Goal: Contribute content

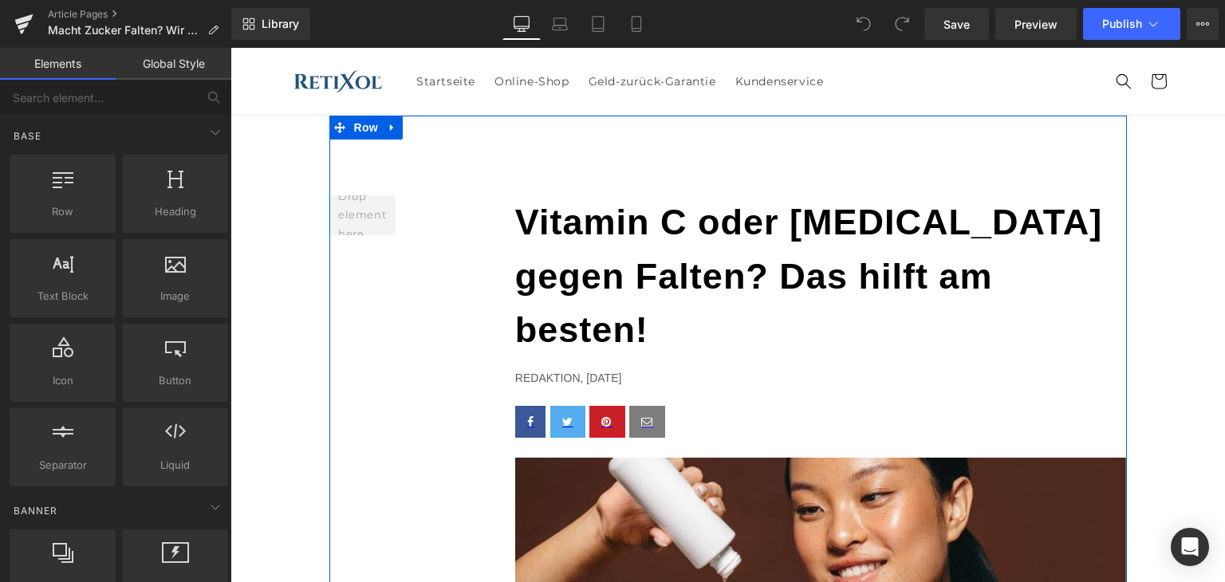
click at [667, 282] on b "Vitamin C oder [MEDICAL_DATA] gegen Falten? Das hilft am besten!" at bounding box center [809, 276] width 588 height 148
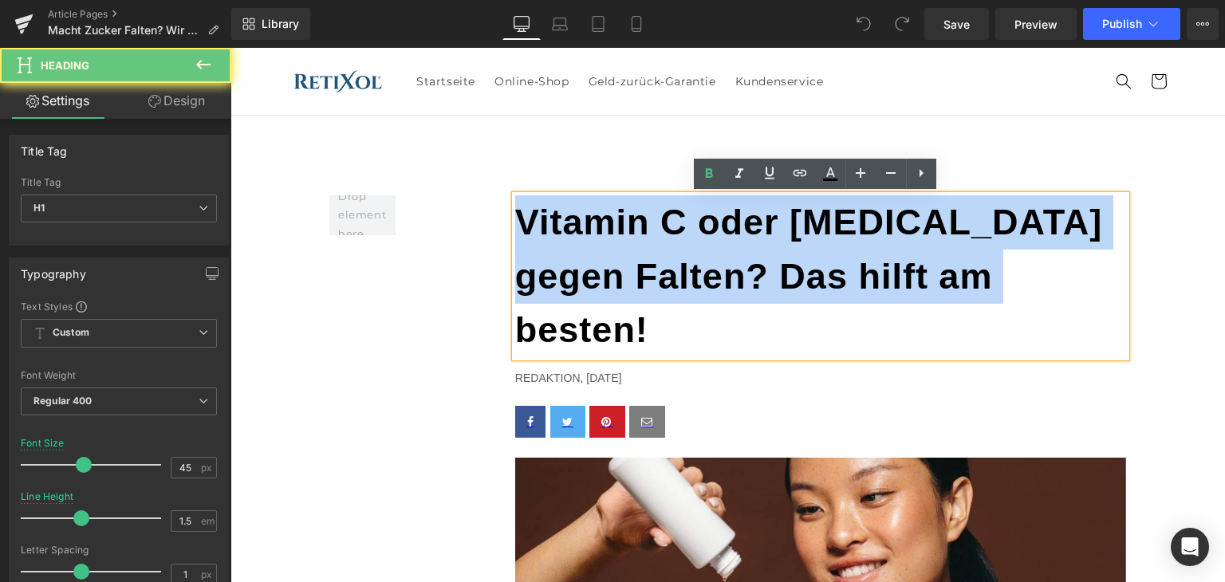
click at [667, 282] on b "Vitamin C oder [MEDICAL_DATA] gegen Falten? Das hilft am besten!" at bounding box center [809, 276] width 588 height 148
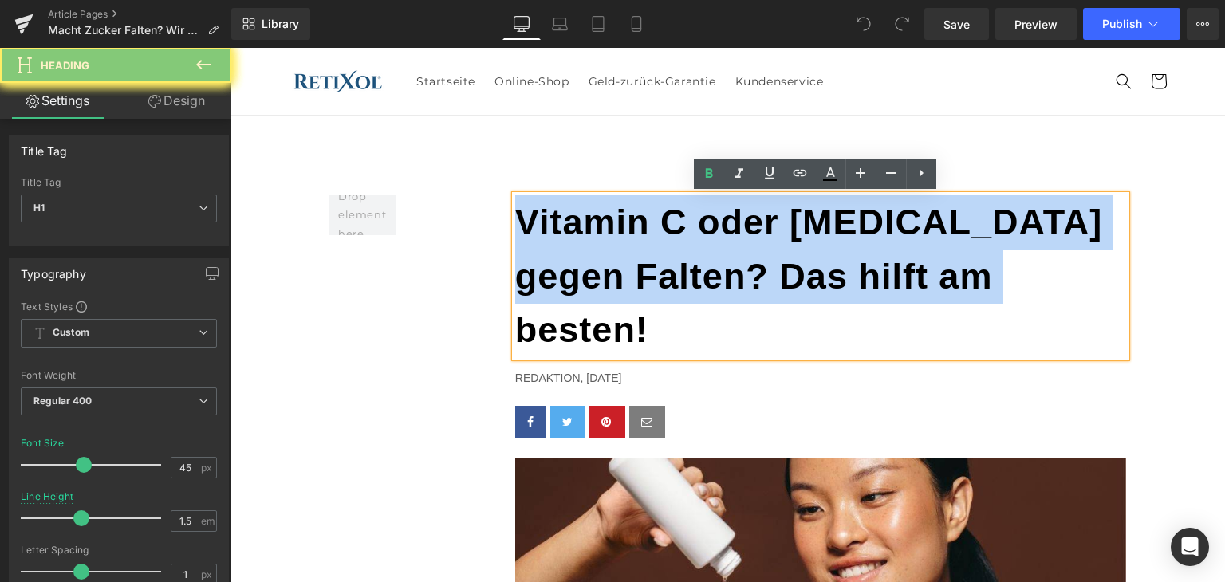
paste div
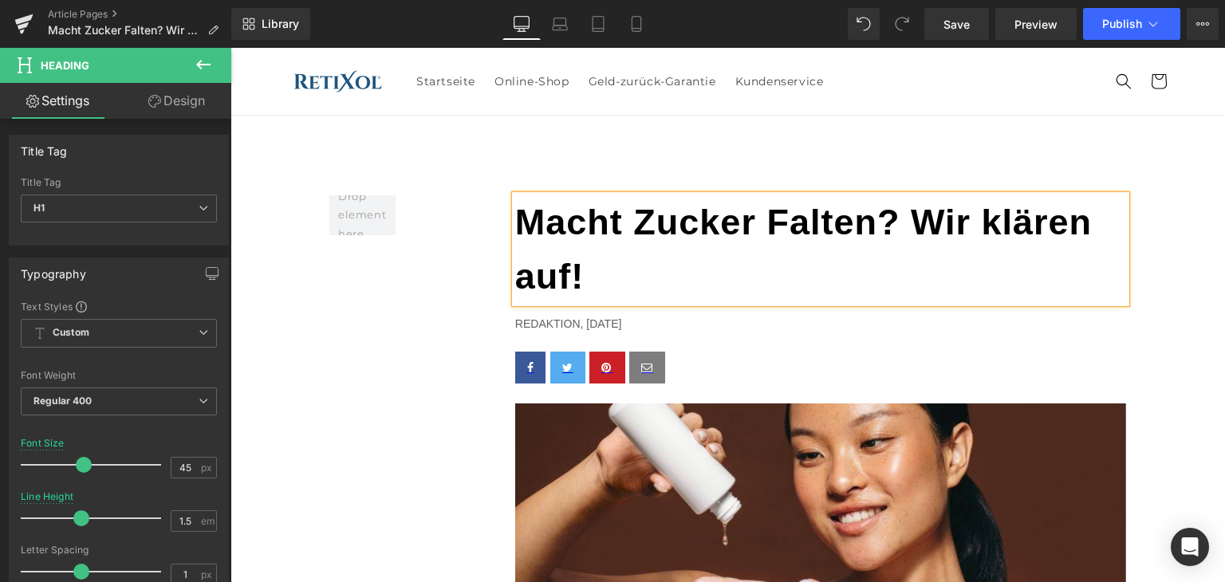
click at [614, 321] on p "Redaktion, [DATE]" at bounding box center [821, 324] width 612 height 18
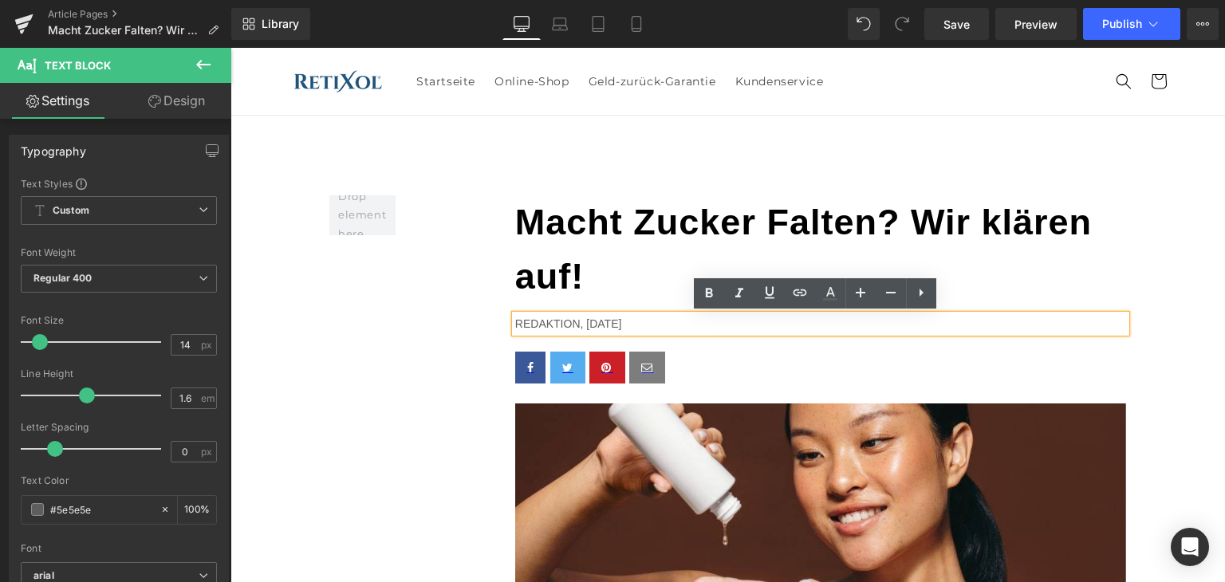
drag, startPoint x: 581, startPoint y: 325, endPoint x: 645, endPoint y: 324, distance: 64.6
click at [645, 324] on p "Redaktion, [DATE]" at bounding box center [821, 324] width 612 height 18
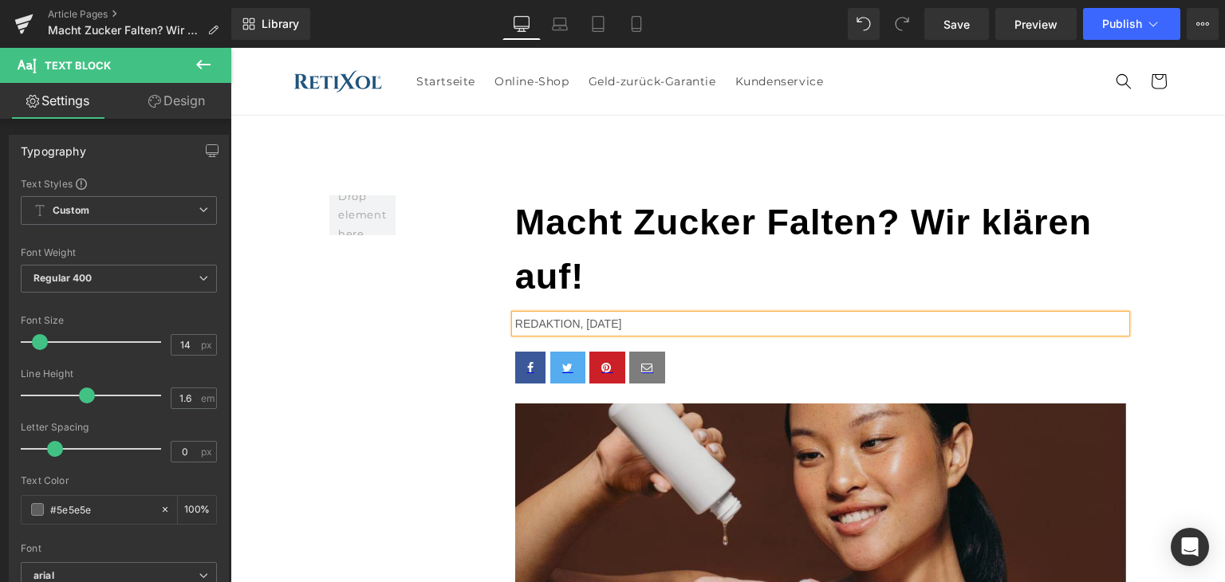
click at [837, 543] on img at bounding box center [821, 568] width 612 height 329
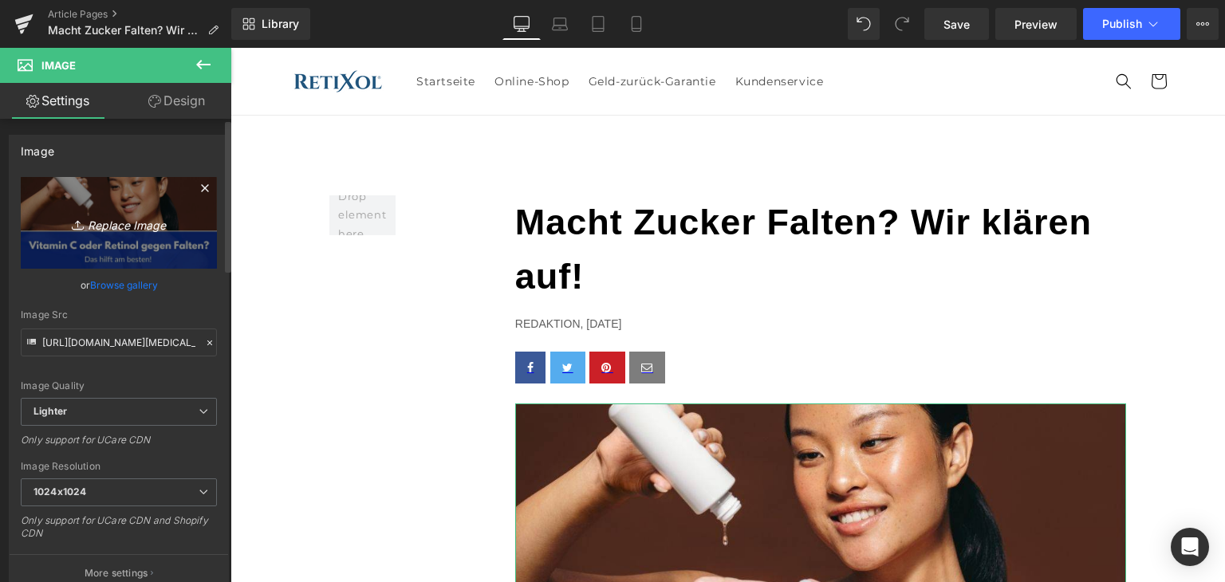
click at [172, 233] on link "Replace Image" at bounding box center [119, 223] width 196 height 92
type input "C:\fakepath\falten-zucker.jpg"
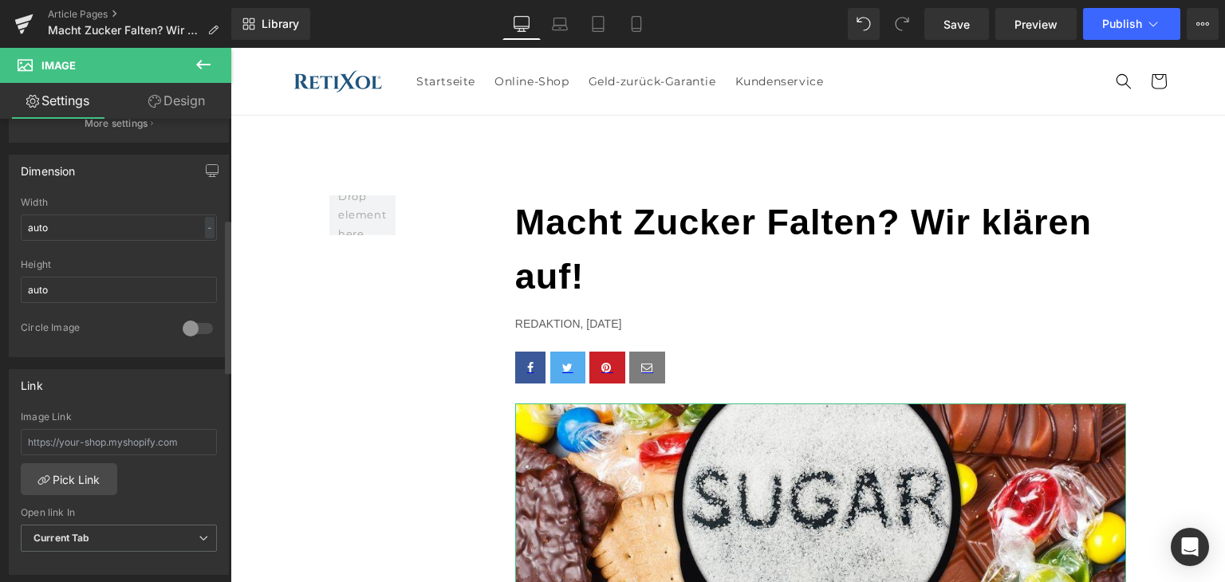
type input "[URL][DOMAIN_NAME]"
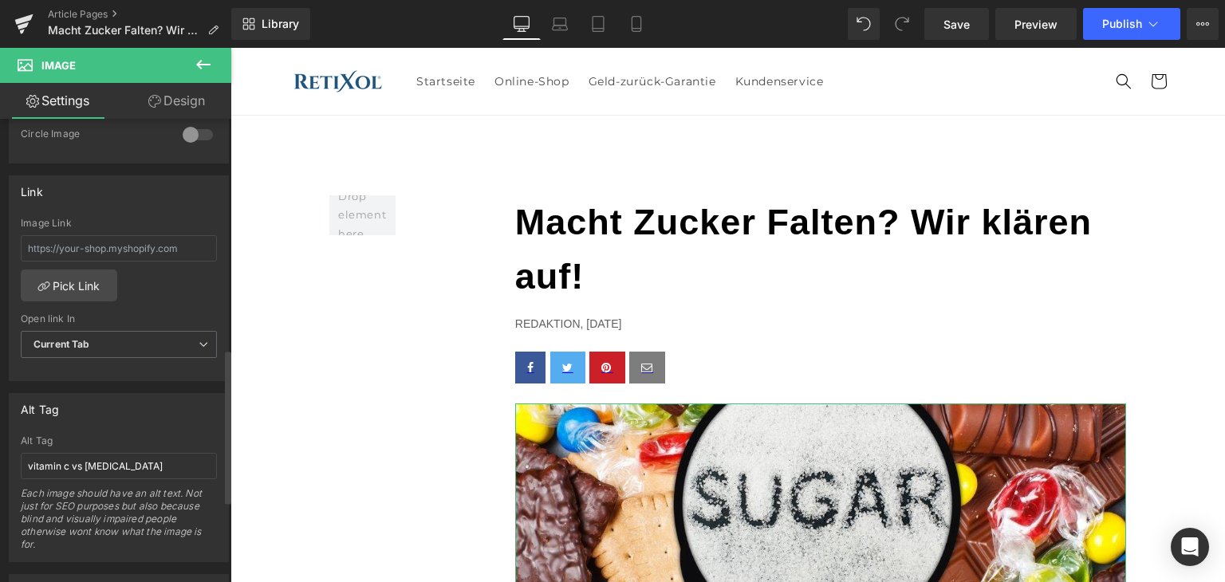
scroll to position [718, 0]
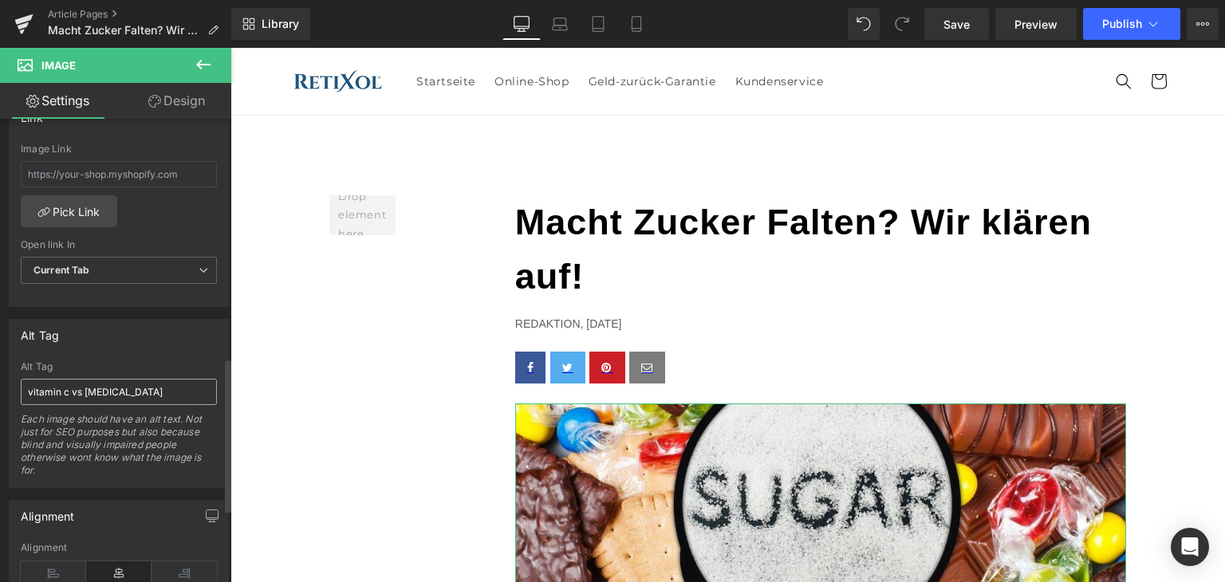
click at [102, 375] on div "Alt Tag vitamin c vs [MEDICAL_DATA] Each image should have an alt text. Not jus…" at bounding box center [119, 424] width 196 height 126
click at [102, 380] on input "vitamin c vs [MEDICAL_DATA]" at bounding box center [119, 392] width 196 height 26
type input "falten durch zucker"
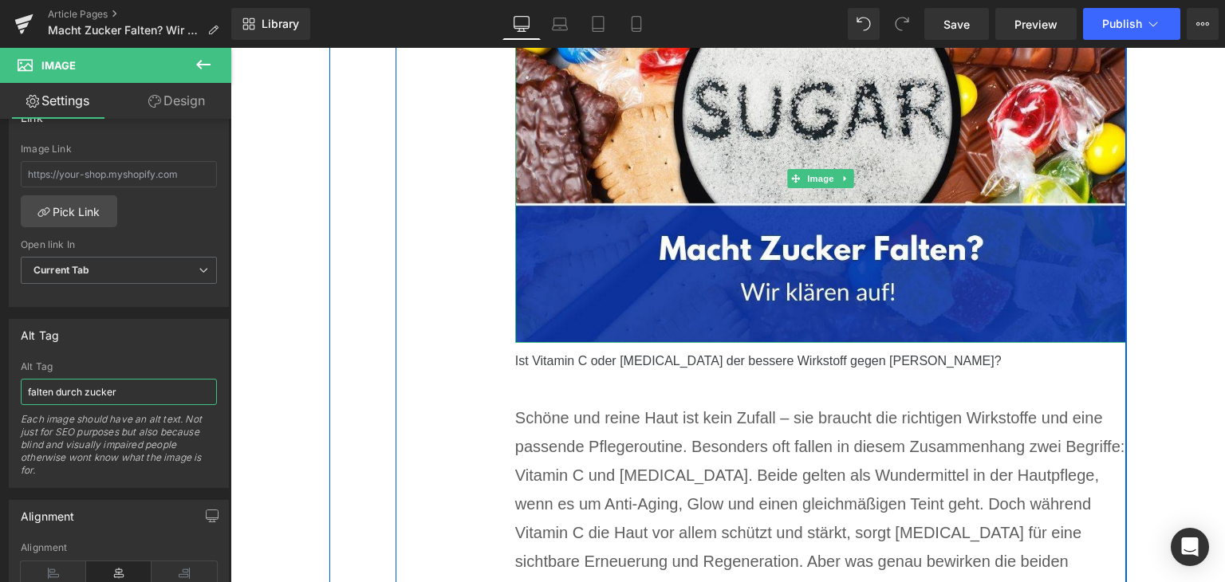
scroll to position [399, 0]
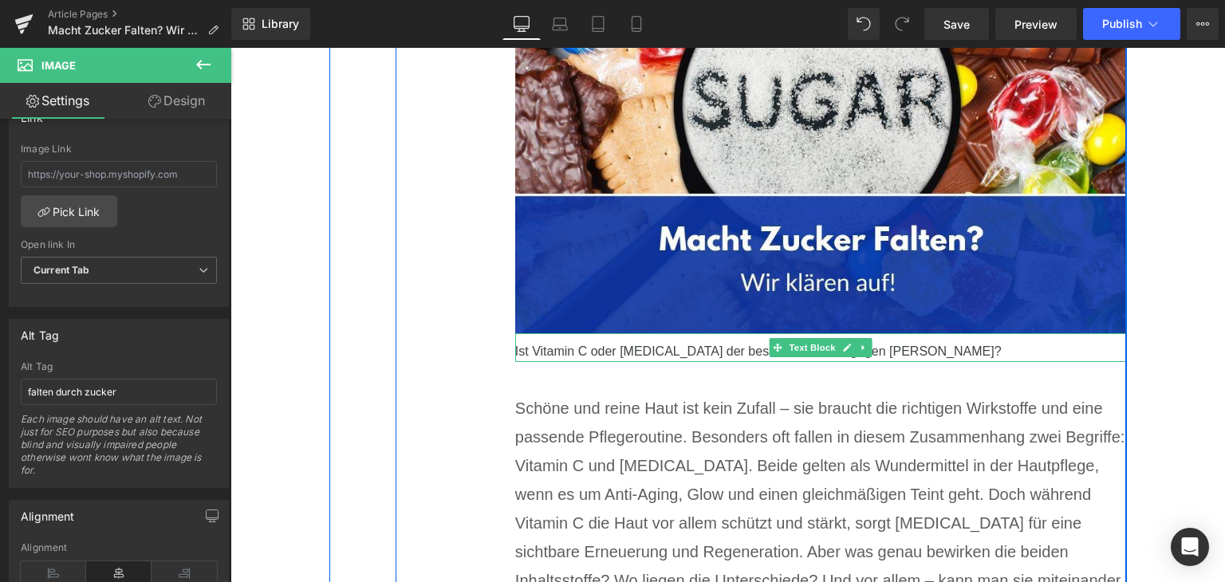
click at [741, 352] on div "Ist Vitamin C oder [MEDICAL_DATA] der bessere Wirkstoff gegen [PERSON_NAME]?" at bounding box center [821, 347] width 612 height 29
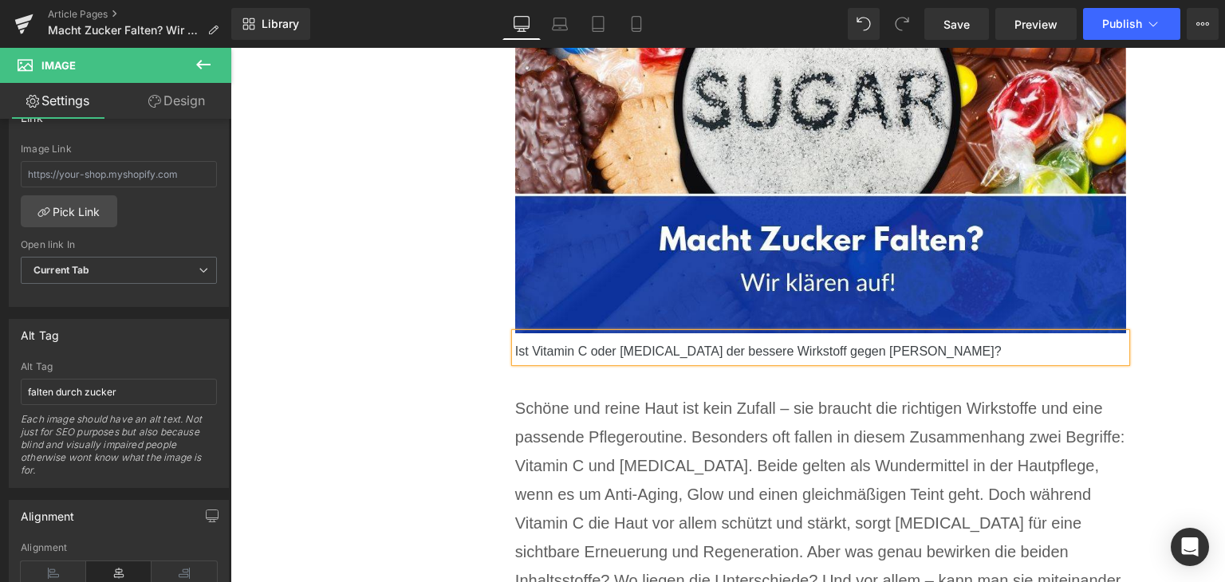
click at [741, 352] on div "Ist Vitamin C oder [MEDICAL_DATA] der bessere Wirkstoff gegen [PERSON_NAME]?" at bounding box center [821, 347] width 612 height 29
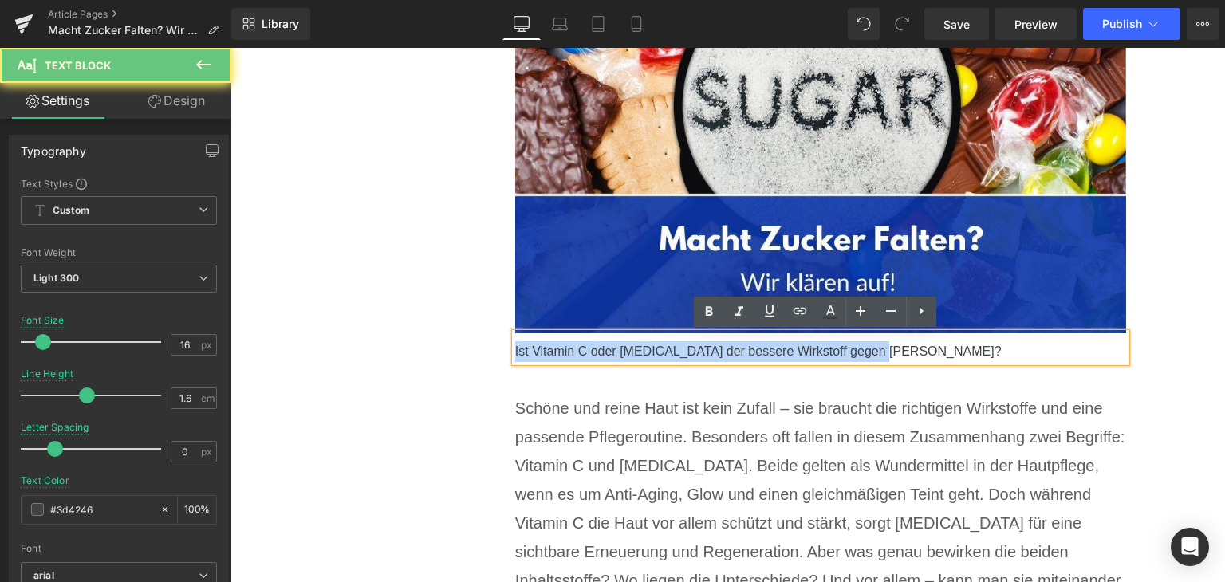
click at [740, 352] on div "Ist Vitamin C oder [MEDICAL_DATA] der bessere Wirkstoff gegen [PERSON_NAME]?" at bounding box center [821, 347] width 612 height 29
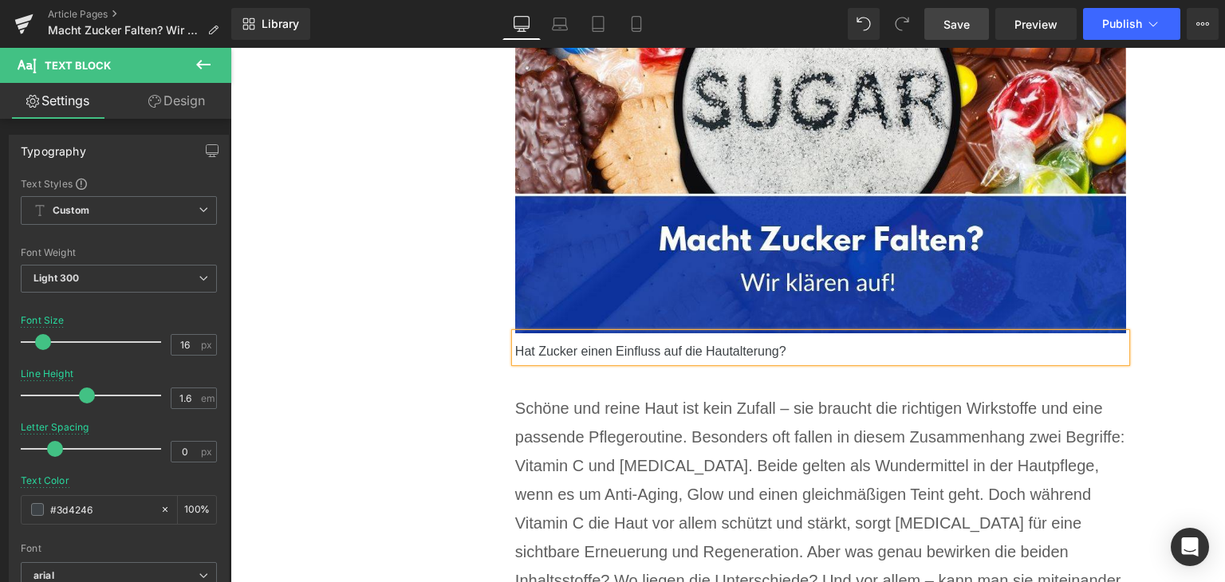
click at [961, 30] on span "Save" at bounding box center [957, 24] width 26 height 17
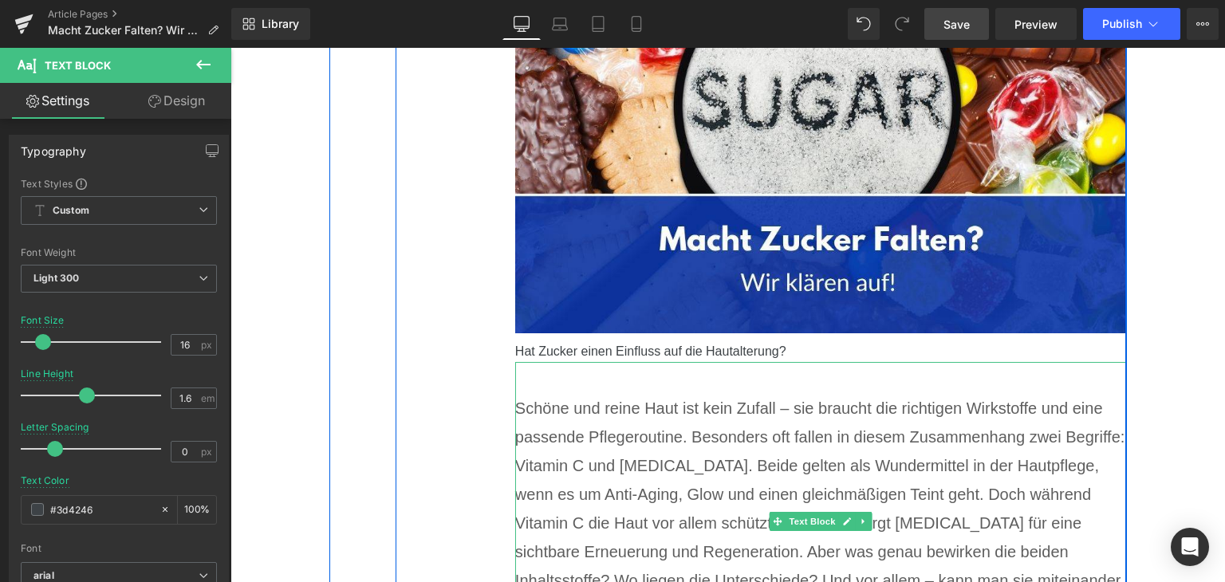
scroll to position [558, 0]
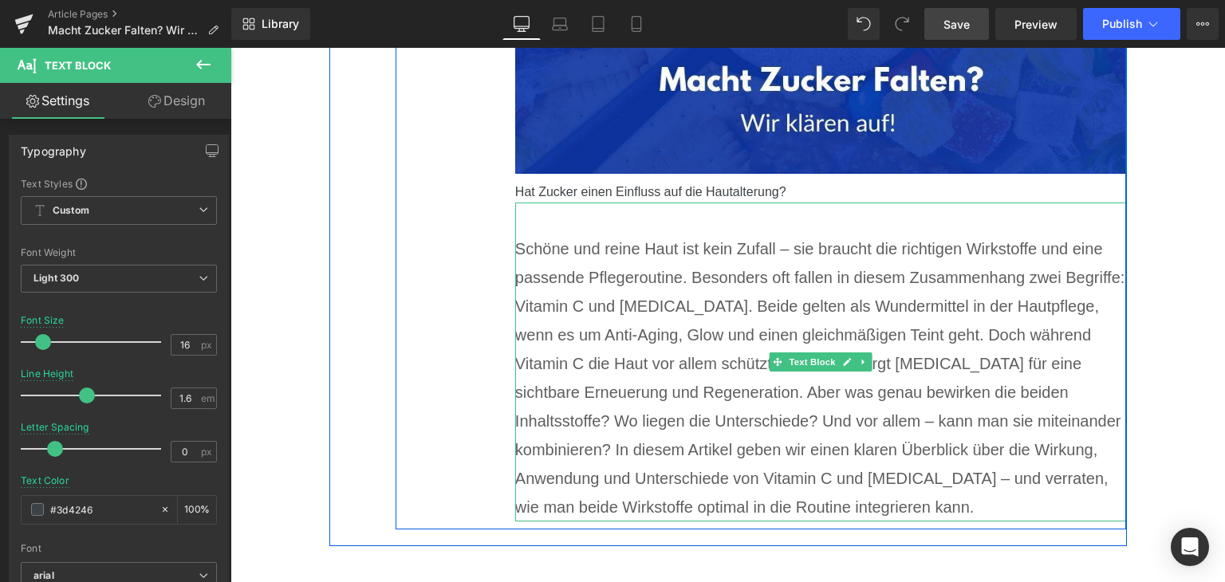
click at [614, 343] on p "Schöne und reine Haut ist kein Zufall – sie braucht die richtigen Wirkstoffe un…" at bounding box center [821, 377] width 612 height 287
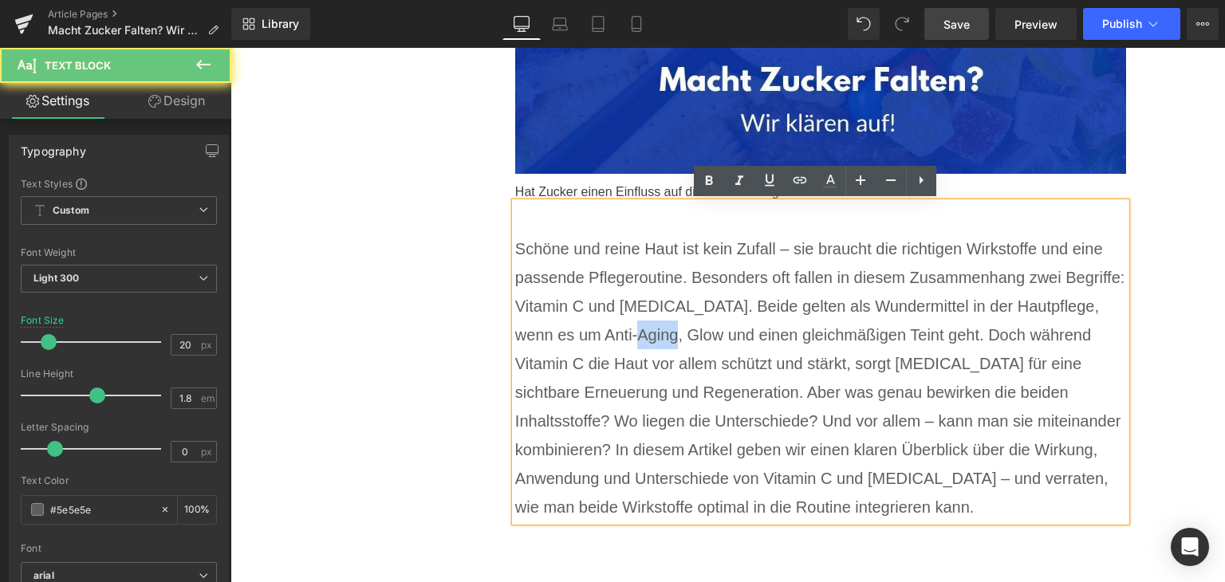
click at [614, 343] on p "Schöne und reine Haut ist kein Zufall – sie braucht die richtigen Wirkstoffe un…" at bounding box center [821, 377] width 612 height 287
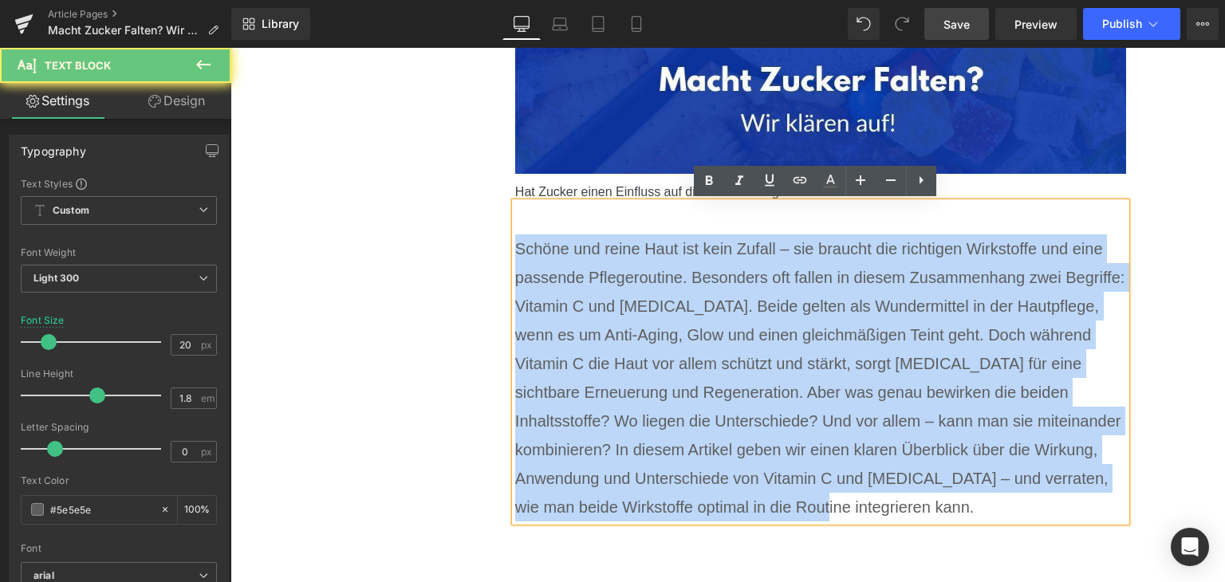
click at [614, 343] on p "Schöne und reine Haut ist kein Zufall – sie braucht die richtigen Wirkstoffe un…" at bounding box center [821, 377] width 612 height 287
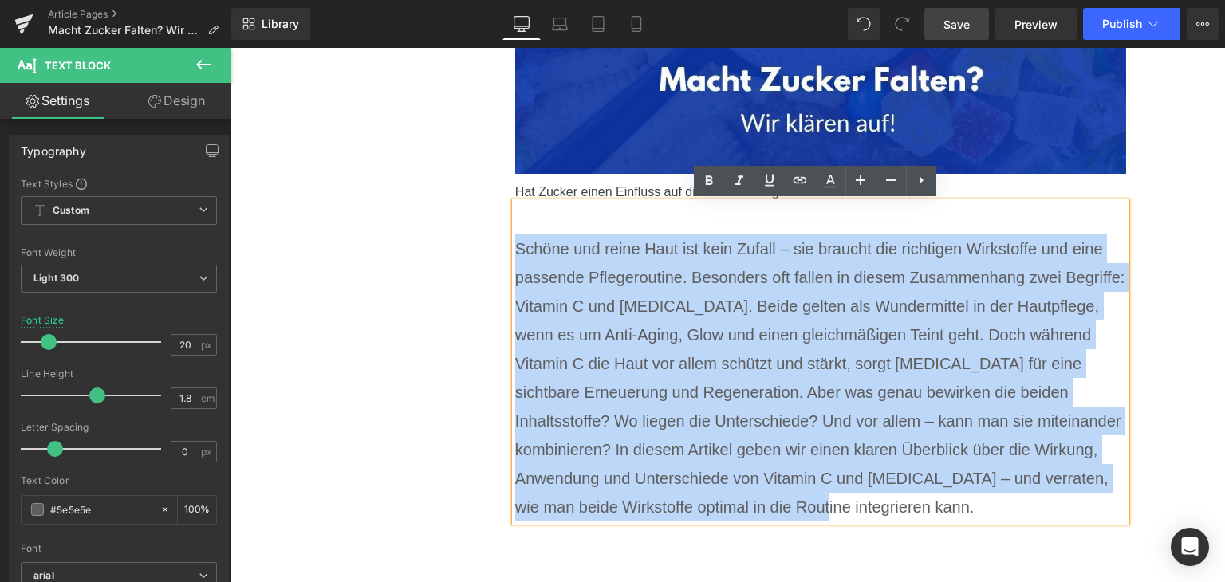
paste div
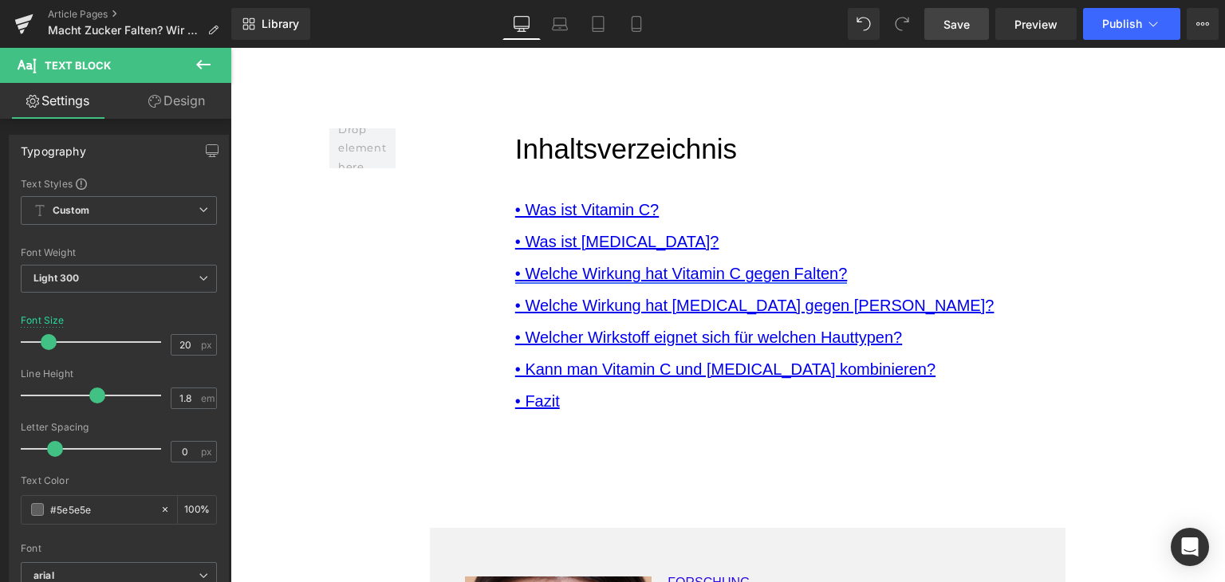
scroll to position [1117, 0]
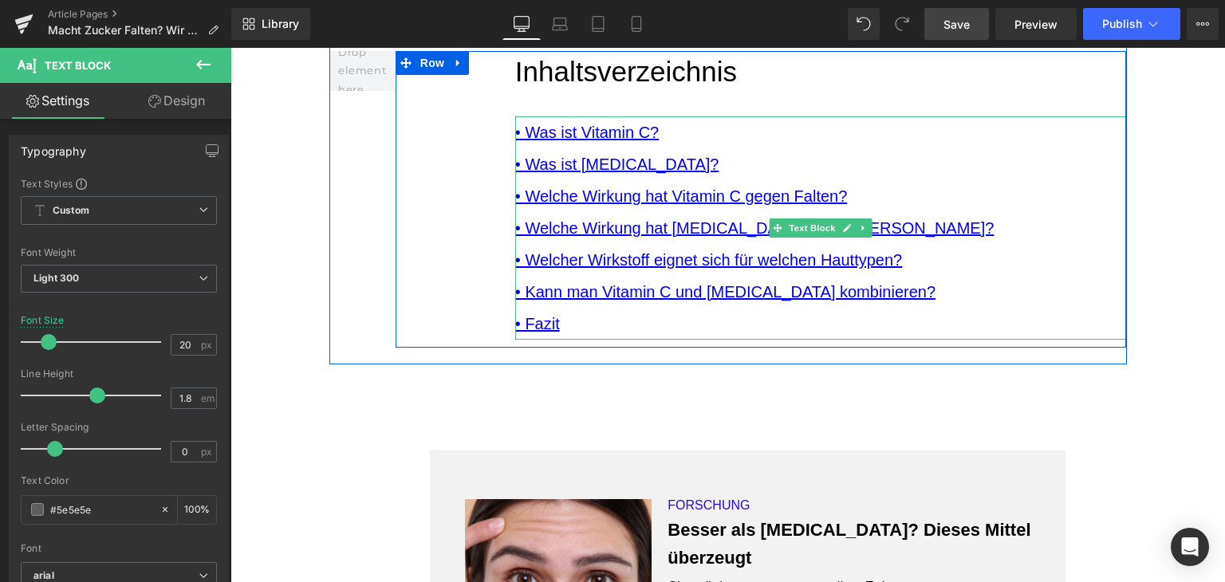
click at [577, 313] on div "• Fazit" at bounding box center [821, 324] width 612 height 32
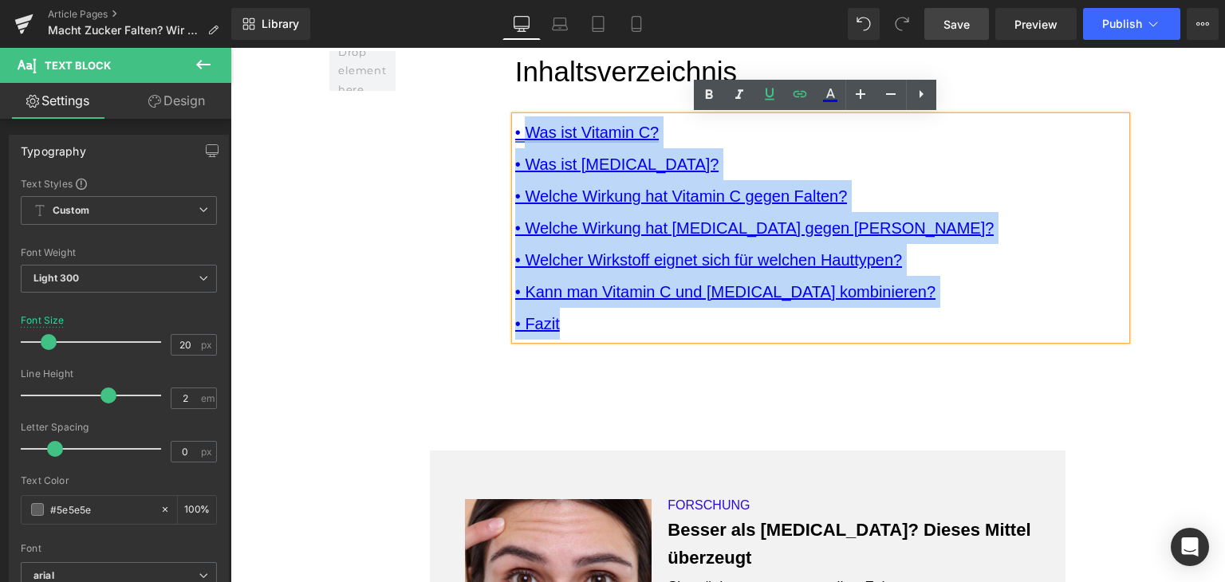
drag, startPoint x: 565, startPoint y: 247, endPoint x: 523, endPoint y: 137, distance: 117.6
click at [523, 137] on div "• Was ist Vitamin C? • Was ist [MEDICAL_DATA]? • Welche Wirkung hat Vitamin C g…" at bounding box center [821, 227] width 612 height 223
paste div
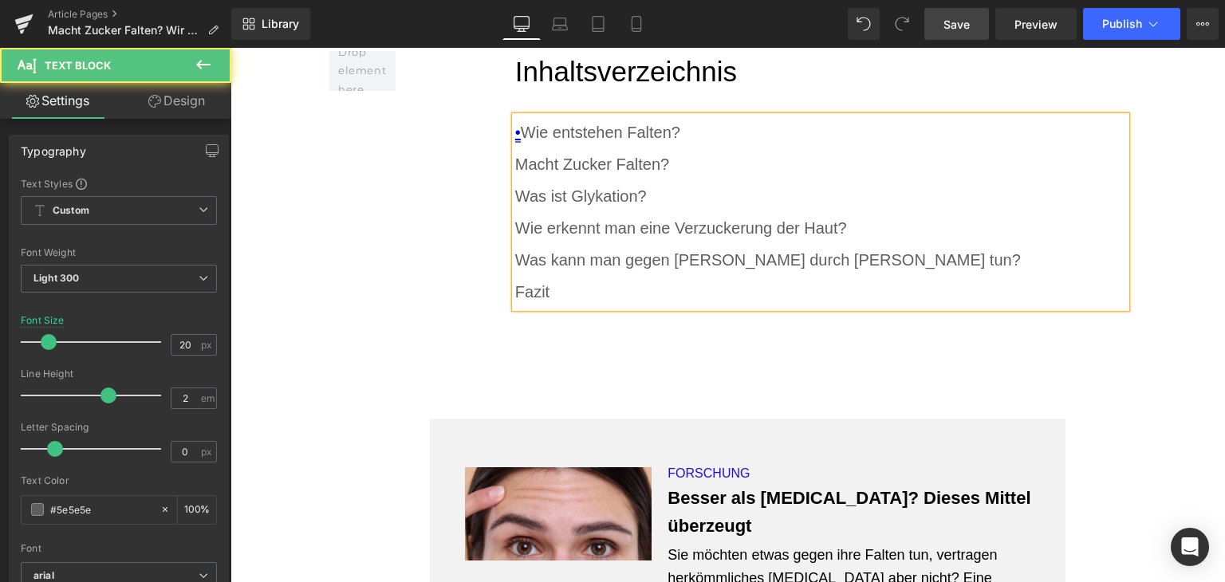
drag, startPoint x: 523, startPoint y: 137, endPoint x: 510, endPoint y: 136, distance: 13.6
click at [515, 136] on div "• Wie entstehen Falten? Macht Zucker Falten? Was ist Glykation? Wie erkennt …" at bounding box center [821, 211] width 612 height 191
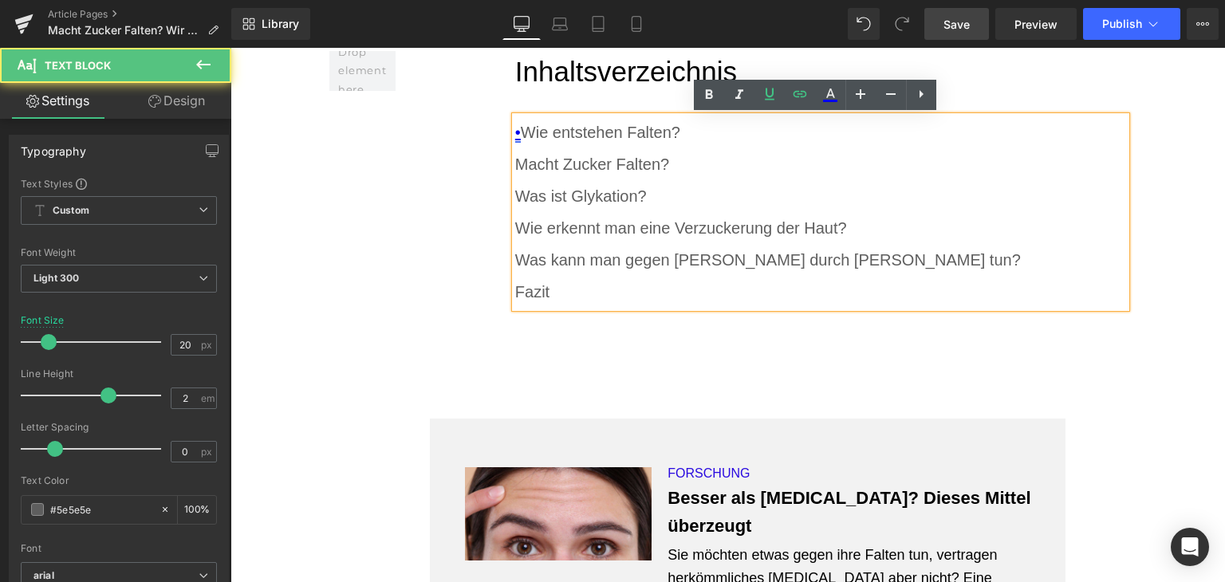
copy link "•"
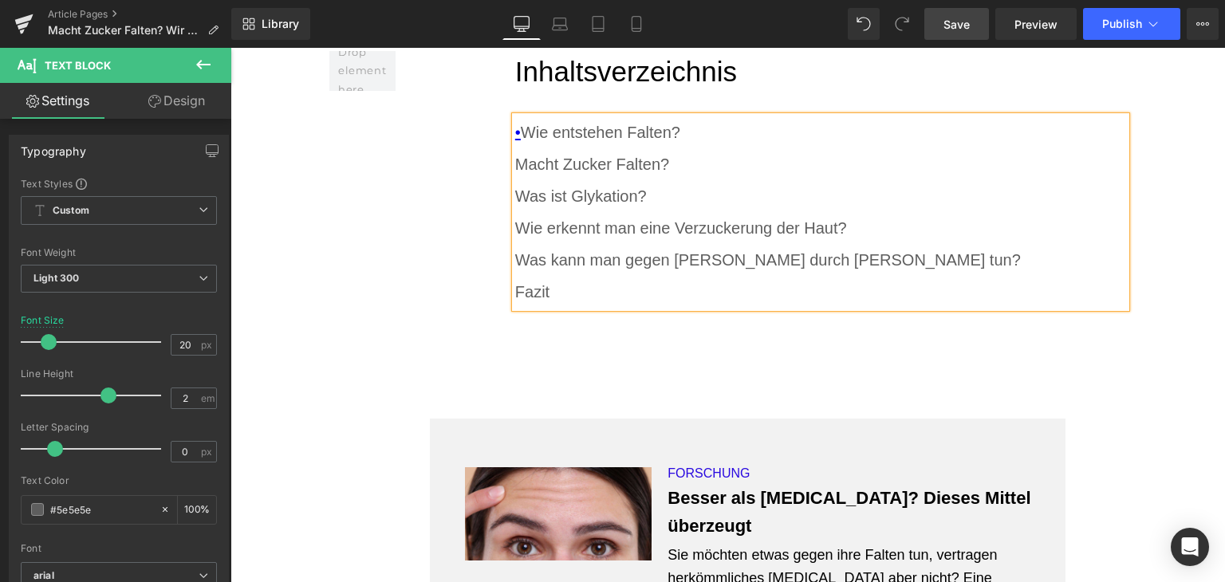
click at [515, 164] on div "Macht Zucker Falten?" at bounding box center [821, 164] width 612 height 32
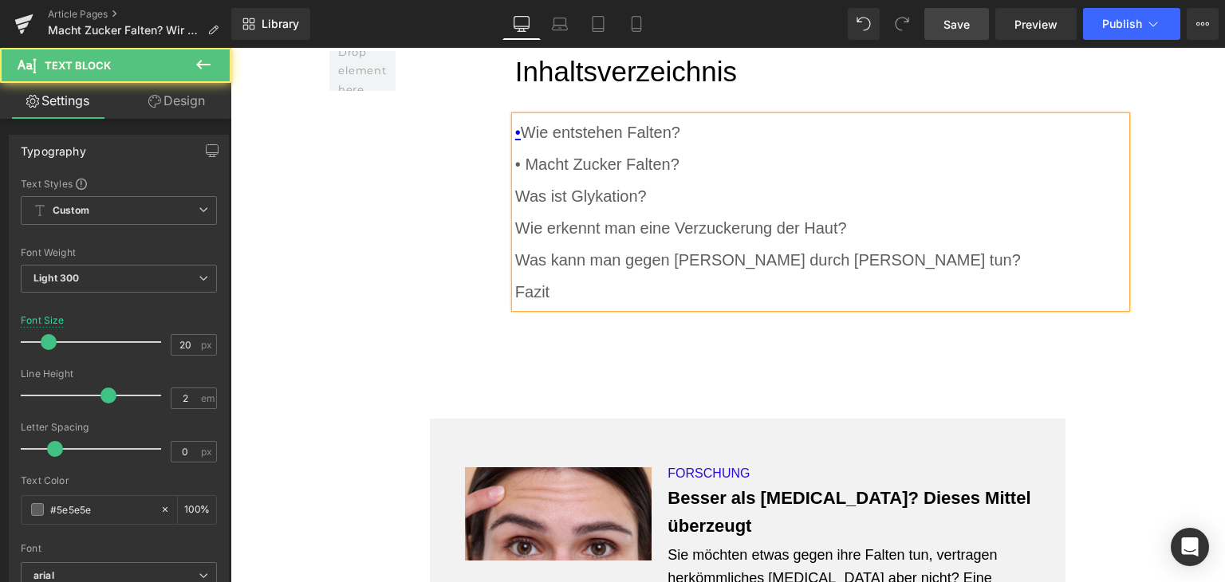
click at [515, 196] on div "Was ist Glykation?" at bounding box center [821, 196] width 612 height 32
click at [515, 226] on div "Wie erkennt man eine Verzuckerung der Haut?" at bounding box center [821, 228] width 612 height 32
click at [515, 262] on div "Was kann man gegen [PERSON_NAME] durch [PERSON_NAME] tun?" at bounding box center [821, 260] width 612 height 32
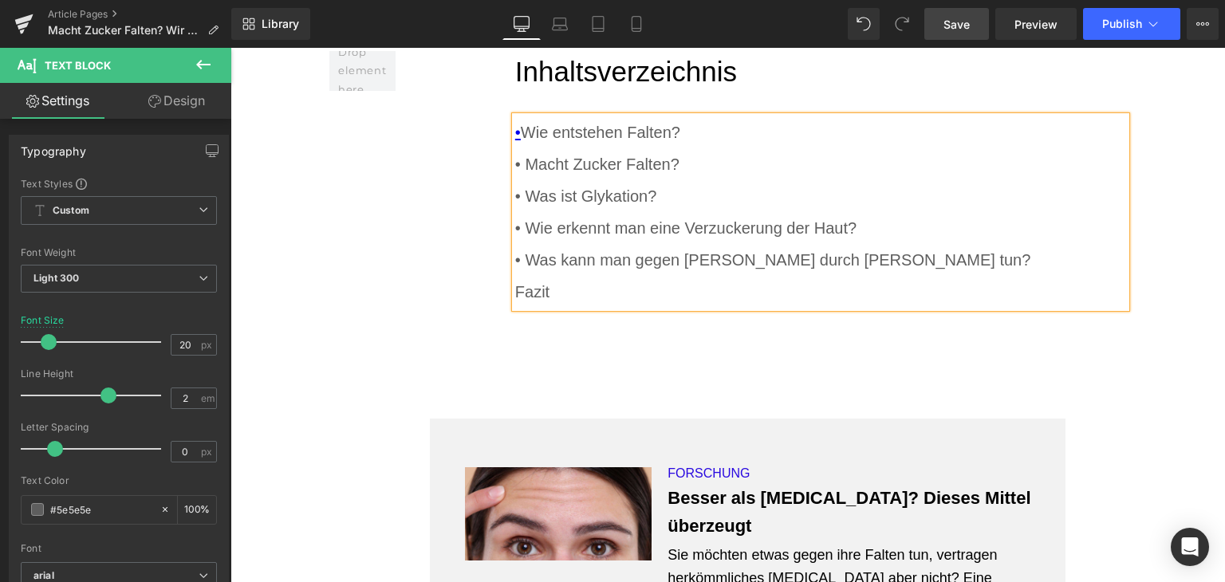
click at [515, 292] on div "Fazit" at bounding box center [821, 292] width 612 height 32
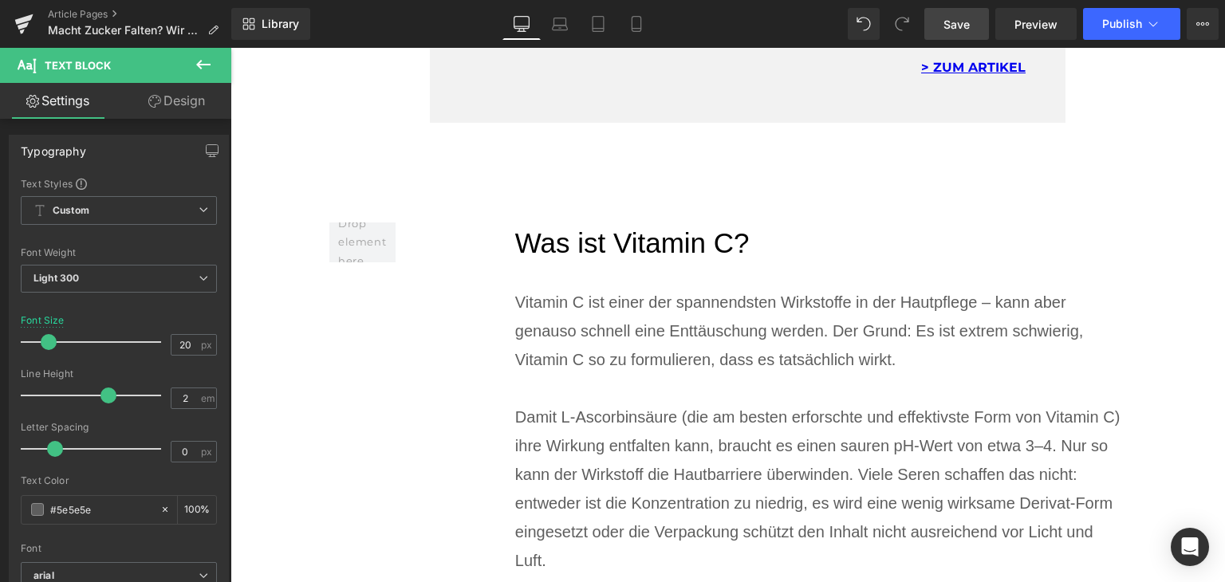
scroll to position [1755, 0]
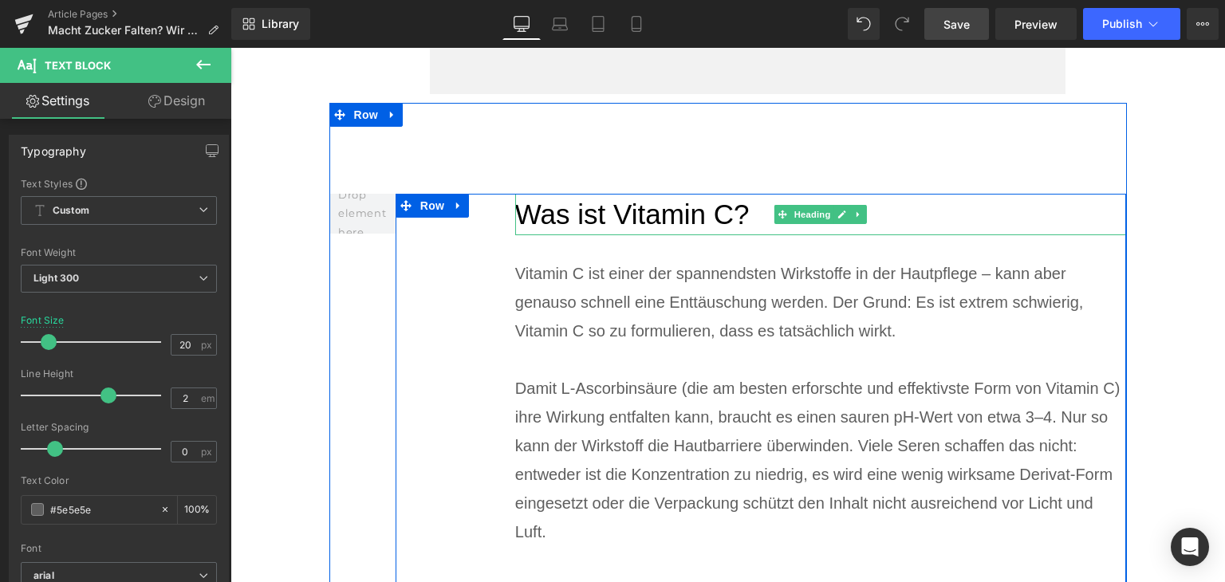
click at [594, 194] on h2 "Was ist Vitamin C?" at bounding box center [821, 215] width 612 height 42
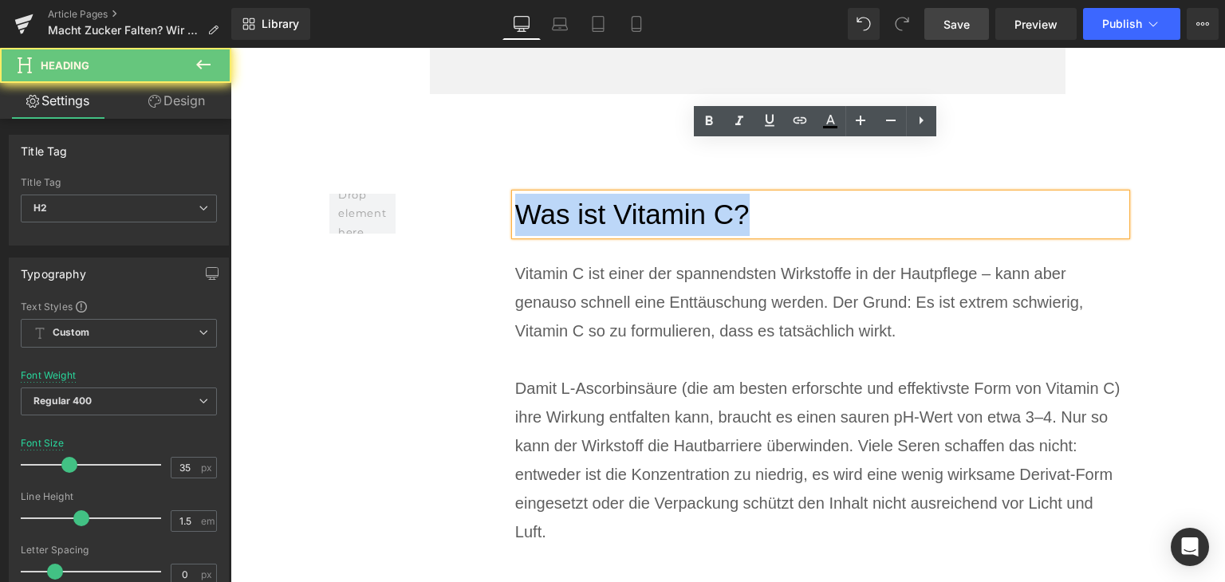
click at [594, 194] on h2 "Was ist Vitamin C?" at bounding box center [821, 215] width 612 height 42
paste div
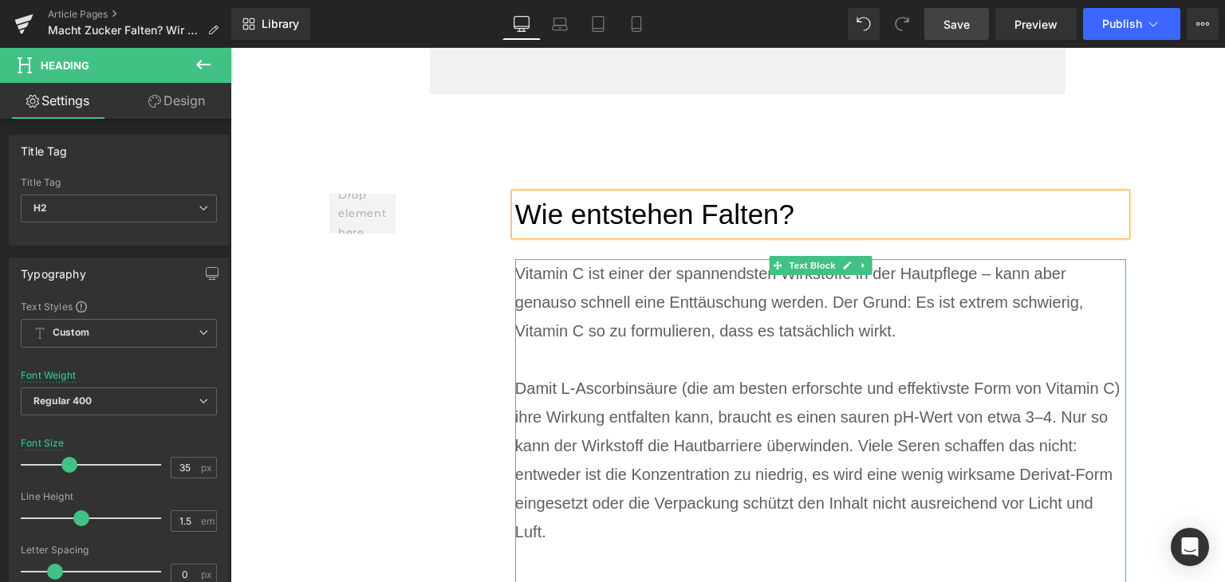
click at [558, 259] on div "Vitamin C ist einer der spannendsten Wirkstoffe in der Hautpflege – kann aber g…" at bounding box center [821, 302] width 612 height 86
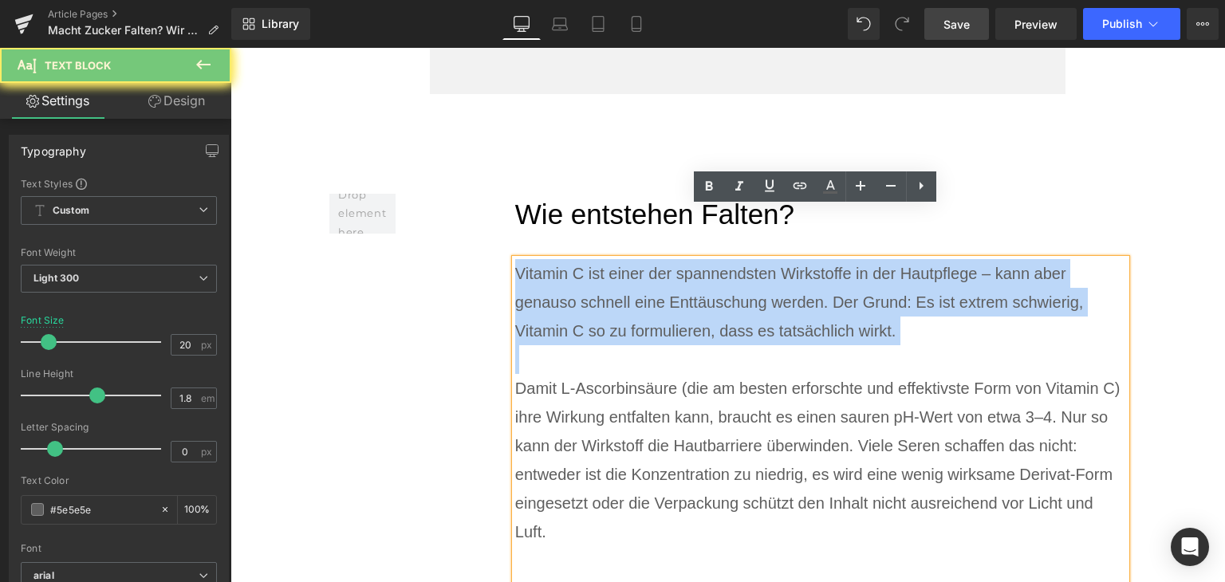
click at [558, 259] on div "Vitamin C ist einer der spannendsten Wirkstoffe in der Hautpflege – kann aber g…" at bounding box center [821, 302] width 612 height 86
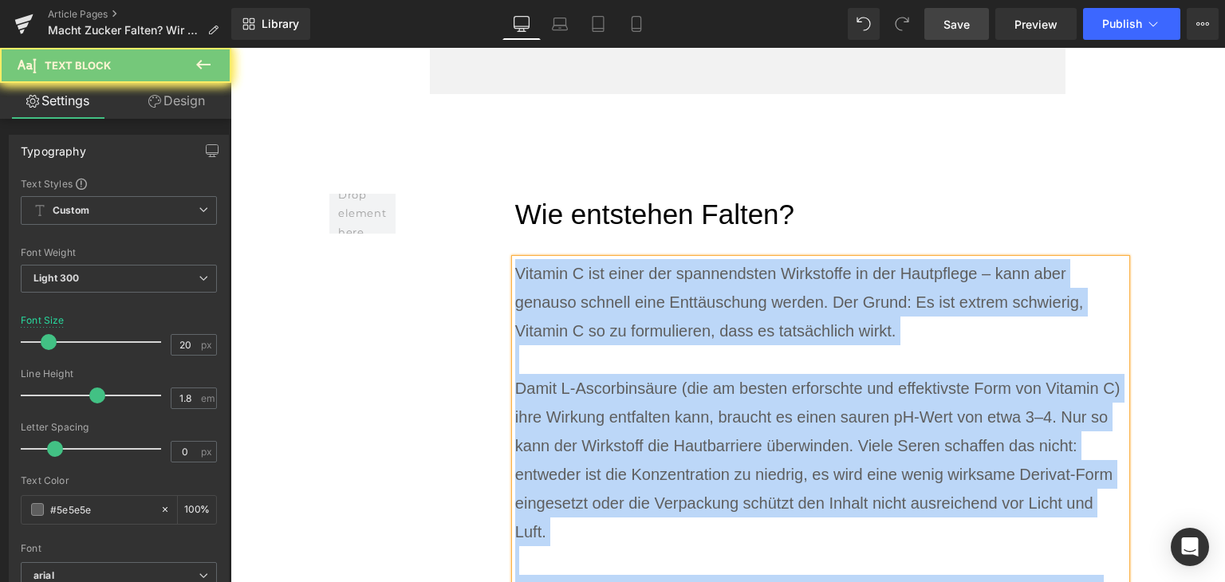
paste div
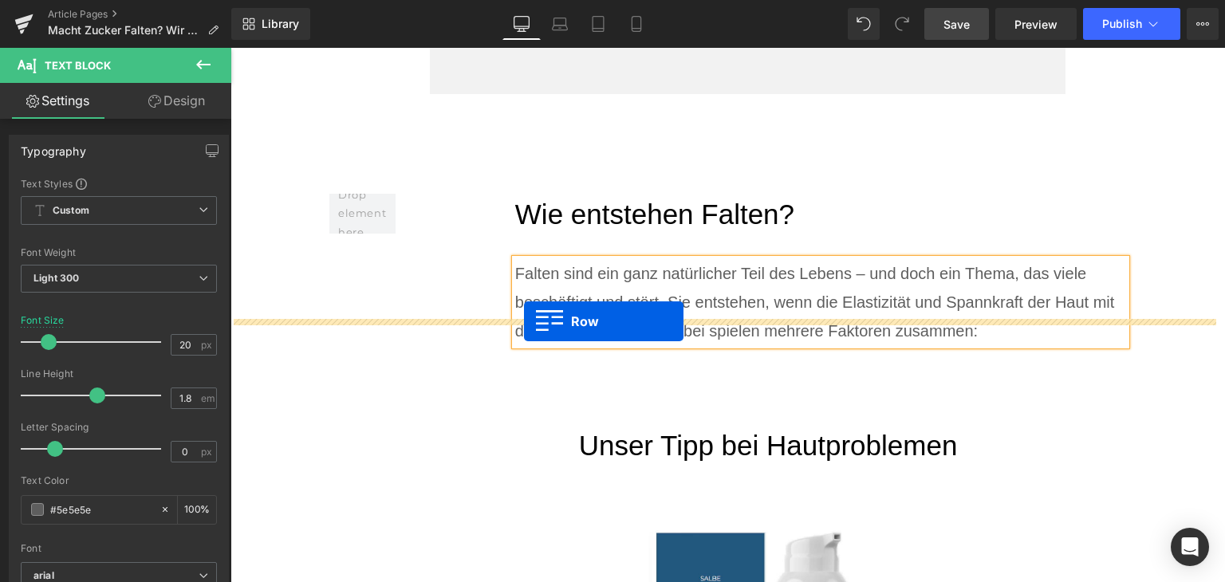
drag, startPoint x: 334, startPoint y: 266, endPoint x: 524, endPoint y: 321, distance: 197.6
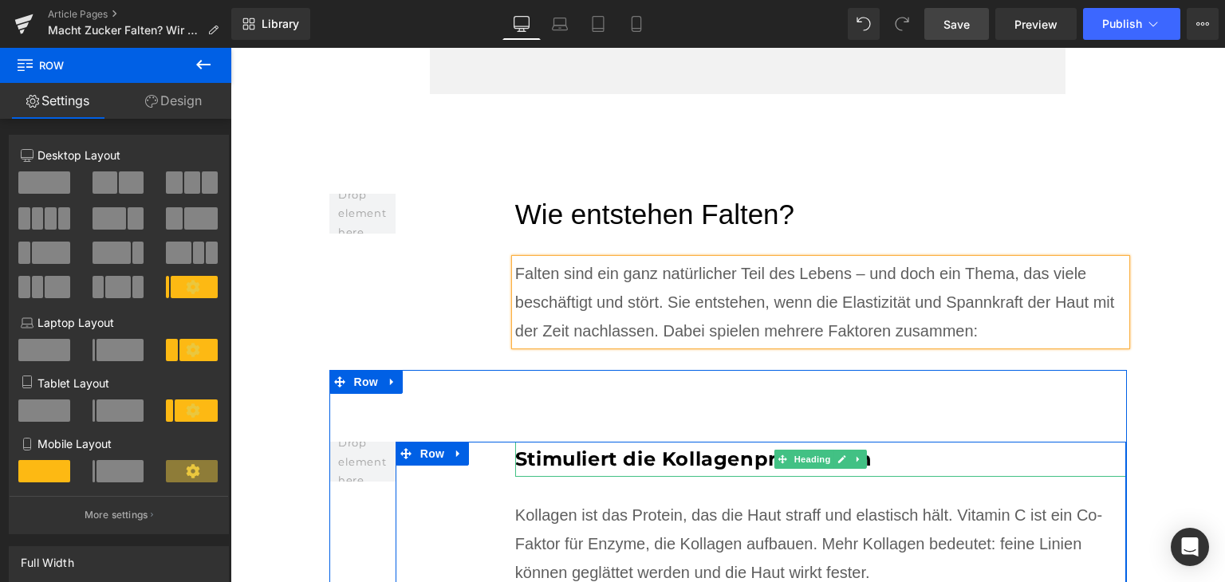
click at [643, 447] on b "Stimuliert die Kollagenproduktion" at bounding box center [693, 458] width 357 height 23
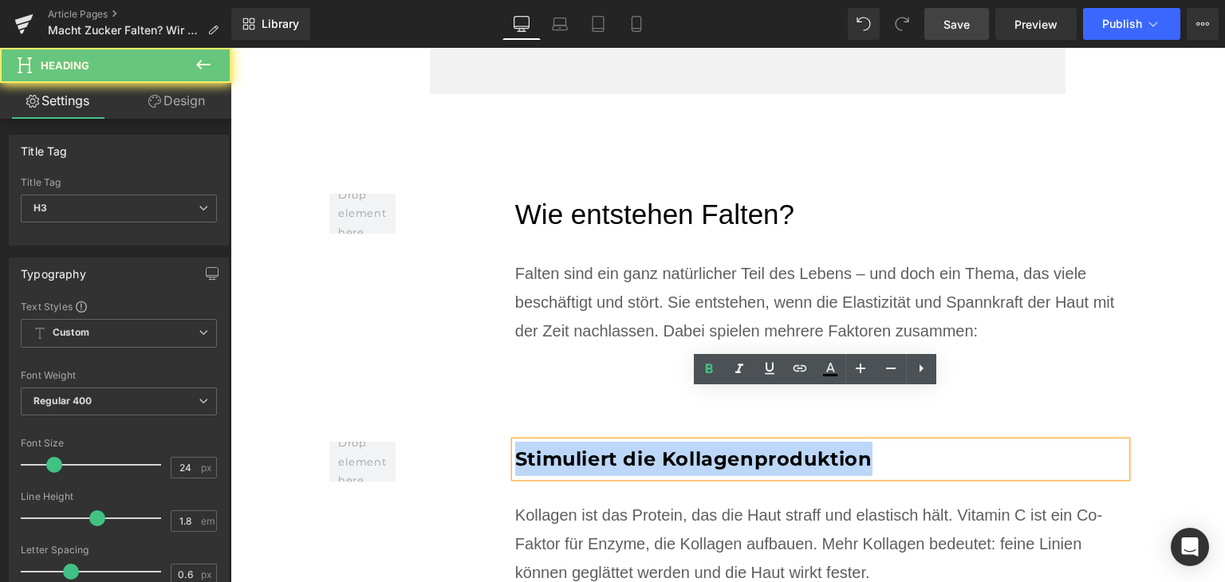
click at [643, 447] on b "Stimuliert die Kollagenproduktion" at bounding box center [693, 458] width 357 height 23
paste div
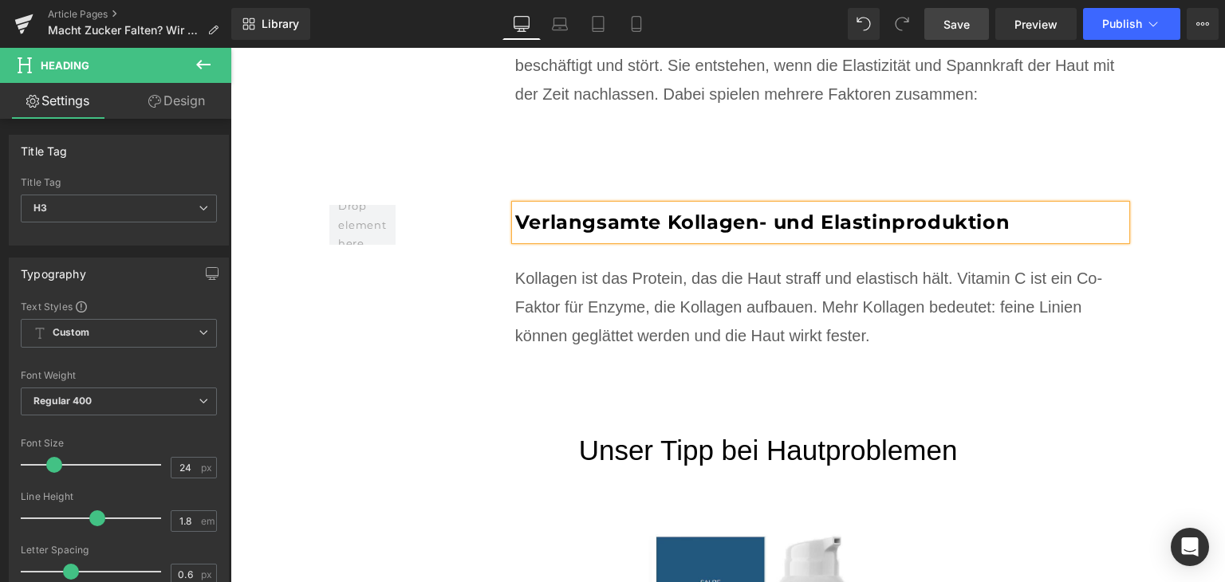
scroll to position [1994, 0]
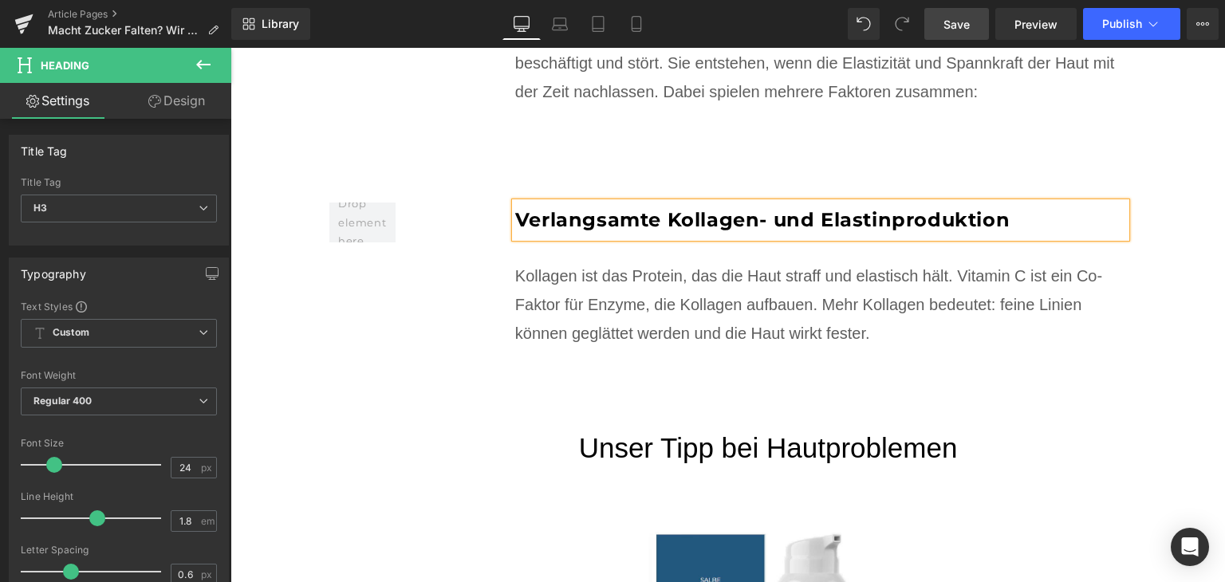
click at [648, 277] on div "Kollagen ist das Protein, das die Haut straff und elastisch hält. Vitamin C ist…" at bounding box center [821, 305] width 612 height 86
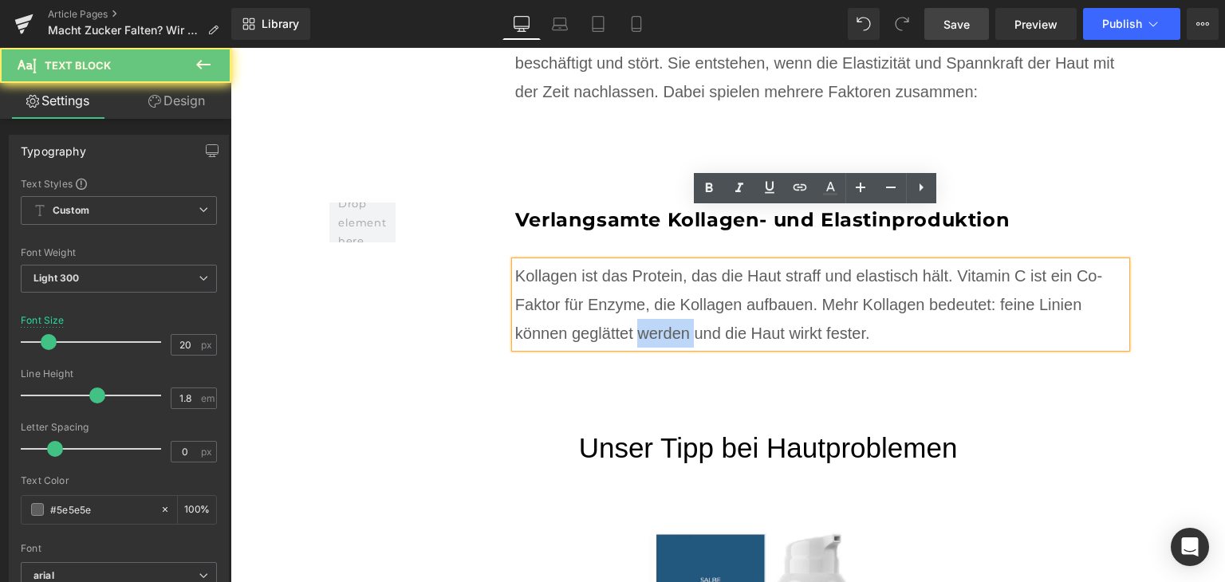
click at [648, 277] on div "Kollagen ist das Protein, das die Haut straff und elastisch hält. Vitamin C ist…" at bounding box center [821, 305] width 612 height 86
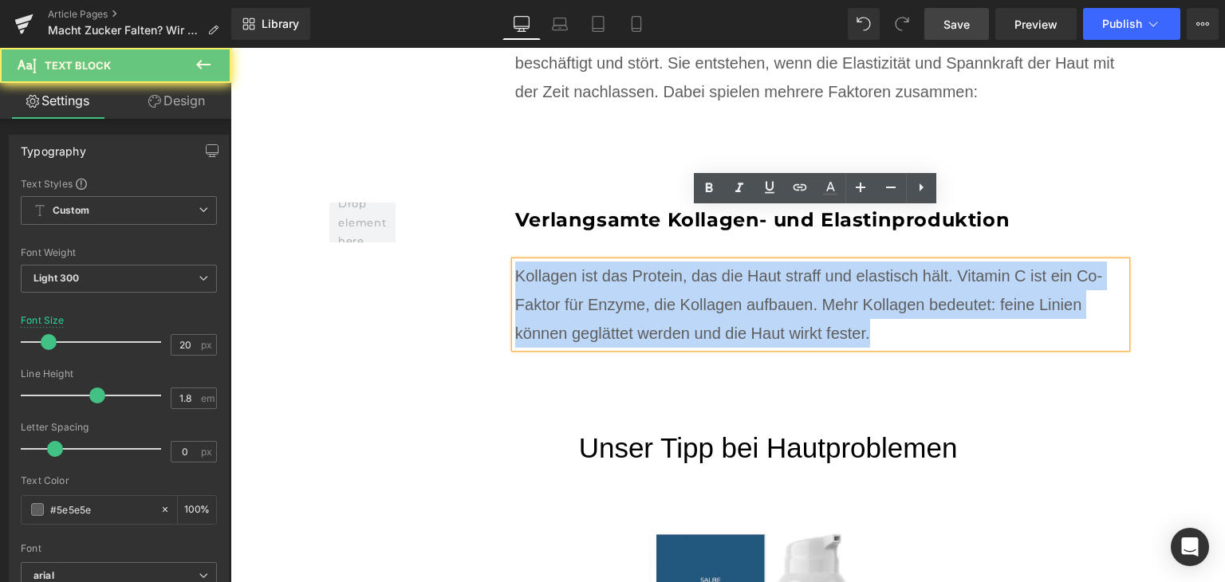
click at [648, 277] on div "Kollagen ist das Protein, das die Haut straff und elastisch hält. Vitamin C ist…" at bounding box center [821, 305] width 612 height 86
paste div
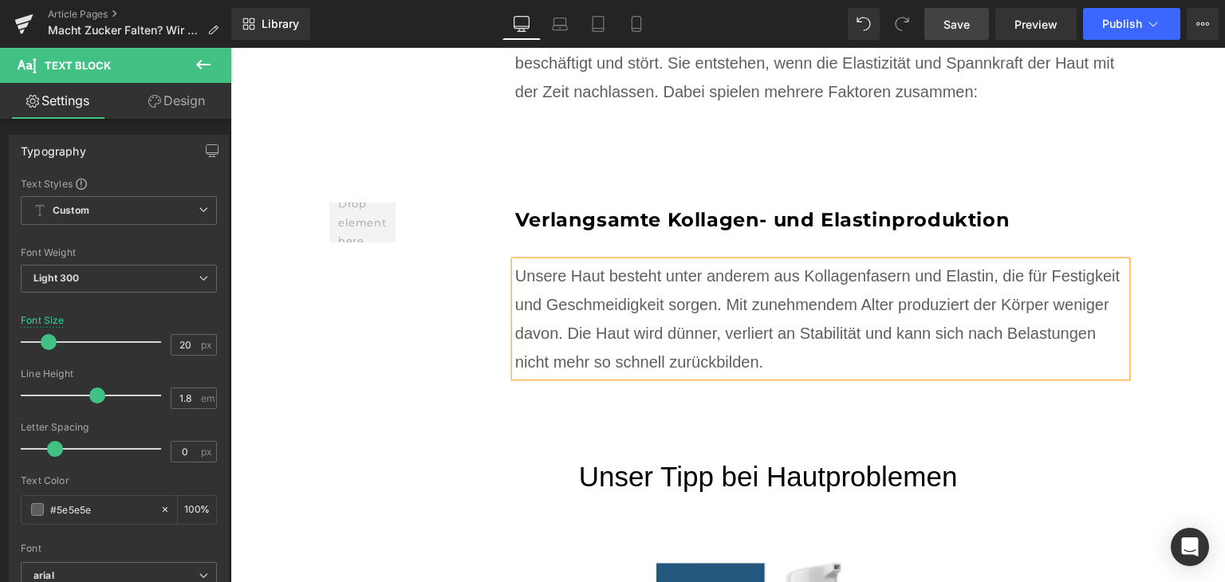
click at [381, 277] on div "Verlangsamte Kollagen- und Elastinproduktion Heading Unsere Haut besteht unter …" at bounding box center [728, 266] width 798 height 270
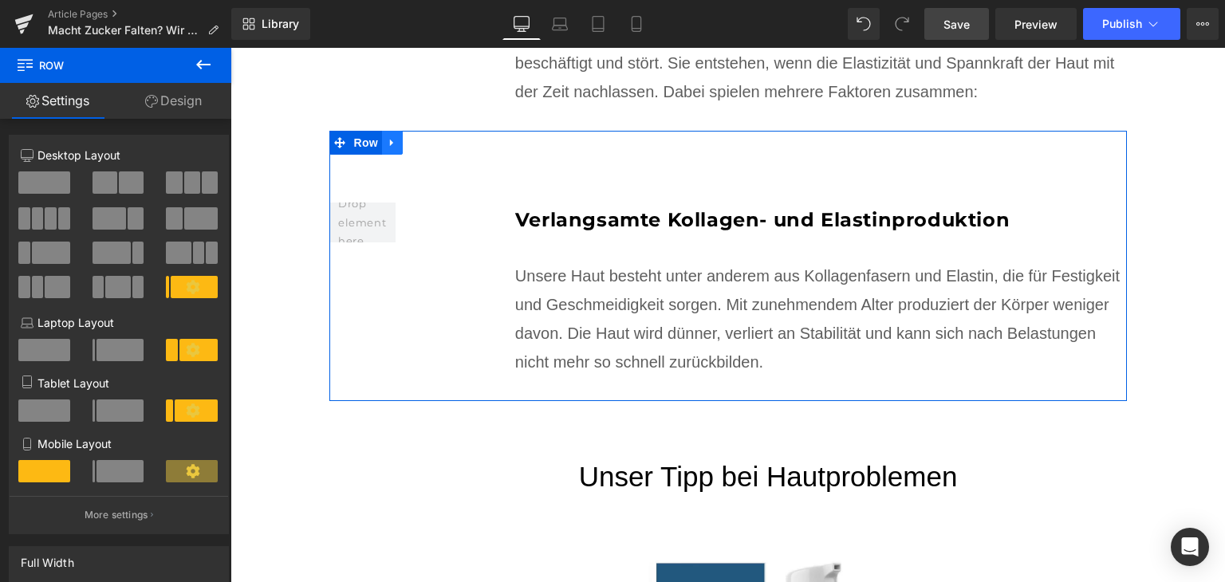
click at [387, 137] on icon at bounding box center [392, 143] width 11 height 12
click at [408, 137] on icon at bounding box center [413, 142] width 11 height 11
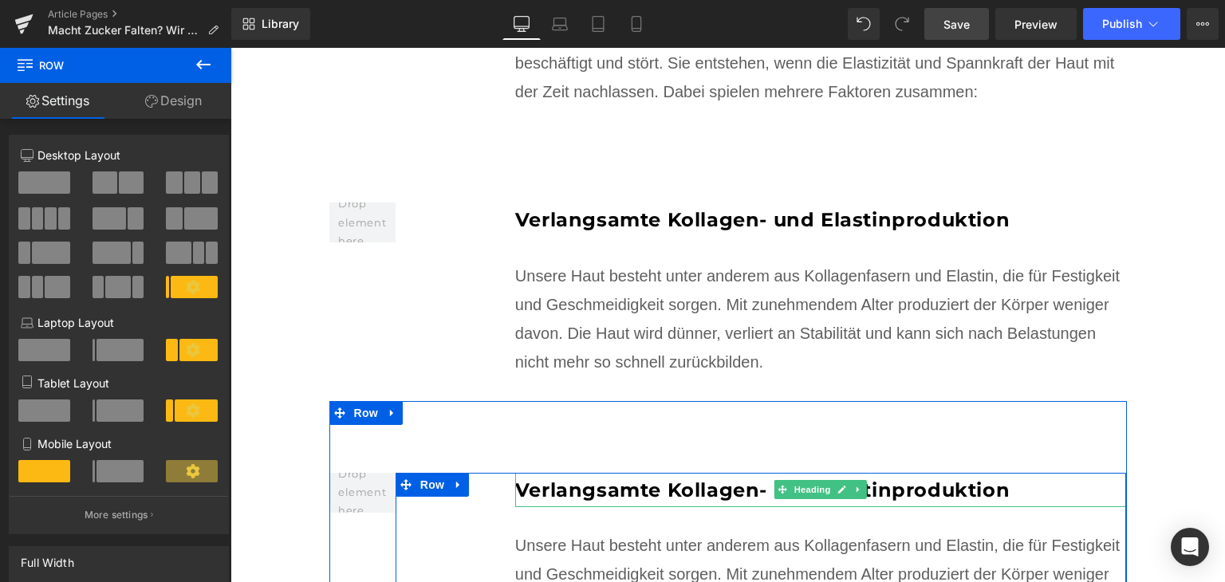
click at [657, 479] on b "Verlangsamte Kollagen- und Elastinproduktion" at bounding box center [762, 490] width 495 height 23
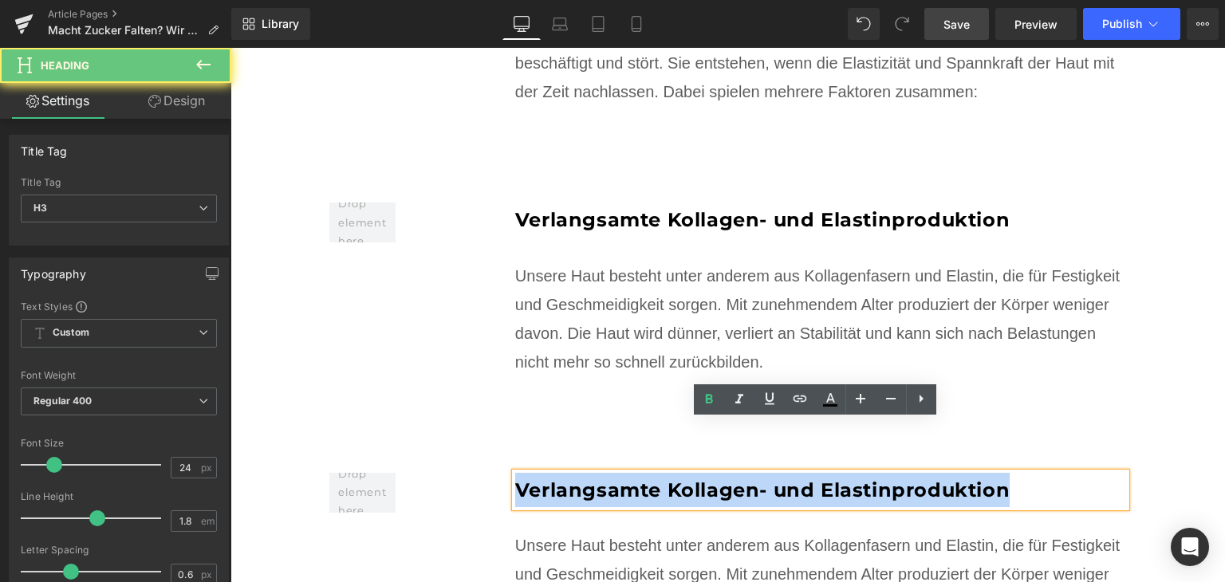
click at [657, 479] on b "Verlangsamte Kollagen- und Elastinproduktion" at bounding box center [762, 490] width 495 height 23
paste div
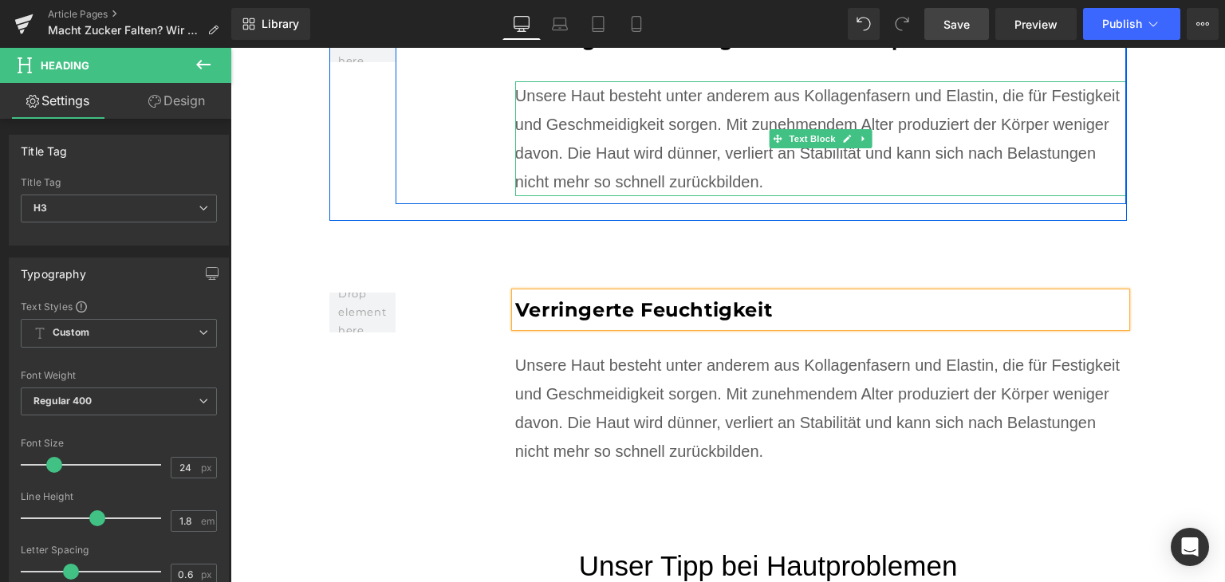
scroll to position [2233, 0]
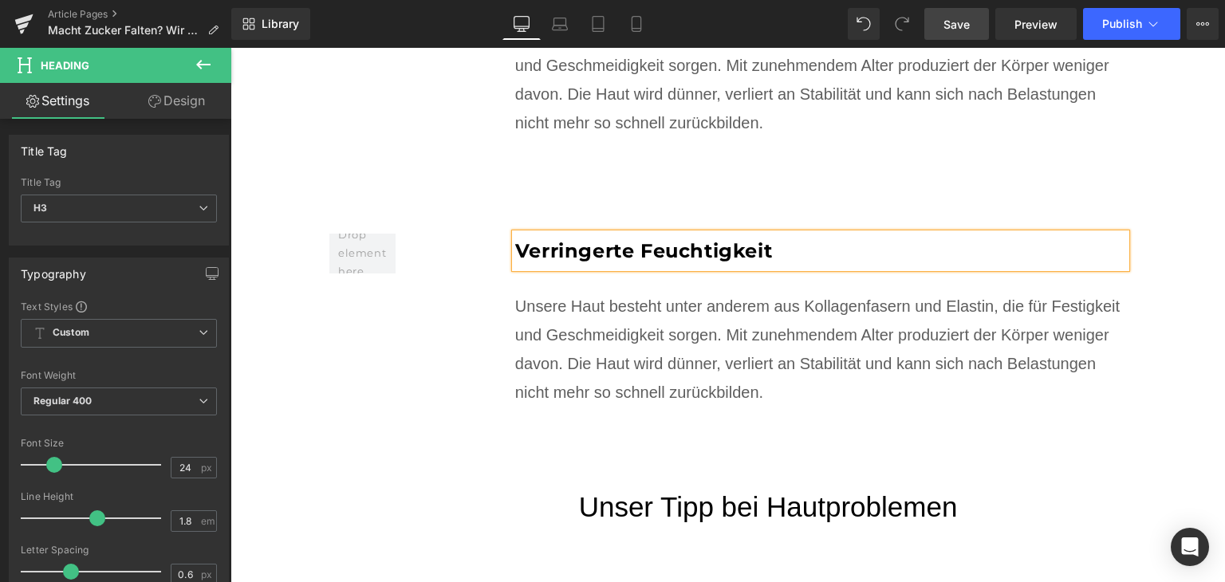
click at [633, 309] on div "Unsere Haut besteht unter anderem aus Kollagenfasern und Elastin, die für Festi…" at bounding box center [821, 349] width 612 height 115
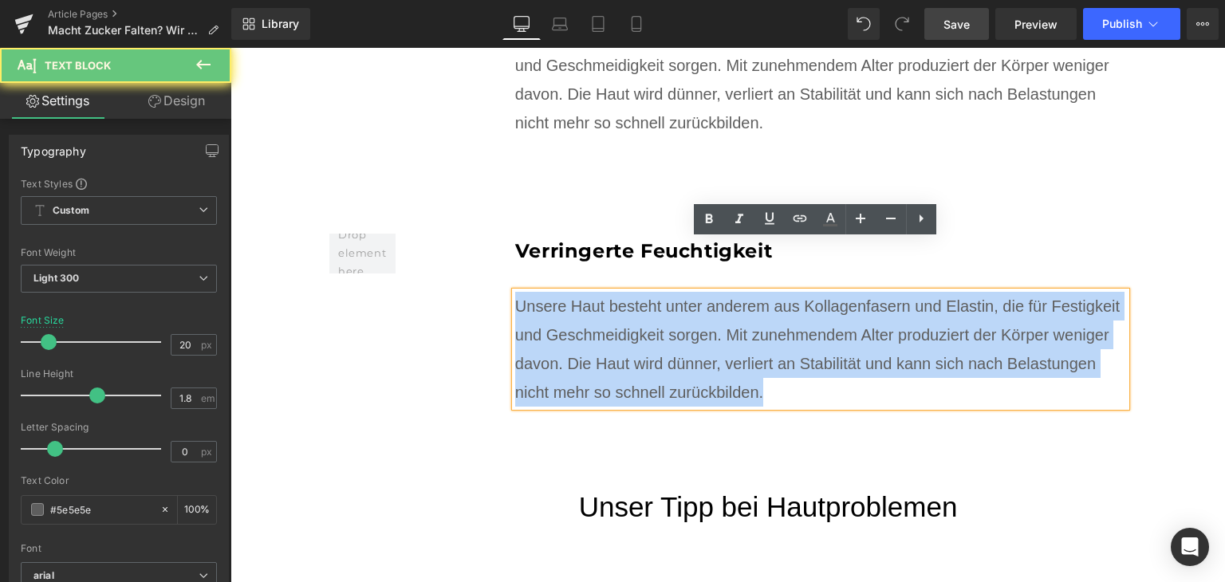
click at [633, 309] on div "Unsere Haut besteht unter anderem aus Kollagenfasern und Elastin, die für Festi…" at bounding box center [821, 349] width 612 height 115
paste div
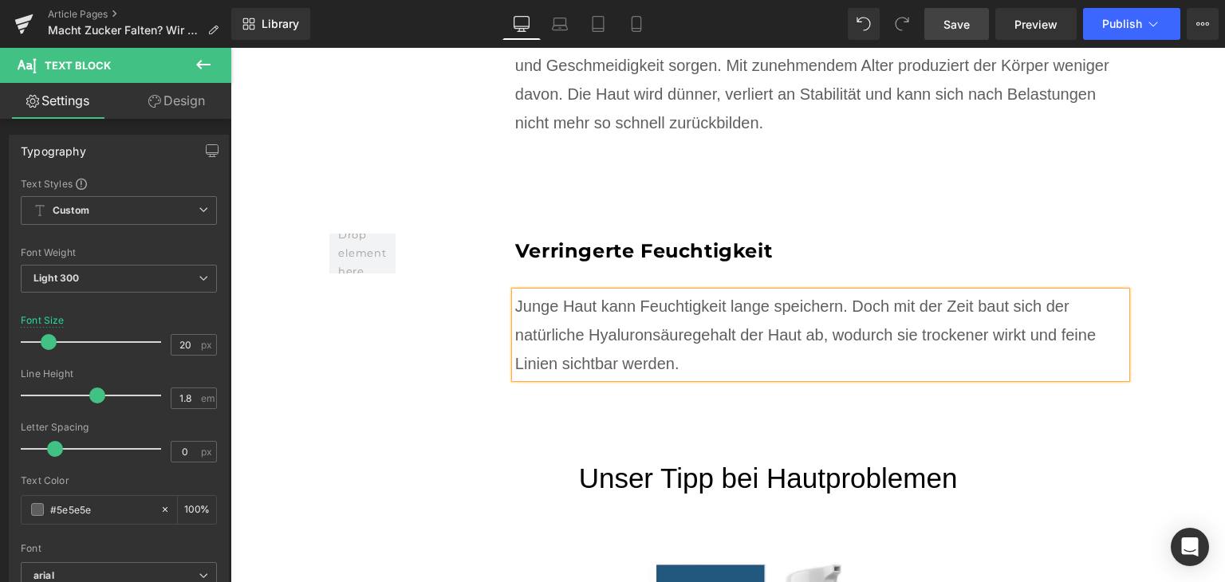
click at [412, 290] on div "Verringerte Feuchtigkeit Heading Junge Haut kann Feuchtigkeit lange speichern. …" at bounding box center [761, 310] width 731 height 152
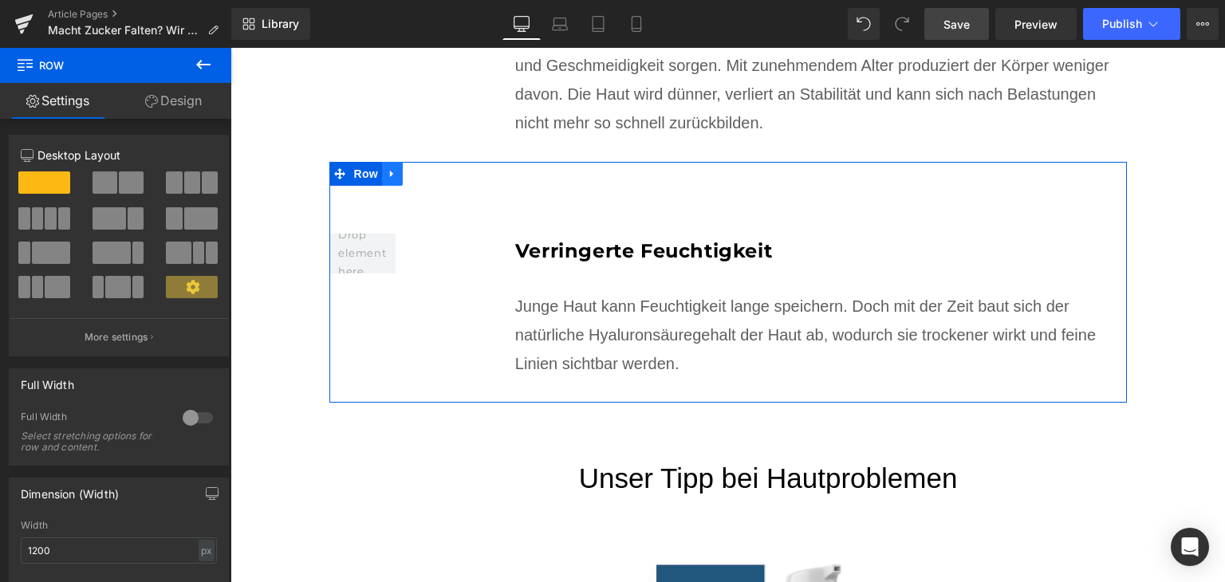
click at [389, 167] on icon at bounding box center [392, 173] width 11 height 12
click at [408, 168] on icon at bounding box center [413, 173] width 11 height 11
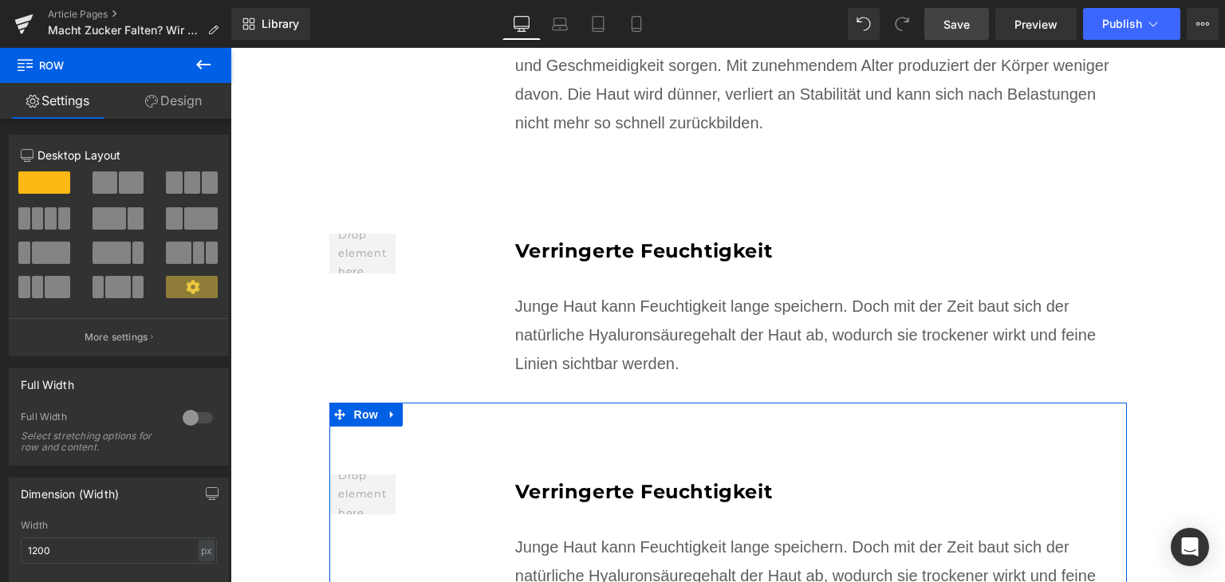
click at [643, 480] on b "Verringerte Feuchtigkeit" at bounding box center [643, 491] width 257 height 23
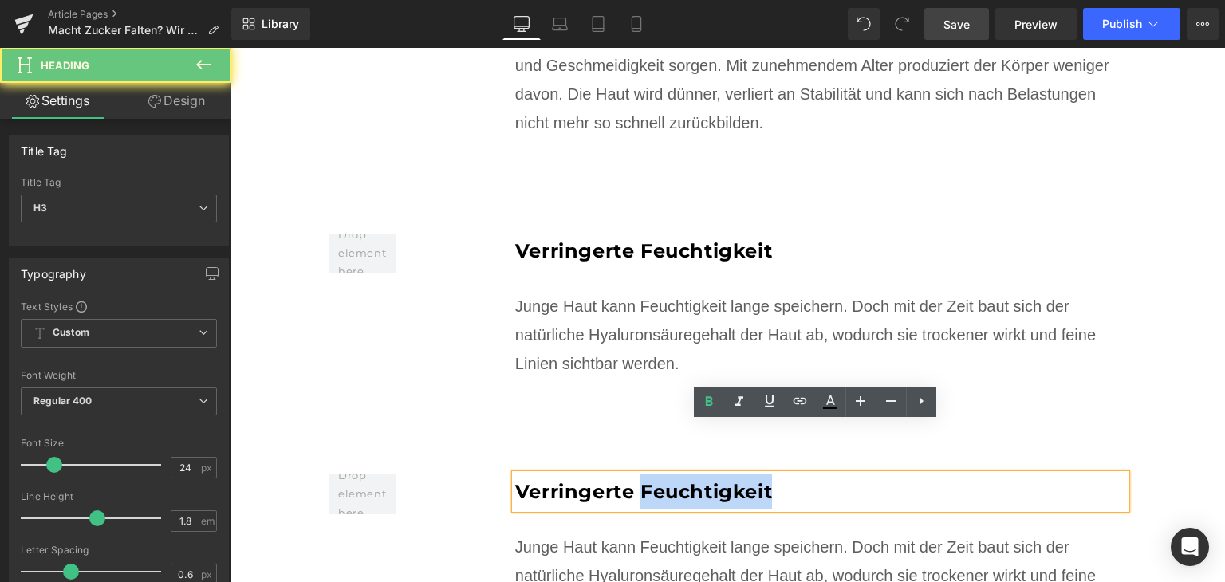
click at [643, 480] on b "Verringerte Feuchtigkeit" at bounding box center [643, 491] width 257 height 23
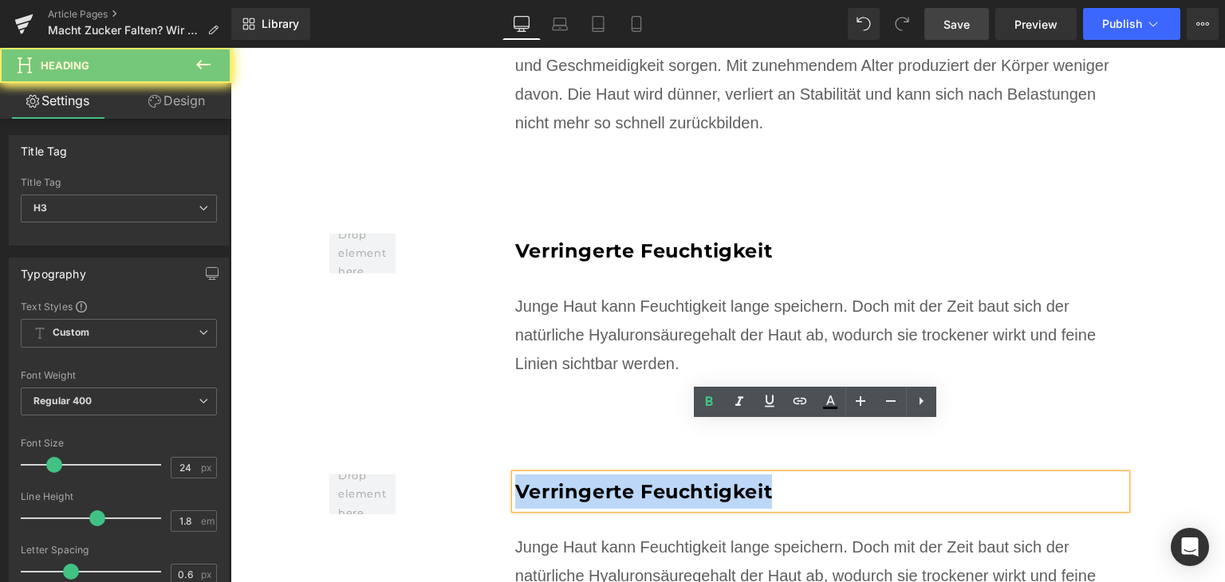
paste div
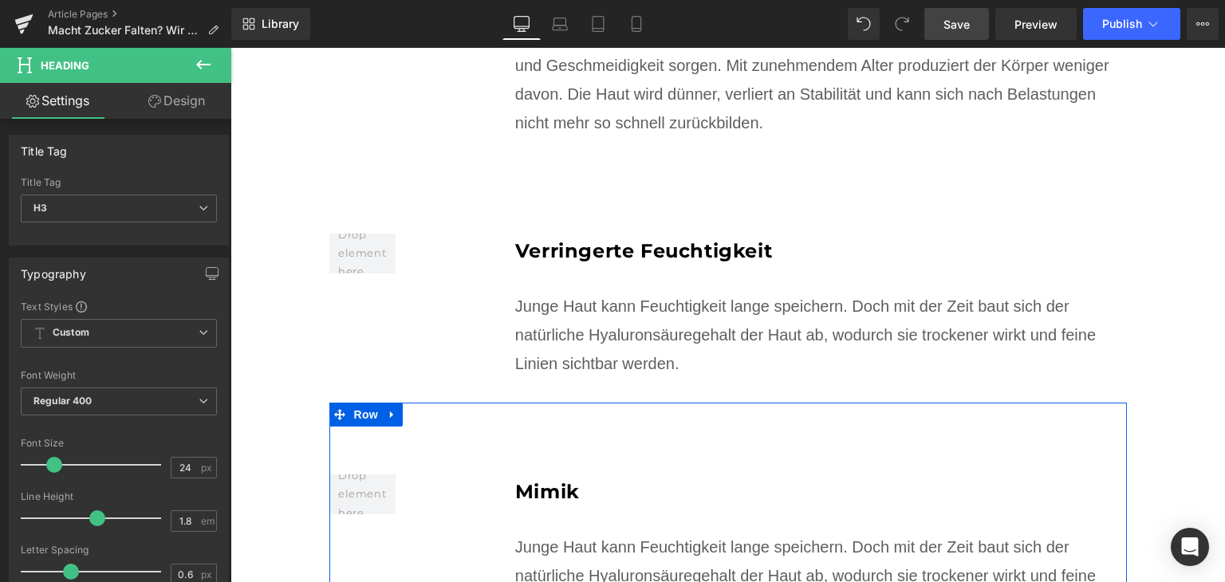
scroll to position [2393, 0]
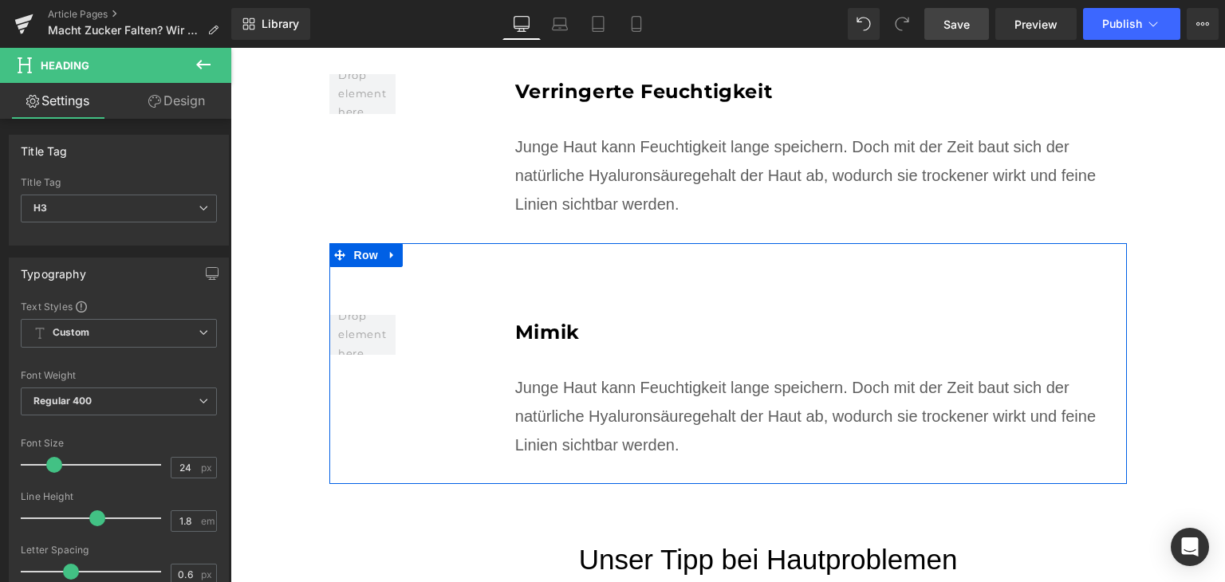
click at [630, 388] on div "Junge Haut kann Feuchtigkeit lange speichern. Doch mit der Zeit baut sich der n…" at bounding box center [821, 416] width 612 height 86
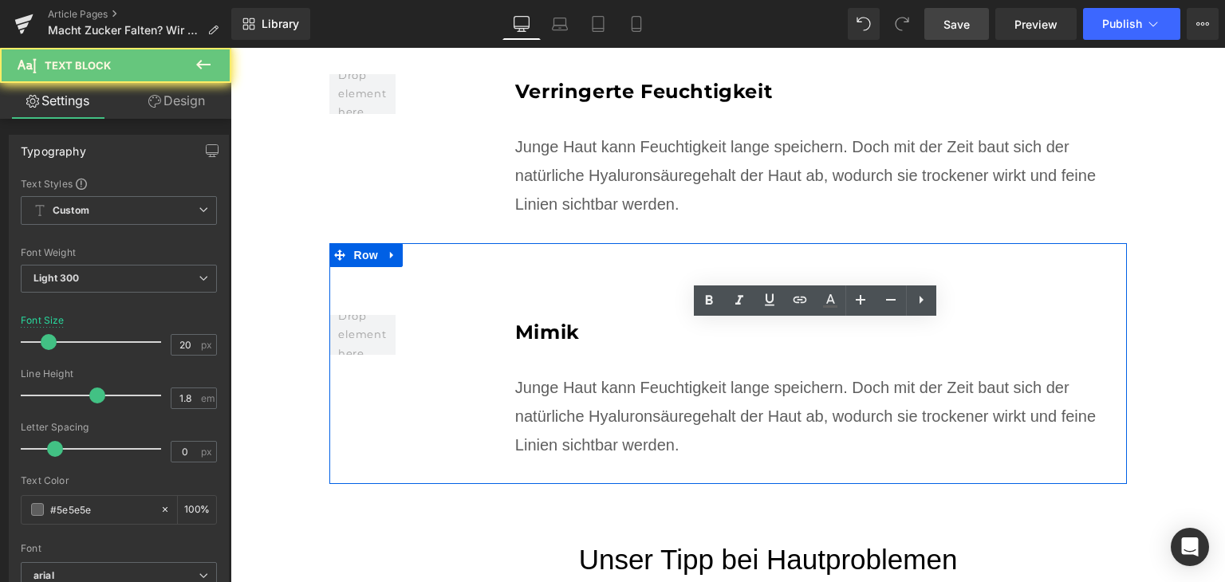
click at [630, 388] on div "Junge Haut kann Feuchtigkeit lange speichern. Doch mit der Zeit baut sich der n…" at bounding box center [821, 416] width 612 height 86
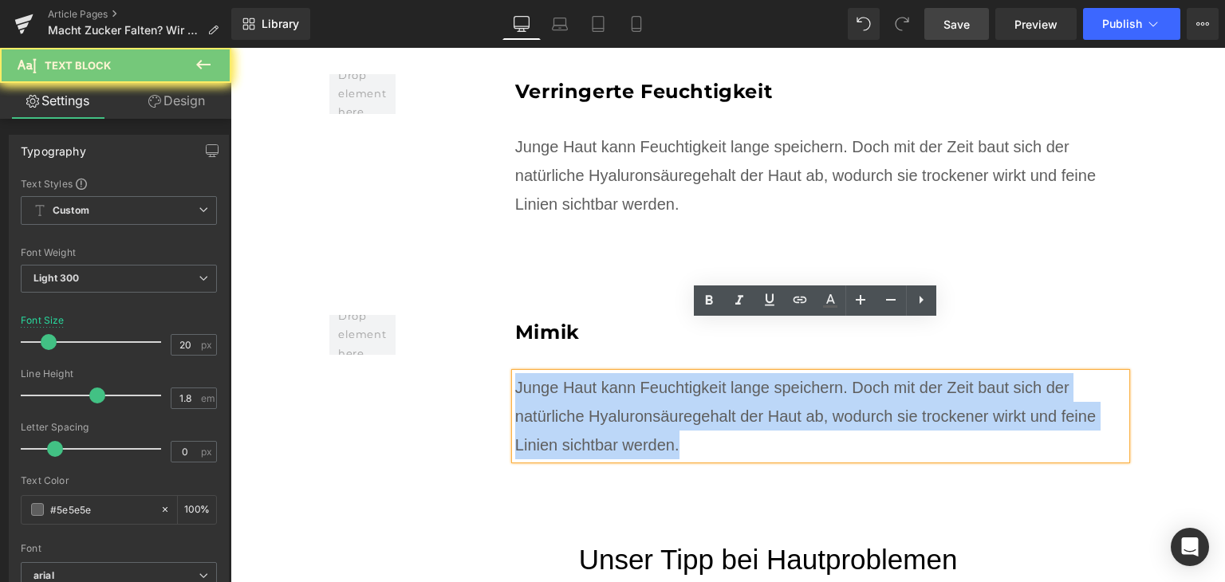
click at [630, 388] on div "Junge Haut kann Feuchtigkeit lange speichern. Doch mit der Zeit baut sich der n…" at bounding box center [821, 416] width 612 height 86
paste div
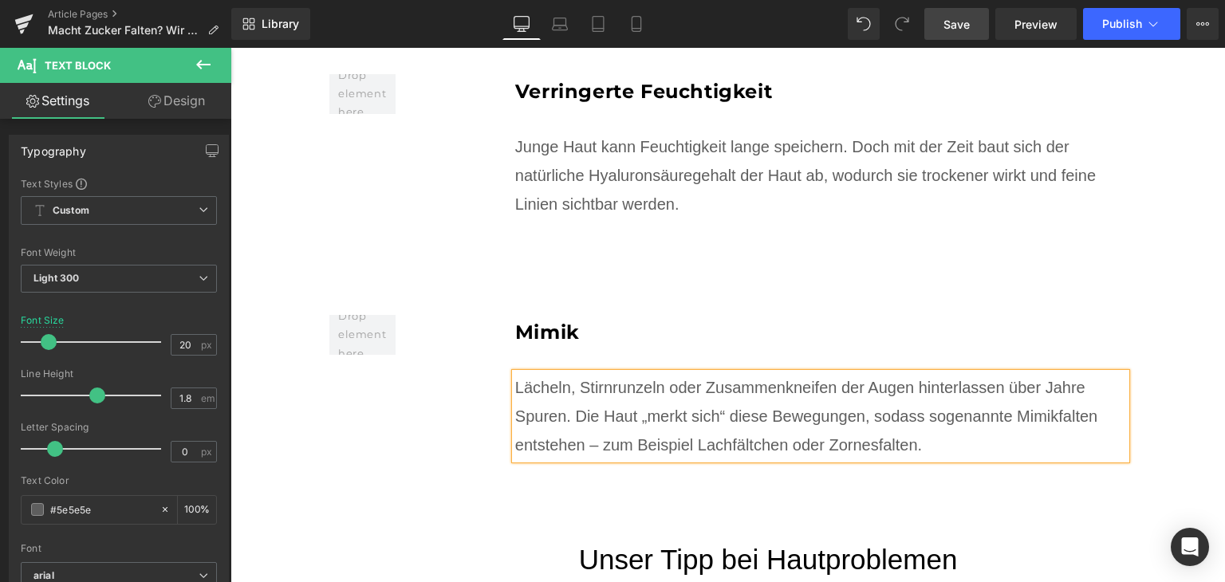
click at [384, 379] on div "Mimik Heading Lächeln, Stirnrunzeln oder Zusammenkneifen der Augen hinterlassen…" at bounding box center [728, 363] width 798 height 241
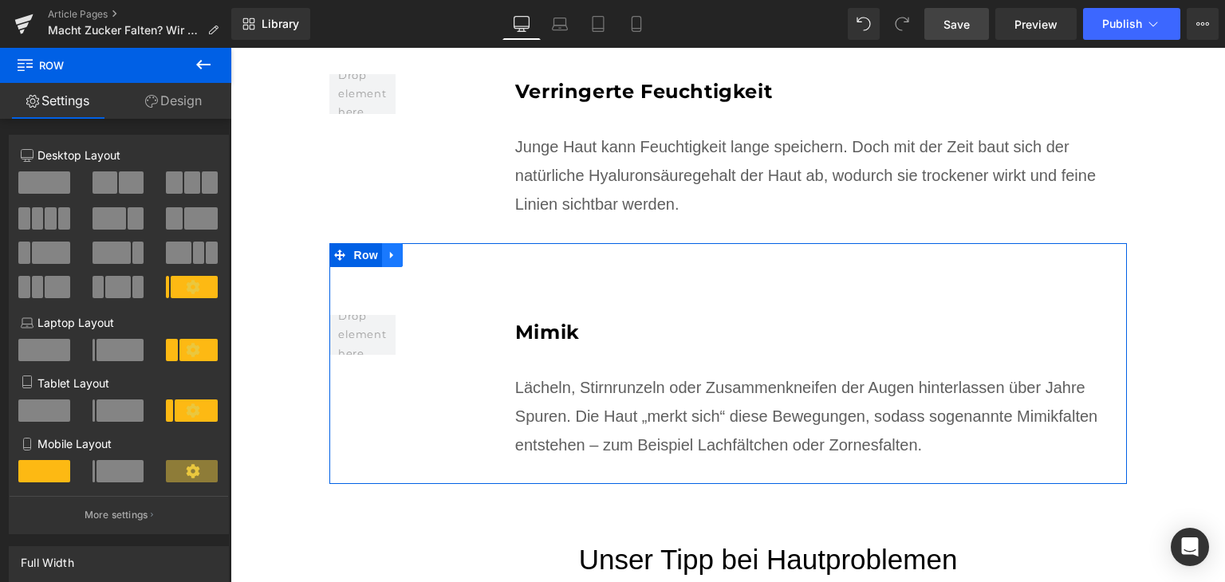
click at [389, 249] on icon at bounding box center [392, 255] width 11 height 12
click at [408, 250] on icon at bounding box center [413, 255] width 11 height 11
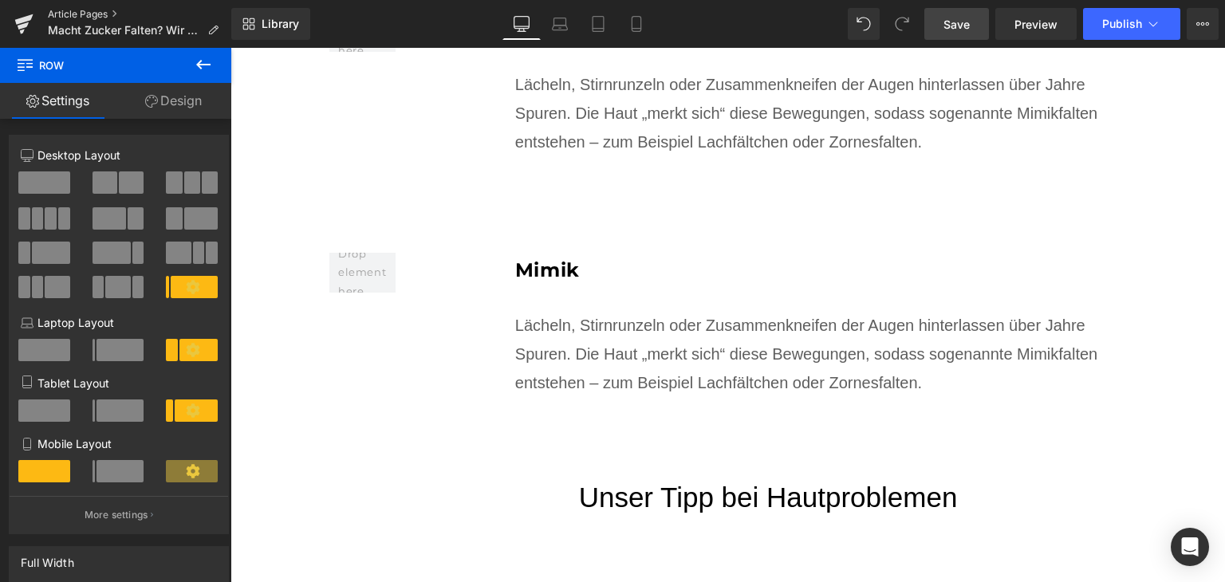
scroll to position [2713, 0]
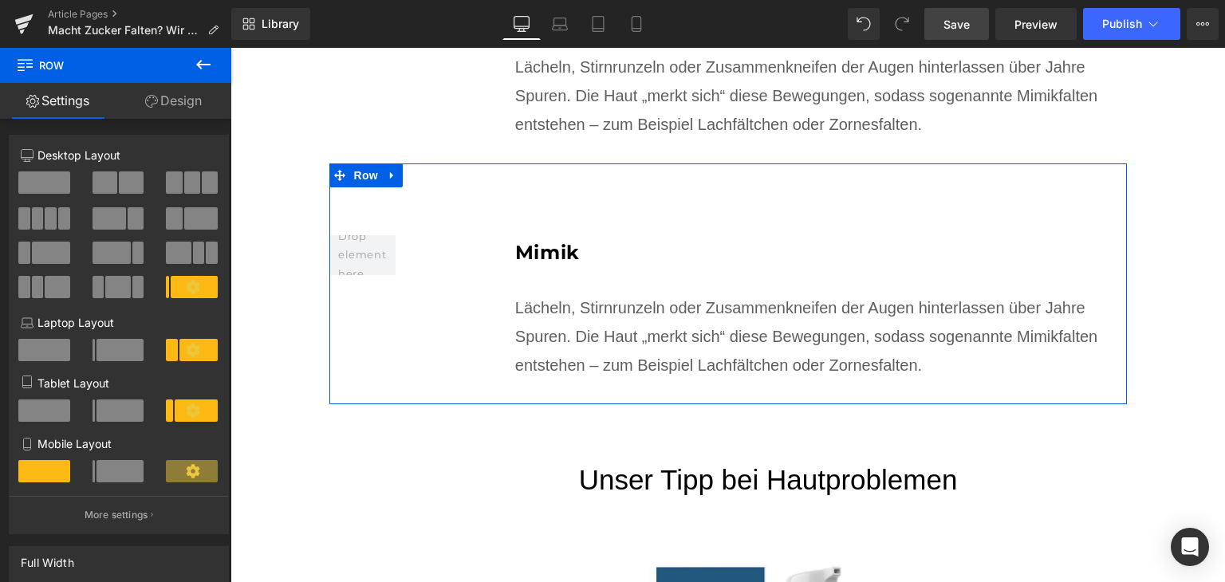
click at [587, 235] on h3 "Mimik" at bounding box center [821, 252] width 612 height 34
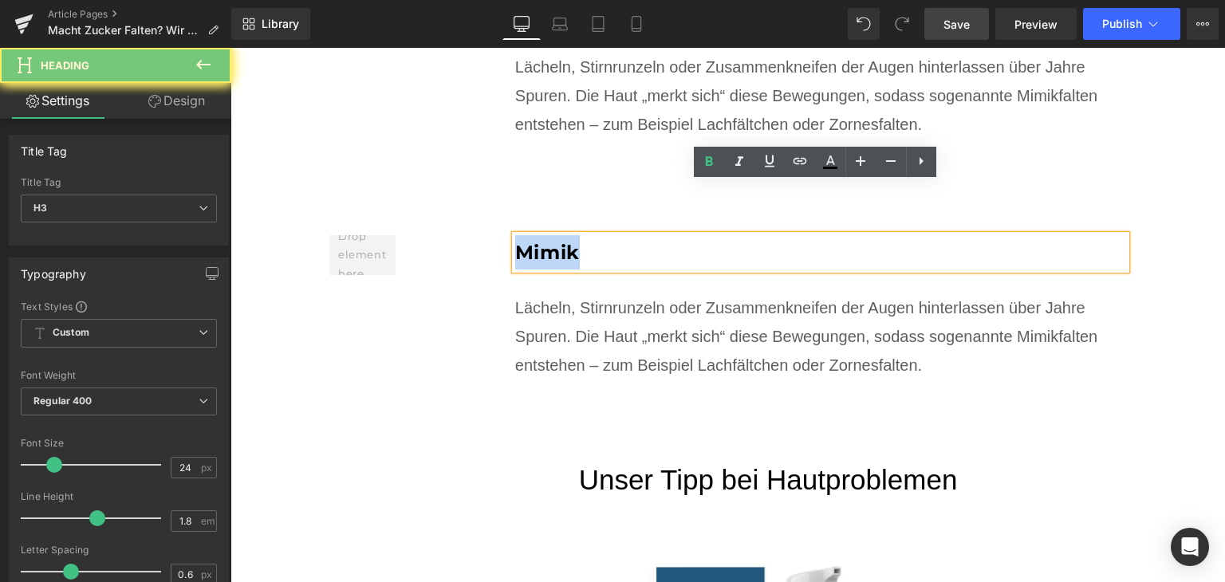
click at [587, 235] on h3 "Mimik" at bounding box center [821, 252] width 612 height 34
paste div
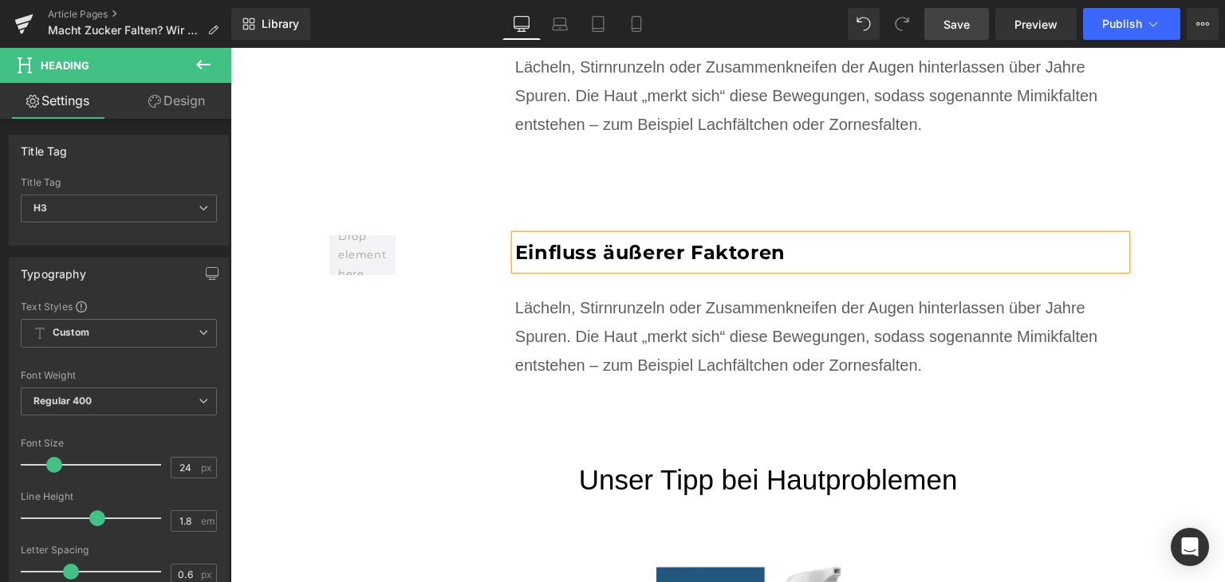
click at [662, 332] on div "Einfluss äußerer Faktoren Heading Lächeln, Stirnrunzeln oder Zusammenkneifen de…" at bounding box center [761, 311] width 731 height 152
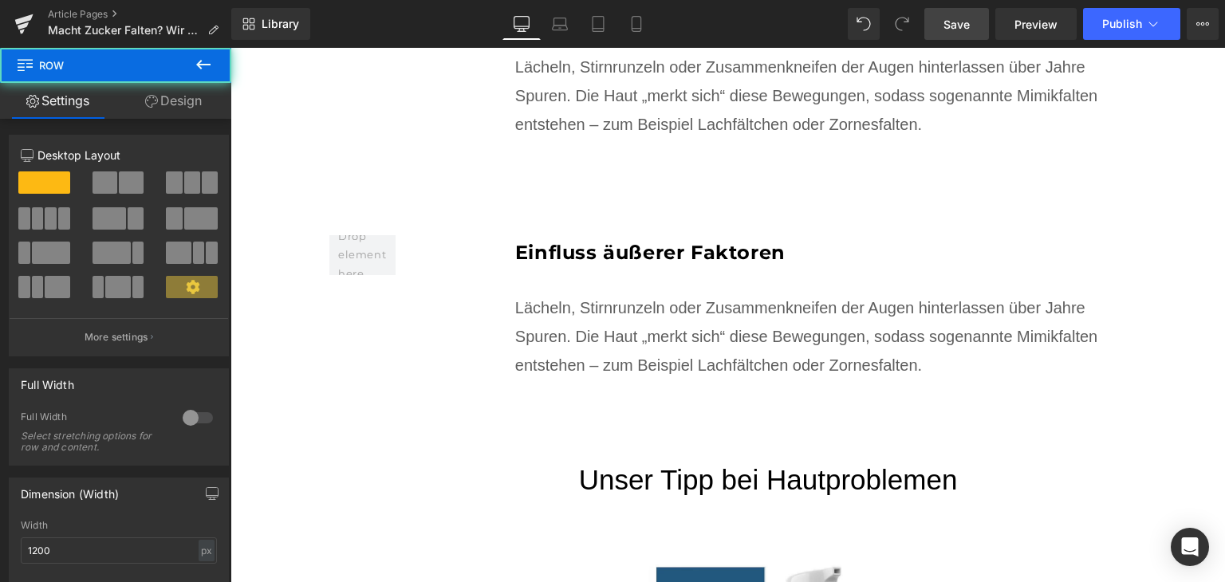
click at [660, 321] on div "Lächeln, Stirnrunzeln oder Zusammenkneifen der Augen hinterlassen über Jahre Sp…" at bounding box center [821, 337] width 612 height 86
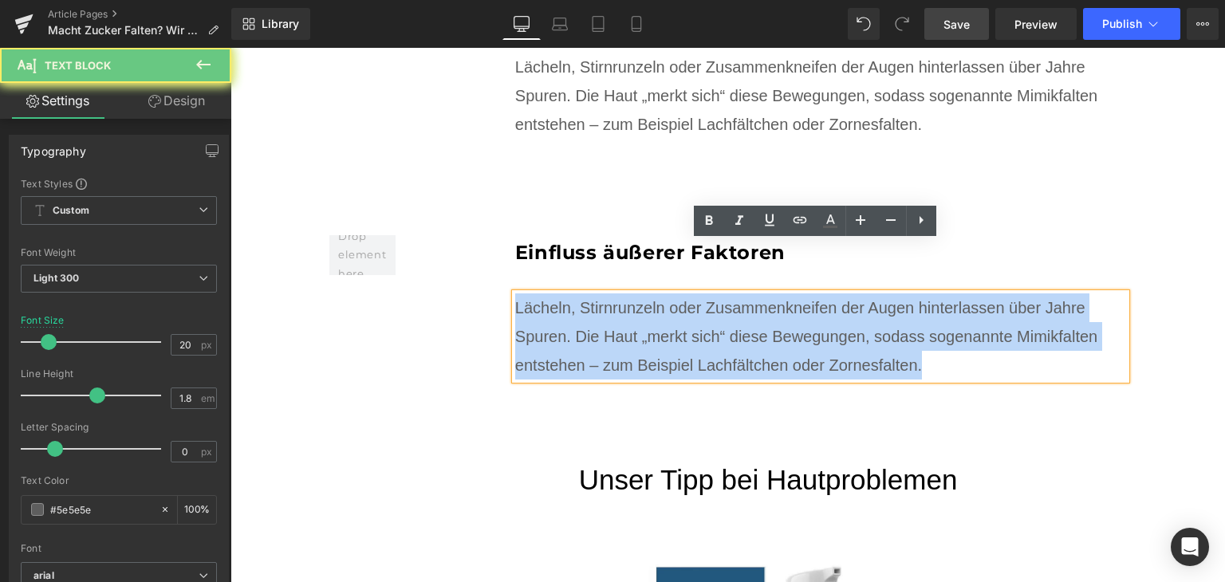
click at [660, 321] on div "Lächeln, Stirnrunzeln oder Zusammenkneifen der Augen hinterlassen über Jahre Sp…" at bounding box center [821, 337] width 612 height 86
paste div
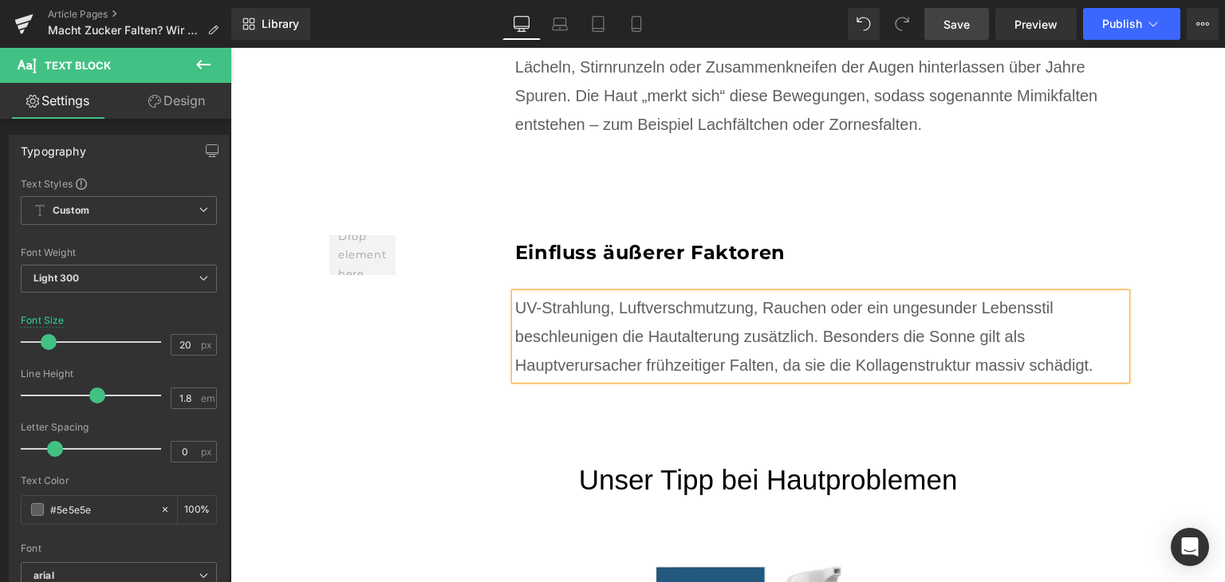
click at [443, 278] on div "Einfluss äußerer Faktoren Heading UV-Strahlung, Luftverschmutzung, Rauchen oder…" at bounding box center [761, 311] width 731 height 152
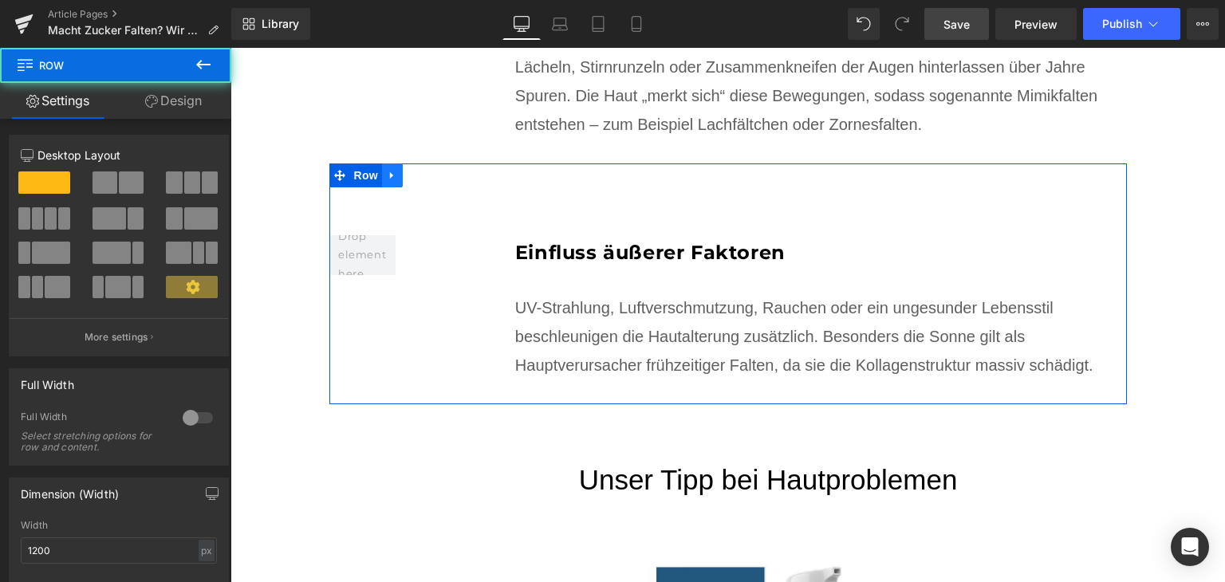
click at [387, 169] on icon at bounding box center [392, 175] width 11 height 12
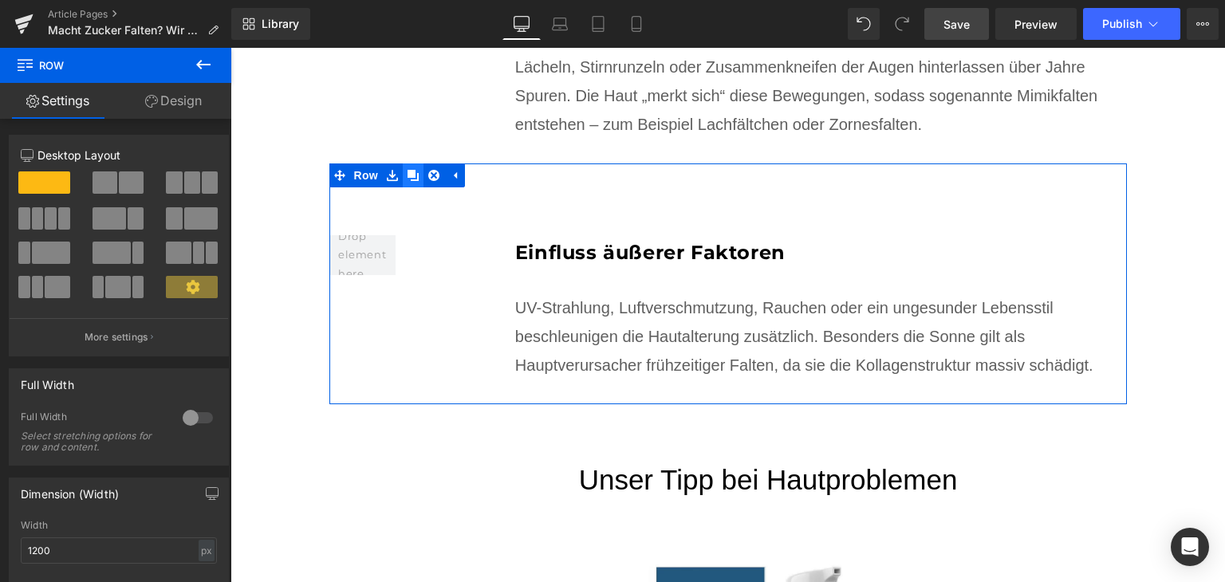
click at [403, 164] on link at bounding box center [413, 176] width 21 height 24
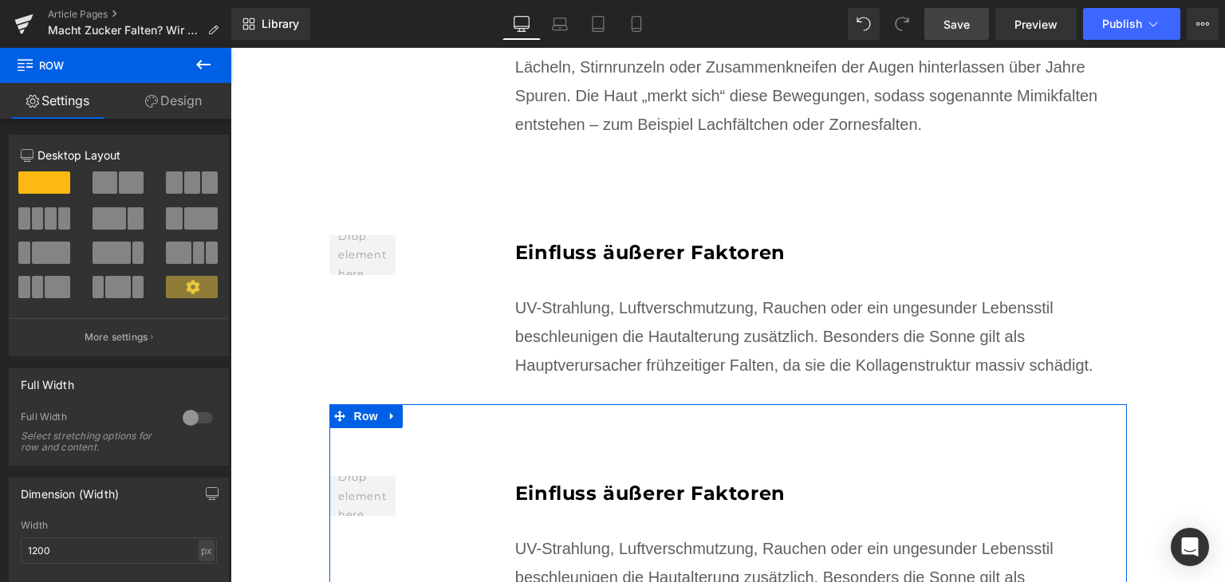
click at [606, 482] on b "Einfluss äußerer Faktoren" at bounding box center [650, 493] width 270 height 23
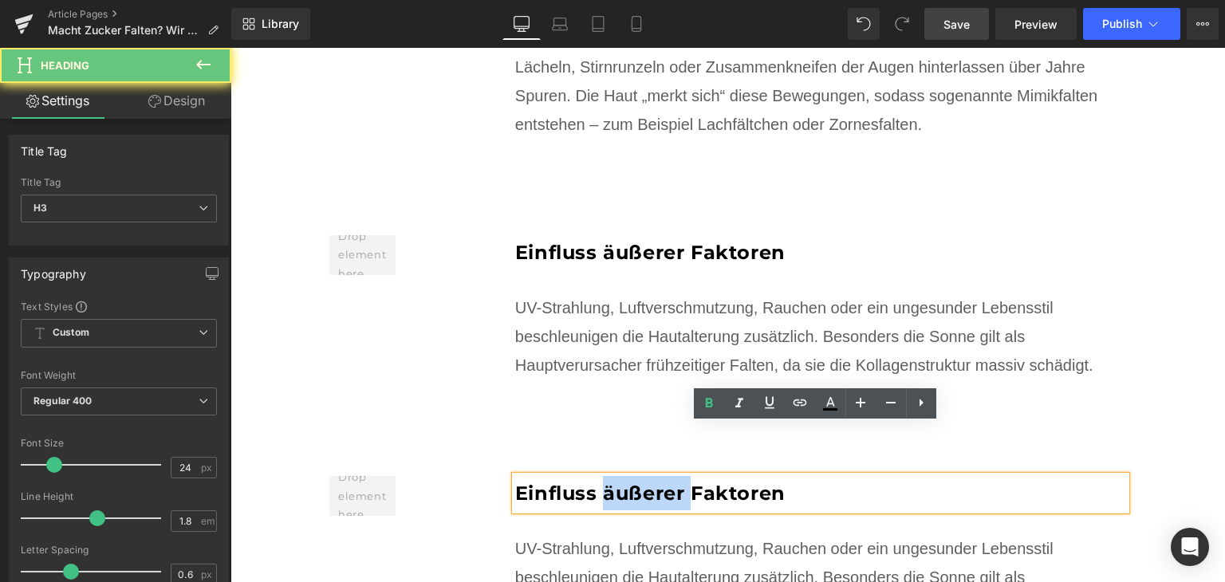
click at [606, 482] on b "Einfluss äußerer Faktoren" at bounding box center [650, 493] width 270 height 23
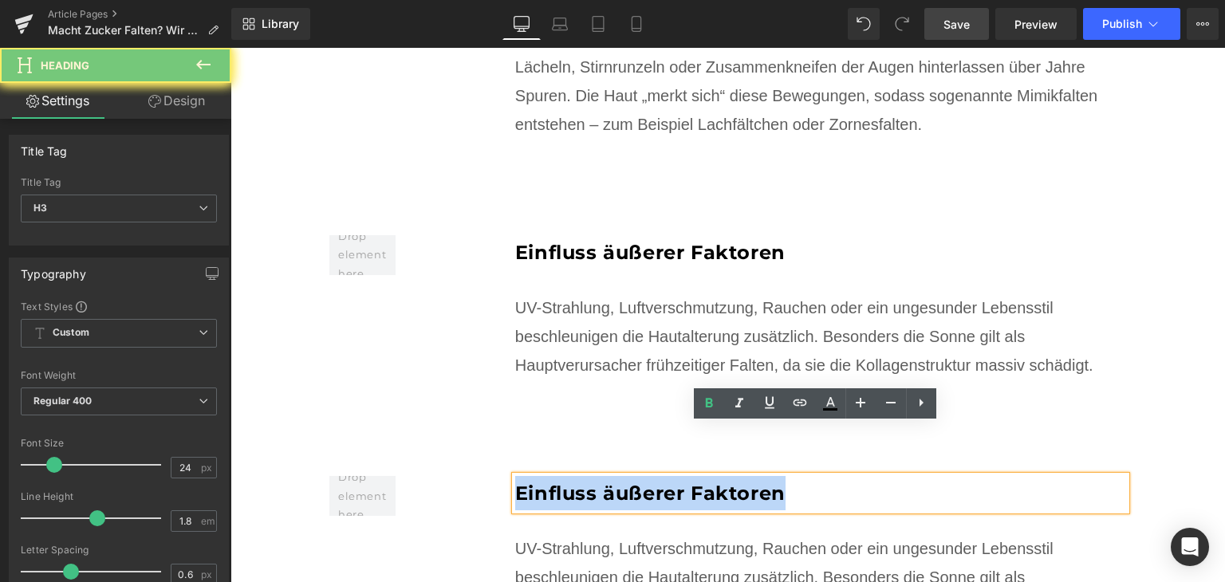
paste div
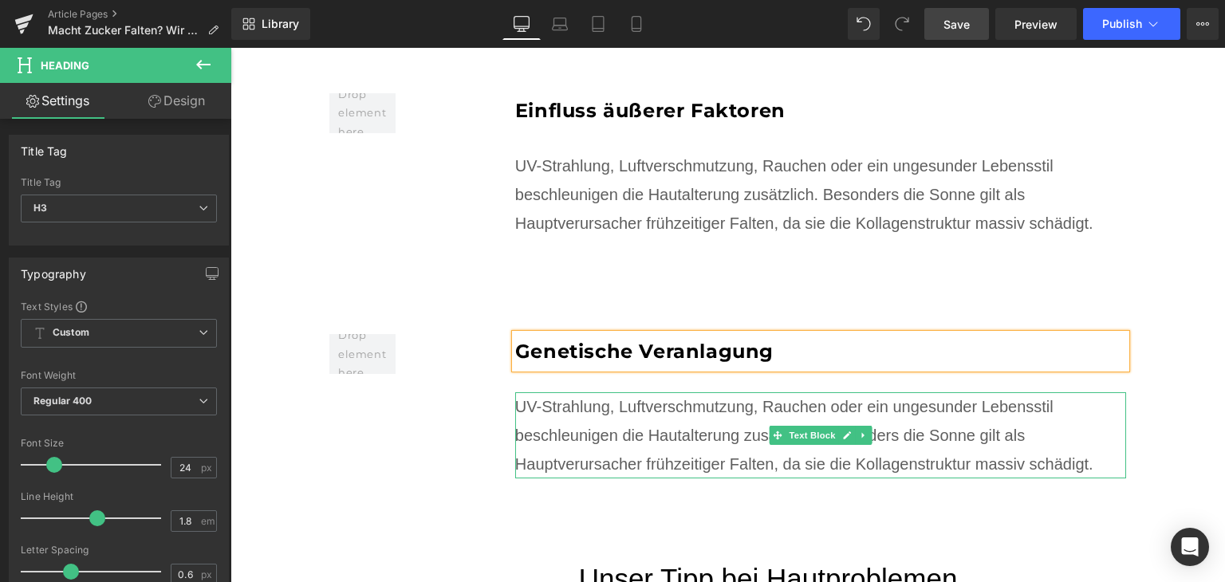
scroll to position [2873, 0]
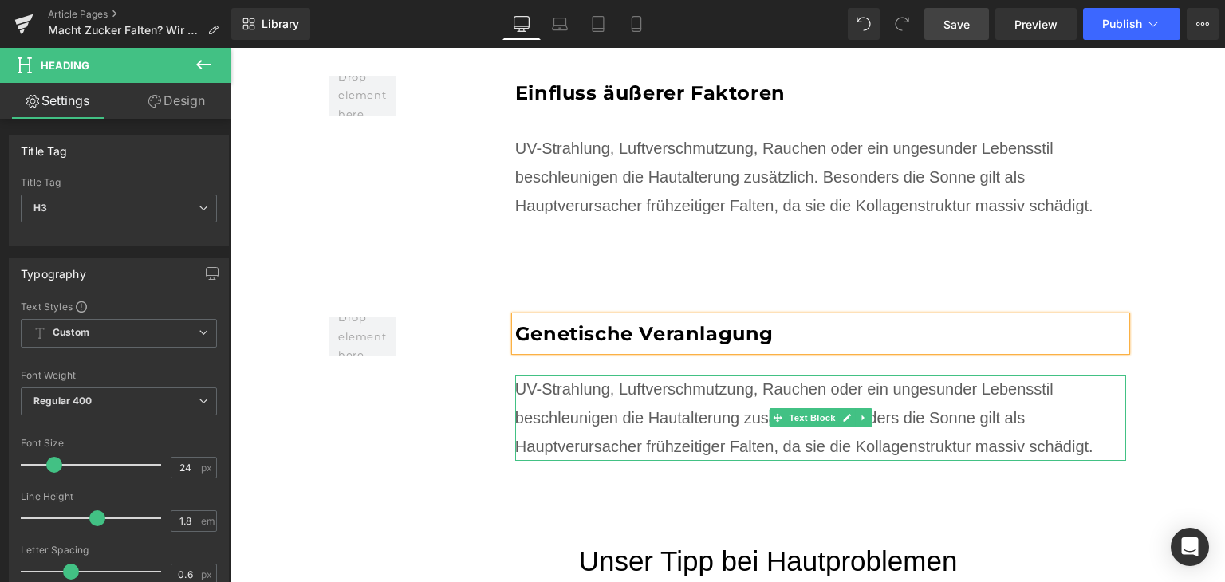
click at [631, 375] on div "UV-Strahlung, Luftverschmutzung, Rauchen oder ein ungesunder Lebensstil beschle…" at bounding box center [821, 418] width 612 height 86
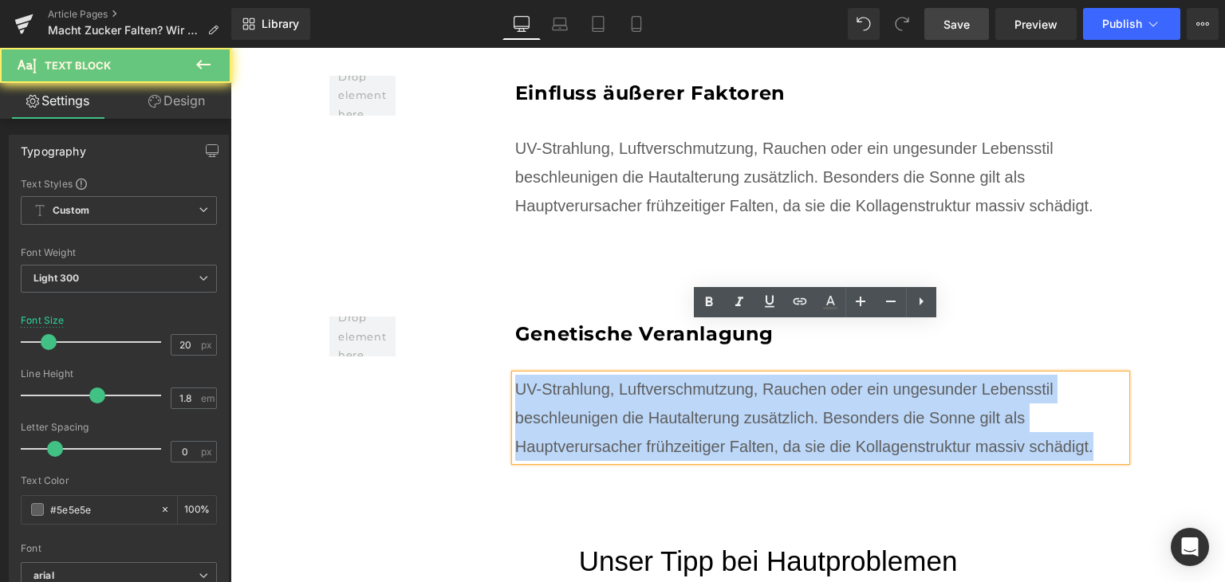
click at [631, 375] on div "UV-Strahlung, Luftverschmutzung, Rauchen oder ein ungesunder Lebensstil beschle…" at bounding box center [821, 418] width 612 height 86
paste div
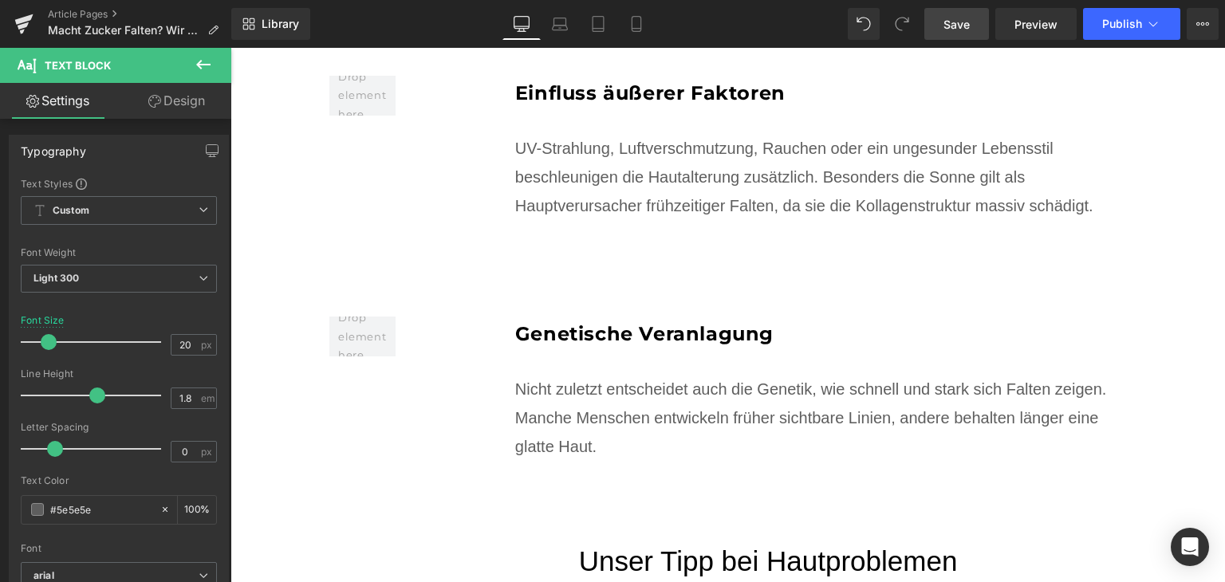
drag, startPoint x: 954, startPoint y: 36, endPoint x: 498, endPoint y: 303, distance: 528.7
click at [954, 36] on link "Save" at bounding box center [956, 24] width 65 height 32
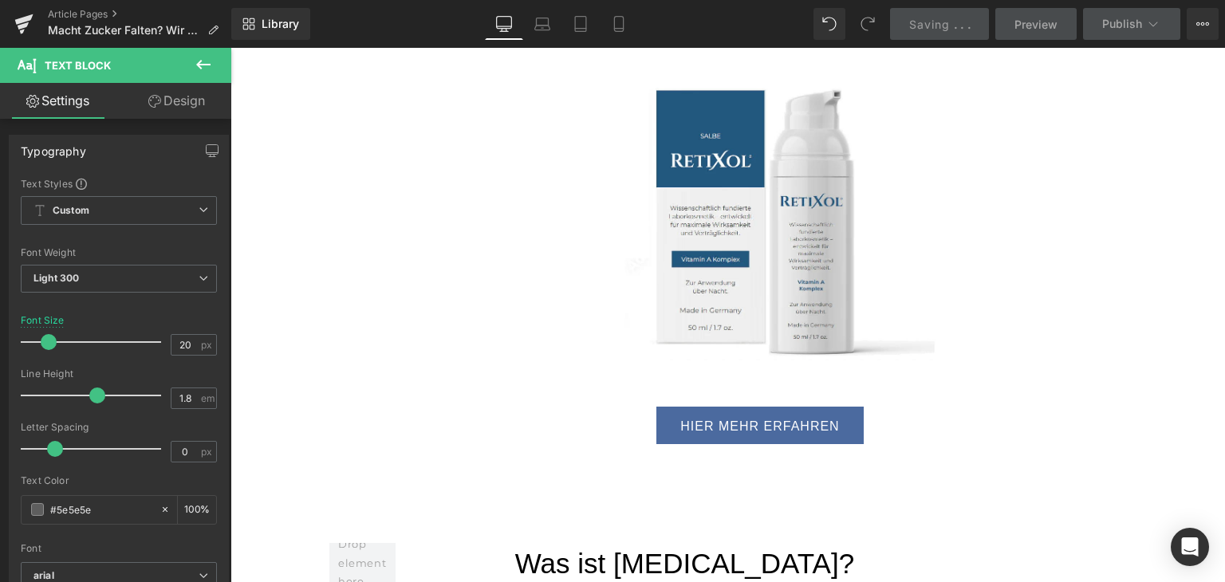
scroll to position [3750, 0]
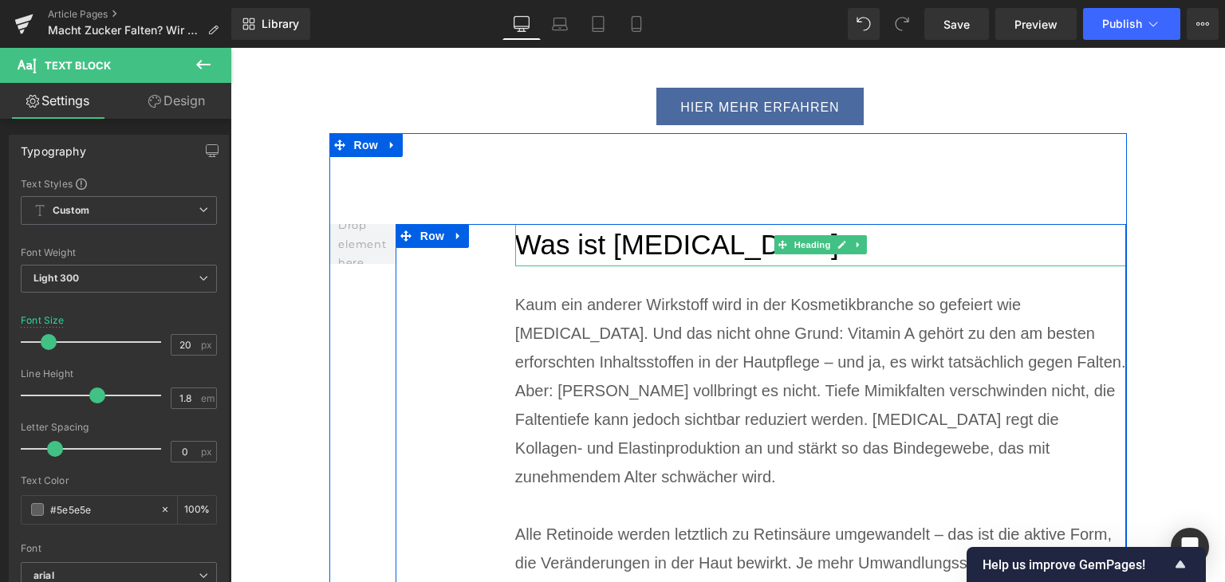
click at [562, 224] on h2 "Was ist [MEDICAL_DATA]?" at bounding box center [821, 245] width 612 height 42
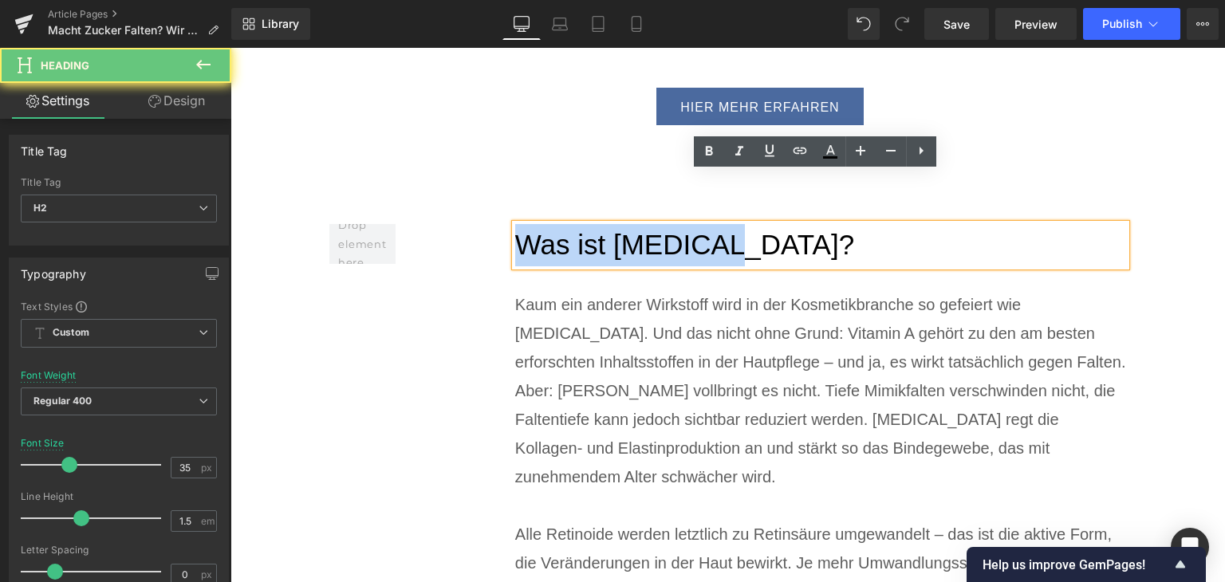
click at [562, 224] on h2 "Was ist [MEDICAL_DATA]?" at bounding box center [821, 245] width 612 height 42
paste div
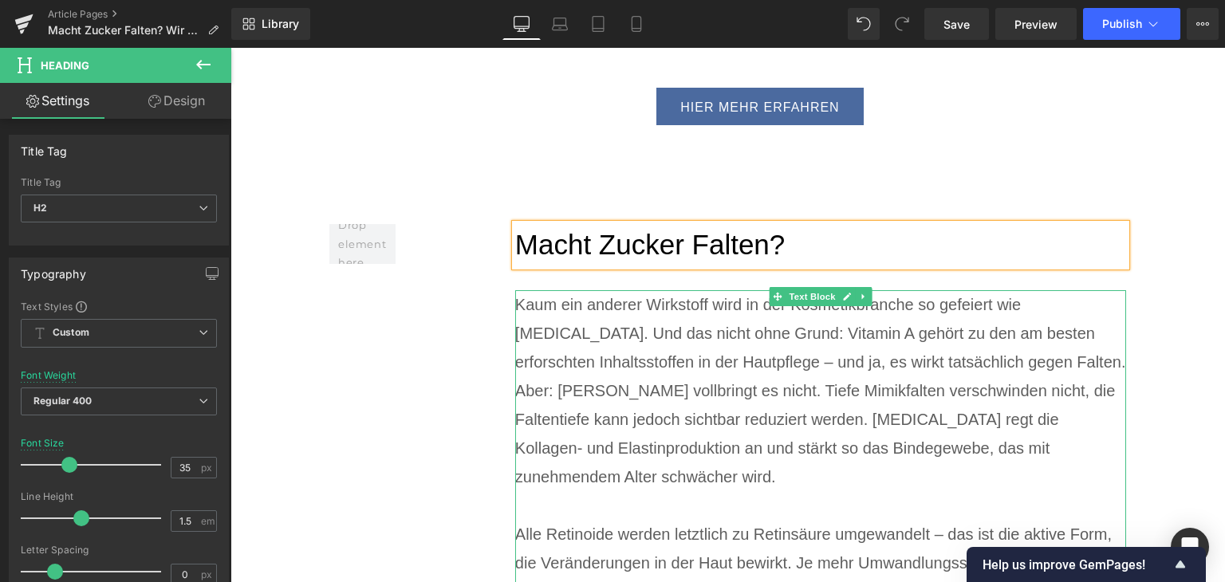
click at [682, 381] on div "Kaum ein anderer Wirkstoff wird in der Kosmetikbranche so gefeiert wie [MEDICAL…" at bounding box center [821, 390] width 612 height 201
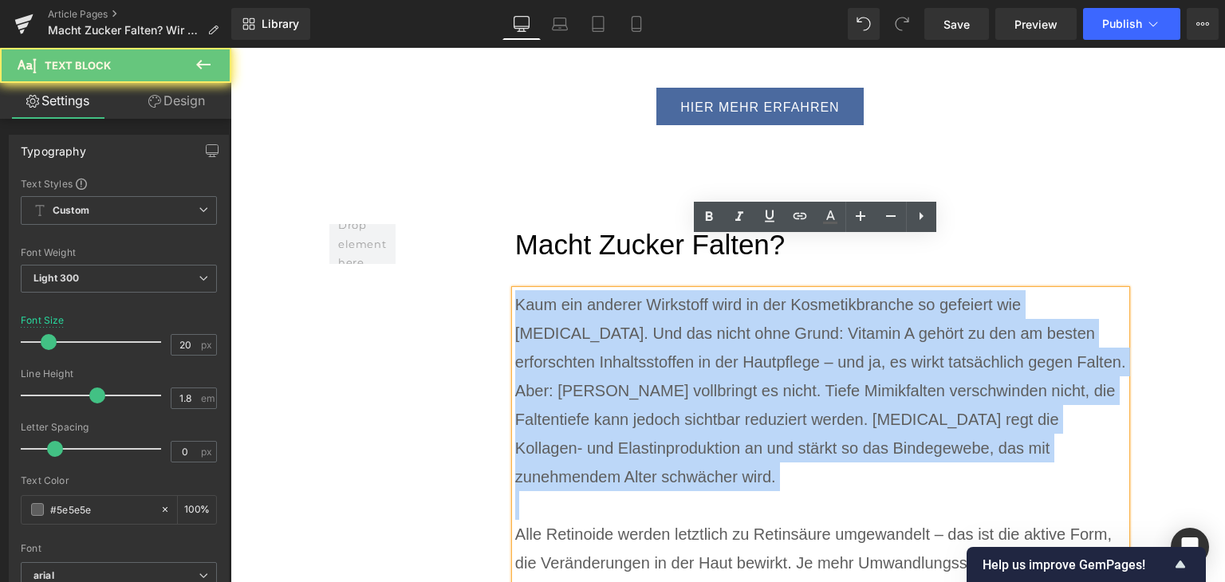
click at [682, 381] on div "Kaum ein anderer Wirkstoff wird in der Kosmetikbranche so gefeiert wie [MEDICAL…" at bounding box center [821, 390] width 612 height 201
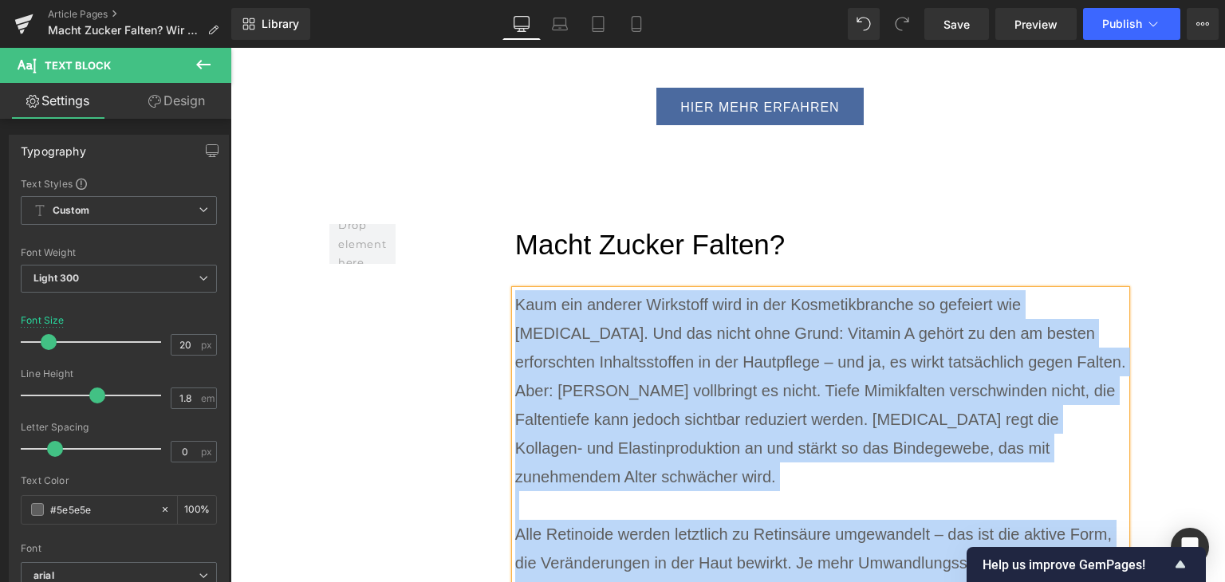
paste div
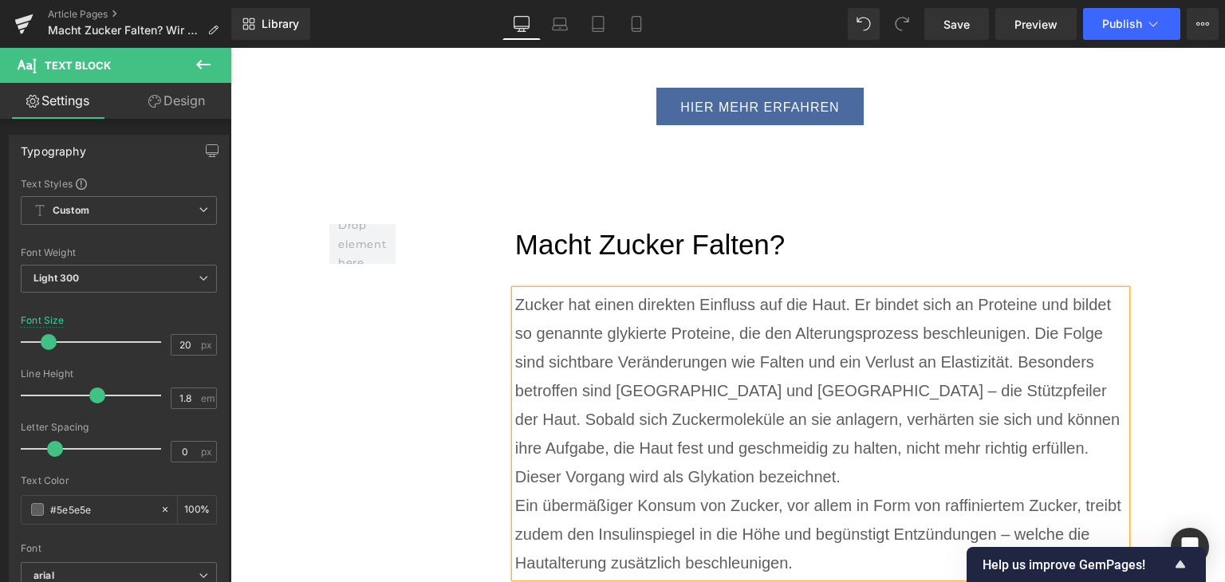
click at [791, 406] on div "Zucker hat einen direkten Einfluss auf die Haut. Er bindet sich an Proteine und…" at bounding box center [821, 390] width 612 height 201
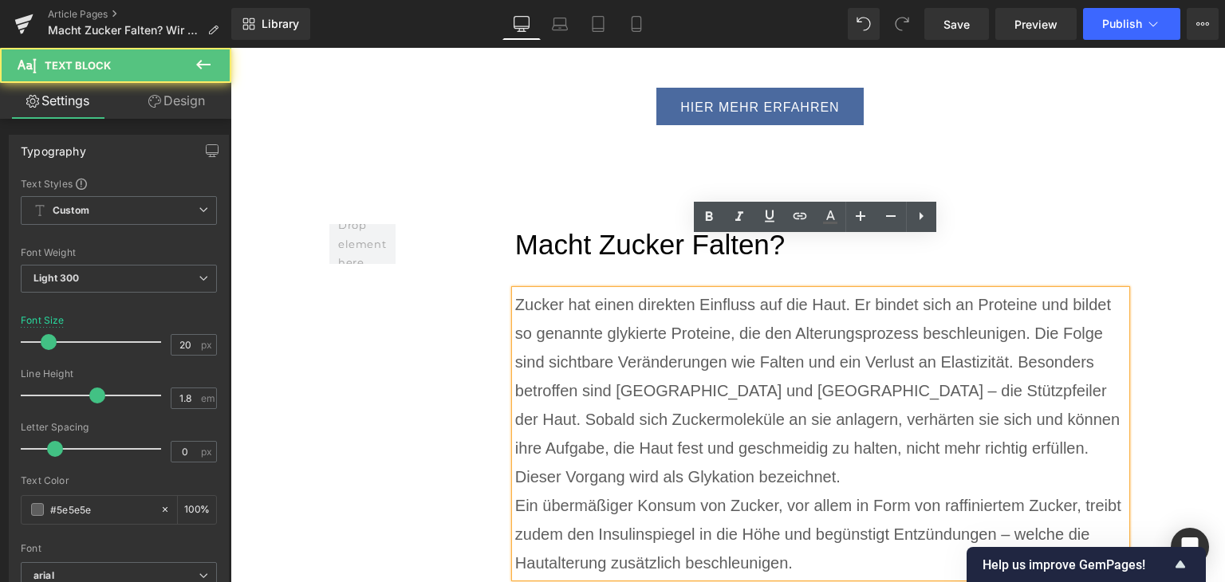
click at [766, 426] on div "Zucker hat einen direkten Einfluss auf die Haut. Er bindet sich an Proteine und…" at bounding box center [821, 390] width 612 height 201
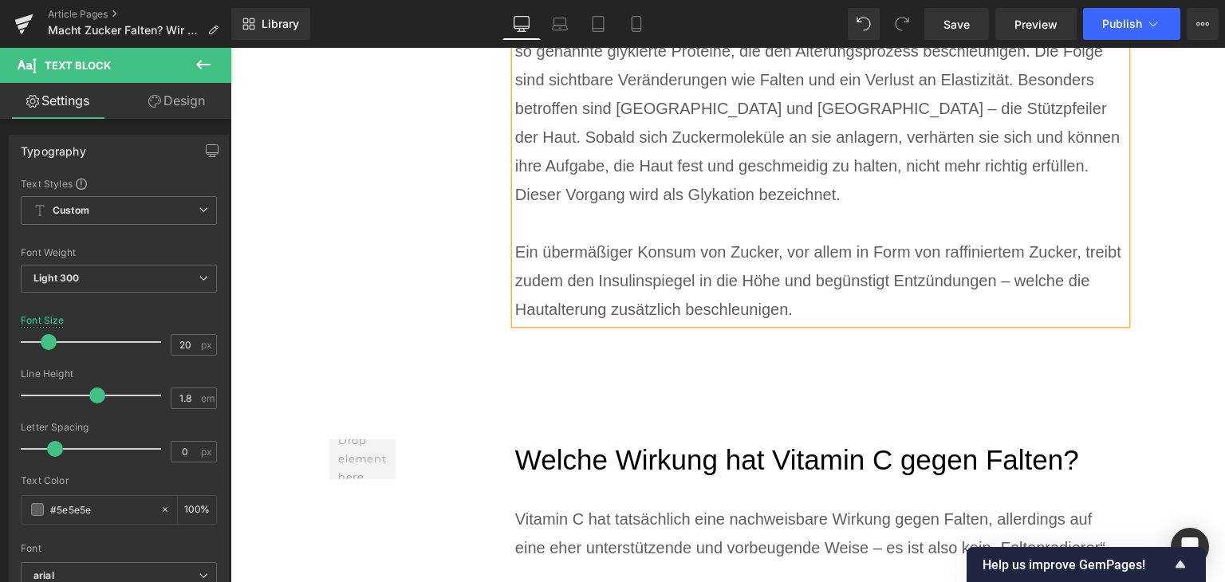
scroll to position [4069, 0]
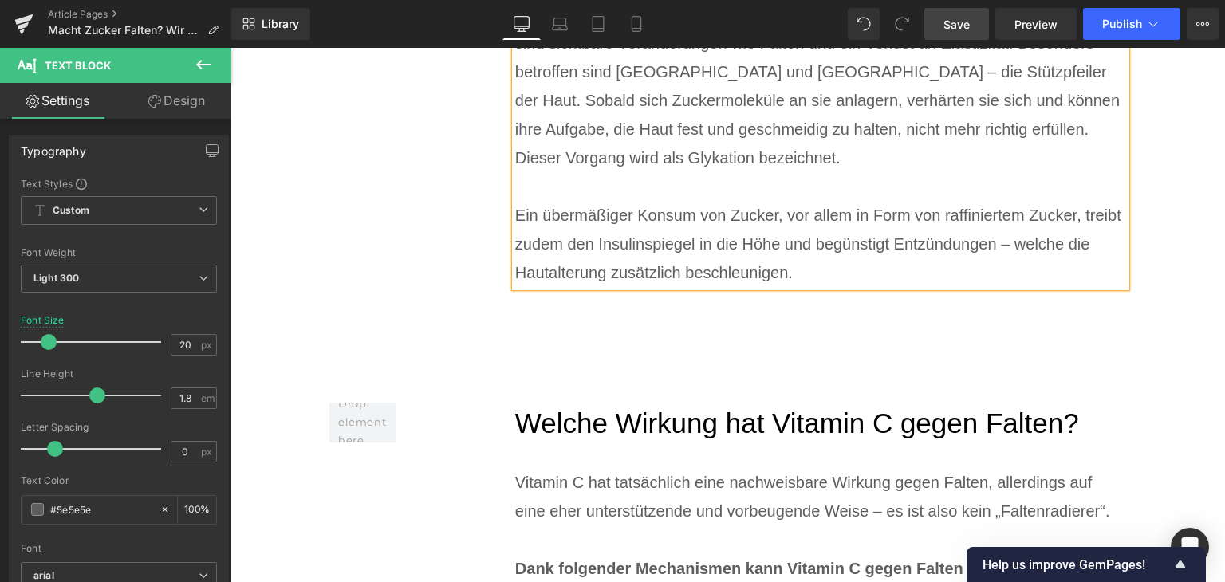
click at [961, 26] on span "Save" at bounding box center [957, 24] width 26 height 17
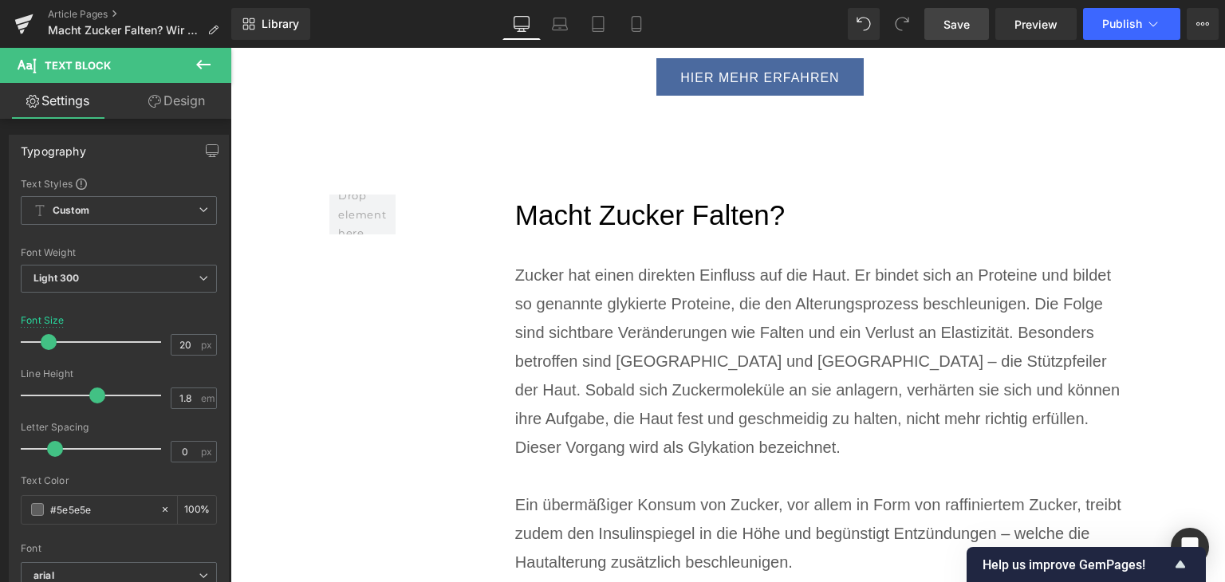
scroll to position [3752, 0]
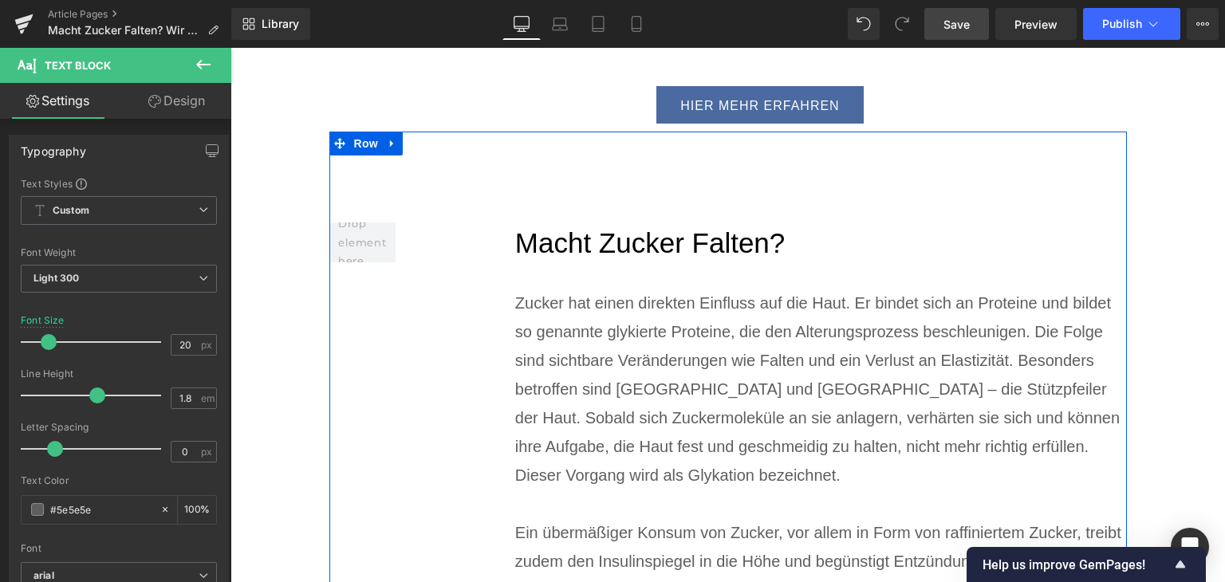
drag, startPoint x: 383, startPoint y: 93, endPoint x: 392, endPoint y: 93, distance: 9.6
click at [390, 140] on icon at bounding box center [391, 143] width 3 height 7
click at [408, 138] on icon at bounding box center [413, 143] width 11 height 11
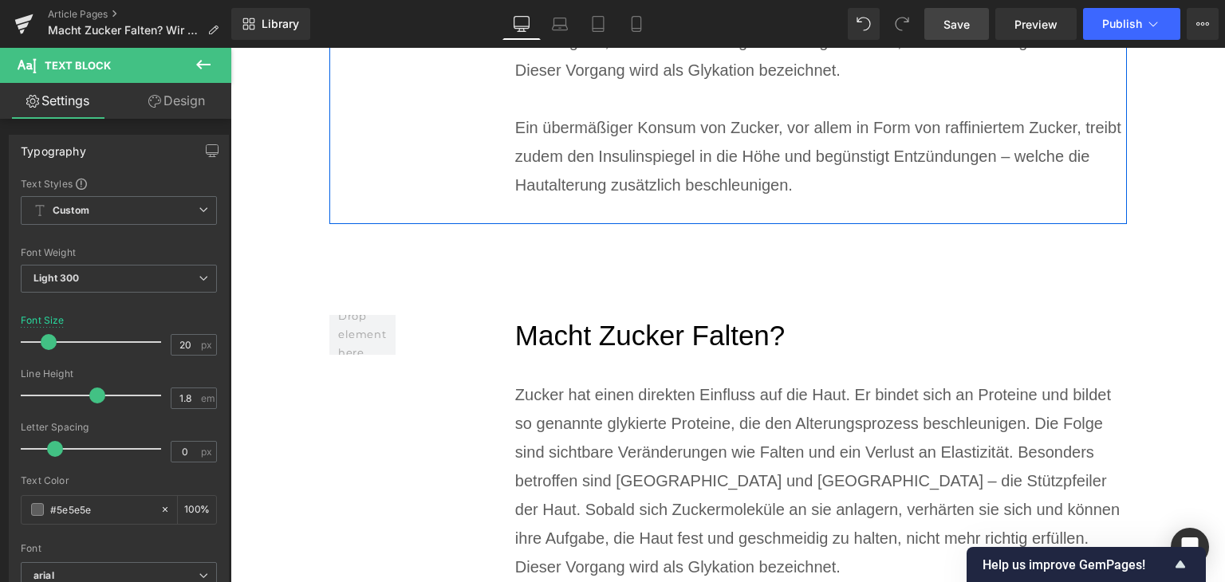
scroll to position [4218, 0]
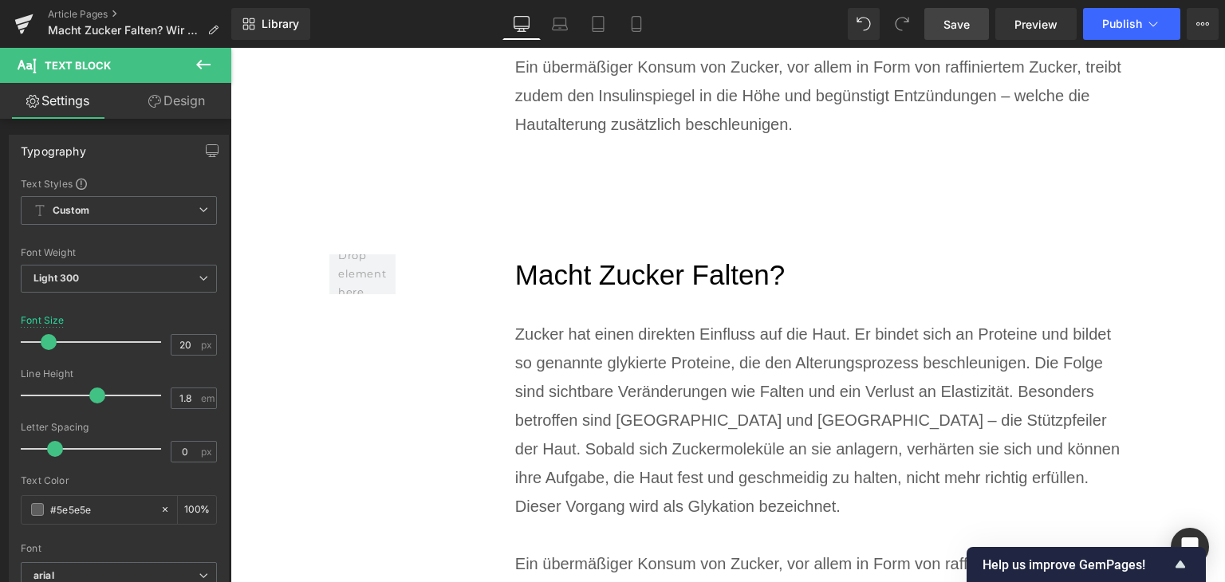
click at [648, 254] on h2 "Macht Zucker Falten?" at bounding box center [821, 275] width 612 height 42
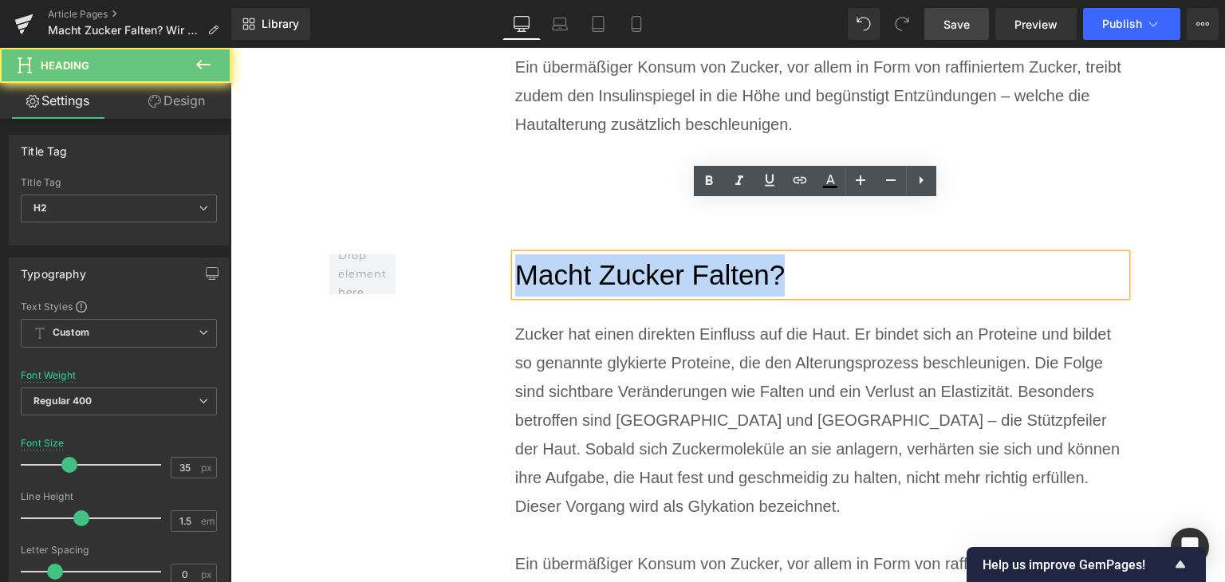
click at [648, 254] on h2 "Macht Zucker Falten?" at bounding box center [821, 275] width 612 height 42
paste div
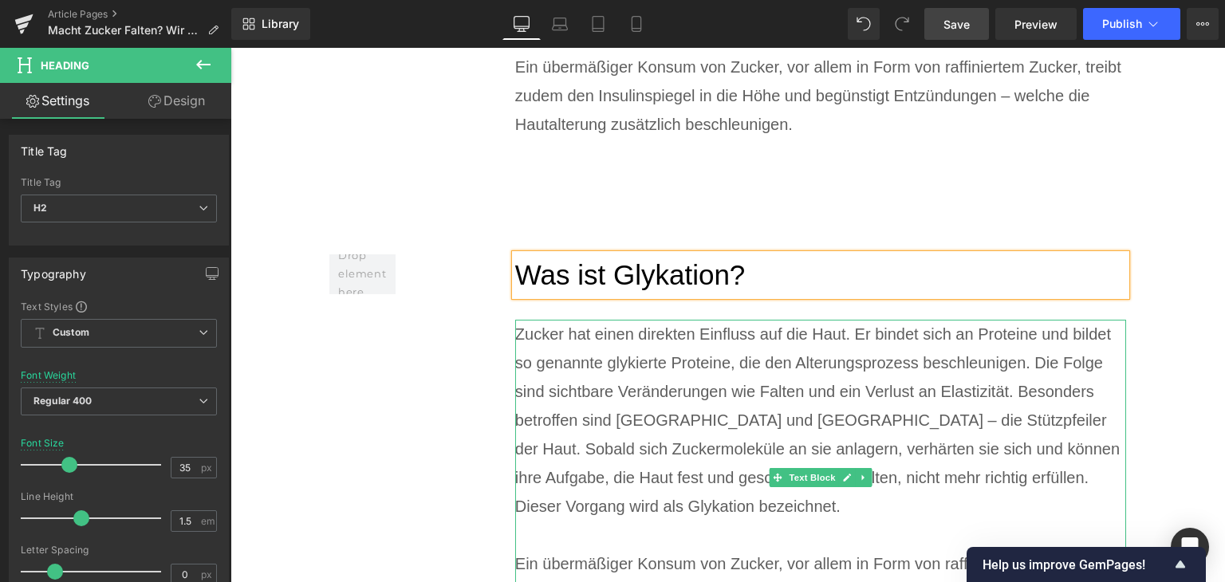
click at [743, 414] on div "Zucker hat einen direkten Einfluss auf die Haut. Er bindet sich an Proteine und…" at bounding box center [821, 420] width 612 height 201
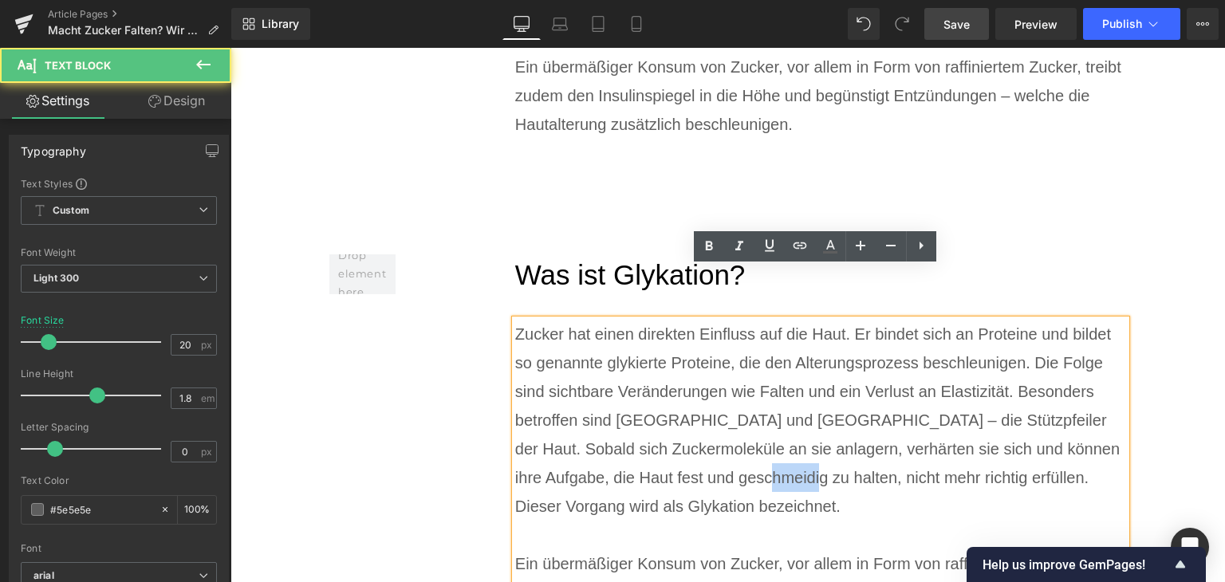
click at [743, 414] on div "Zucker hat einen direkten Einfluss auf die Haut. Er bindet sich an Proteine und…" at bounding box center [821, 420] width 612 height 201
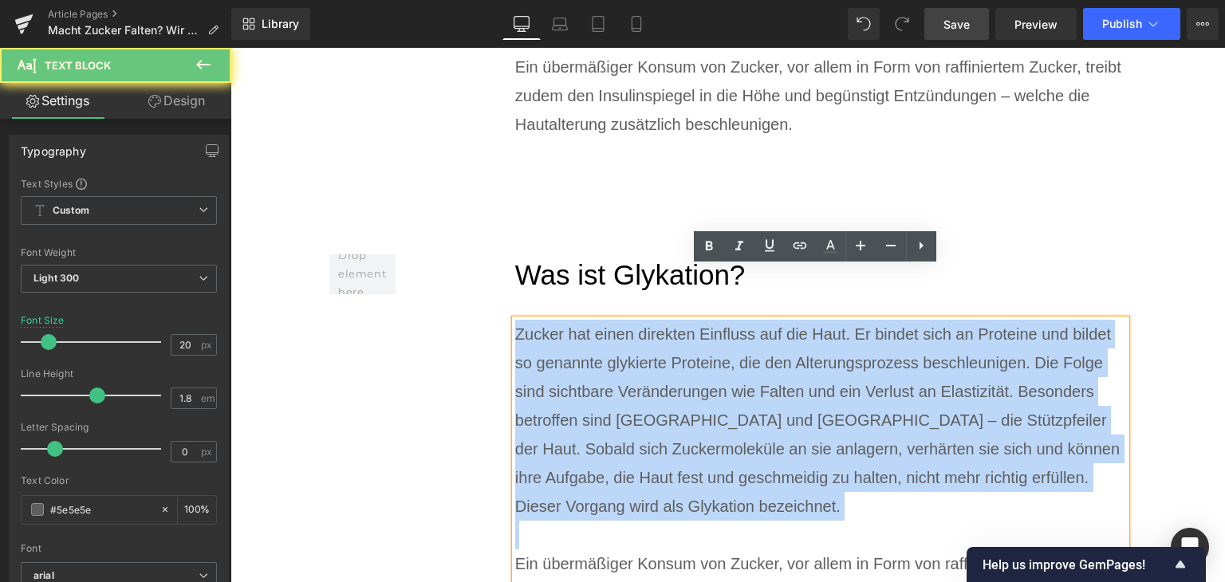
click at [743, 414] on div "Zucker hat einen direkten Einfluss auf die Haut. Er bindet sich an Proteine und…" at bounding box center [821, 420] width 612 height 201
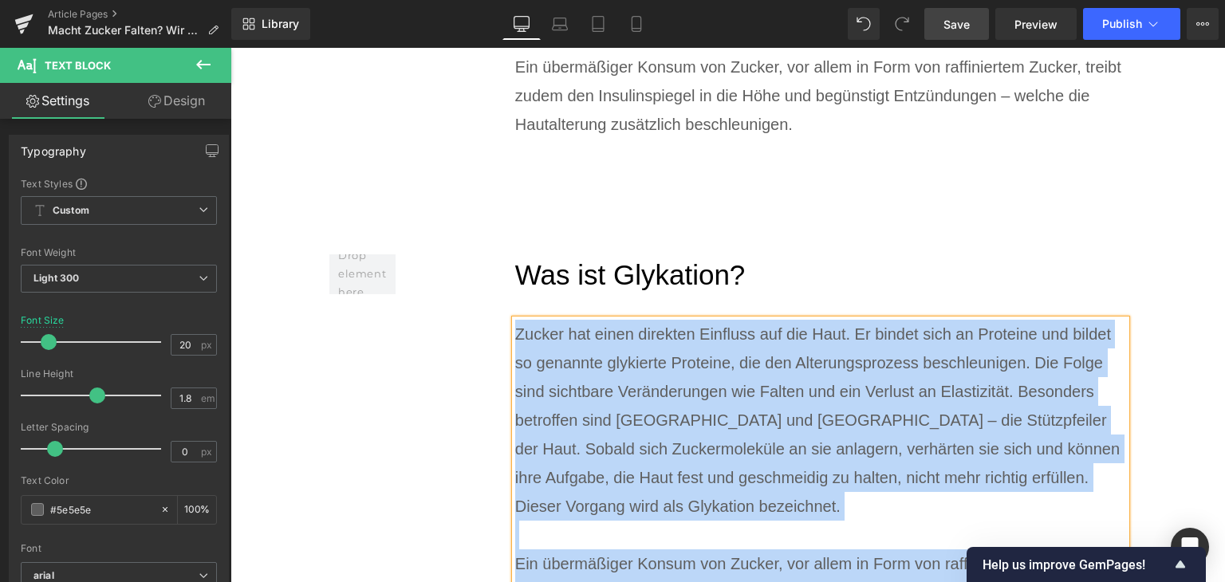
paste div
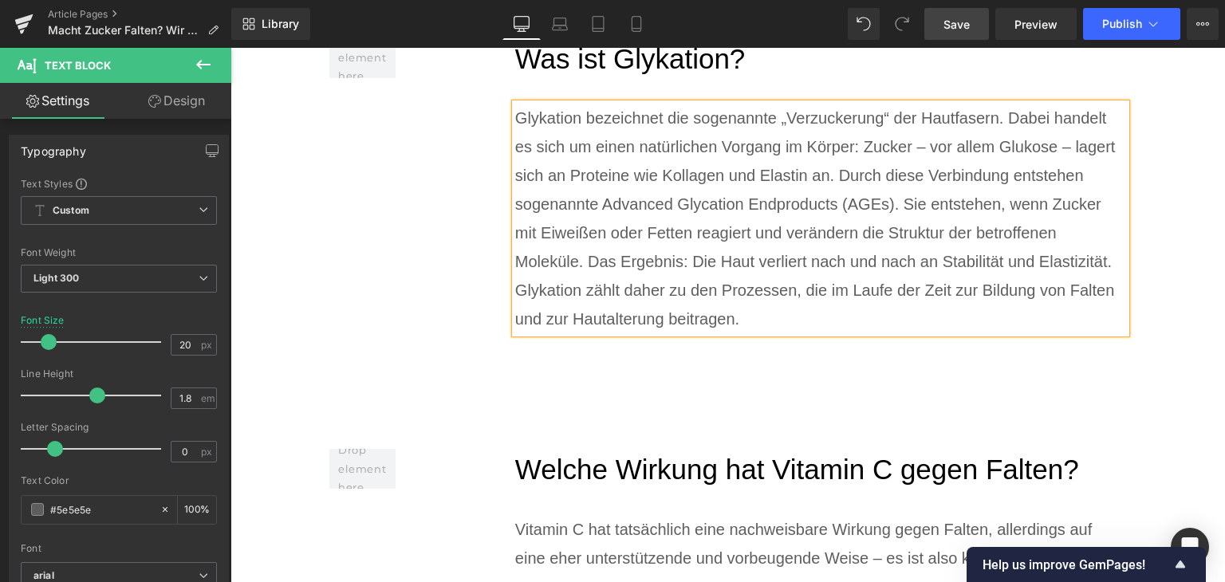
scroll to position [4617, 0]
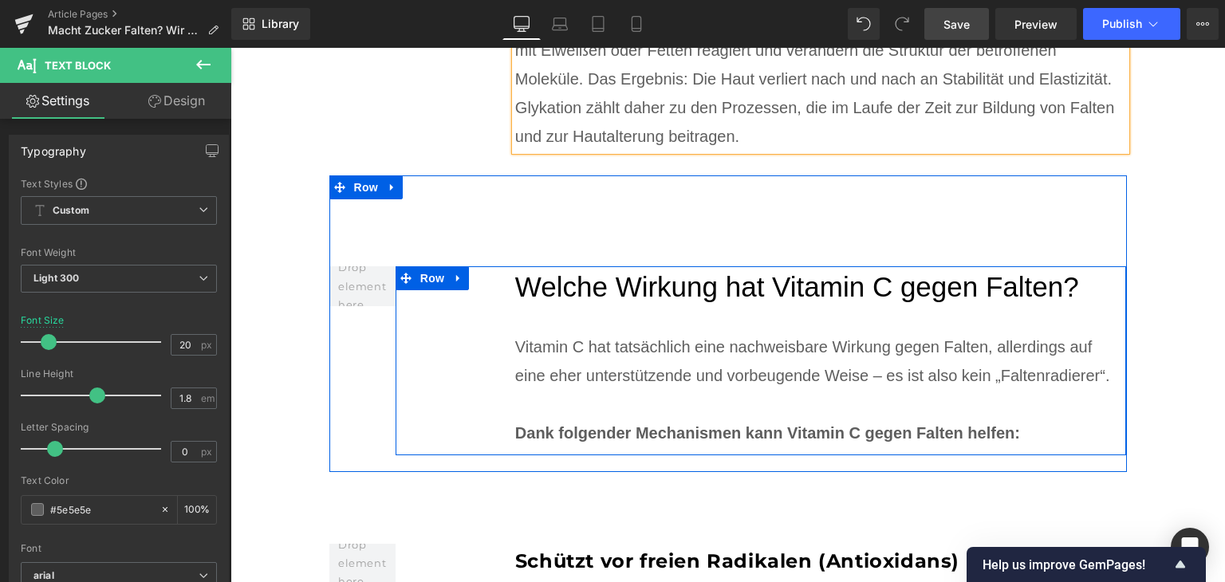
click at [794, 266] on div "Welche Wirkung hat Vitamin C gegen Falten? Heading Vitamin C hat tatsächlich ei…" at bounding box center [821, 356] width 612 height 181
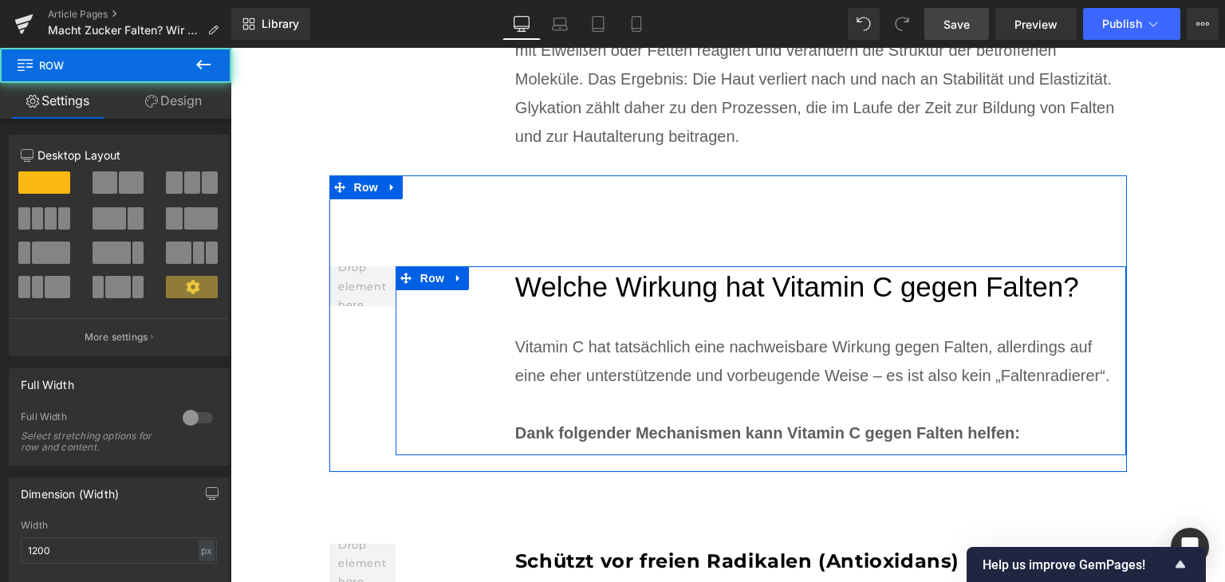
click at [785, 266] on h2 "Welche Wirkung hat Vitamin C gegen Falten?" at bounding box center [821, 287] width 612 height 42
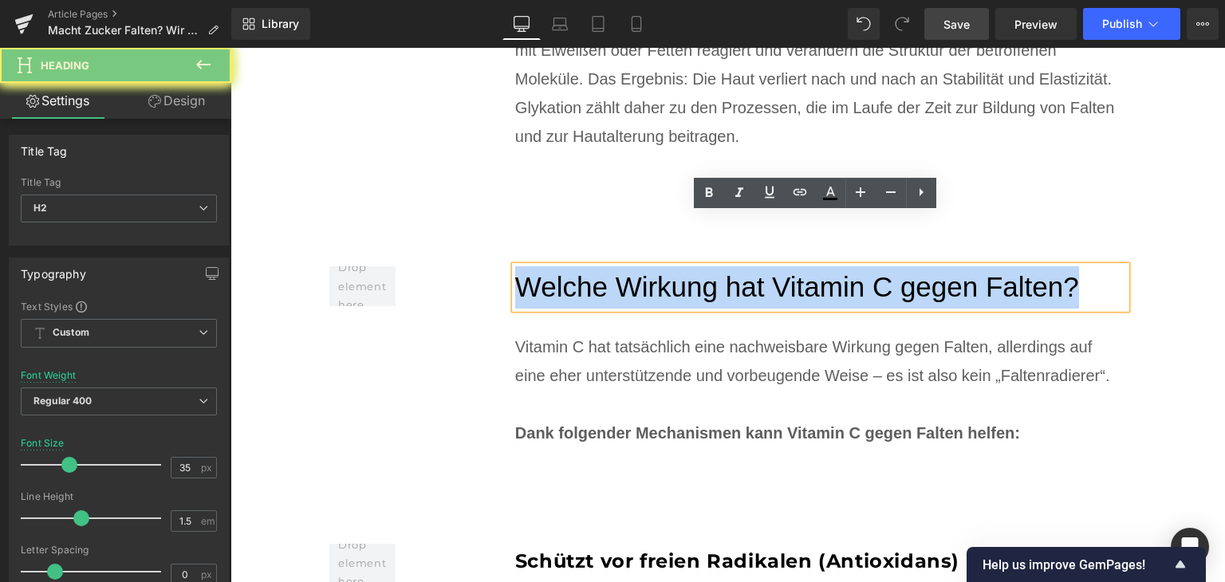
click at [785, 266] on h2 "Welche Wirkung hat Vitamin C gegen Falten?" at bounding box center [821, 287] width 612 height 42
paste div
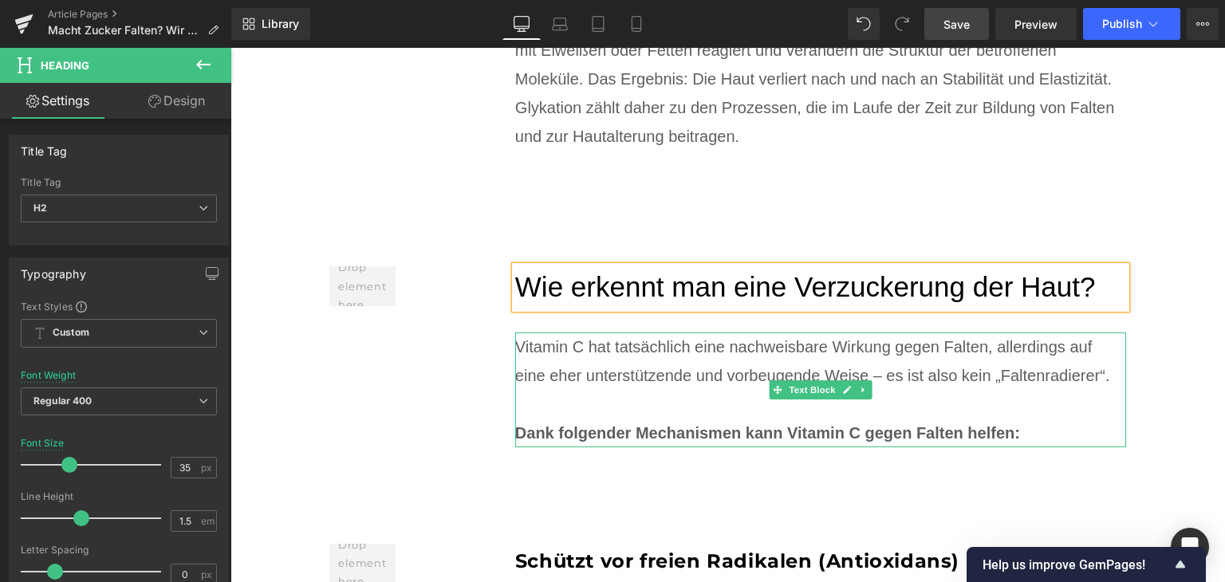
click at [611, 333] on div "Vitamin C hat tatsächlich eine nachweisbare Wirkung gegen Falten, allerdings au…" at bounding box center [821, 361] width 612 height 57
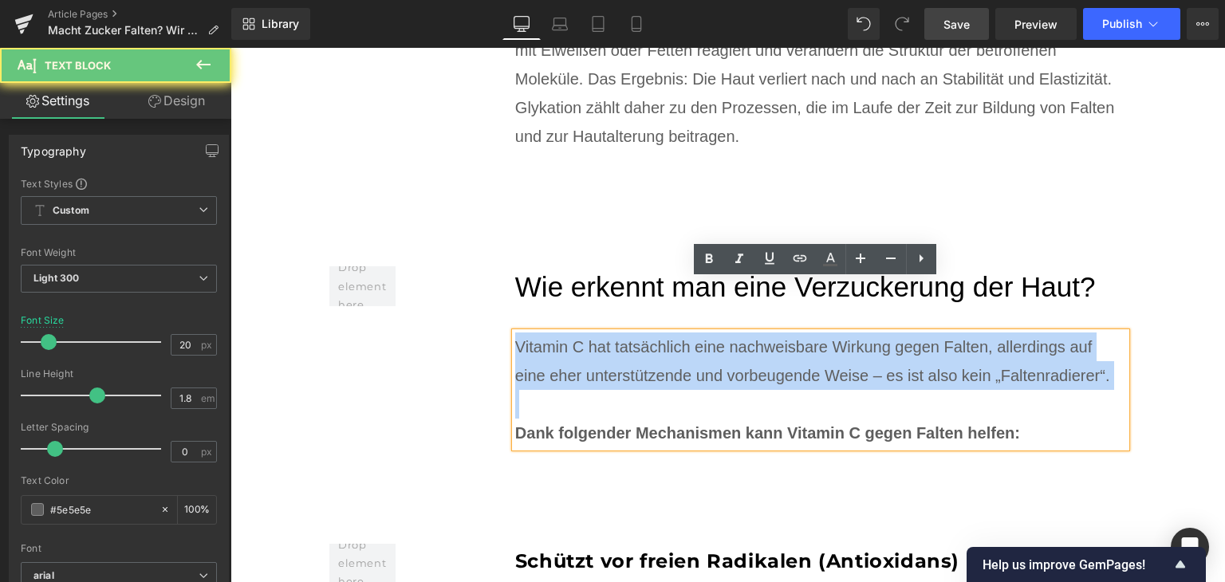
click at [611, 333] on div "Vitamin C hat tatsächlich eine nachweisbare Wirkung gegen Falten, allerdings au…" at bounding box center [821, 361] width 612 height 57
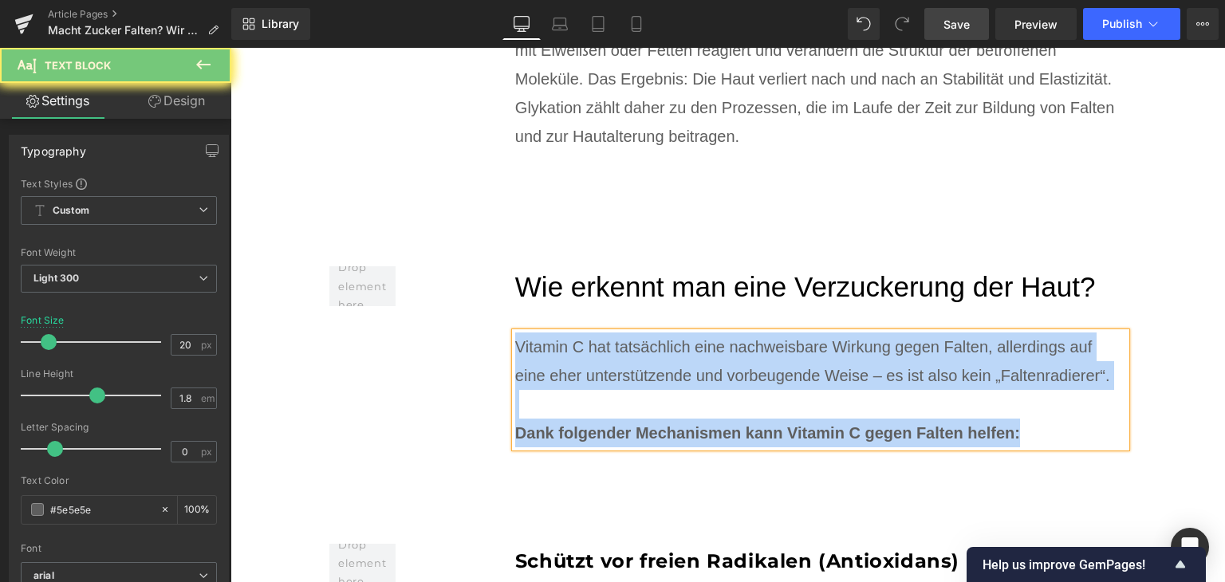
paste div
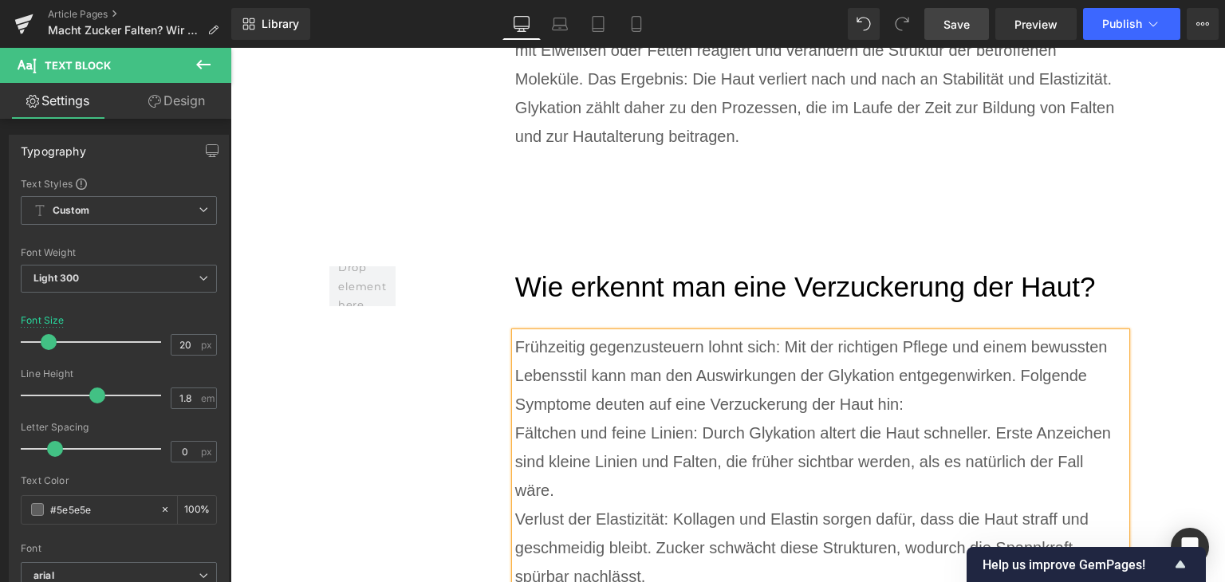
click at [948, 350] on div "Frühzeitig gegenzusteuern lohnt sich: Mit der richtigen Pflege und einem bewuss…" at bounding box center [821, 376] width 612 height 86
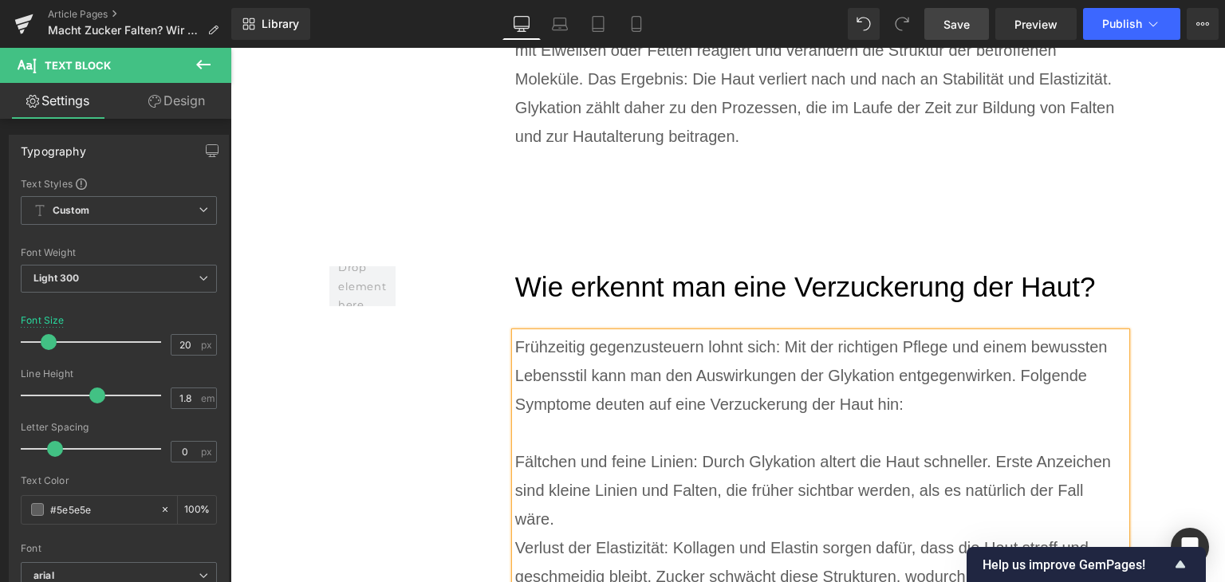
click at [558, 469] on div "Fältchen und feine Linien: Durch Glykation altert die Haut schneller. Erste Anz…" at bounding box center [821, 490] width 612 height 86
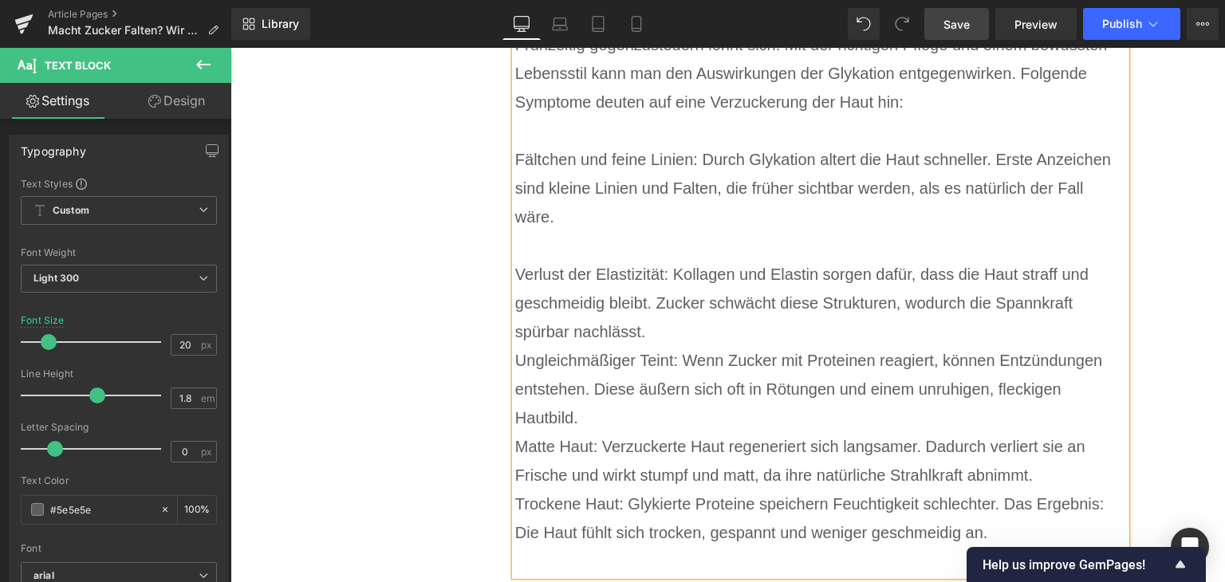
scroll to position [4936, 0]
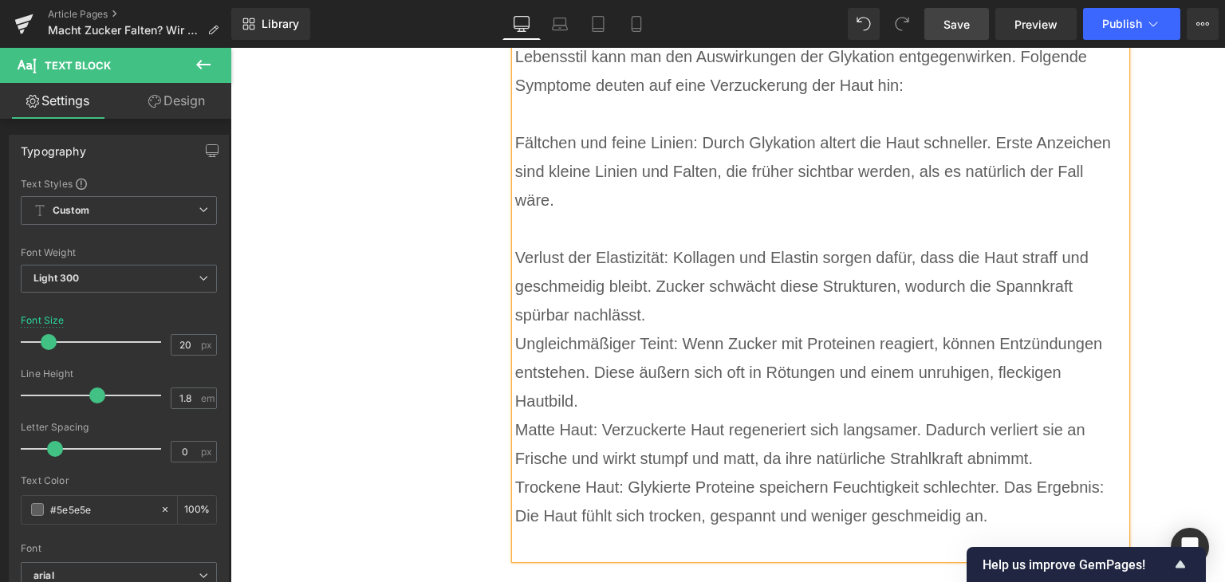
click at [648, 272] on div "Verlust der Elastizität: Kollagen und Elastin sorgen dafür, dass die Haut straf…" at bounding box center [821, 286] width 612 height 86
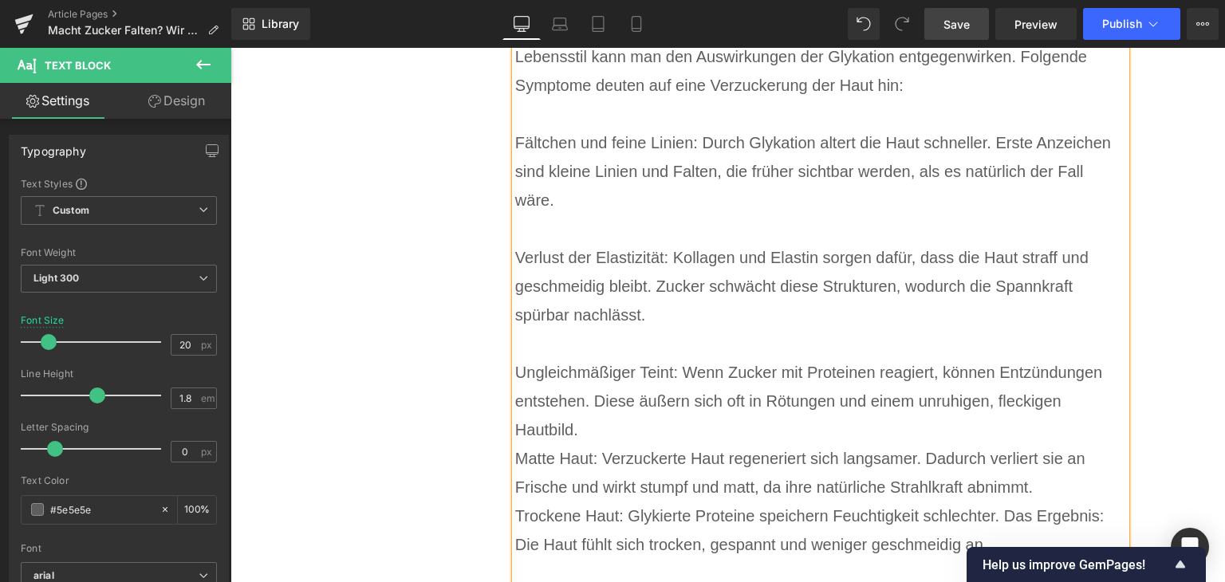
click at [699, 368] on div "Ungleichmäßiger Teint: Wenn Zucker mit Proteinen reagiert, können Entzündungen …" at bounding box center [821, 401] width 612 height 86
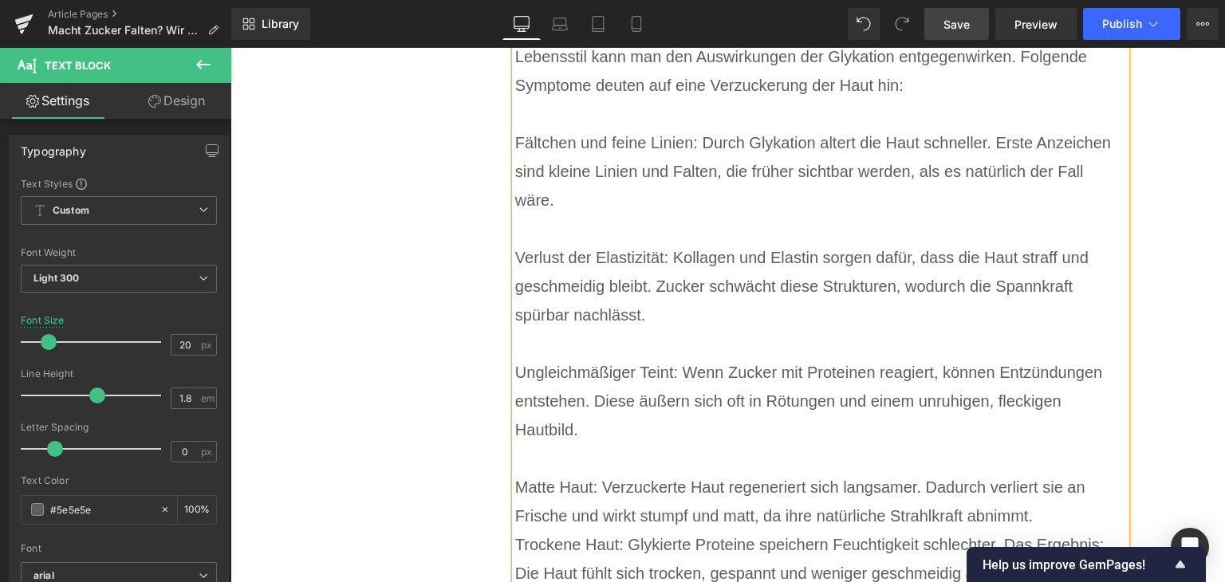
click at [1055, 473] on div "Matte Haut: Verzuckerte Haut regeneriert sich langsamer. Dadurch verliert sie a…" at bounding box center [821, 501] width 612 height 57
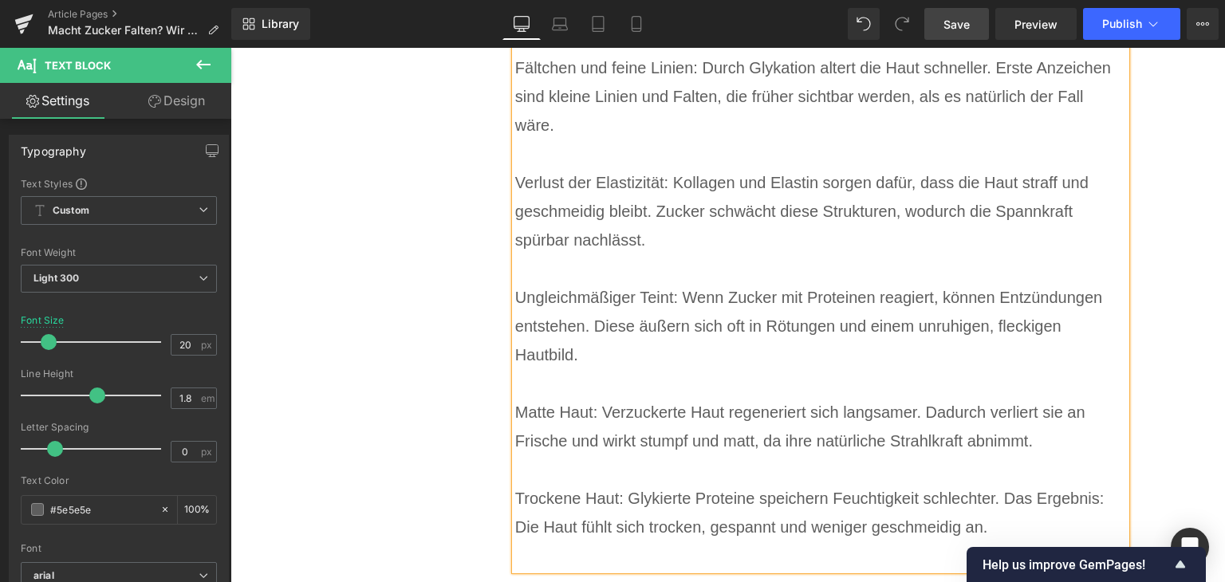
scroll to position [5095, 0]
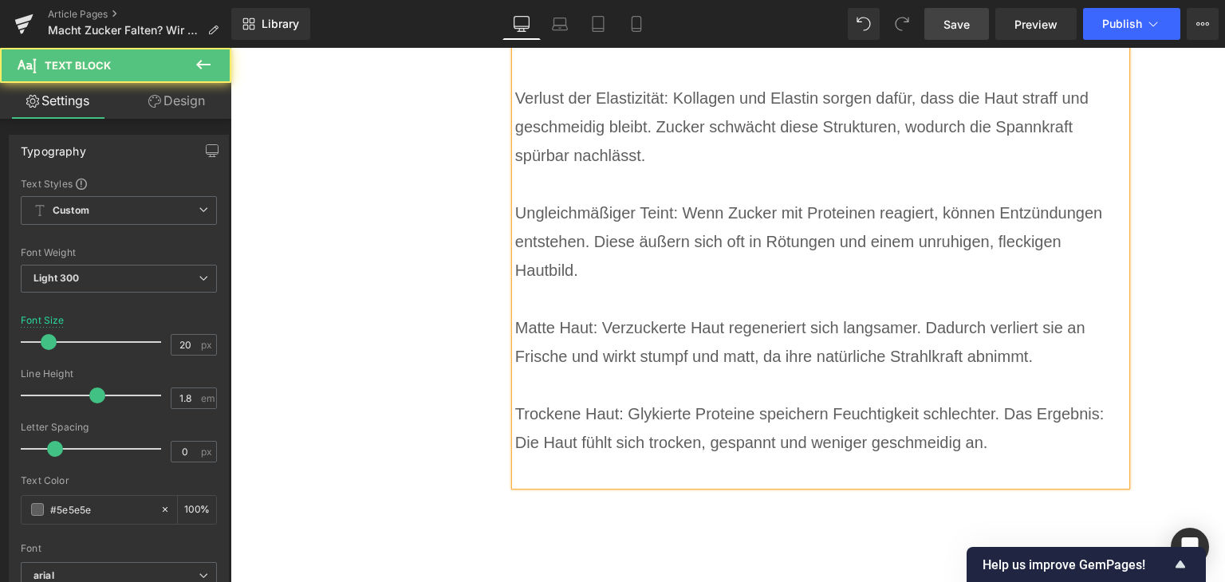
click at [563, 457] on div at bounding box center [821, 471] width 612 height 29
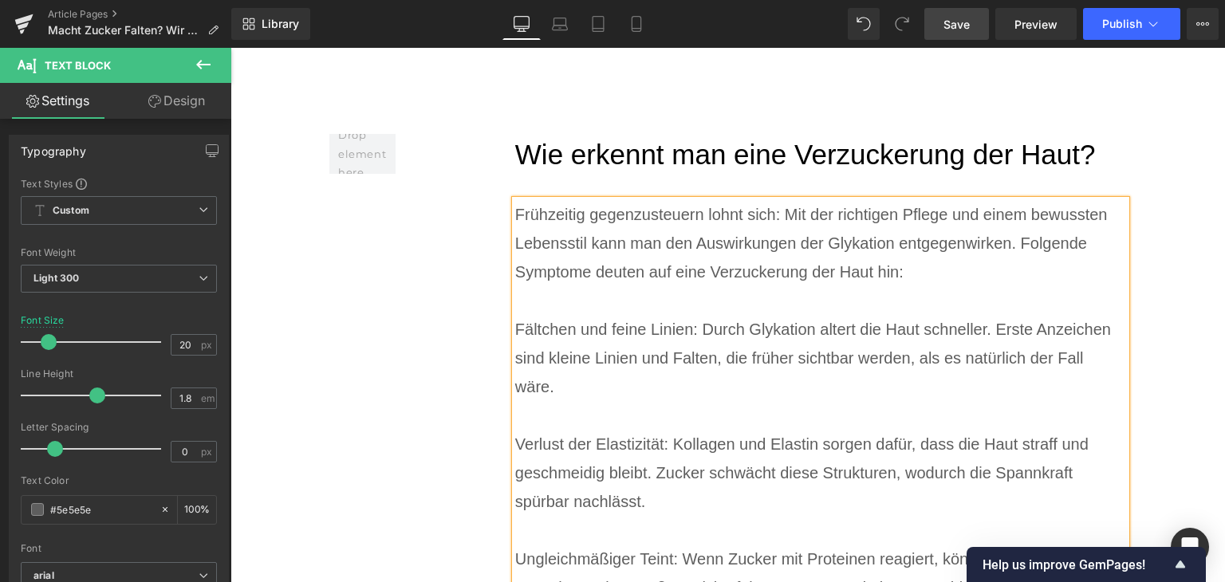
scroll to position [4776, 0]
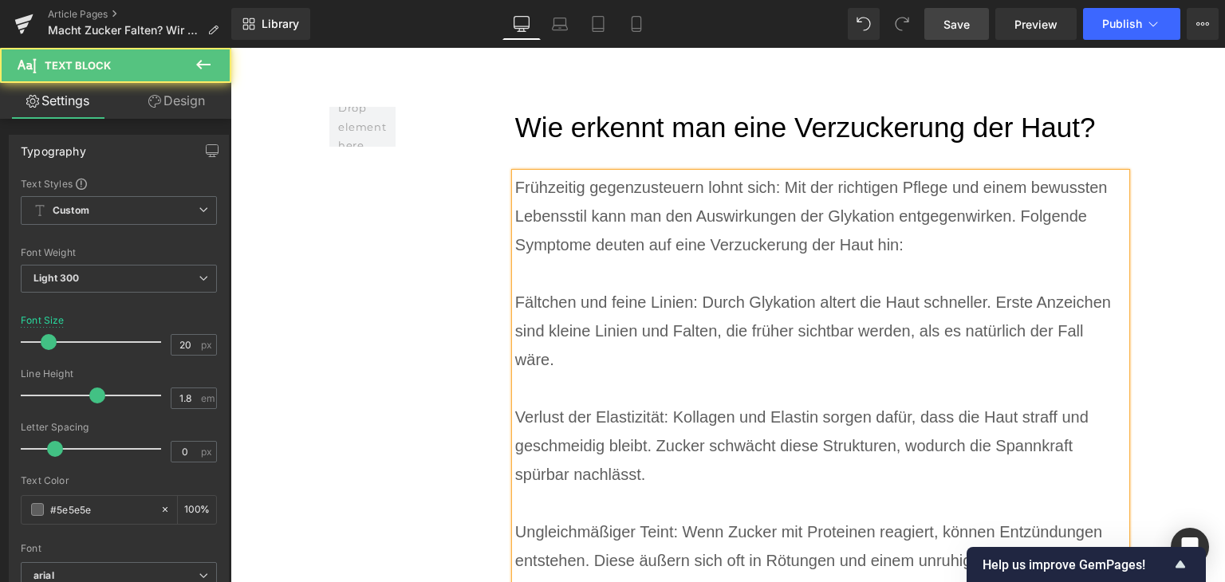
click at [515, 288] on div "Fältchen und feine Linien: Durch Glykation altert die Haut schneller. Erste Anz…" at bounding box center [821, 331] width 612 height 86
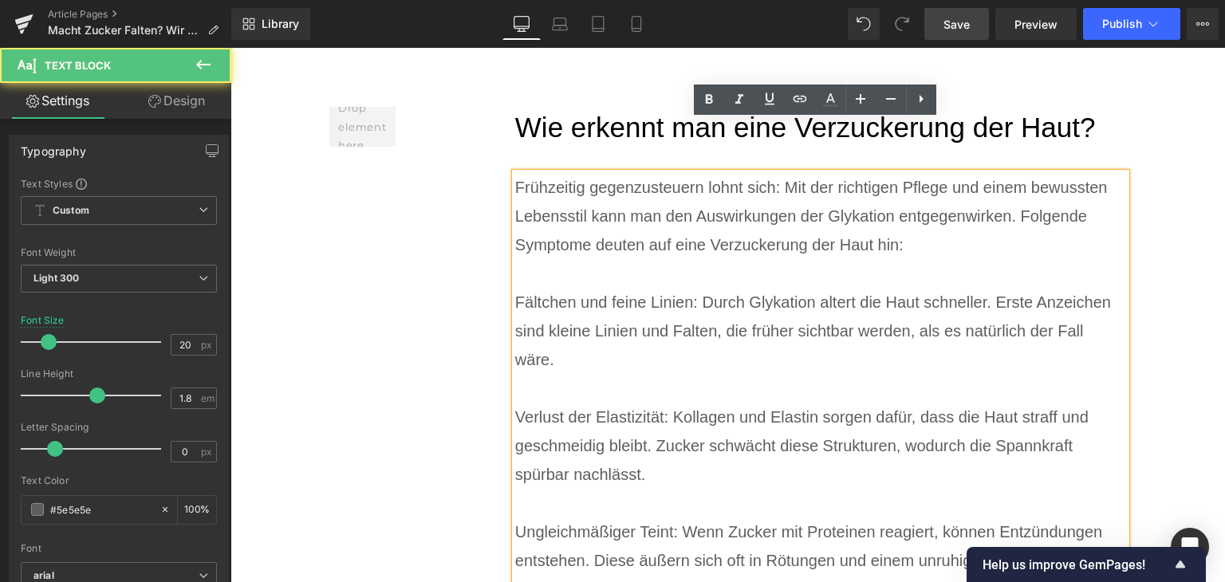
click at [515, 288] on div "Fältchen und feine Linien: Durch Glykation altert die Haut schneller. Erste Anz…" at bounding box center [821, 331] width 612 height 86
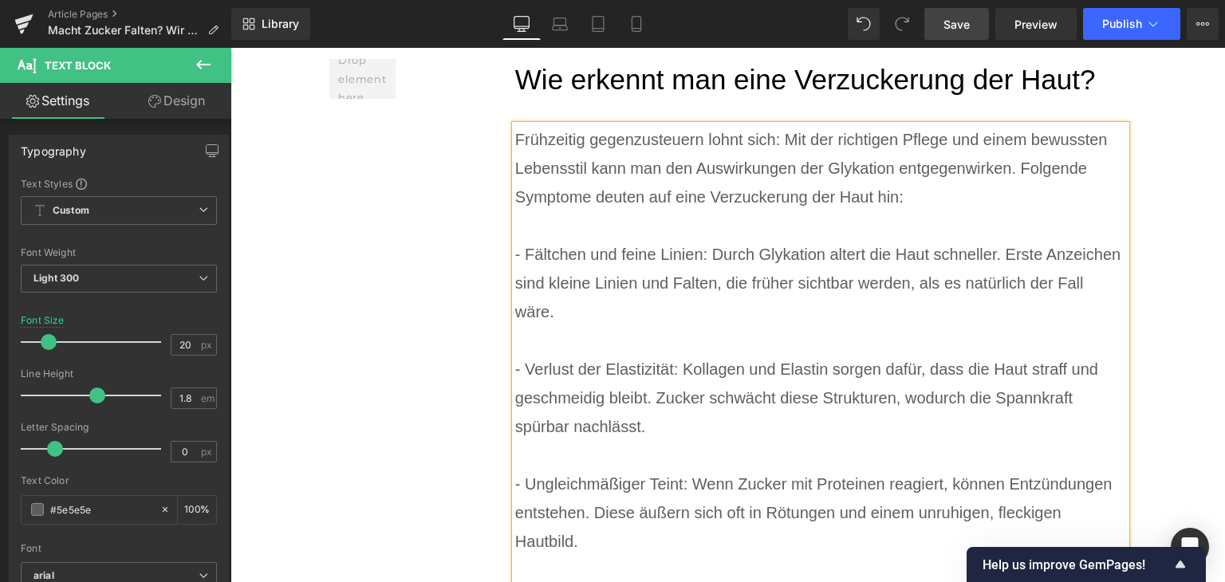
scroll to position [4936, 0]
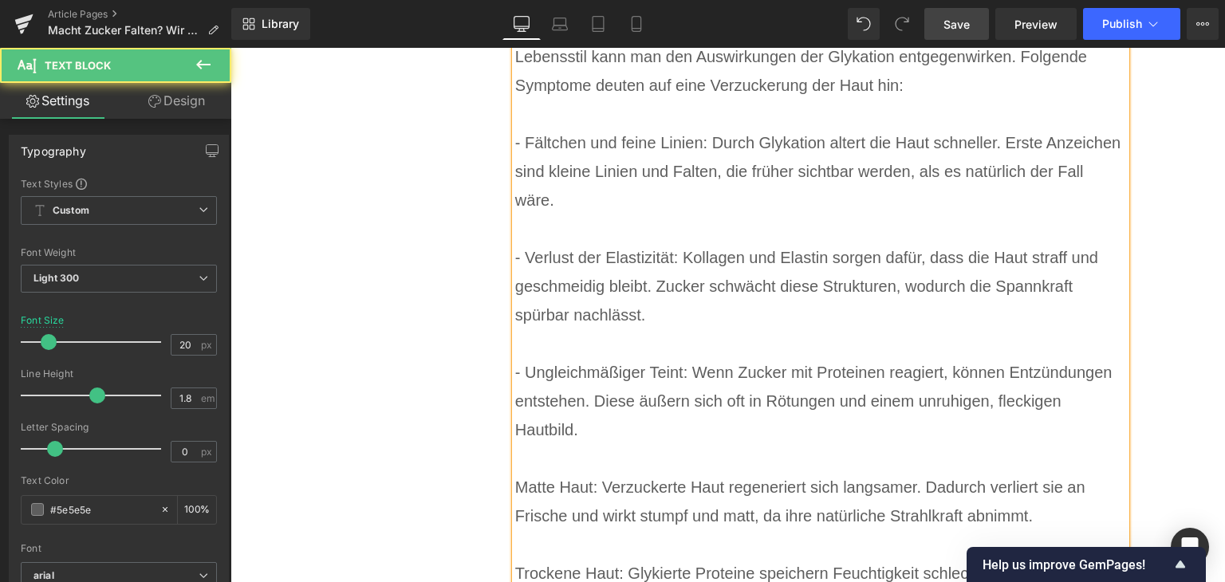
click at [518, 473] on div "Matte Haut: Verzuckerte Haut regeneriert sich langsamer. Dadurch verliert sie a…" at bounding box center [821, 501] width 612 height 57
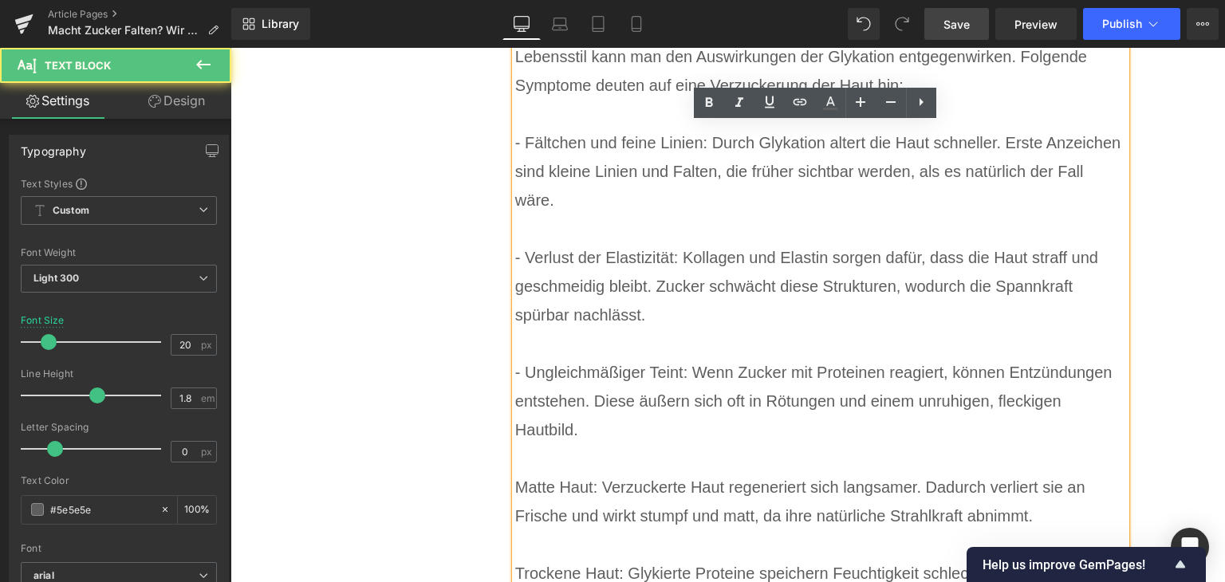
click at [515, 473] on div "Matte Haut: Verzuckerte Haut regeneriert sich langsamer. Dadurch verliert sie a…" at bounding box center [821, 501] width 612 height 57
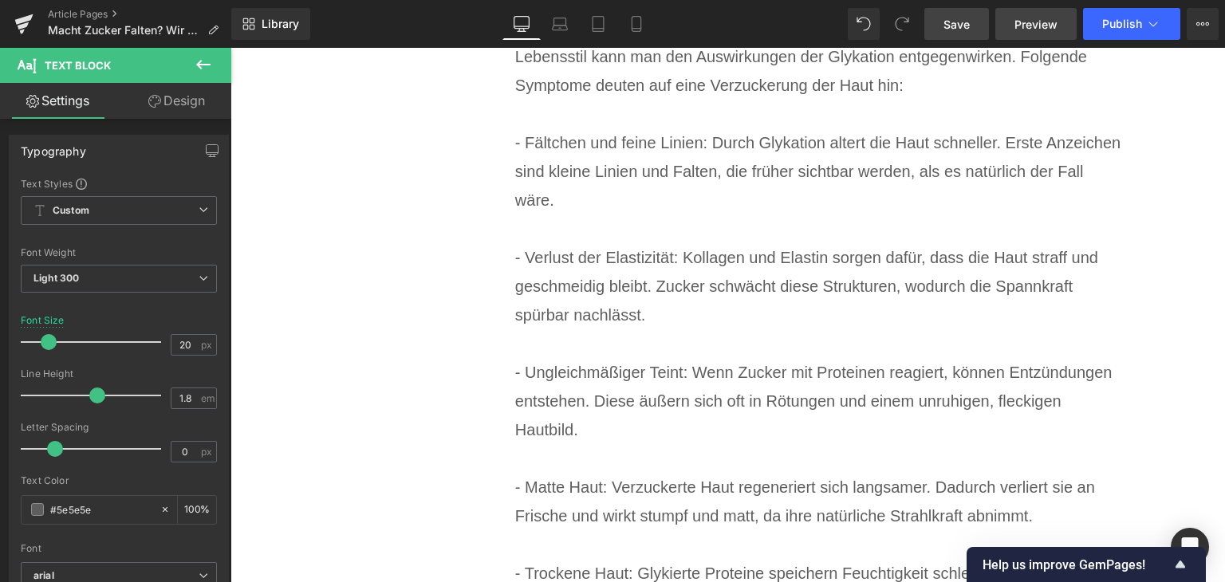
click at [996, 17] on link "Preview" at bounding box center [1035, 24] width 81 height 32
drag, startPoint x: 957, startPoint y: 33, endPoint x: 575, endPoint y: 304, distance: 468.5
click at [957, 33] on link "Save" at bounding box center [956, 24] width 65 height 32
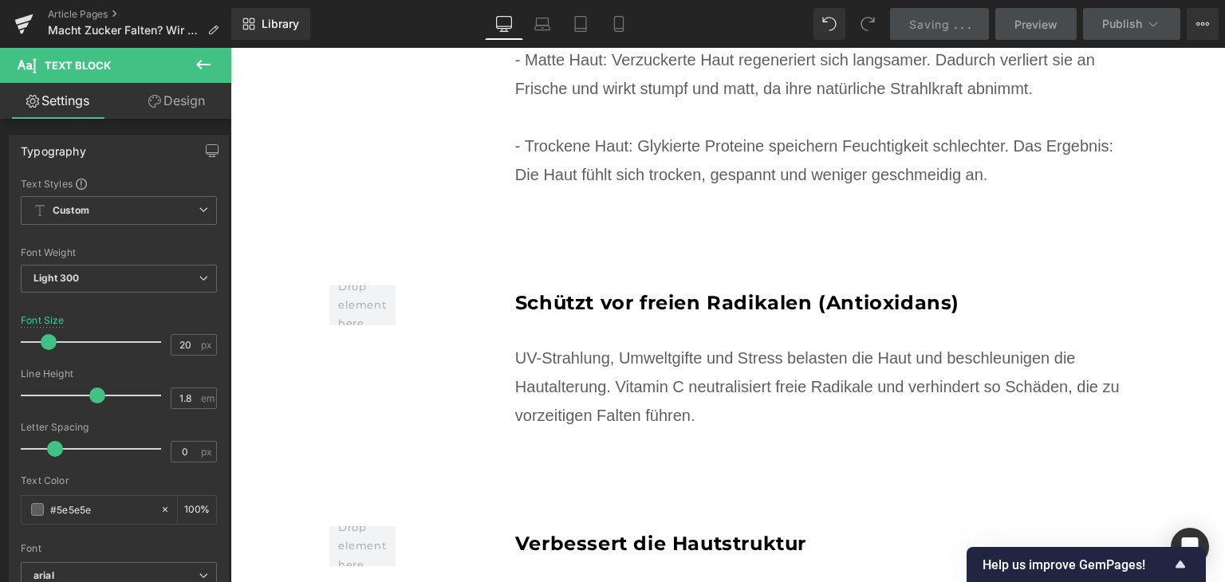
scroll to position [5414, 0]
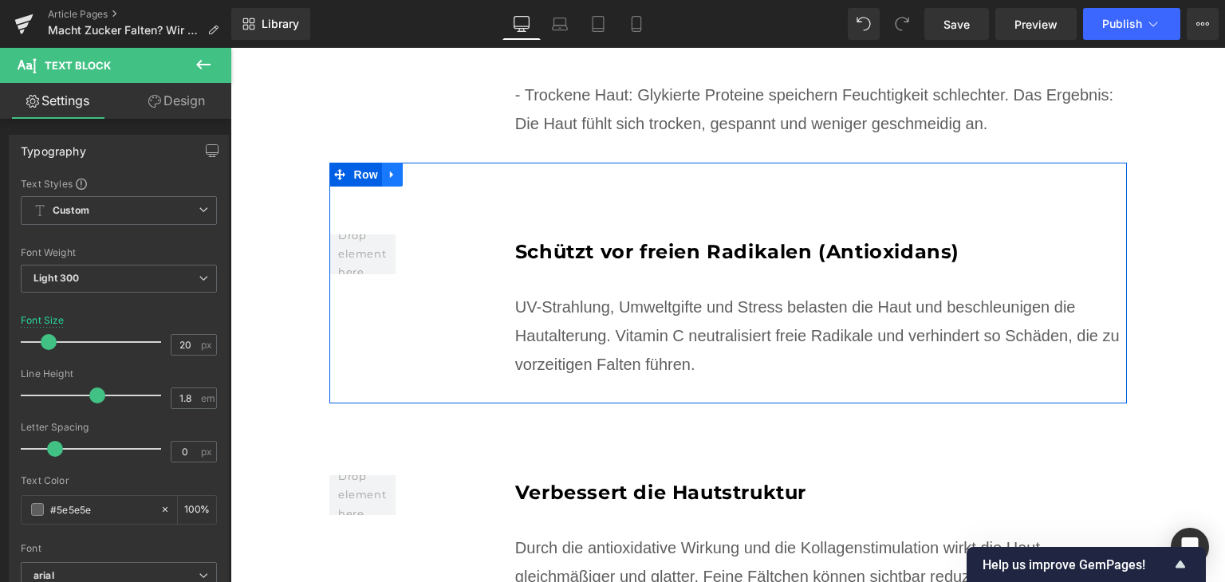
click at [389, 163] on div "Schützt vor freien Radikalen (Antioxidans) Heading UV-Strahlung, Umweltgifte un…" at bounding box center [728, 283] width 798 height 241
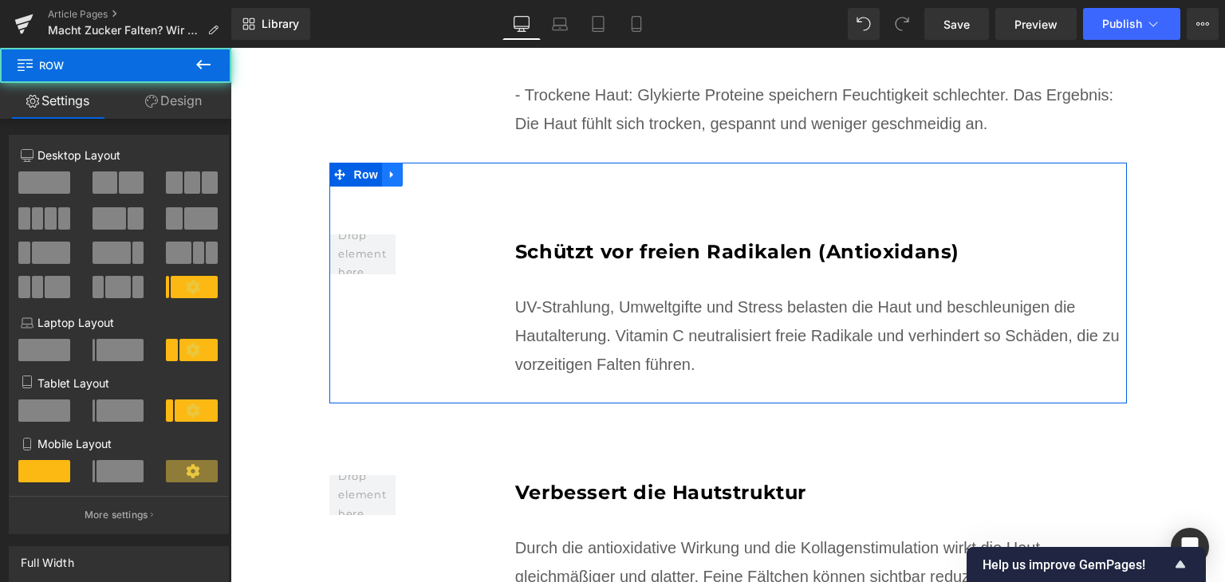
click at [389, 168] on icon at bounding box center [392, 174] width 11 height 12
click at [428, 169] on icon at bounding box center [433, 174] width 11 height 11
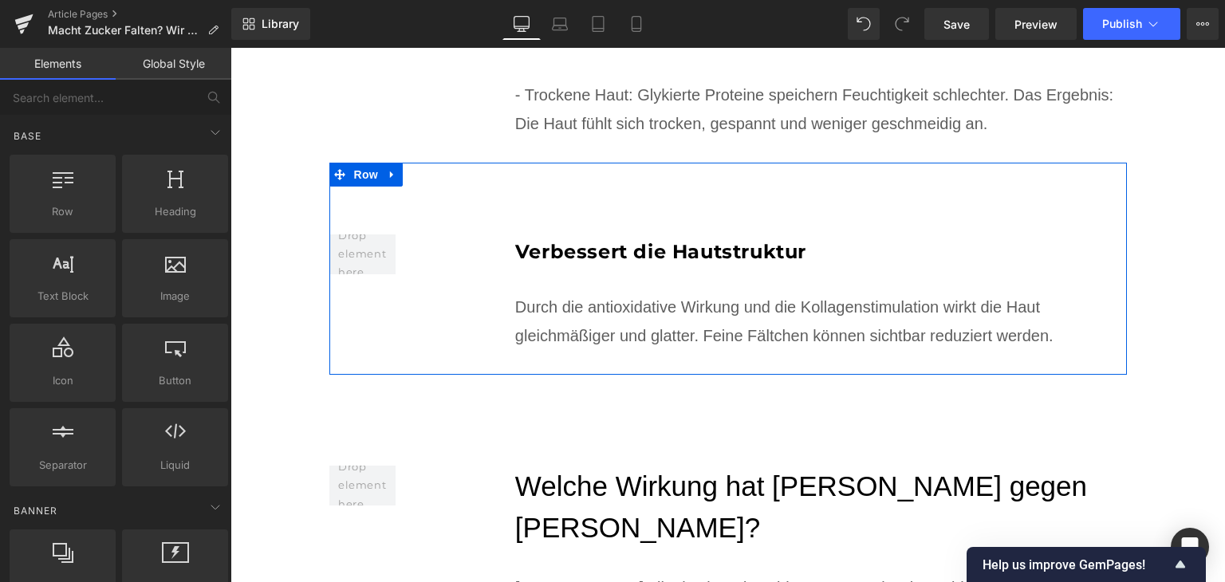
drag, startPoint x: 380, startPoint y: 130, endPoint x: 402, endPoint y: 128, distance: 22.4
click at [382, 163] on link at bounding box center [392, 175] width 21 height 24
click at [428, 169] on icon at bounding box center [433, 174] width 11 height 11
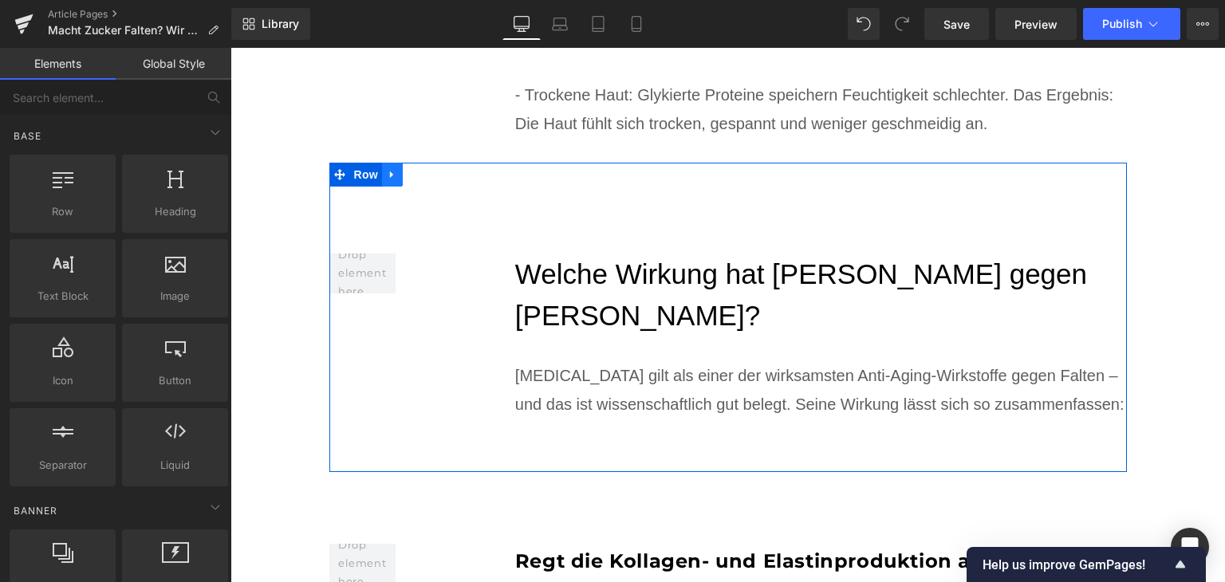
click at [387, 168] on icon at bounding box center [392, 174] width 11 height 12
click at [428, 169] on icon at bounding box center [433, 174] width 11 height 11
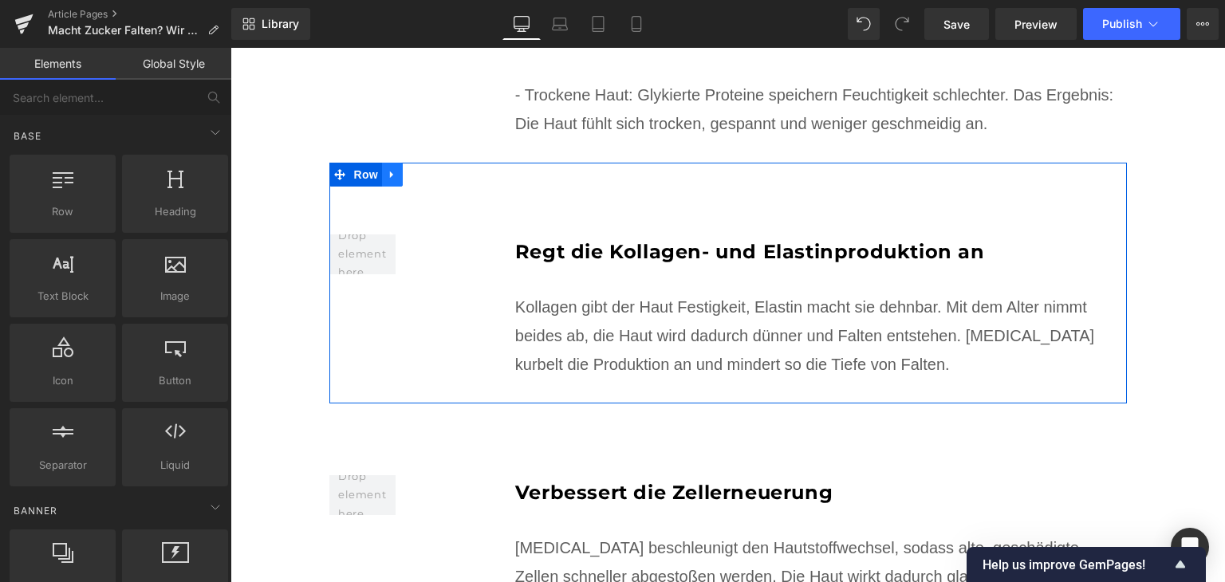
click at [387, 168] on icon at bounding box center [392, 174] width 11 height 12
click at [428, 168] on icon at bounding box center [433, 174] width 11 height 12
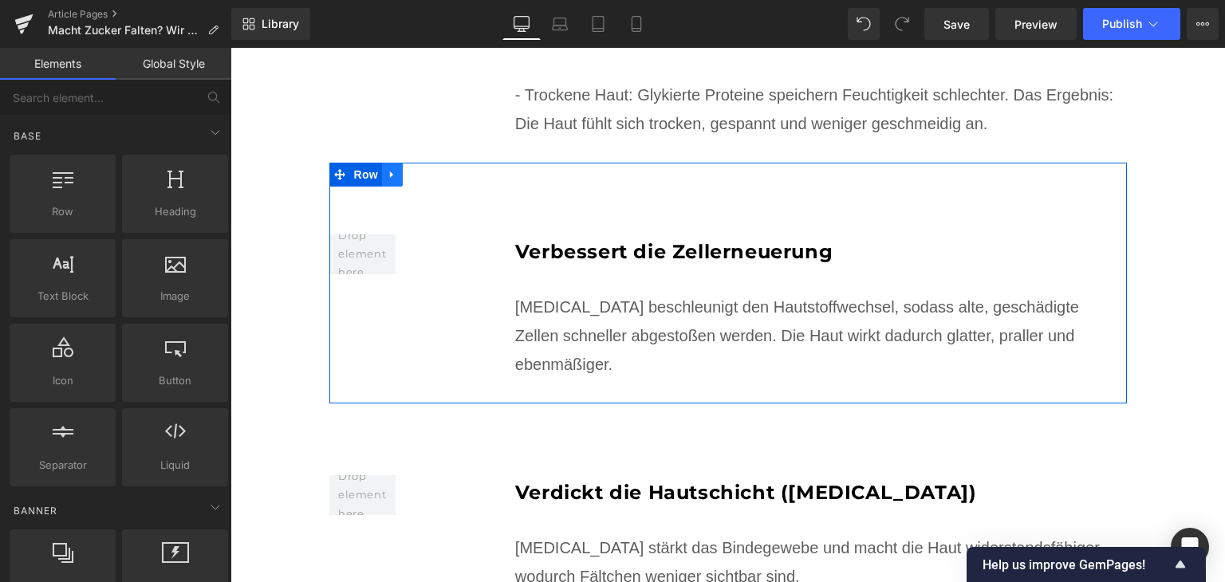
click at [387, 168] on icon at bounding box center [392, 174] width 11 height 12
click at [428, 169] on icon at bounding box center [433, 174] width 11 height 11
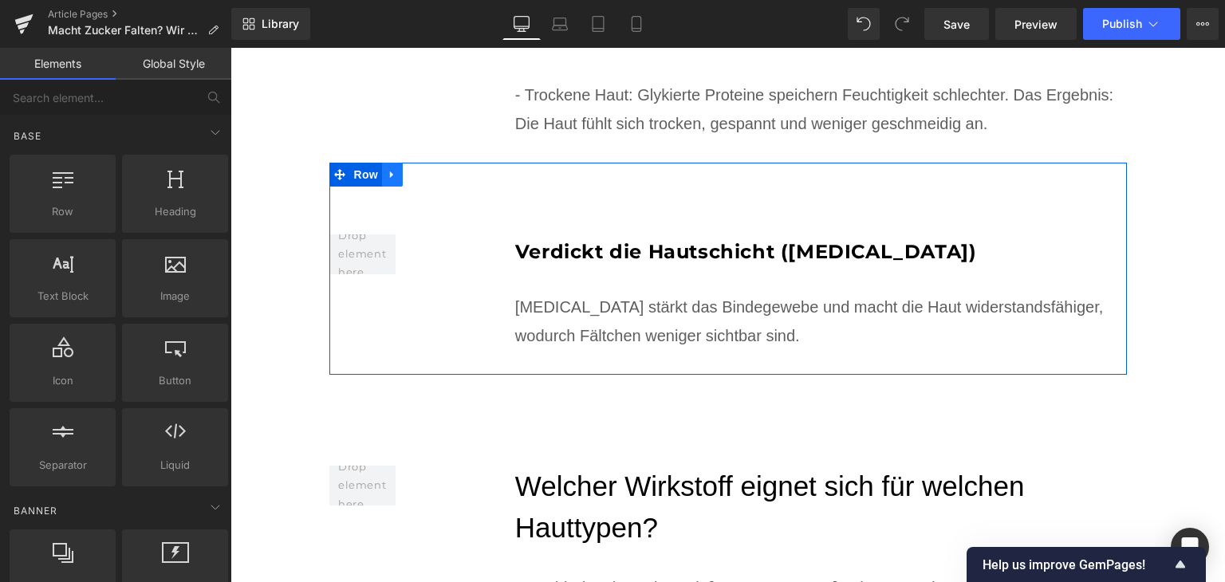
click at [389, 168] on icon at bounding box center [392, 174] width 11 height 12
click at [428, 169] on icon at bounding box center [433, 174] width 11 height 11
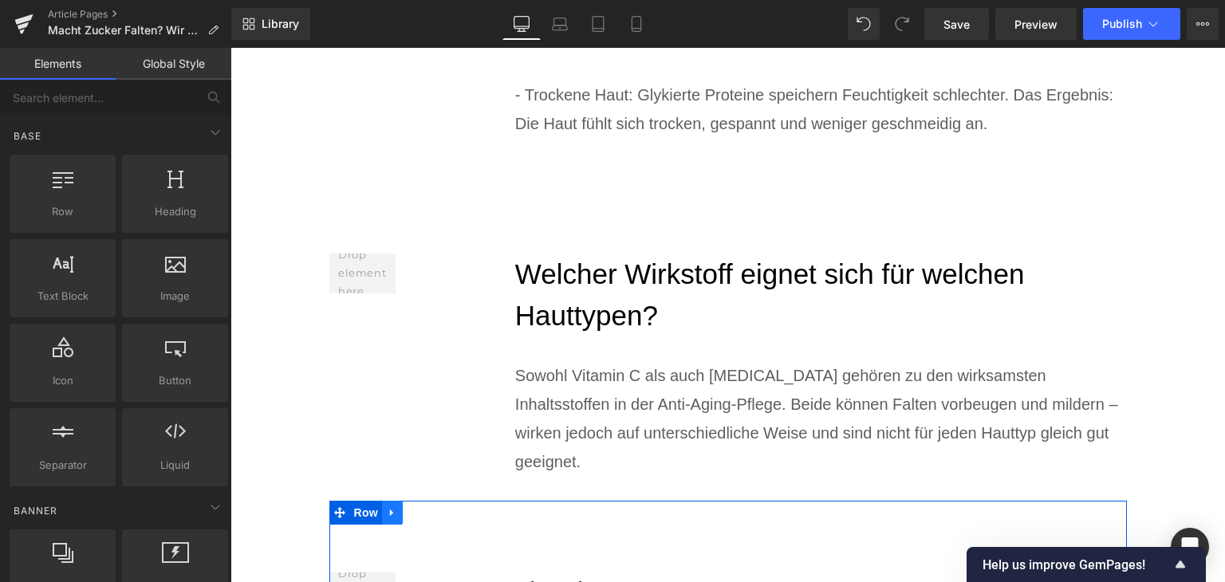
click at [392, 501] on link at bounding box center [392, 513] width 21 height 24
click at [428, 506] on icon at bounding box center [433, 512] width 11 height 12
click at [387, 506] on icon at bounding box center [392, 512] width 11 height 12
click at [428, 507] on icon at bounding box center [433, 512] width 11 height 11
click at [390, 509] on icon at bounding box center [391, 512] width 3 height 7
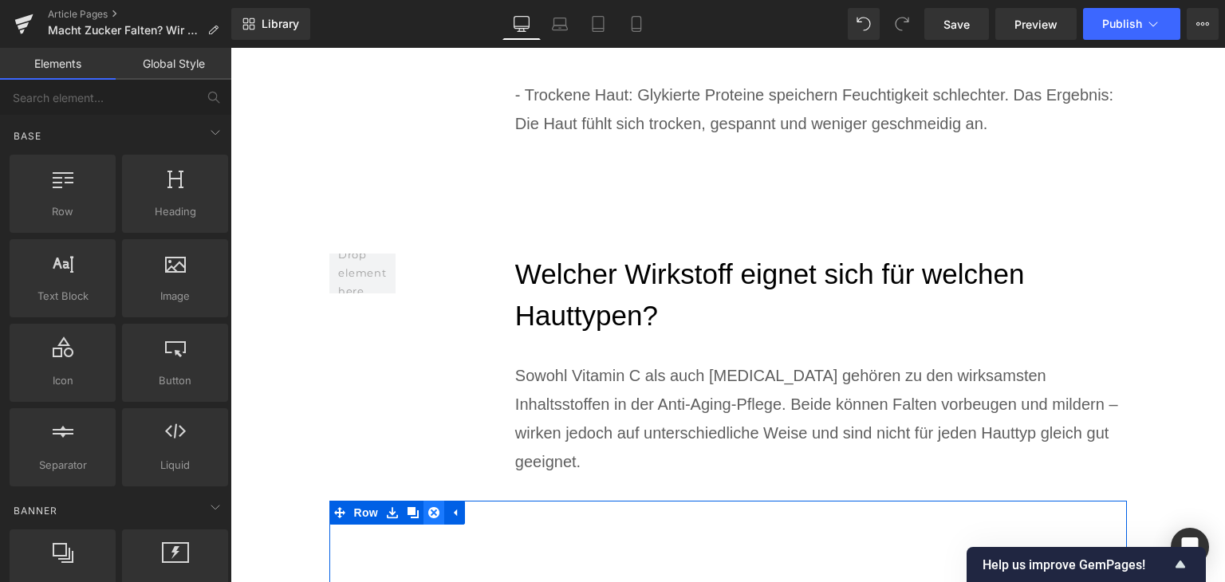
click at [431, 507] on icon at bounding box center [433, 512] width 11 height 11
click at [391, 501] on link at bounding box center [392, 513] width 21 height 24
click at [428, 506] on icon at bounding box center [433, 512] width 11 height 12
click at [388, 506] on icon at bounding box center [392, 512] width 11 height 12
click at [428, 507] on icon at bounding box center [433, 512] width 11 height 11
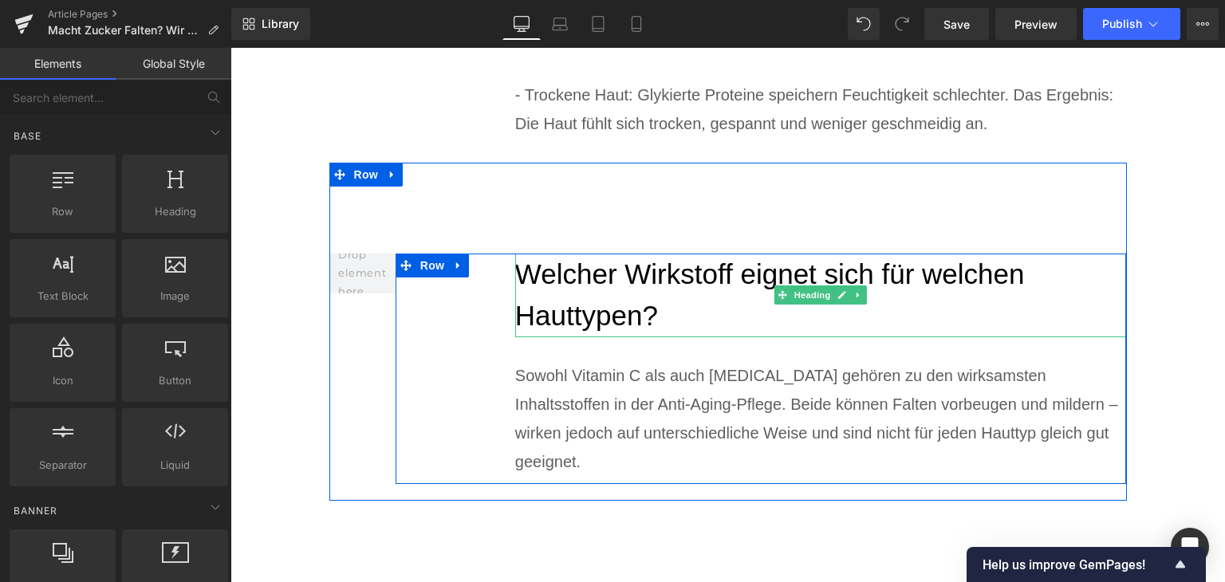
click at [534, 254] on h2 "Welcher Wirkstoff eignet sich für welchen Hauttypen?" at bounding box center [821, 296] width 612 height 84
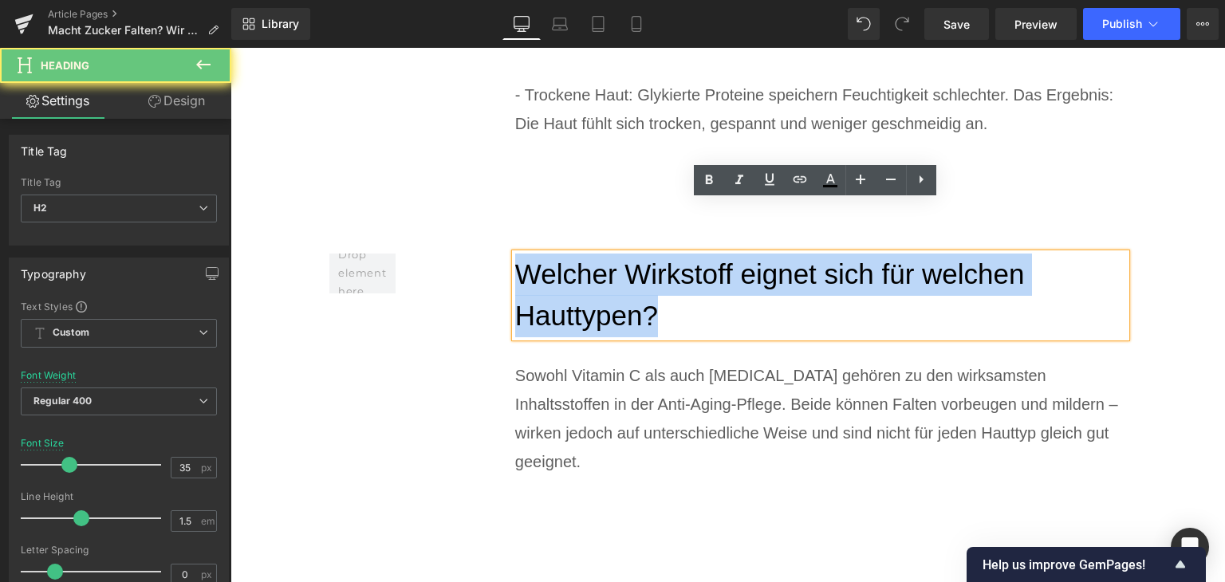
click at [534, 254] on h2 "Welcher Wirkstoff eignet sich für welchen Hauttypen?" at bounding box center [821, 296] width 612 height 84
paste div
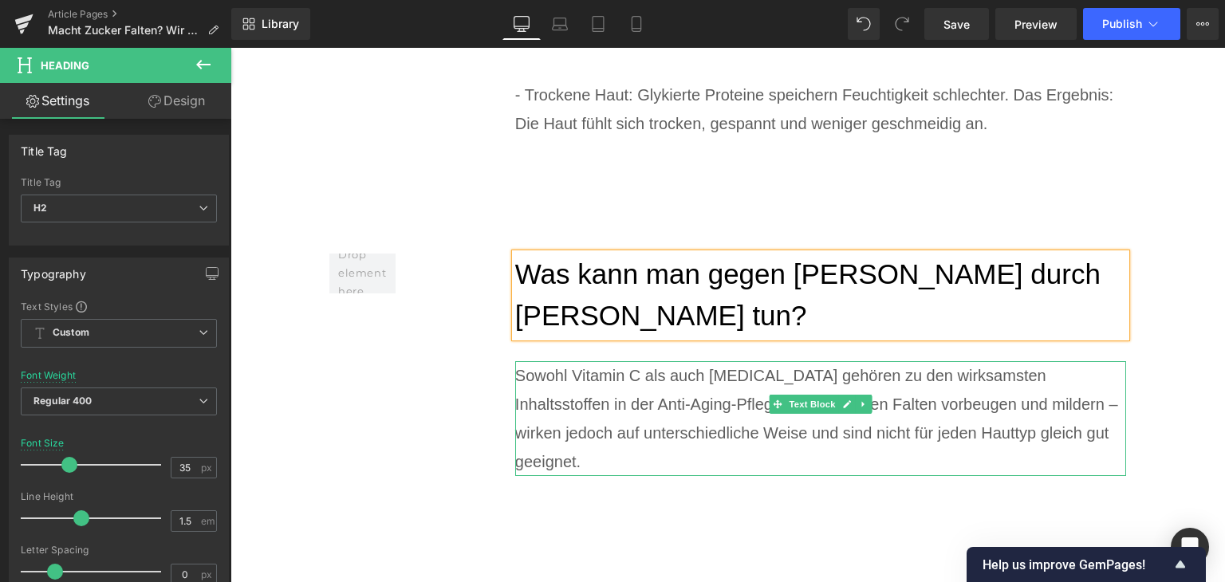
click at [574, 361] on div "Sowohl Vitamin C als auch [MEDICAL_DATA] gehören zu den wirksamsten Inhaltsstof…" at bounding box center [821, 418] width 612 height 115
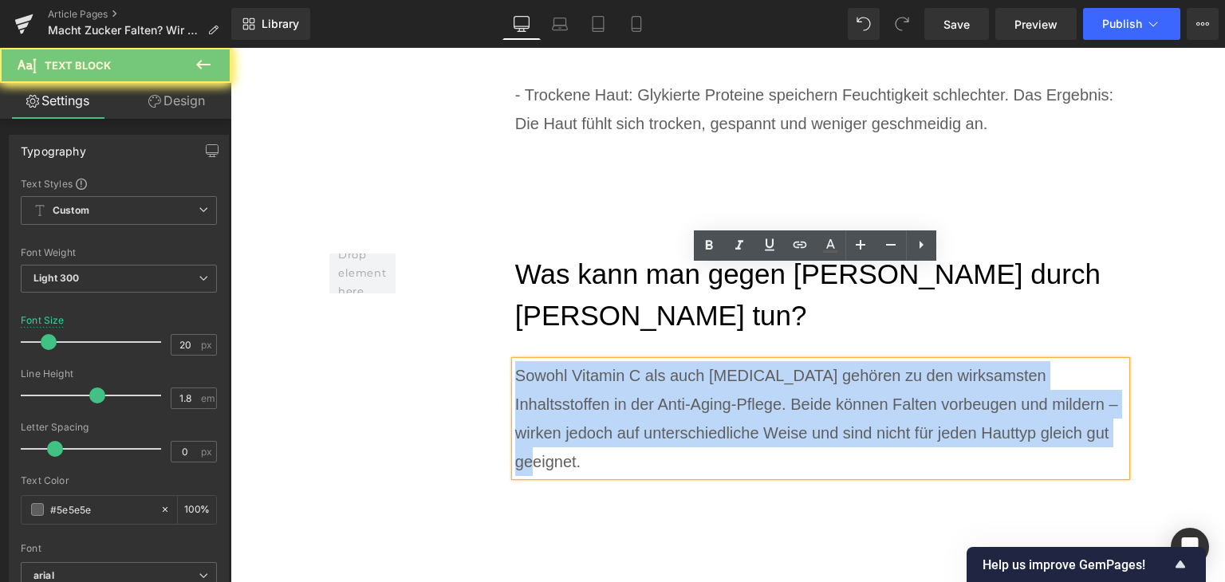
click at [574, 361] on div "Sowohl Vitamin C als auch [MEDICAL_DATA] gehören zu den wirksamsten Inhaltsstof…" at bounding box center [821, 418] width 612 height 115
paste div
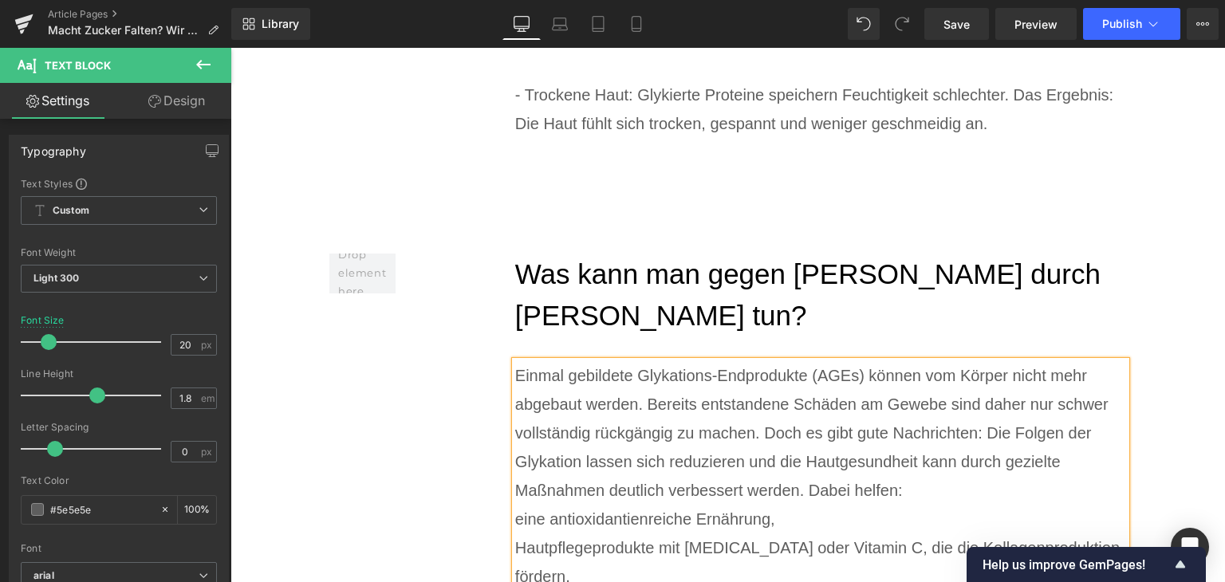
click at [989, 392] on div "Einmal gebildete Glykations-Endprodukte (AGEs) können vom Körper nicht mehr abg…" at bounding box center [821, 433] width 612 height 144
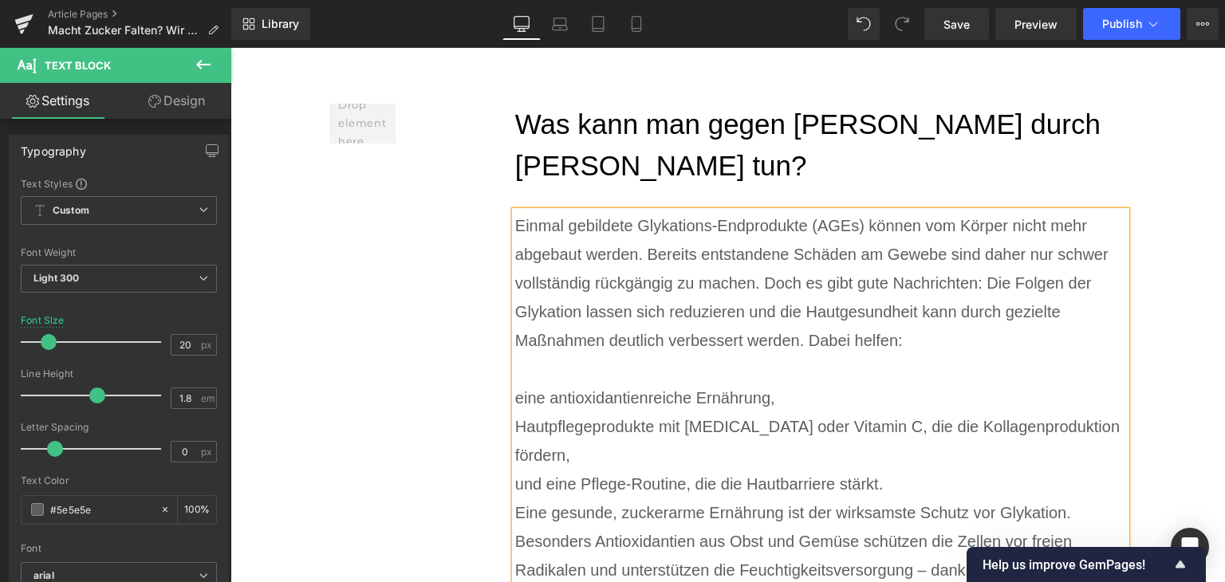
scroll to position [5574, 0]
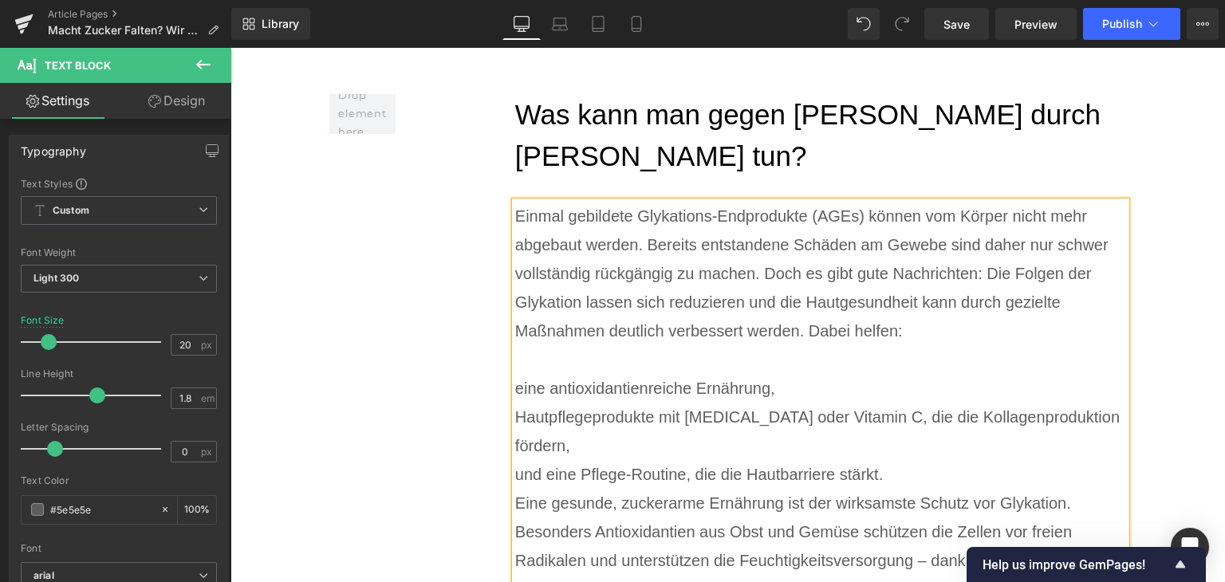
click at [515, 374] on div "eine antioxidantienreiche Ernährung," at bounding box center [821, 388] width 612 height 29
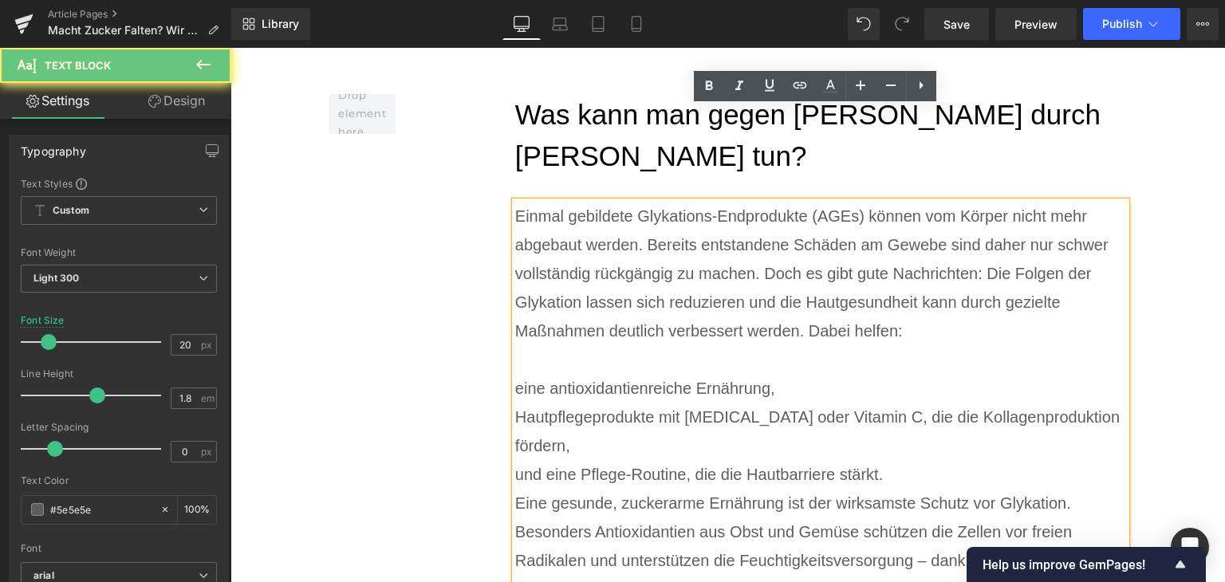
click at [515, 374] on div "eine antioxidantienreiche Ernährung," at bounding box center [821, 388] width 612 height 29
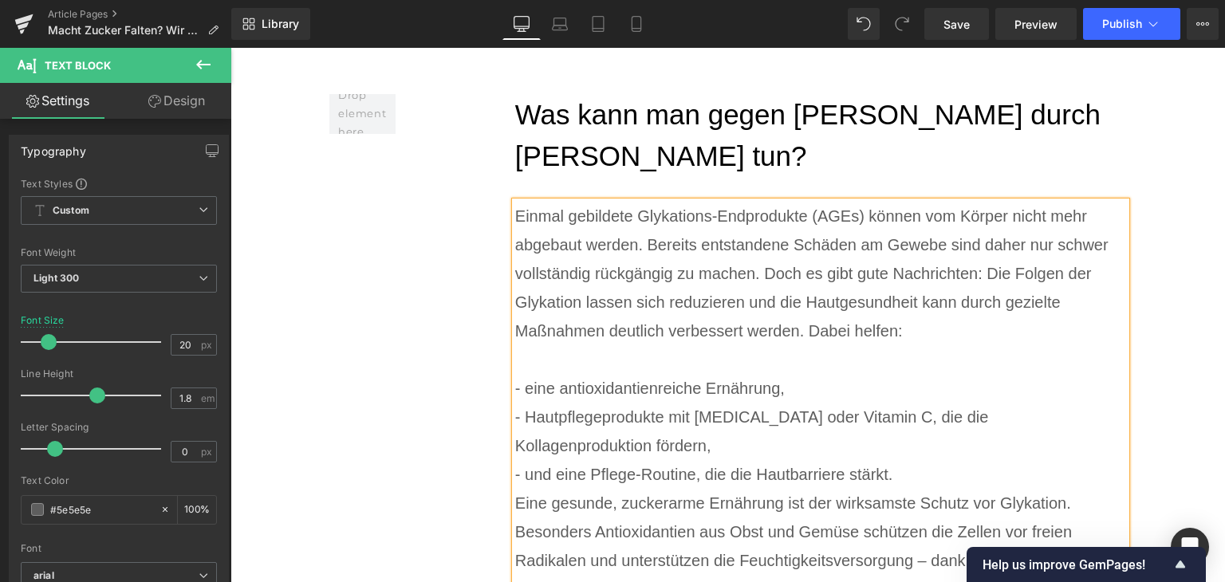
click at [935, 460] on div "- und eine Pflege-Routine, die die Hautbarriere stärkt." at bounding box center [821, 474] width 612 height 29
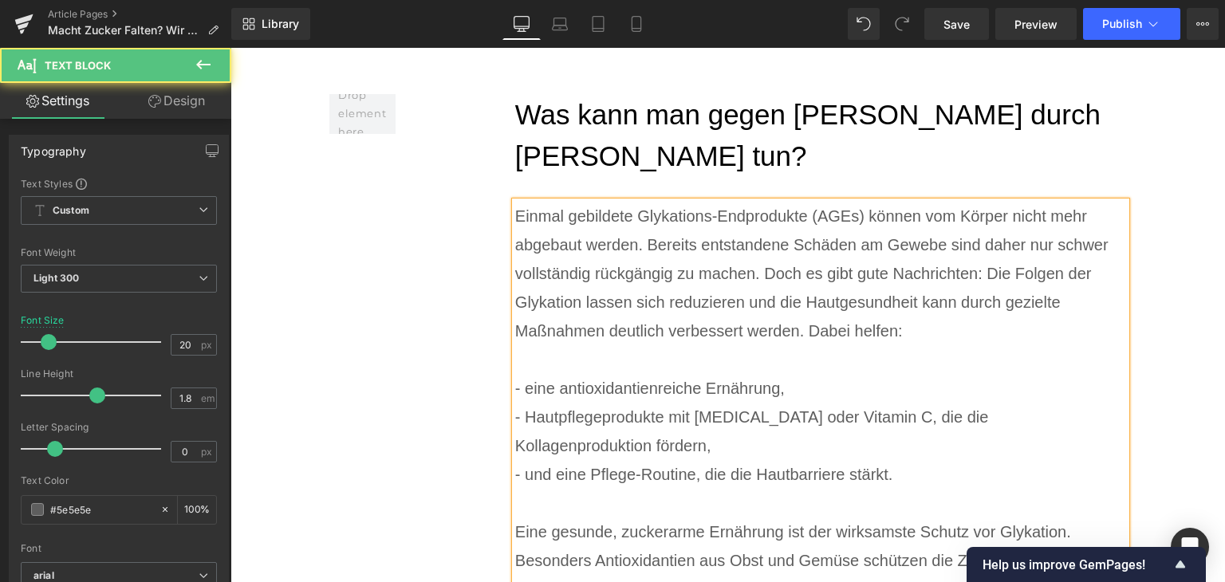
click at [779, 518] on div "Eine gesunde, zuckerarme Ernährung ist der wirksamste Schutz vor Glykation. Bes…" at bounding box center [821, 575] width 612 height 115
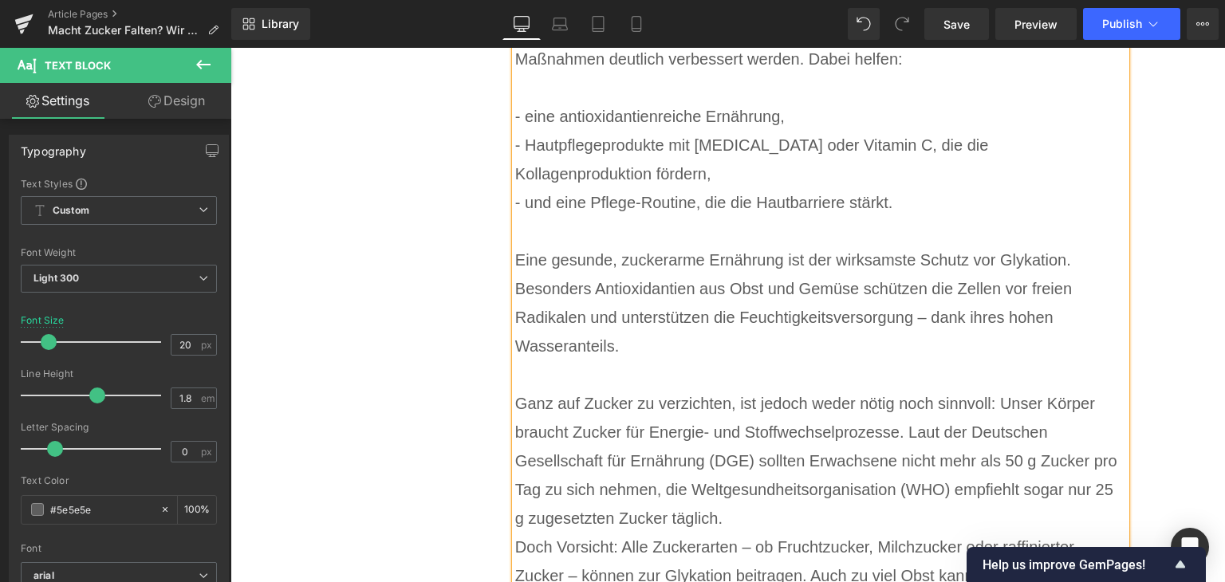
scroll to position [5893, 0]
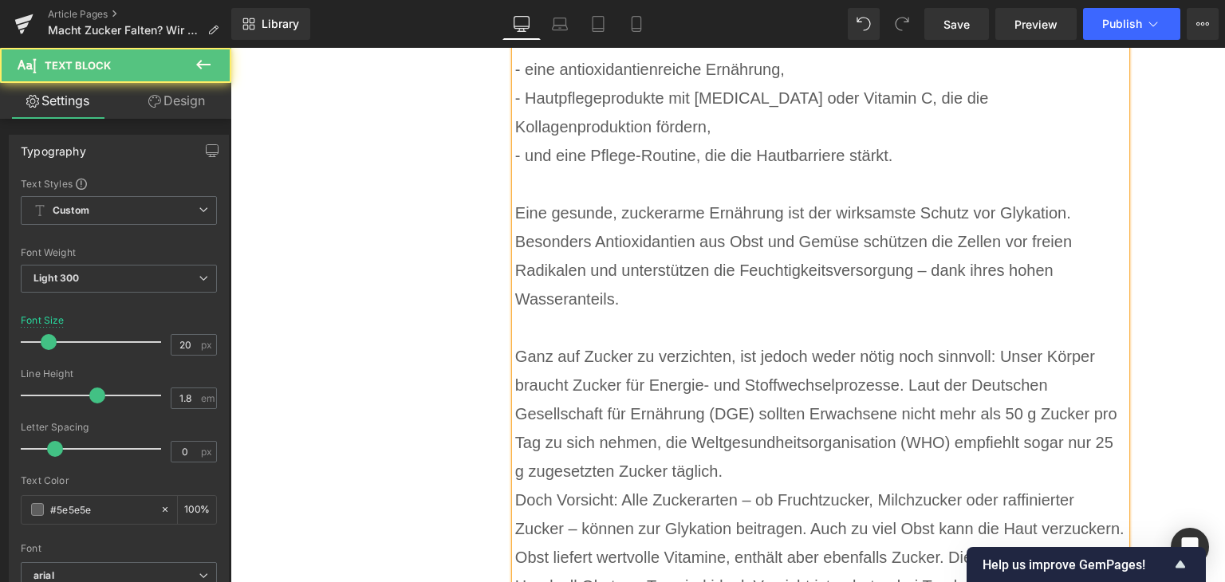
click at [756, 342] on div "Ganz auf Zucker zu verzichten, ist jedoch weder nötig noch sinnvoll: Unser Körp…" at bounding box center [821, 414] width 612 height 144
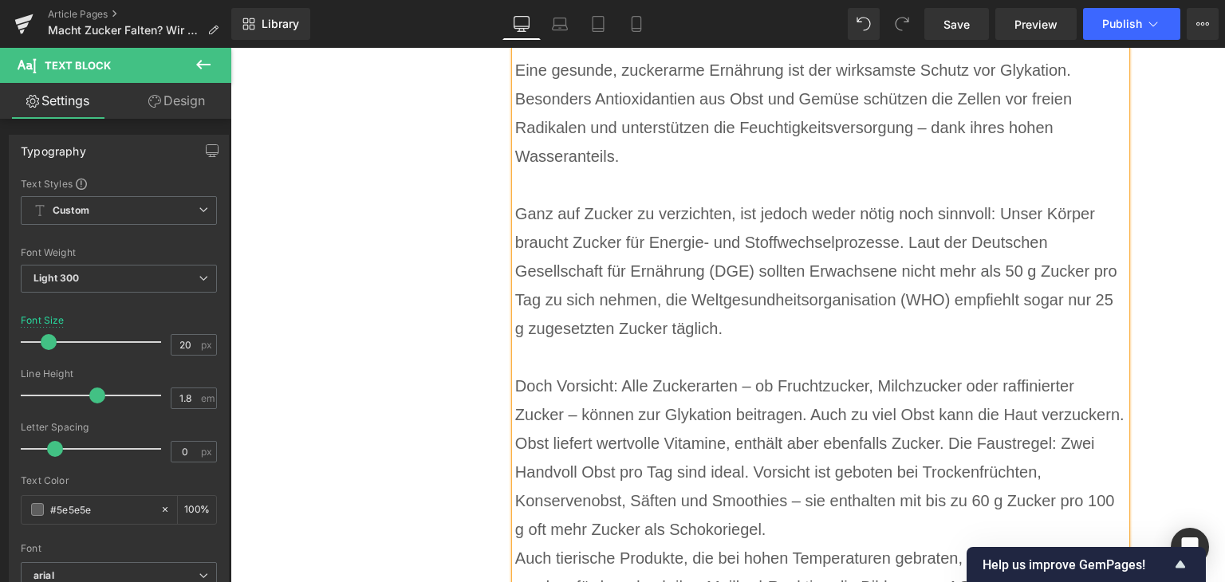
scroll to position [6132, 0]
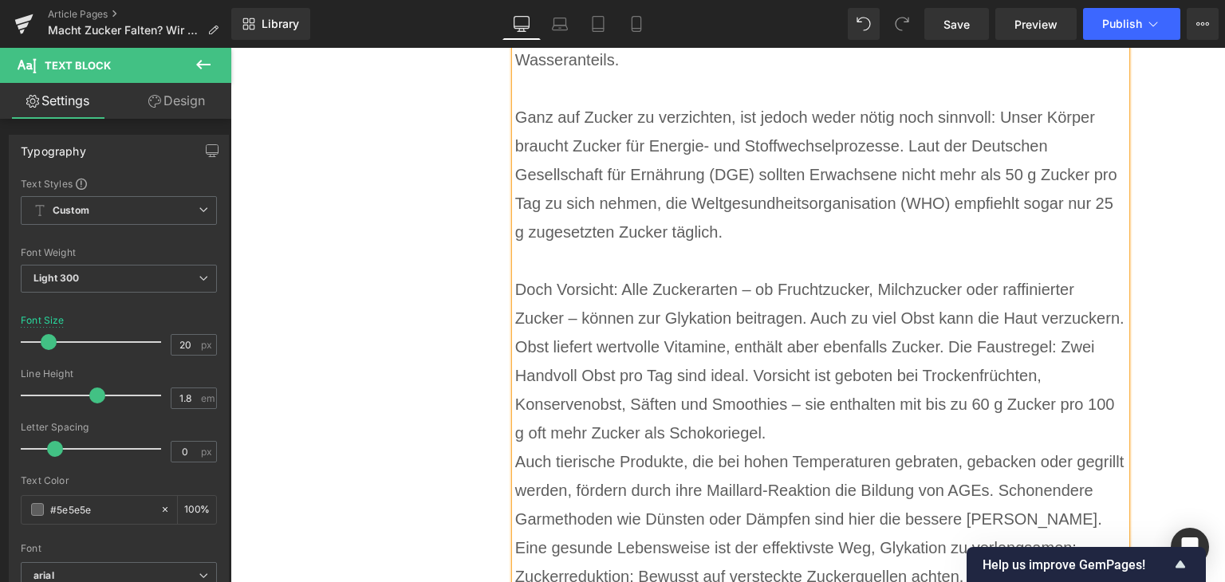
click at [845, 307] on div "Doch Vorsicht: Alle Zuckerarten – ob Fruchtzucker, Milchzucker oder raffinierte…" at bounding box center [821, 361] width 612 height 172
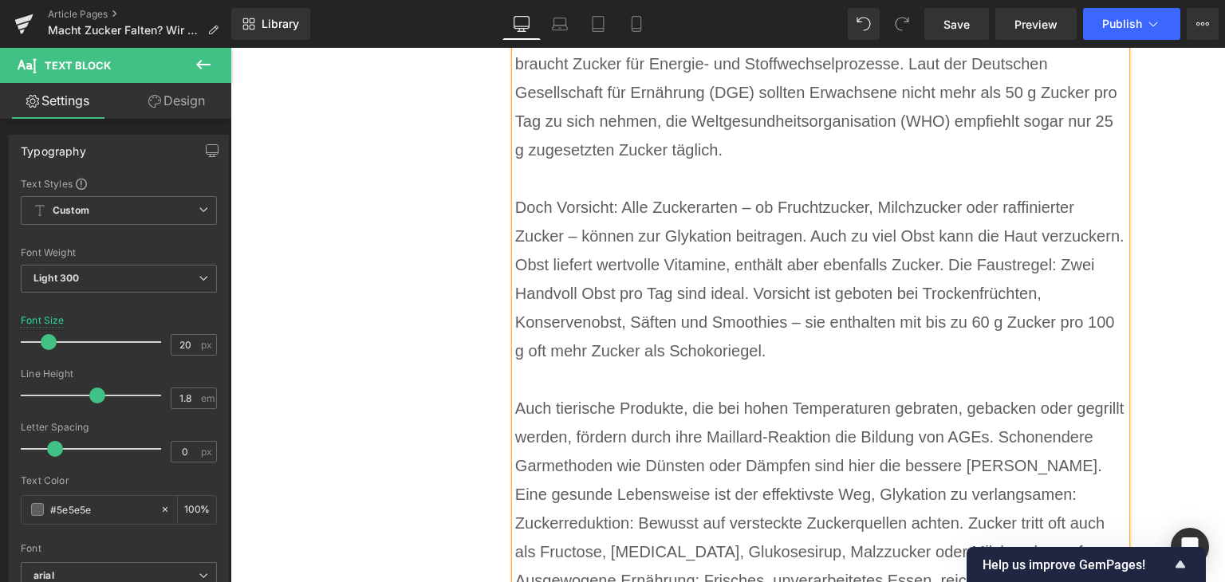
scroll to position [6292, 0]
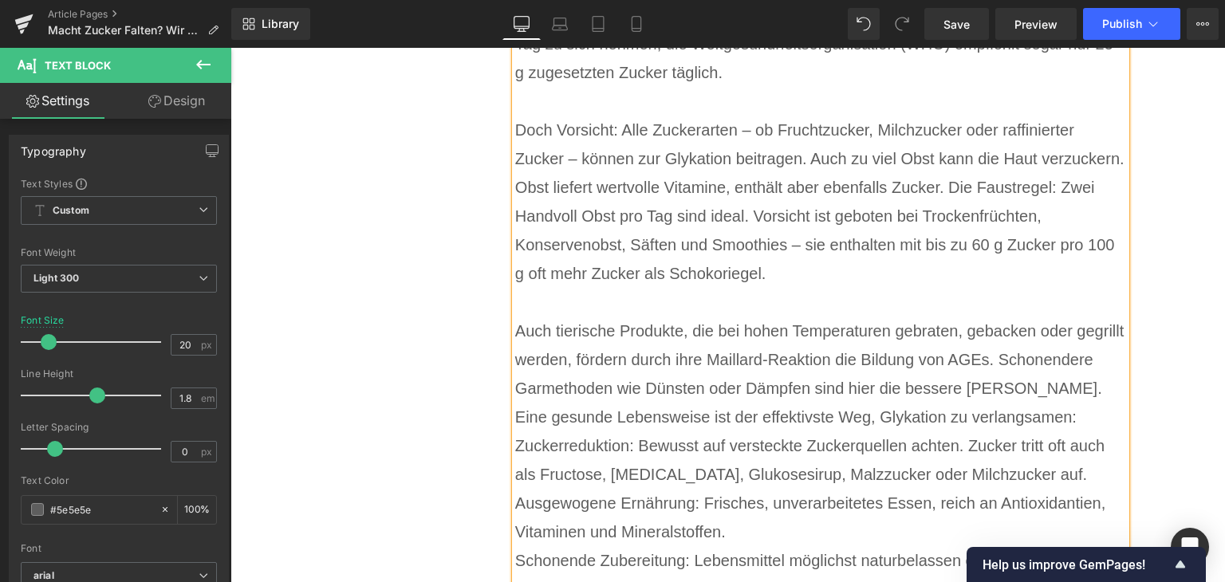
click at [1019, 317] on div "Auch tierische Produkte, die bei hohen Temperaturen gebraten, gebacken oder geg…" at bounding box center [821, 360] width 612 height 86
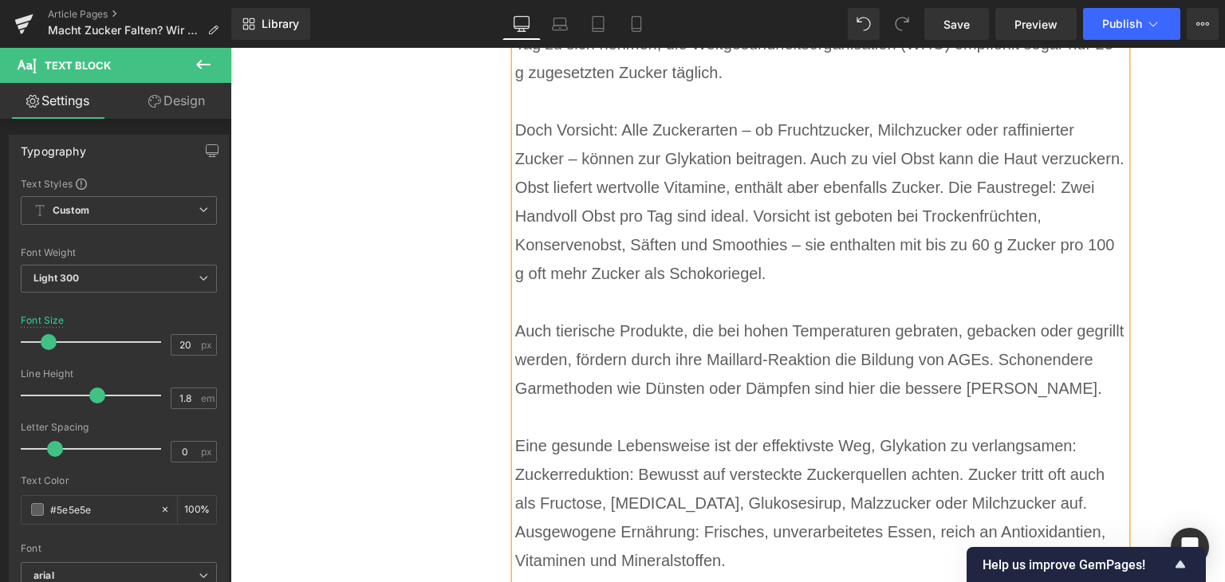
click at [1080, 432] on div "Eine gesunde Lebensweise ist der effektivste Weg, Glykation zu verlangsamen:" at bounding box center [821, 446] width 612 height 29
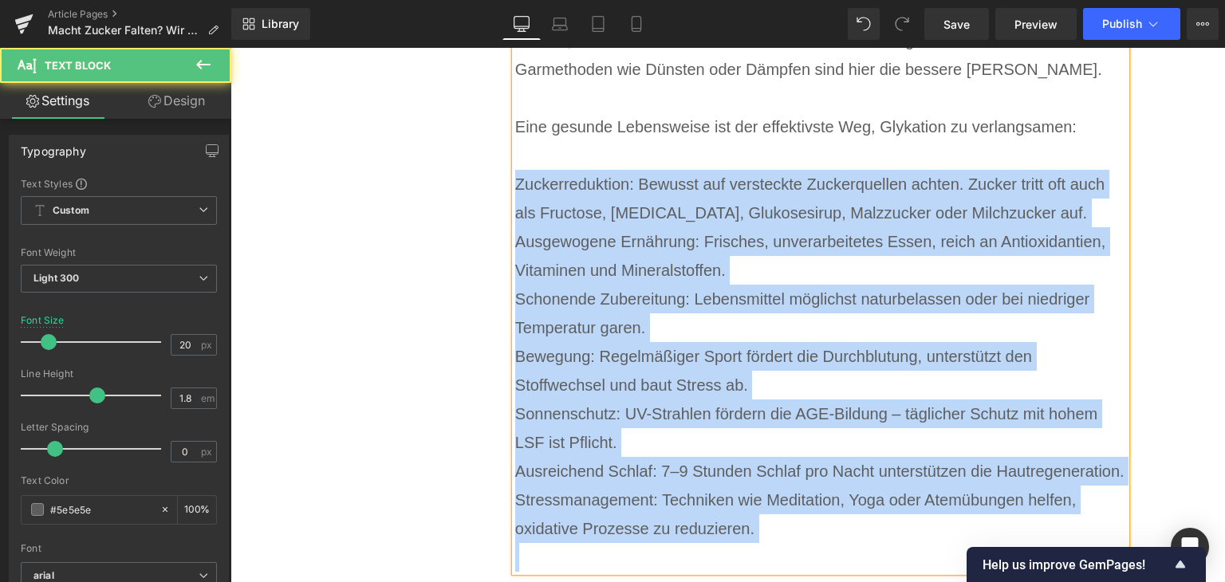
scroll to position [6658, 0]
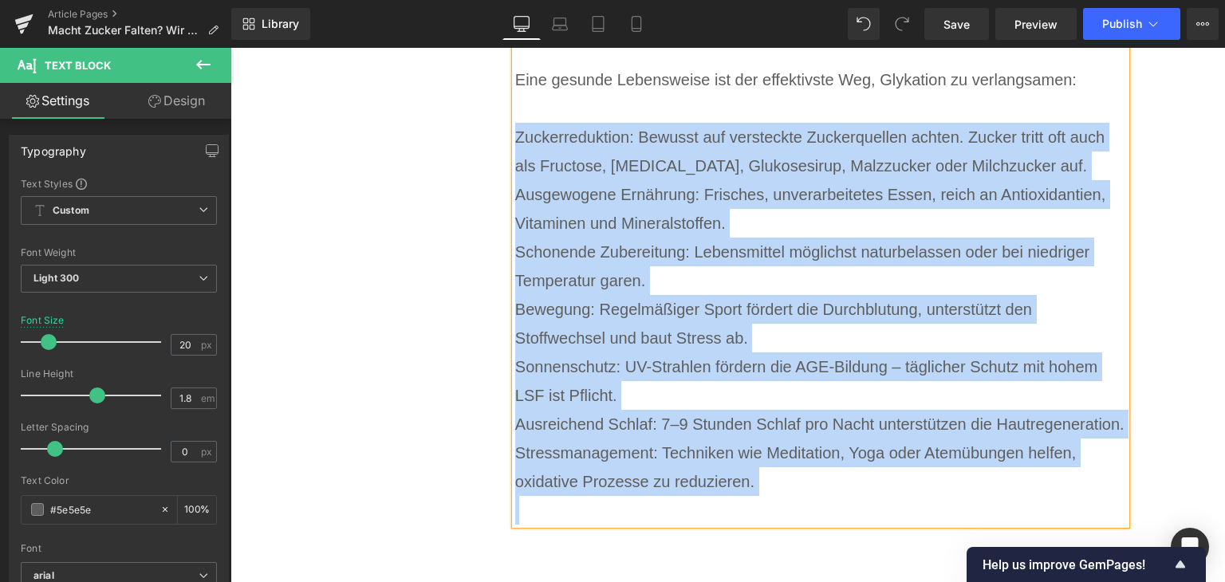
drag, startPoint x: 511, startPoint y: 225, endPoint x: 794, endPoint y: 397, distance: 331.4
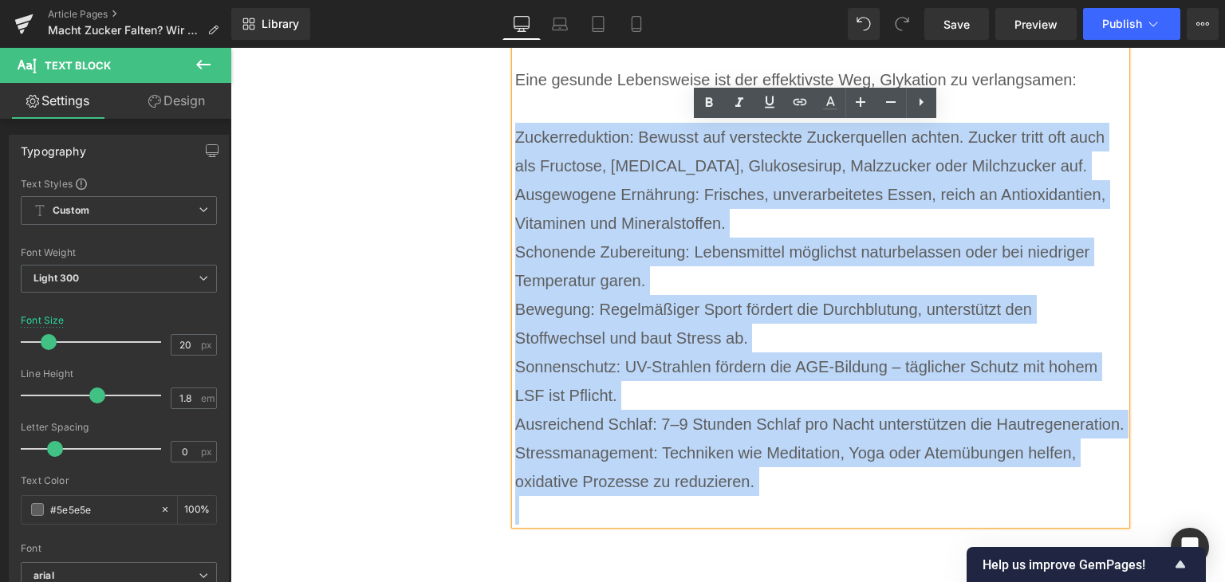
copy div "Zuckerreduktion: Bewusst auf versteckte Zuckerquellen achten. Zucker tritt oft …"
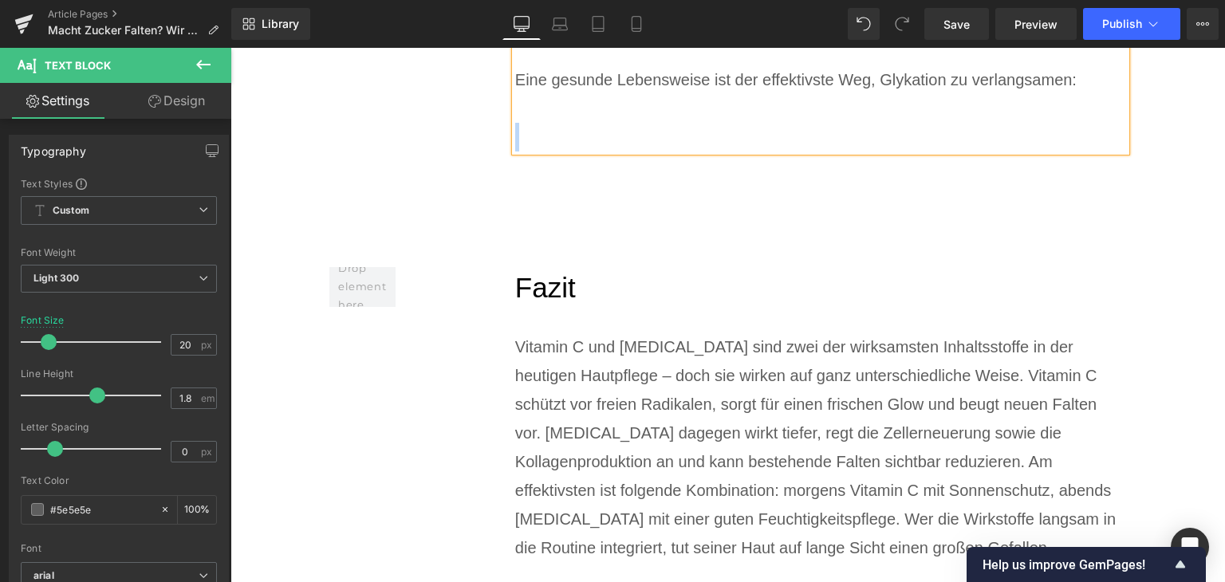
scroll to position [6284, 0]
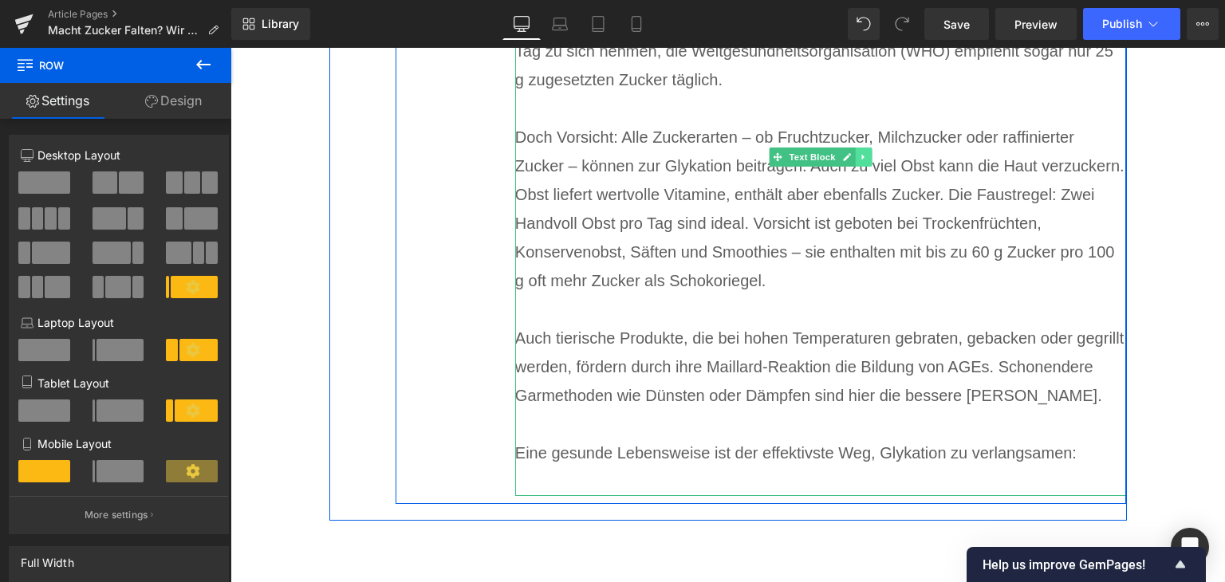
click at [859, 152] on icon at bounding box center [863, 157] width 9 height 10
click at [851, 152] on icon at bounding box center [855, 157] width 9 height 10
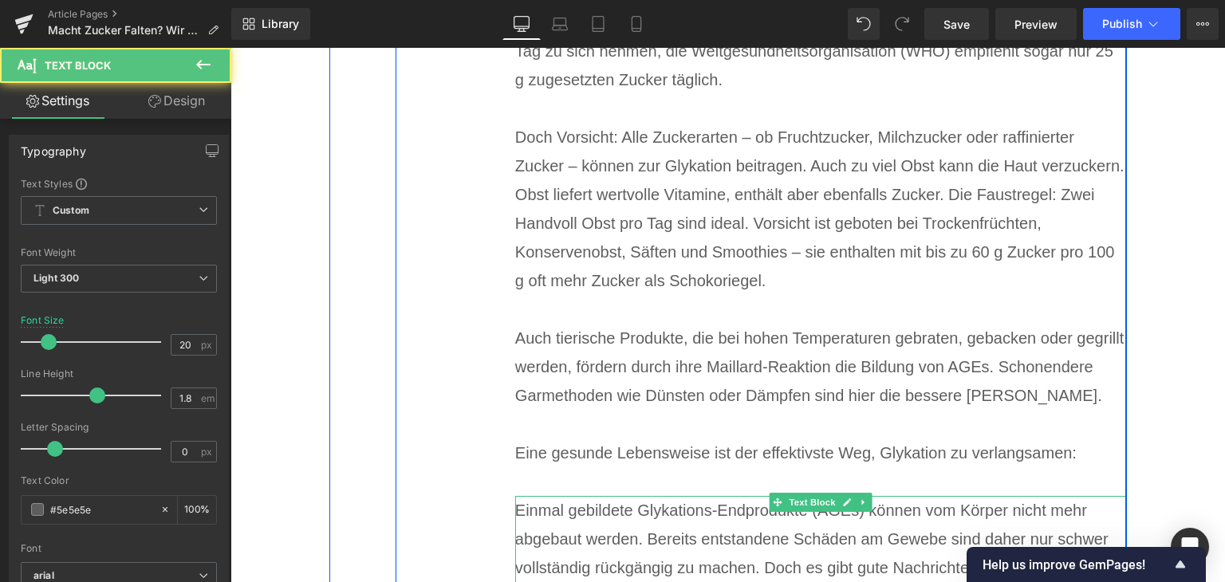
click at [740, 496] on div "Einmal gebildete Glykations-Endprodukte (AGEs) können vom Körper nicht mehr abg…" at bounding box center [821, 568] width 612 height 144
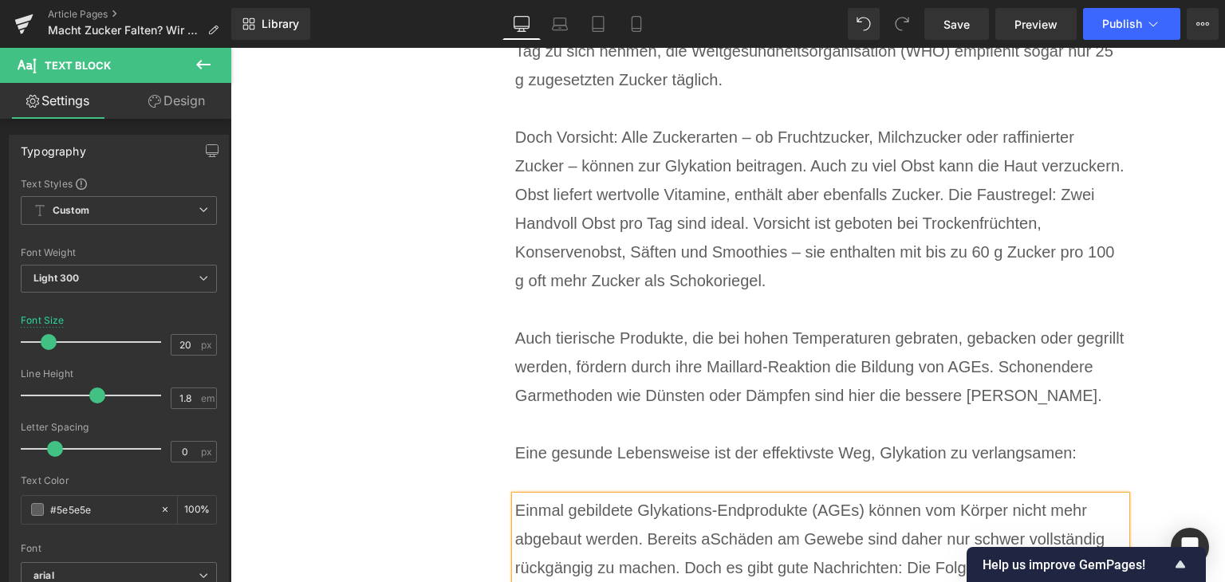
click at [735, 496] on div "Einmal gebildete Glykations-Endprodukte (AGEs) können vom Körper nicht mehr abg…" at bounding box center [821, 568] width 612 height 144
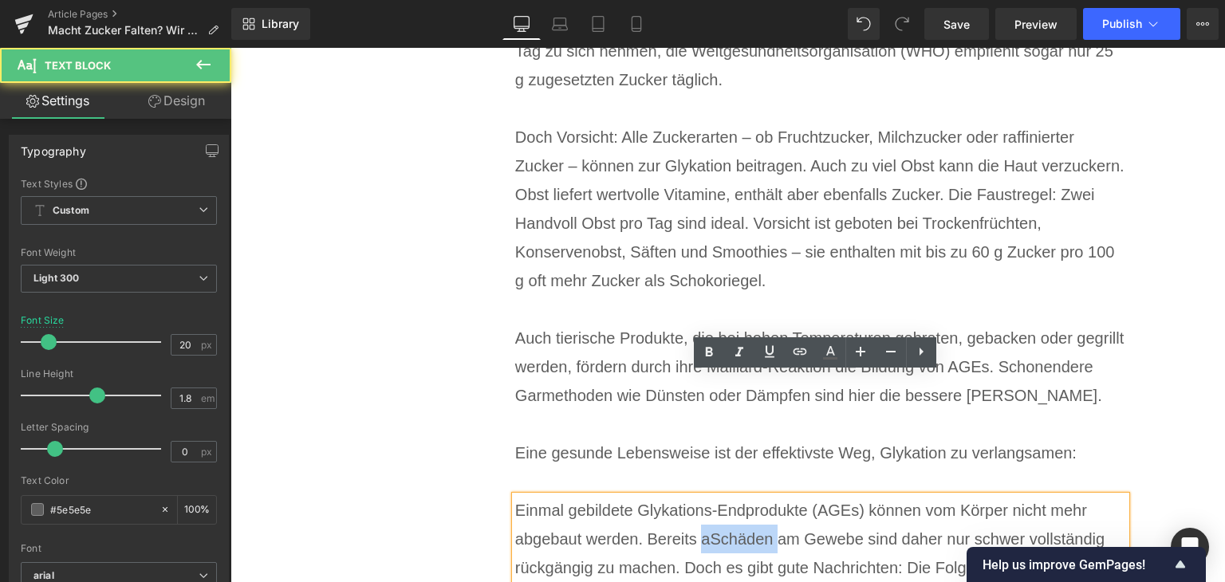
click at [735, 496] on div "Einmal gebildete Glykations-Endprodukte (AGEs) können vom Körper nicht mehr abg…" at bounding box center [821, 568] width 612 height 144
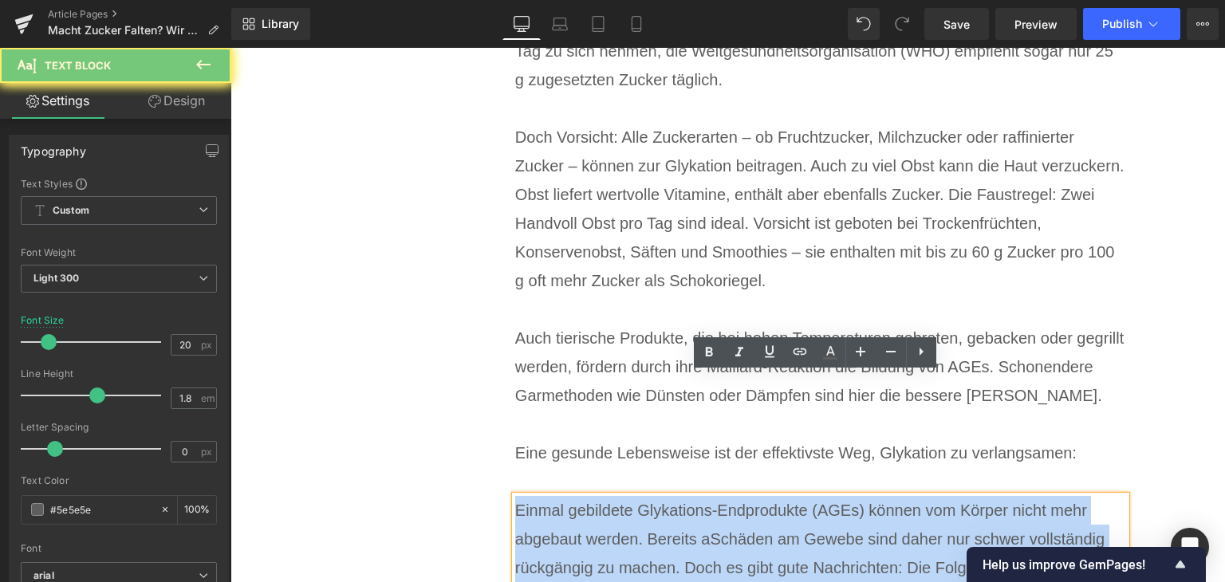
click at [735, 496] on div "Einmal gebildete Glykations-Endprodukte (AGEs) können vom Körper nicht mehr abg…" at bounding box center [821, 568] width 612 height 144
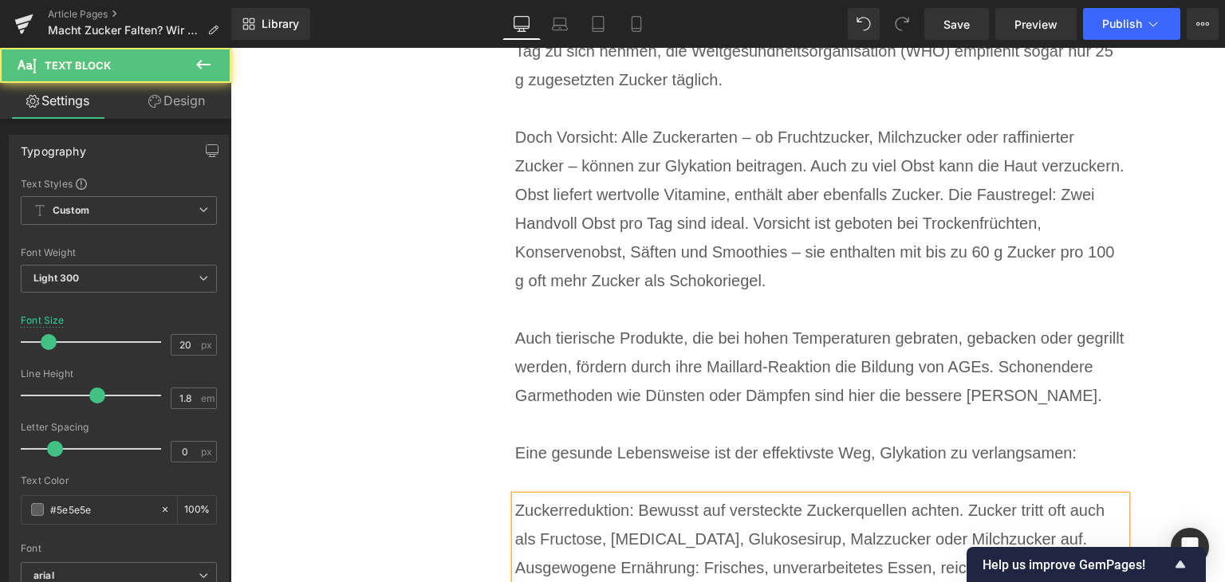
click at [735, 496] on div "Zuckerreduktion: Bewusst auf versteckte Zuckerquellen achten. Zucker tritt oft …" at bounding box center [821, 524] width 612 height 57
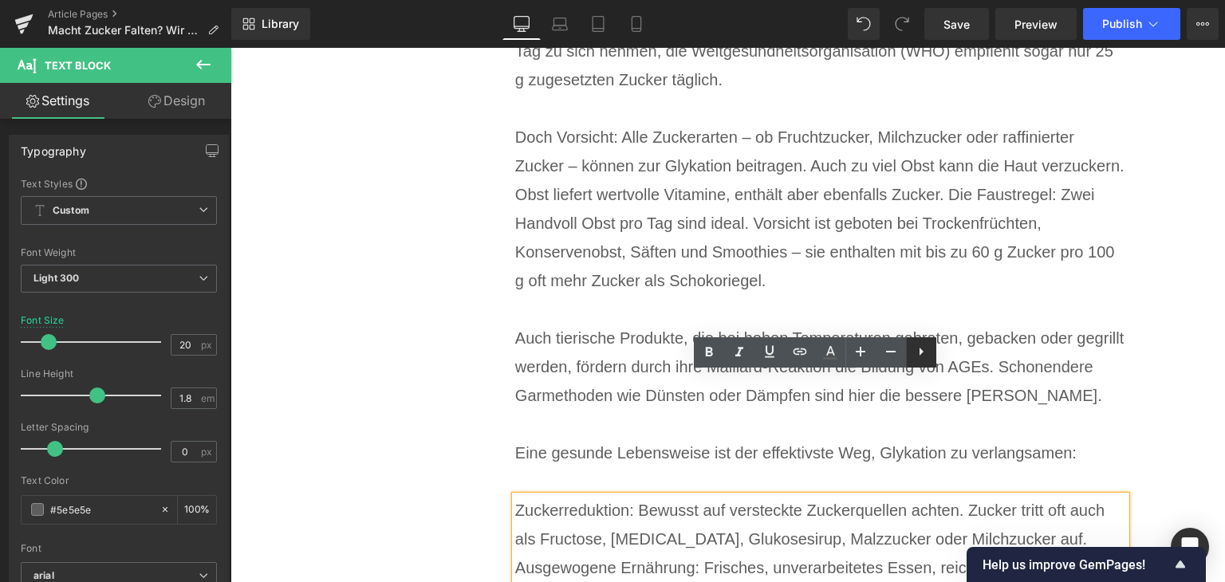
click at [922, 355] on icon at bounding box center [921, 351] width 19 height 19
click at [916, 355] on icon at bounding box center [921, 351] width 19 height 19
click at [907, 554] on li "Ausgewogene Ernährung: Frisches, unverarbeitetes Essen, reich an Antioxidantien…" at bounding box center [821, 582] width 612 height 57
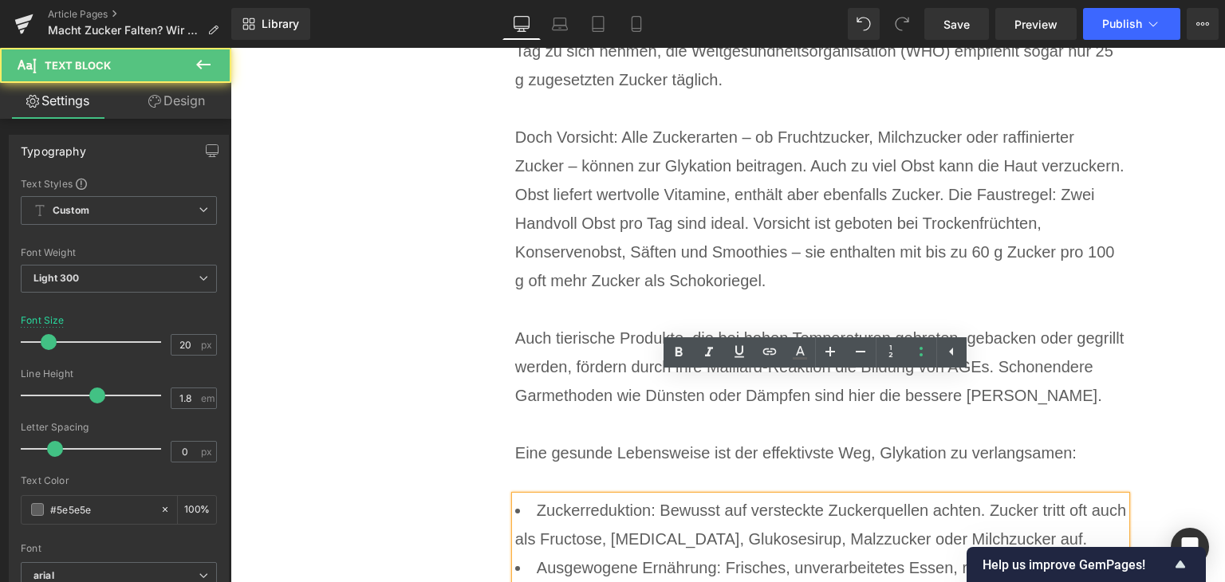
click at [1024, 554] on li "Ausgewogene Ernährung: Frisches, unverarbeitetes Essen, reich an Antioxidantien…" at bounding box center [821, 582] width 612 height 57
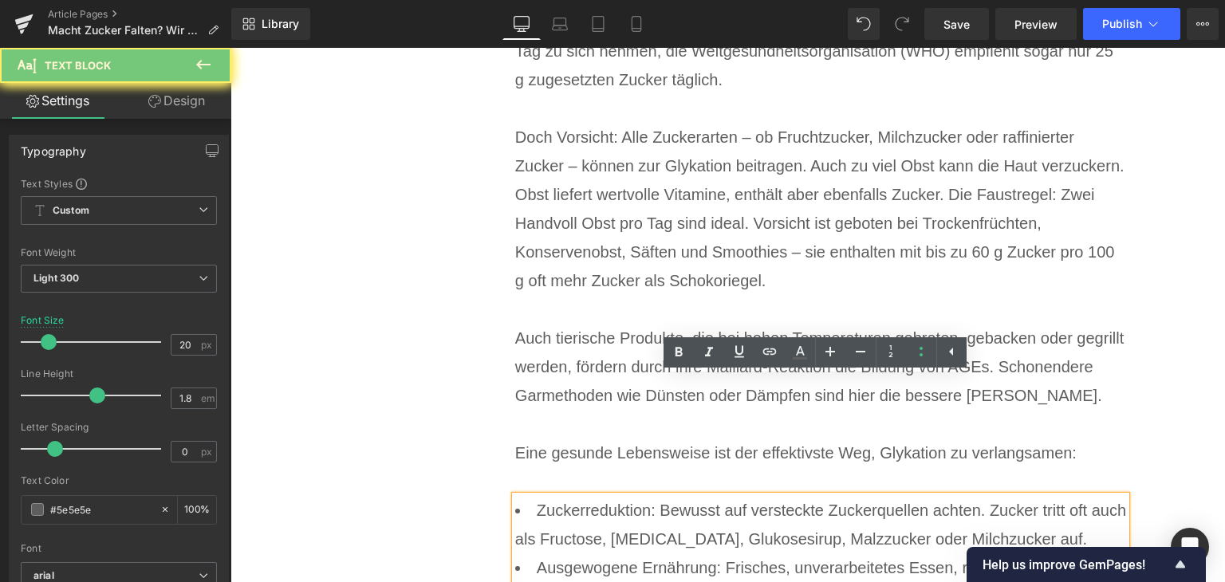
click at [1027, 496] on li "Zuckerreduktion: Bewusst auf versteckte Zuckerquellen achten. Zucker tritt oft …" at bounding box center [821, 524] width 612 height 57
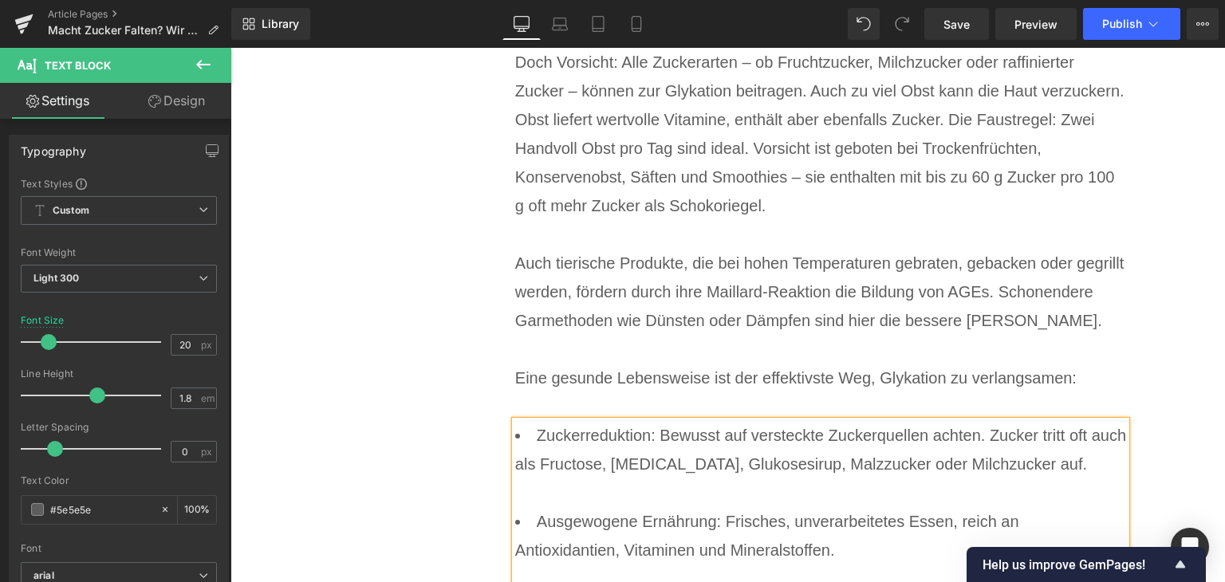
scroll to position [6524, 0]
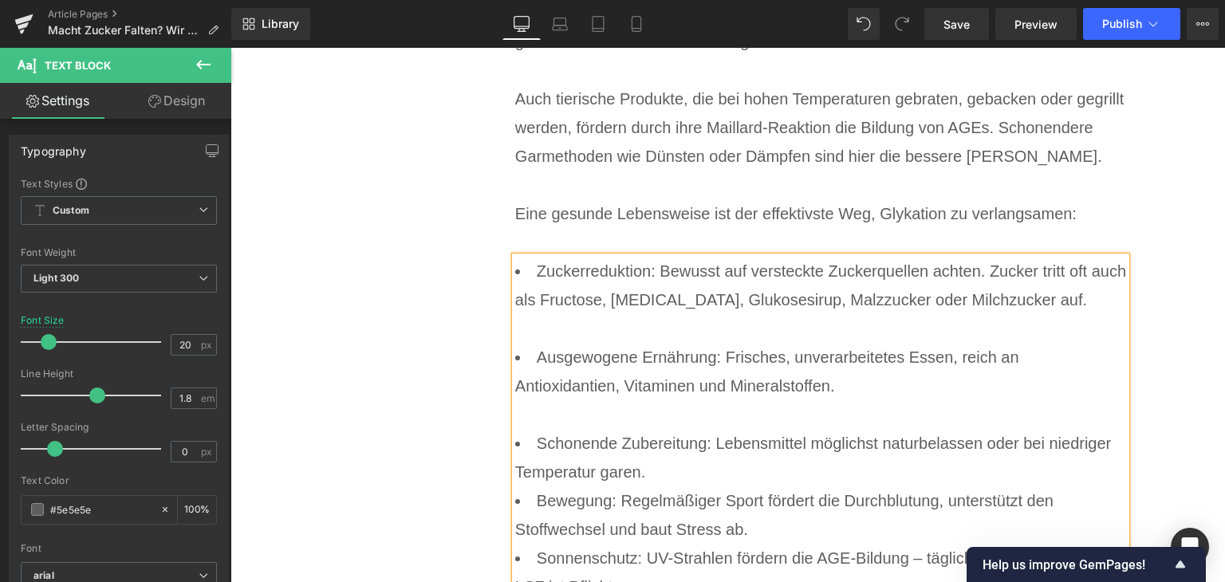
click at [863, 429] on li "Schonende Zubereitung: Lebensmittel möglichst naturbelassen oder bei niedriger …" at bounding box center [821, 457] width 612 height 57
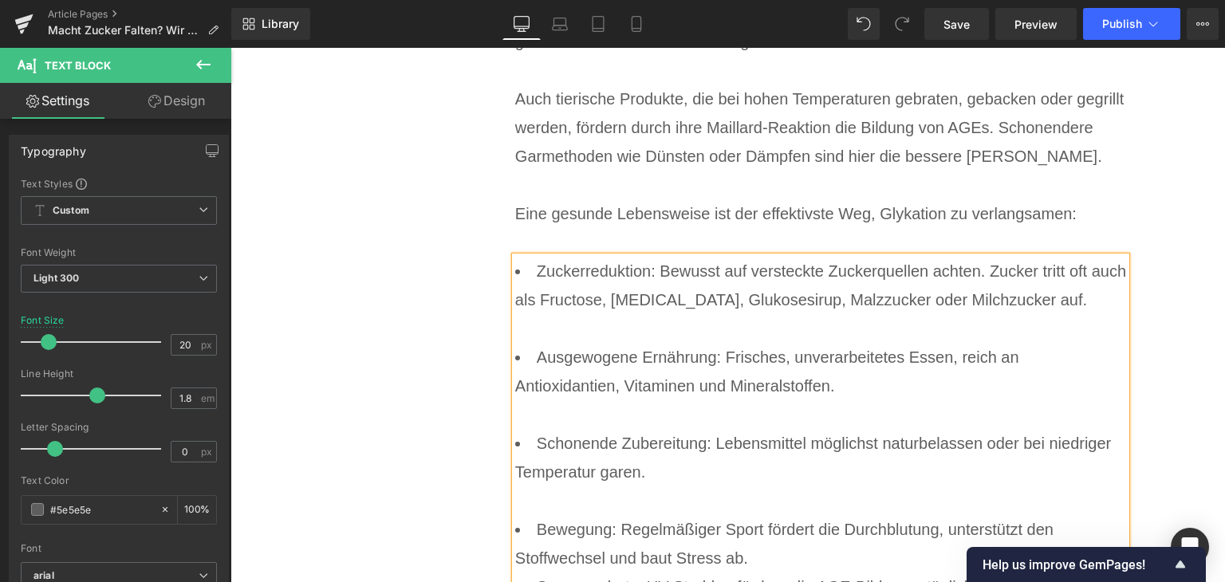
click at [853, 515] on li "Bewegung: Regelmäßiger Sport fördert die Durchblutung, unterstützt den Stoffwec…" at bounding box center [821, 543] width 612 height 57
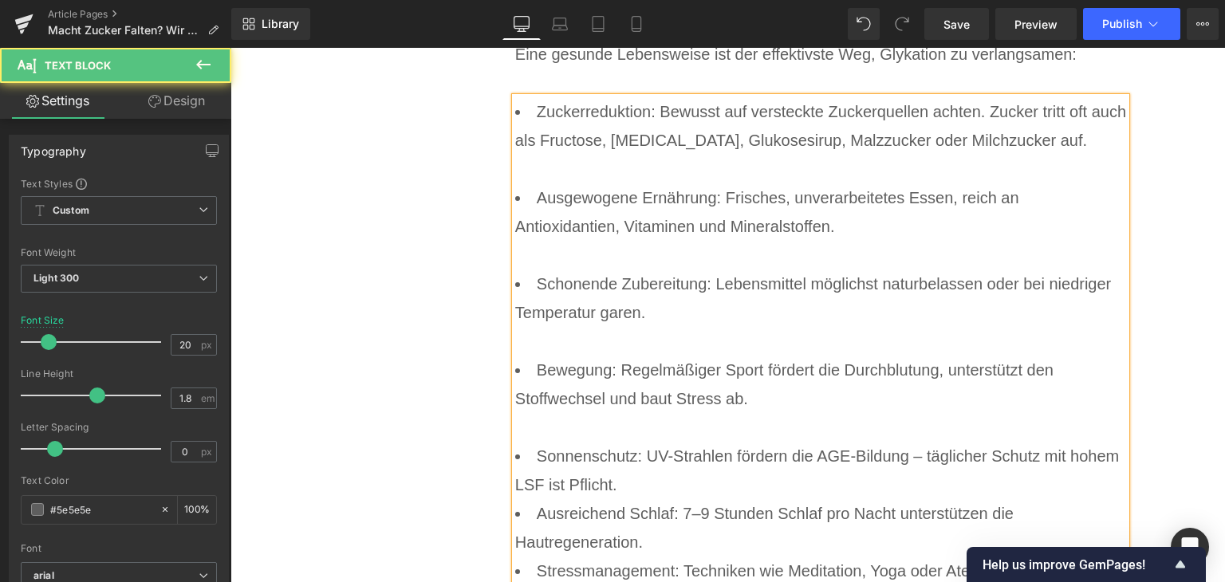
click at [741, 442] on li "Sonnenschutz: UV-Strahlen fördern die AGE-Bildung – täglicher Schutz mit hohem …" at bounding box center [821, 470] width 612 height 57
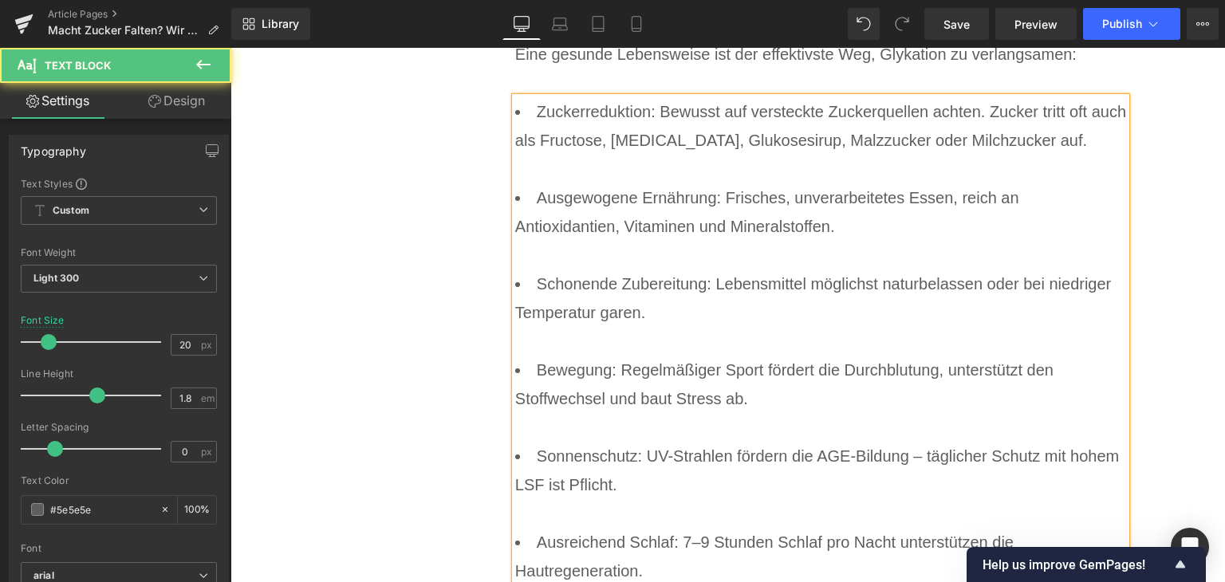
drag, startPoint x: 696, startPoint y: 477, endPoint x: 688, endPoint y: 455, distance: 23.0
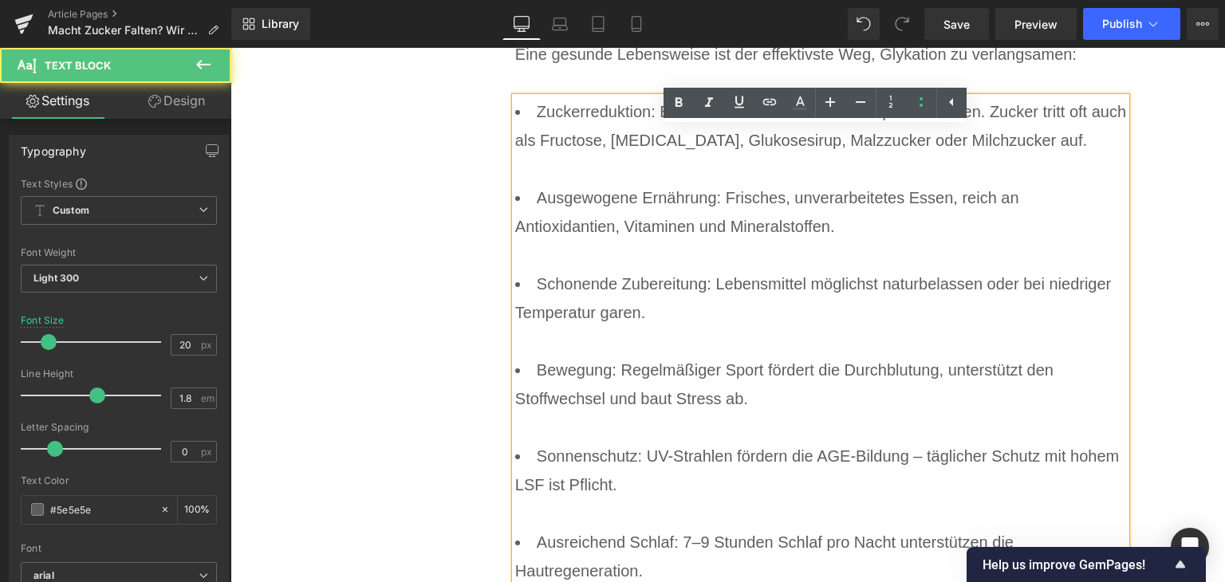
click at [688, 528] on li "Ausreichend Schlaf: 7–9 Stunden Schlaf pro Nacht unterstützen die Hautregenerat…" at bounding box center [821, 556] width 612 height 57
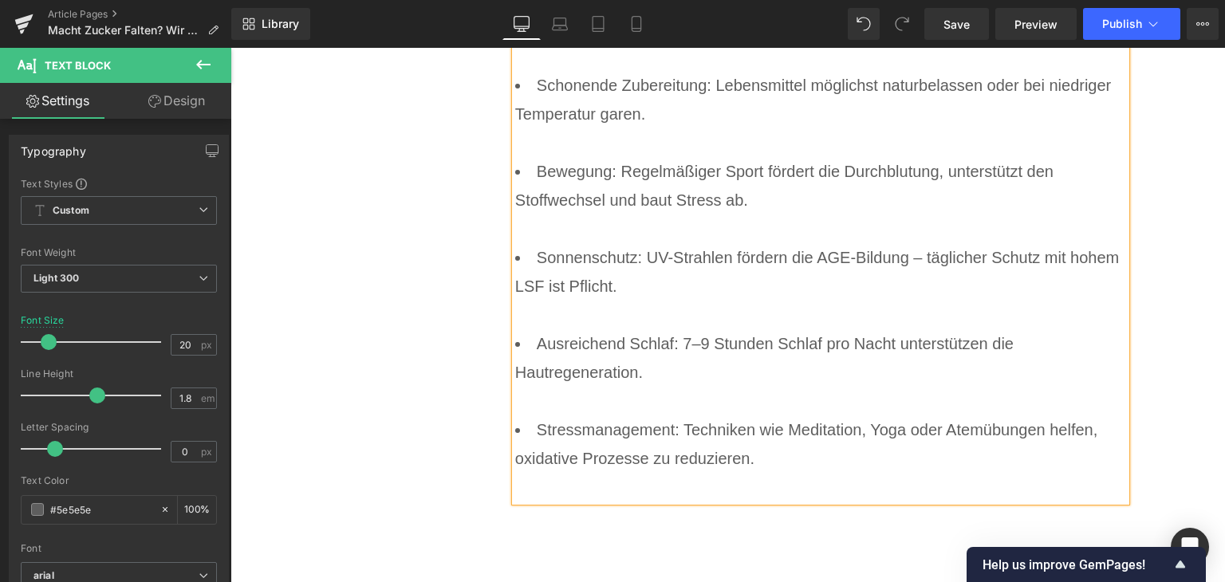
scroll to position [6922, 0]
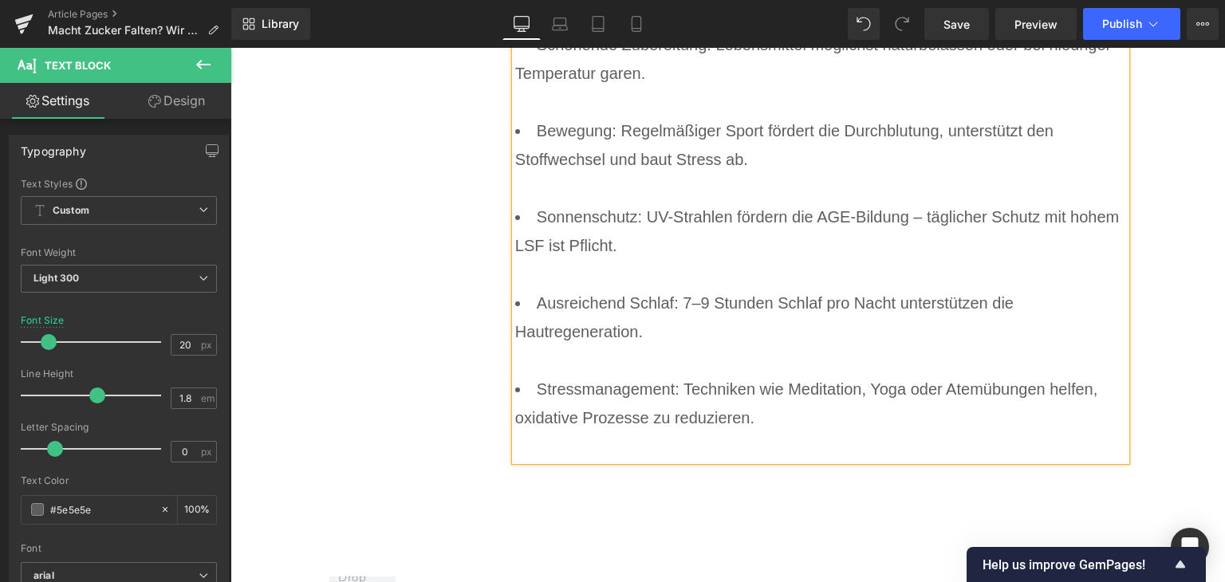
click at [637, 375] on li "Stressmanagement: Techniken wie Meditation, Yoga oder Atemübungen helfen, oxida…" at bounding box center [821, 403] width 612 height 57
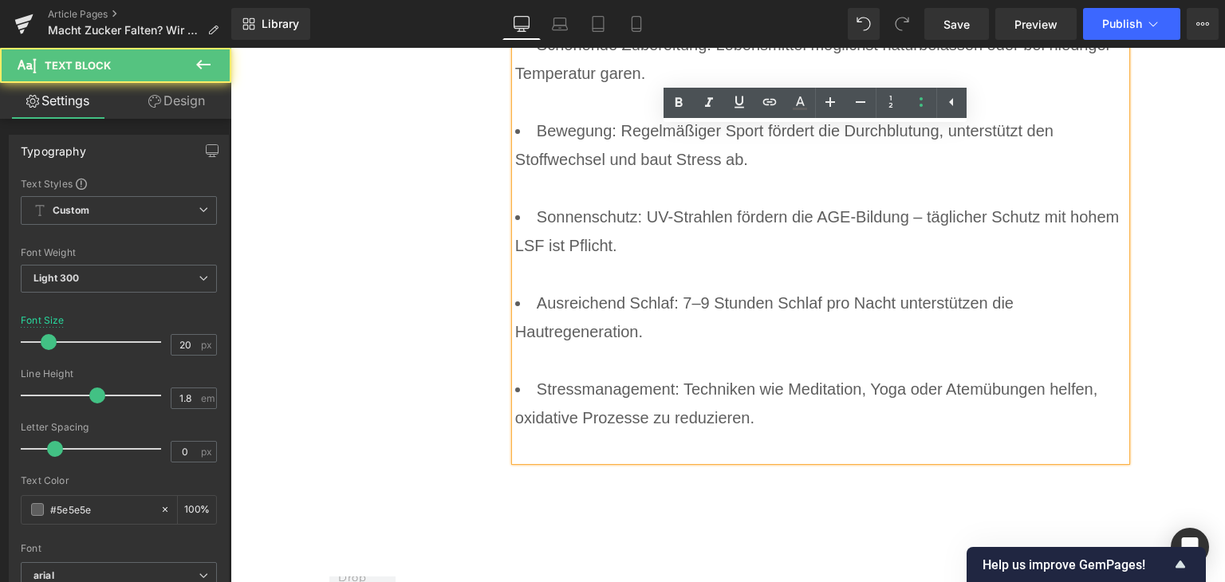
click at [640, 432] on div at bounding box center [821, 446] width 612 height 29
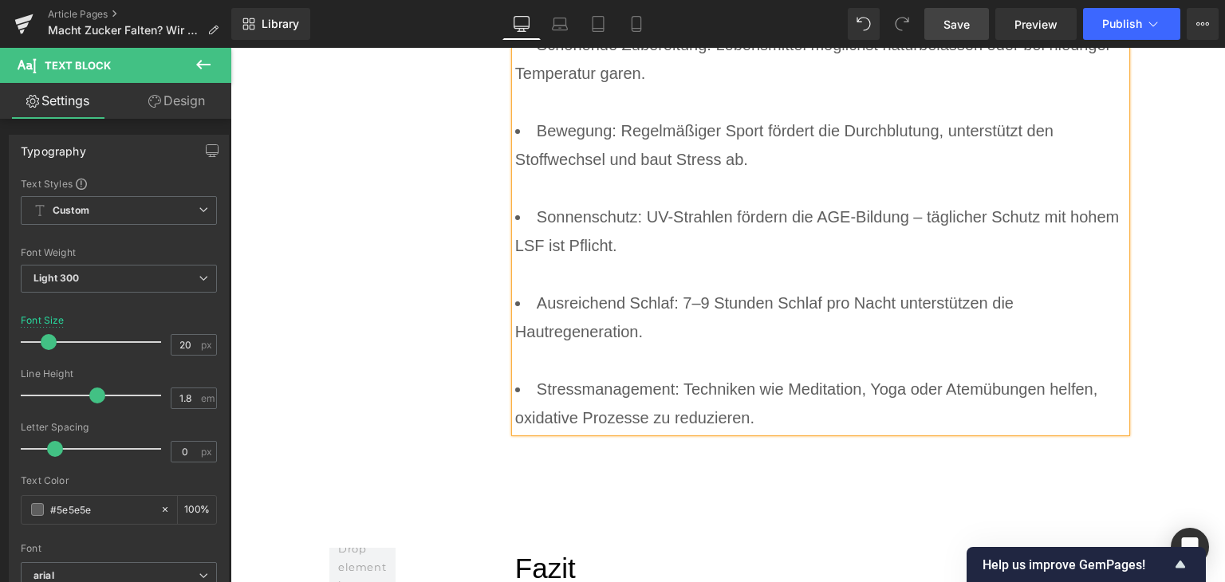
click at [977, 14] on link "Save" at bounding box center [956, 24] width 65 height 32
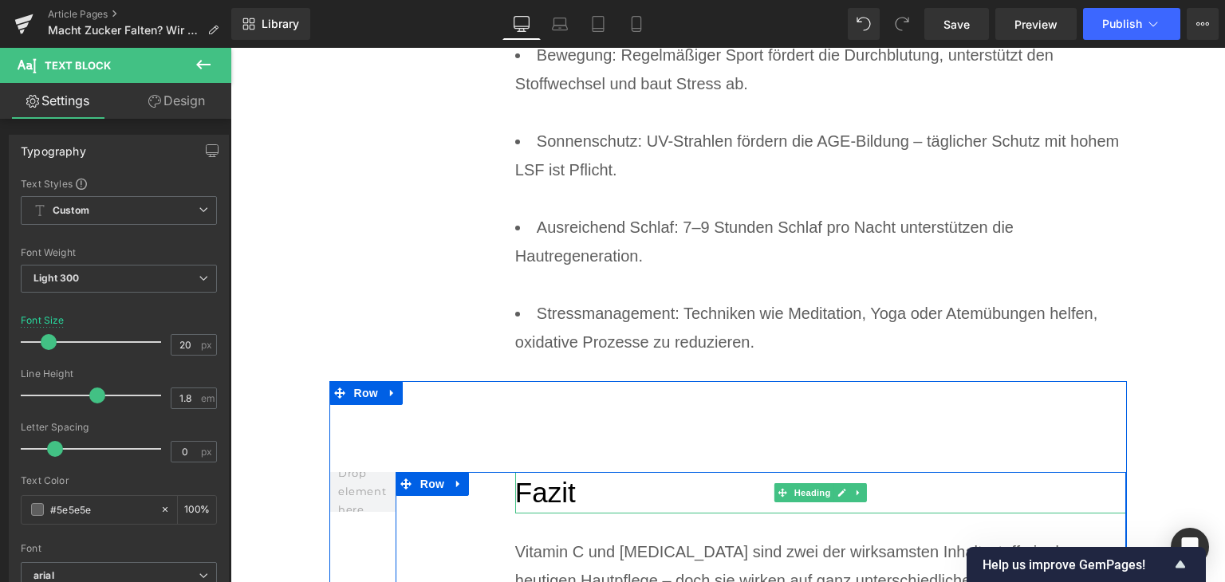
scroll to position [7162, 0]
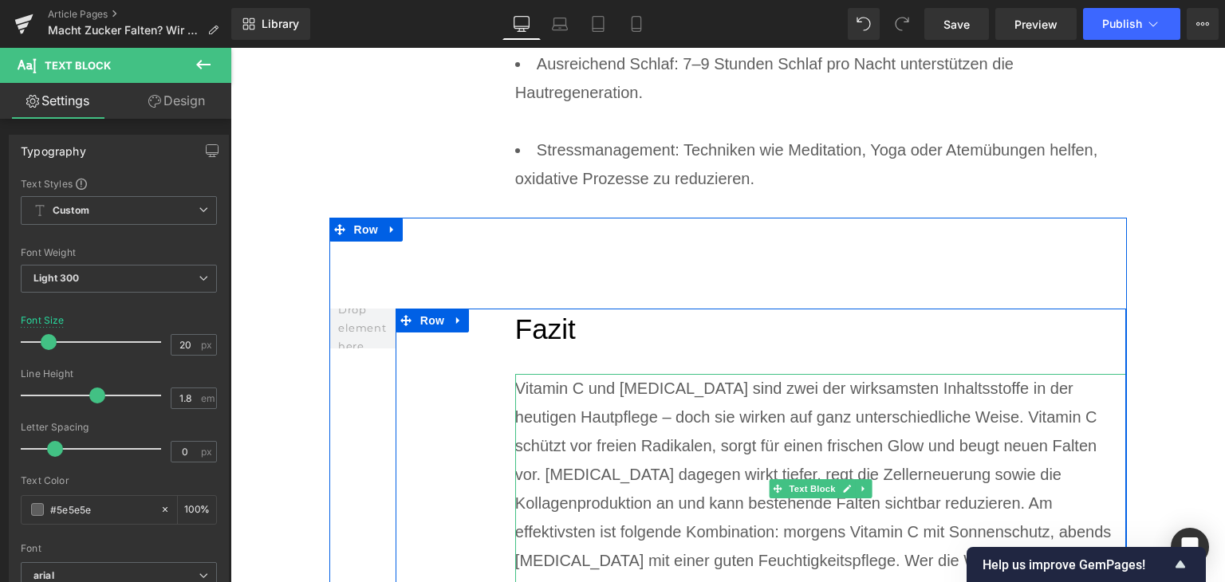
click at [637, 374] on div "Vitamin C und [MEDICAL_DATA] sind zwei der wirksamsten Inhaltsstoffe in der heu…" at bounding box center [821, 489] width 612 height 230
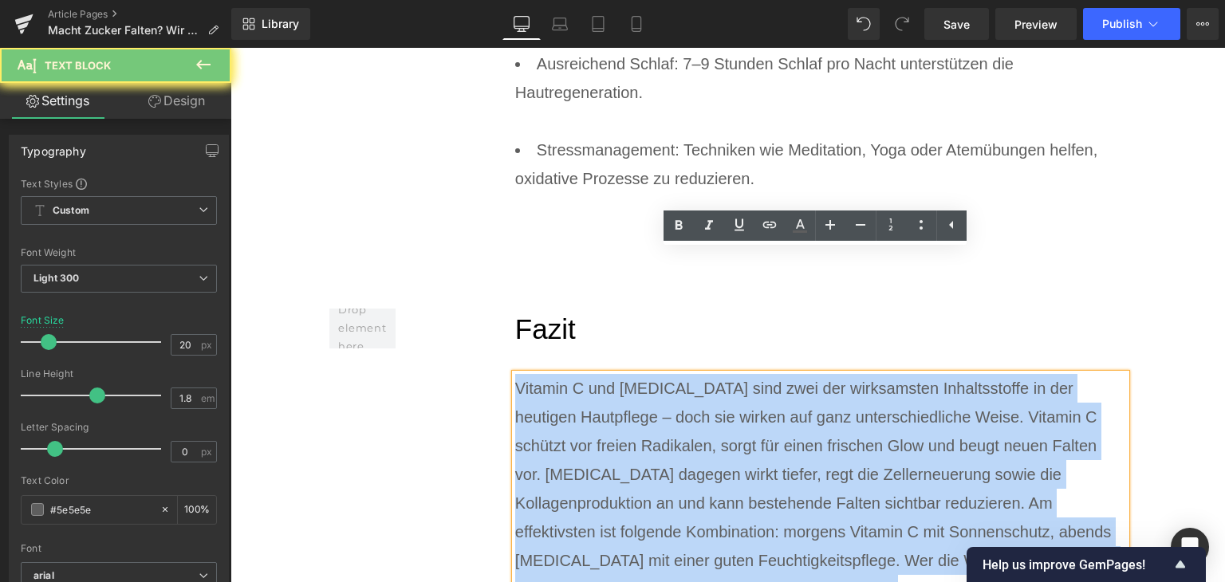
click at [637, 374] on div "Vitamin C und [MEDICAL_DATA] sind zwei der wirksamsten Inhaltsstoffe in der heu…" at bounding box center [821, 489] width 612 height 230
paste div
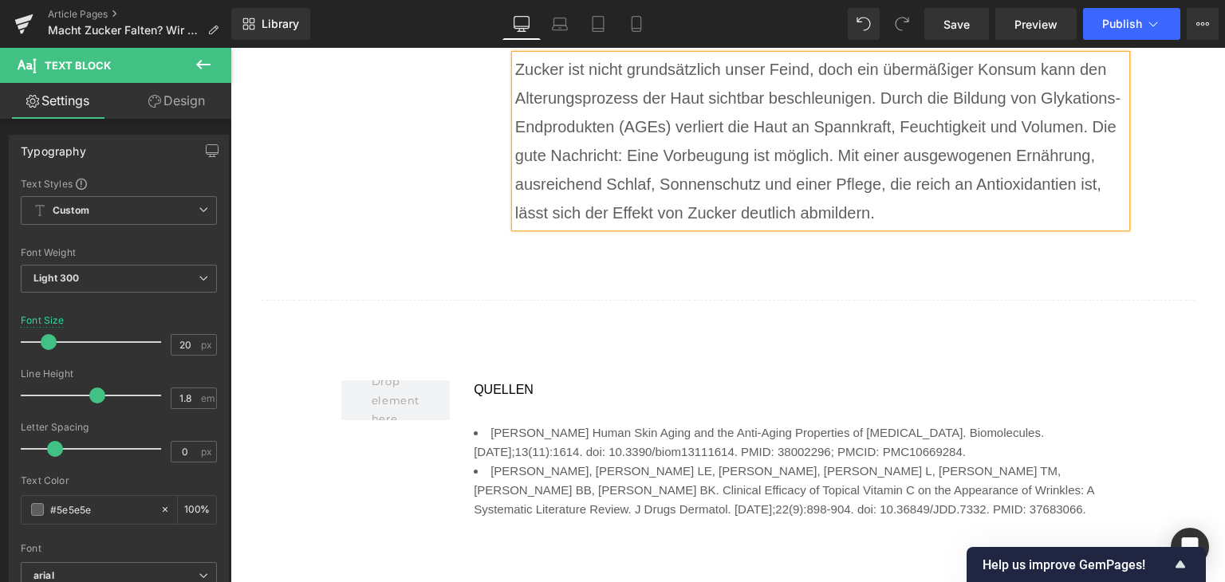
scroll to position [7321, 0]
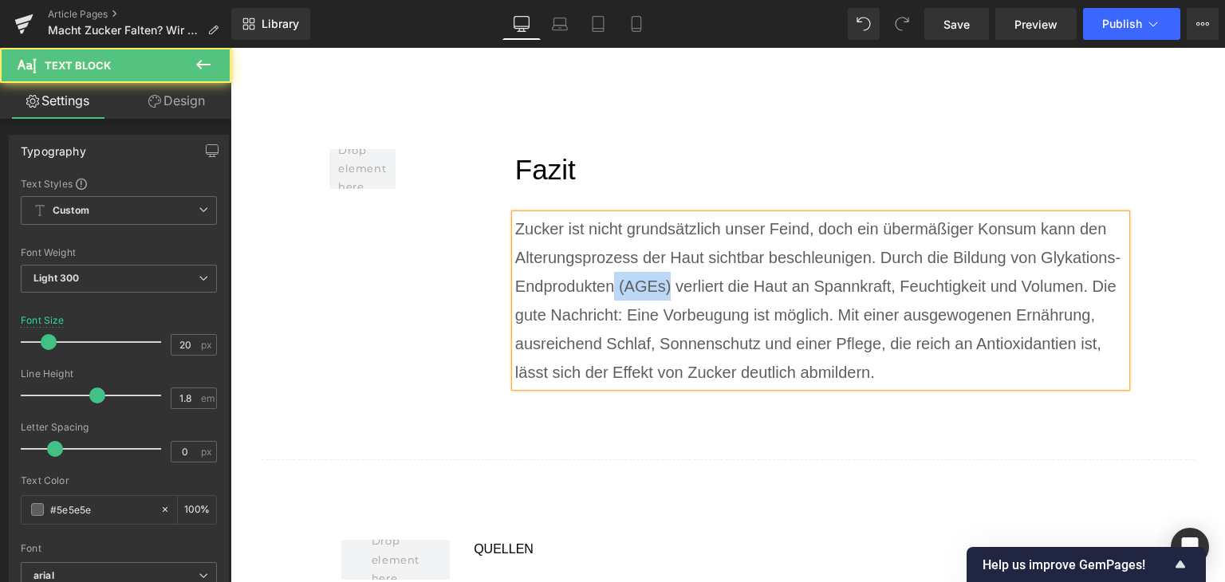
drag, startPoint x: 665, startPoint y: 168, endPoint x: 606, endPoint y: 167, distance: 59.0
click at [606, 215] on div "Zucker ist nicht grundsätzlich unser Feind, doch ein übermäßiger Konsum kann de…" at bounding box center [821, 301] width 612 height 172
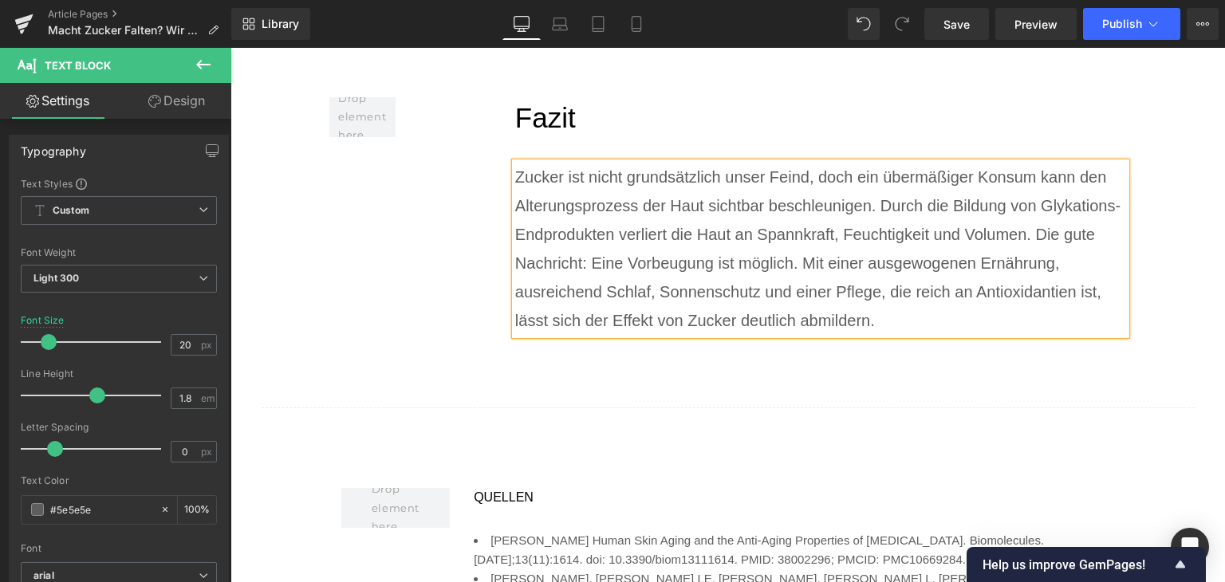
scroll to position [7401, 0]
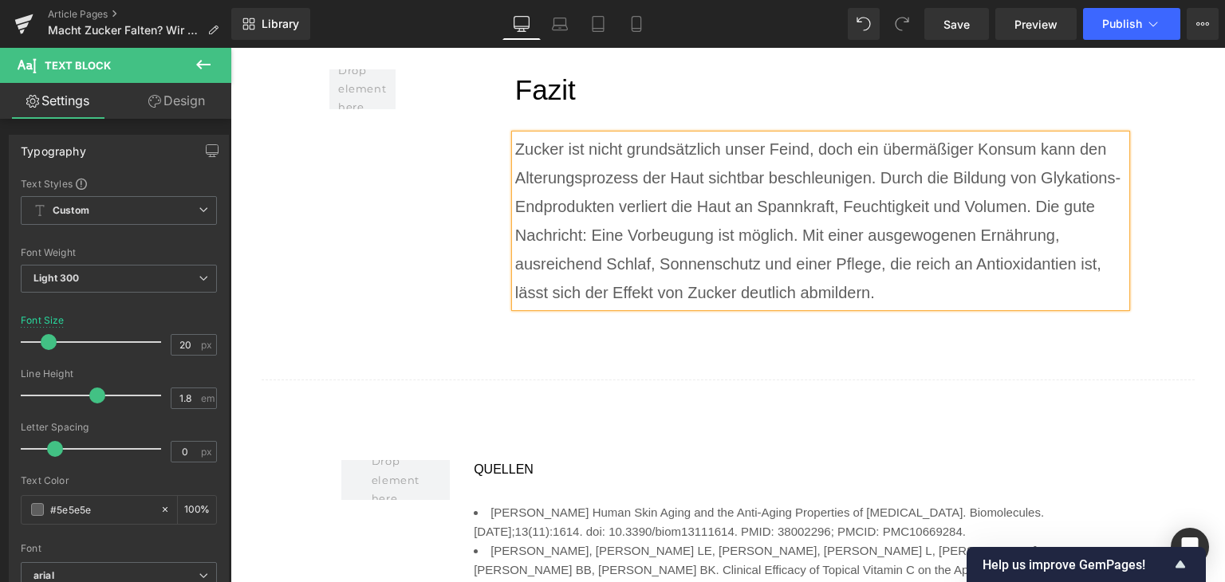
click at [572, 542] on li "[PERSON_NAME], [PERSON_NAME] LE, [PERSON_NAME], [PERSON_NAME] L, [PERSON_NAME] …" at bounding box center [794, 570] width 640 height 57
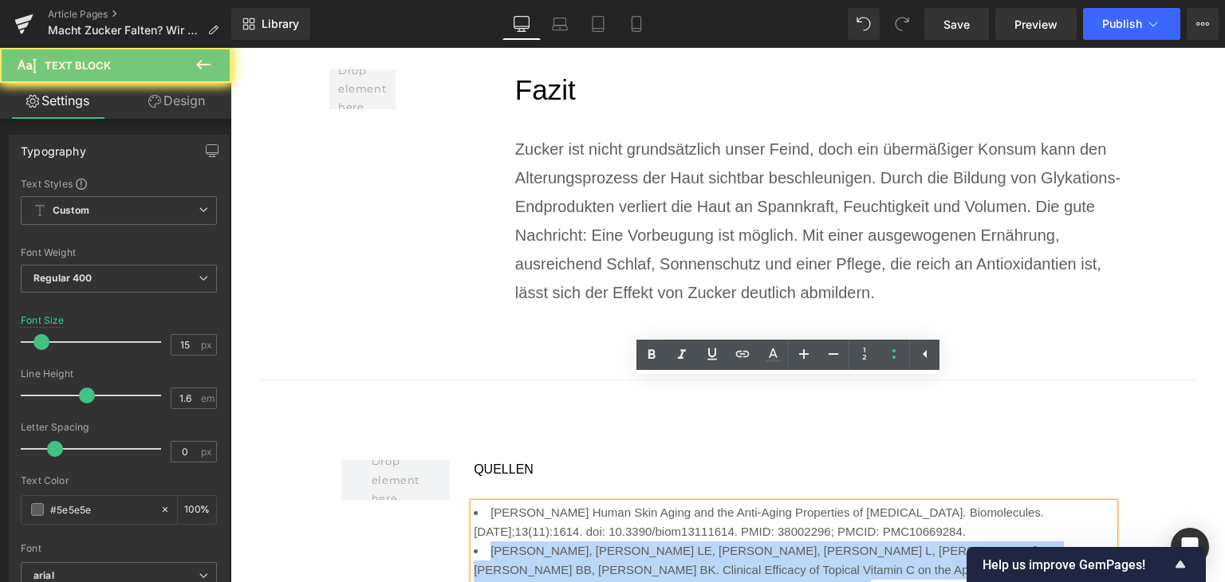
click at [572, 542] on li "[PERSON_NAME], [PERSON_NAME] LE, [PERSON_NAME], [PERSON_NAME] L, [PERSON_NAME] …" at bounding box center [794, 570] width 640 height 57
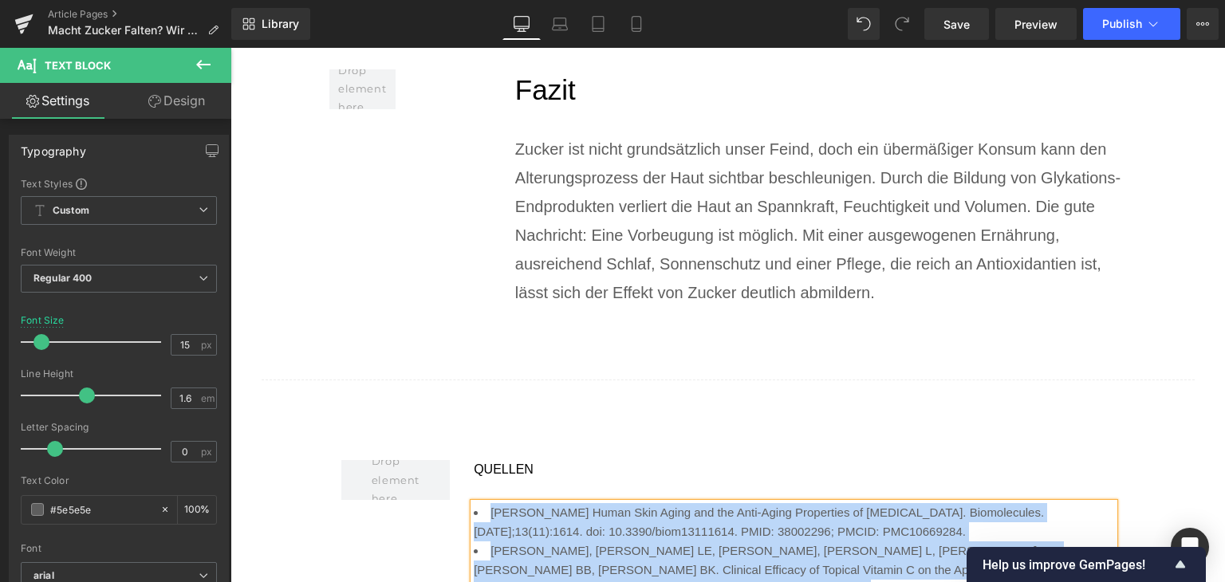
paste div
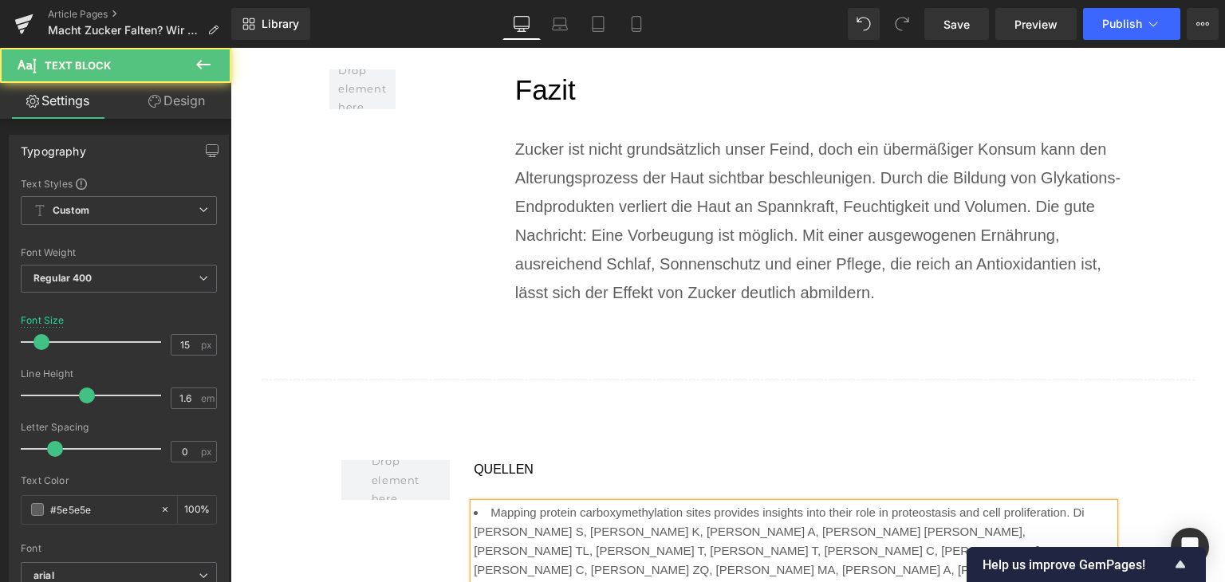
click at [572, 503] on li "Mapping protein carboxymethylation sites provides insights into their role in p…" at bounding box center [794, 551] width 640 height 96
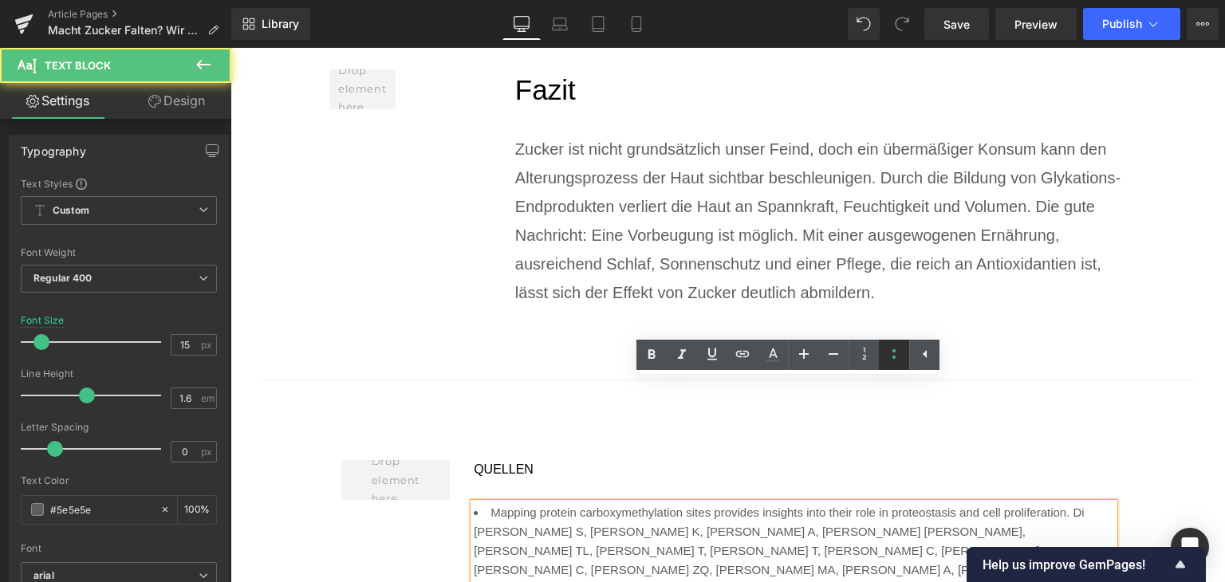
click at [900, 351] on icon at bounding box center [894, 354] width 19 height 19
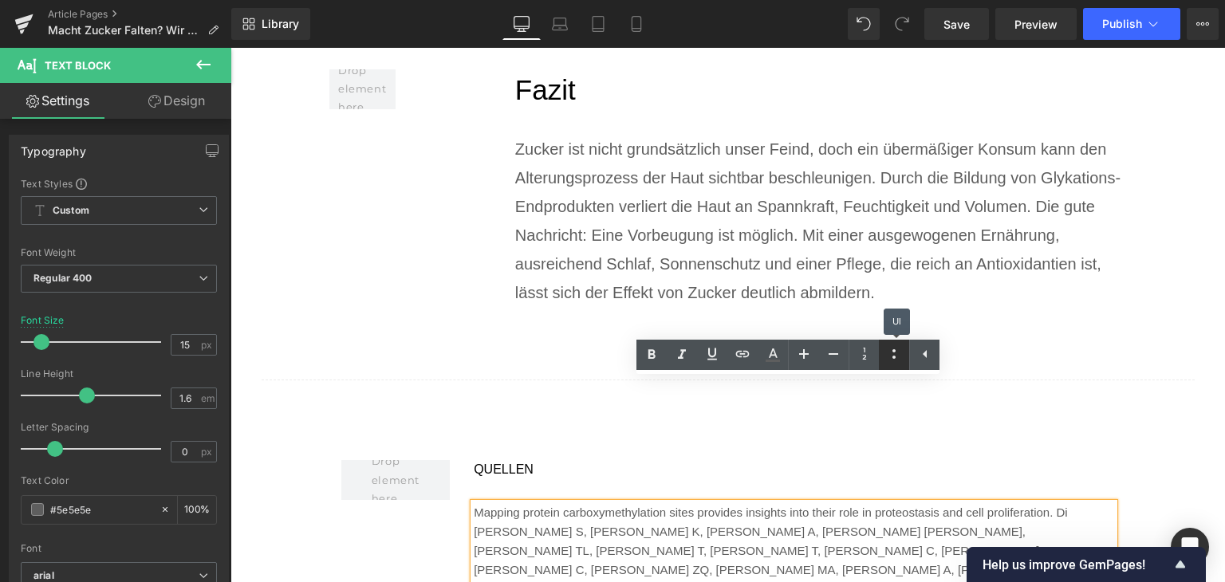
click at [900, 351] on icon at bounding box center [894, 354] width 19 height 19
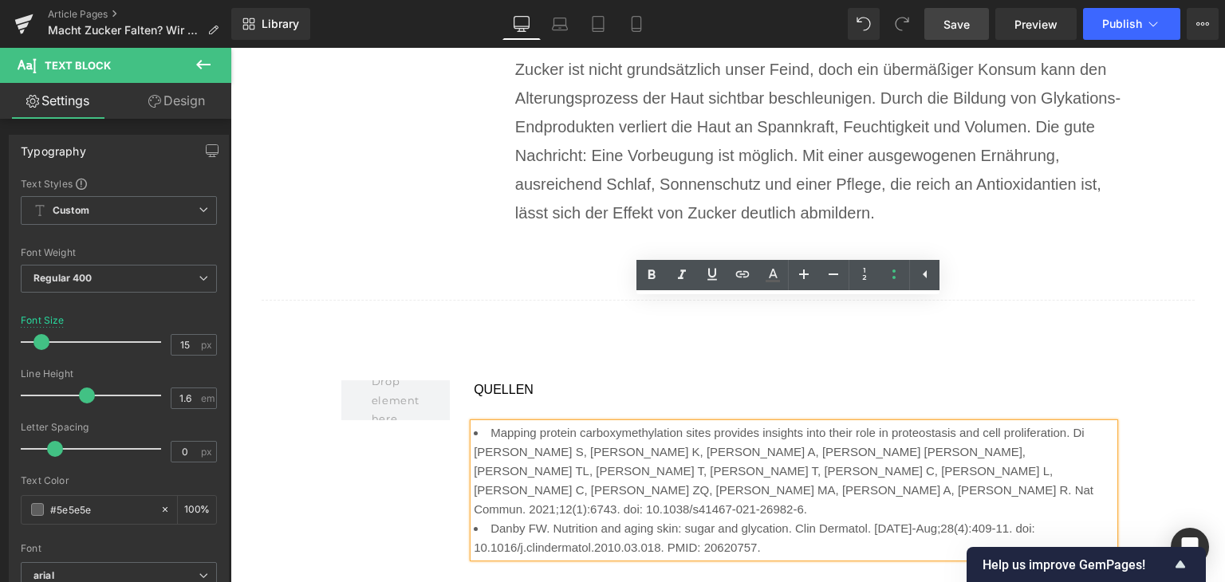
click at [973, 23] on link "Save" at bounding box center [956, 24] width 65 height 32
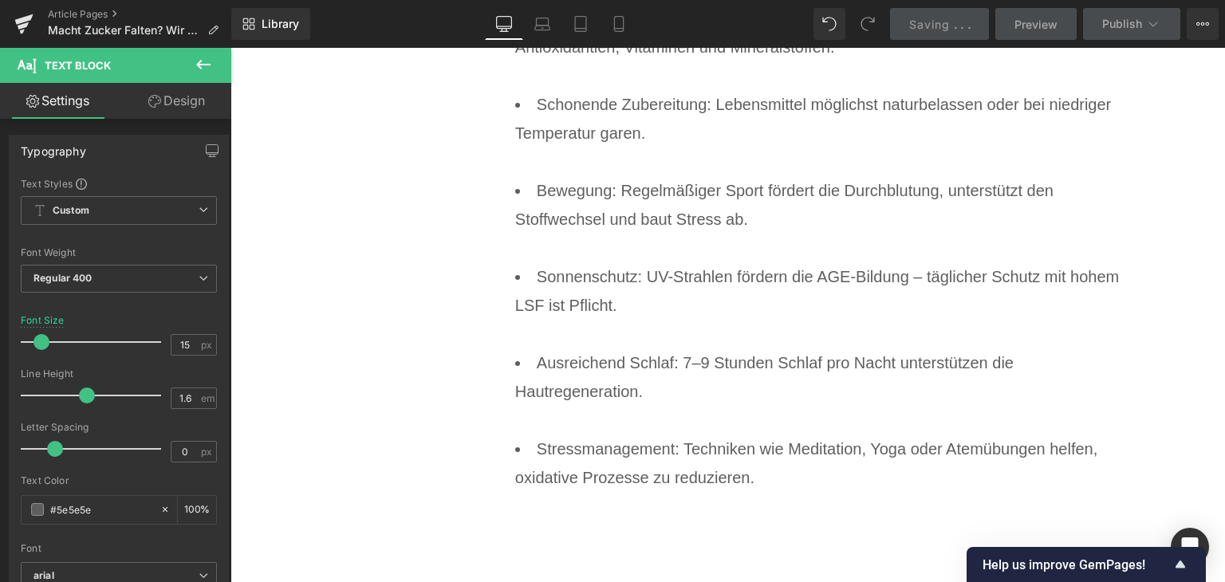
scroll to position [6683, 0]
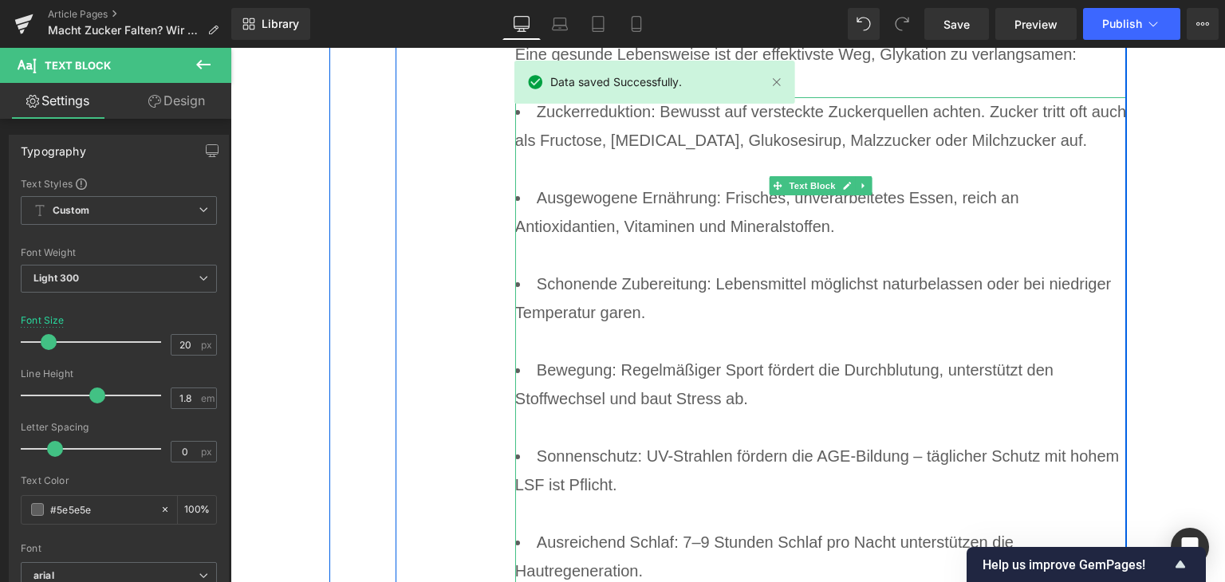
drag, startPoint x: 673, startPoint y: 511, endPoint x: 530, endPoint y: 509, distance: 143.6
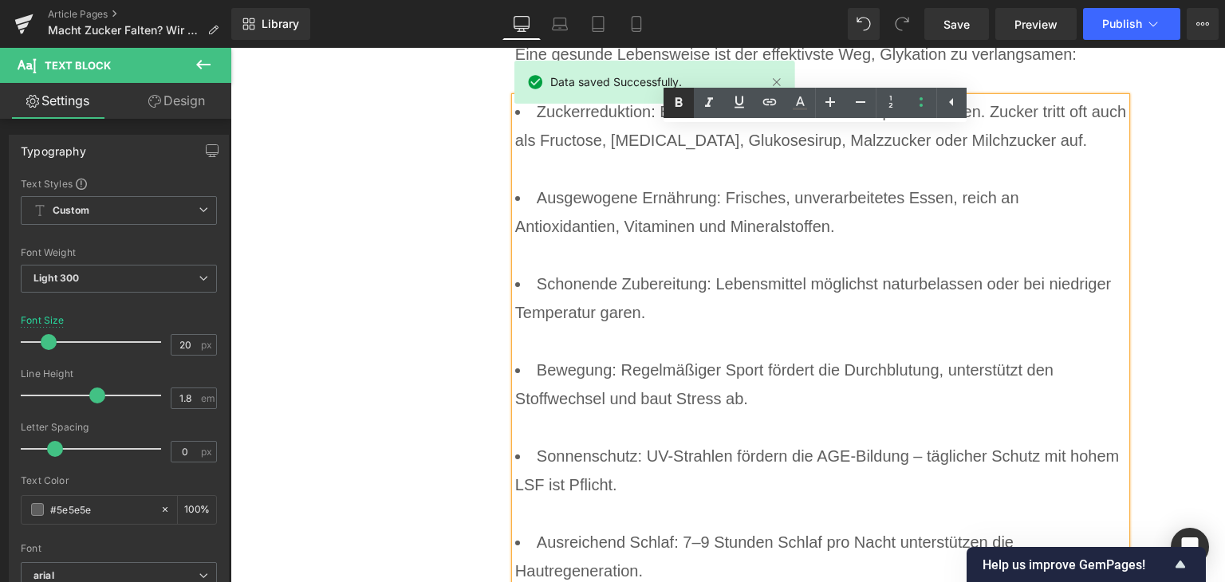
click at [675, 108] on icon at bounding box center [678, 102] width 19 height 19
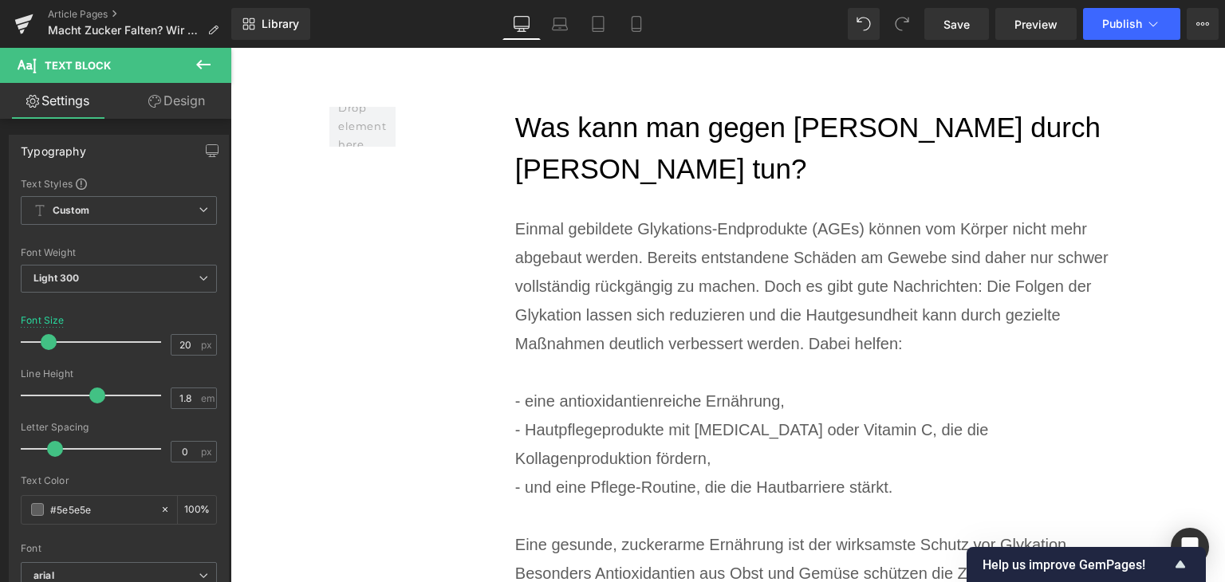
scroll to position [5487, 0]
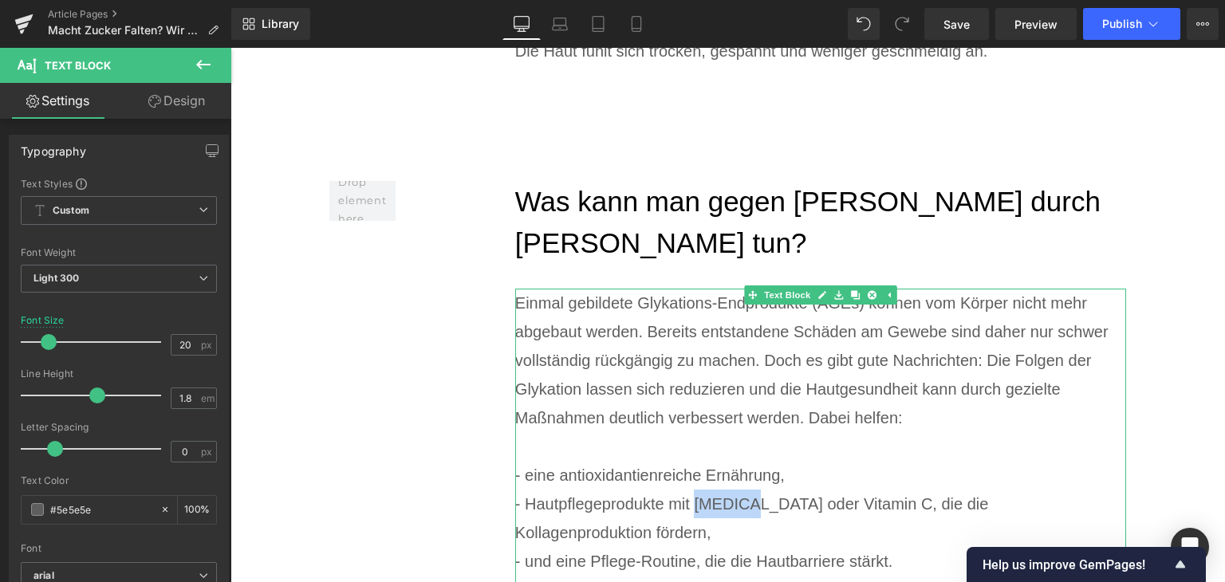
drag, startPoint x: 689, startPoint y: 412, endPoint x: 737, endPoint y: 411, distance: 47.9
click at [737, 490] on div "- Hautpflegeprodukte mit [MEDICAL_DATA] oder Vitamin C, die die Kollagenprodukt…" at bounding box center [821, 518] width 612 height 57
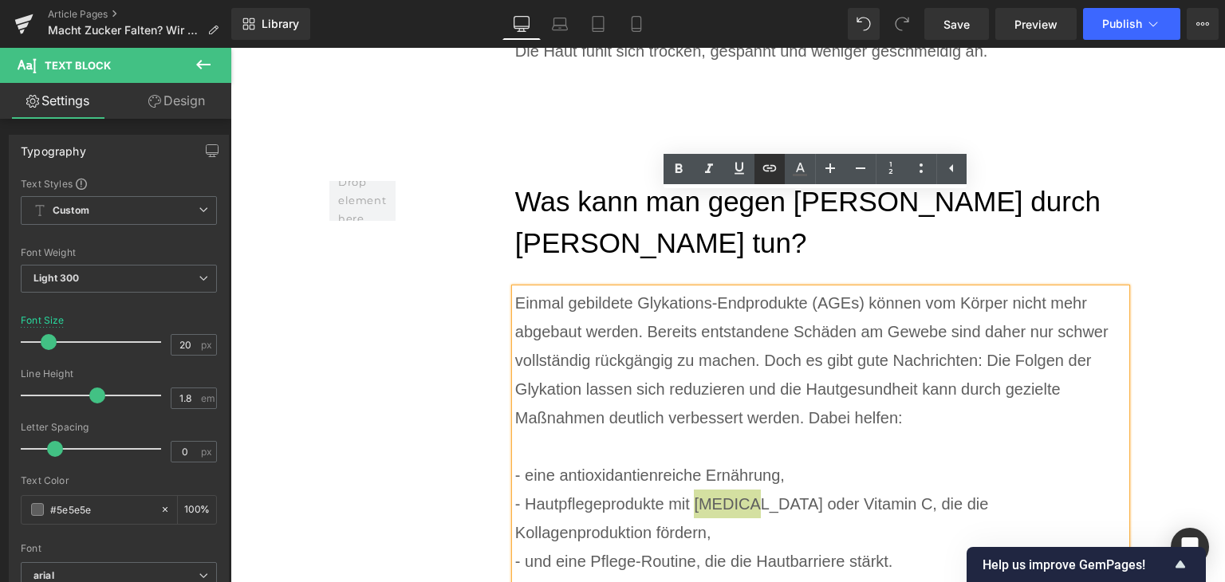
click at [765, 172] on icon at bounding box center [769, 168] width 19 height 19
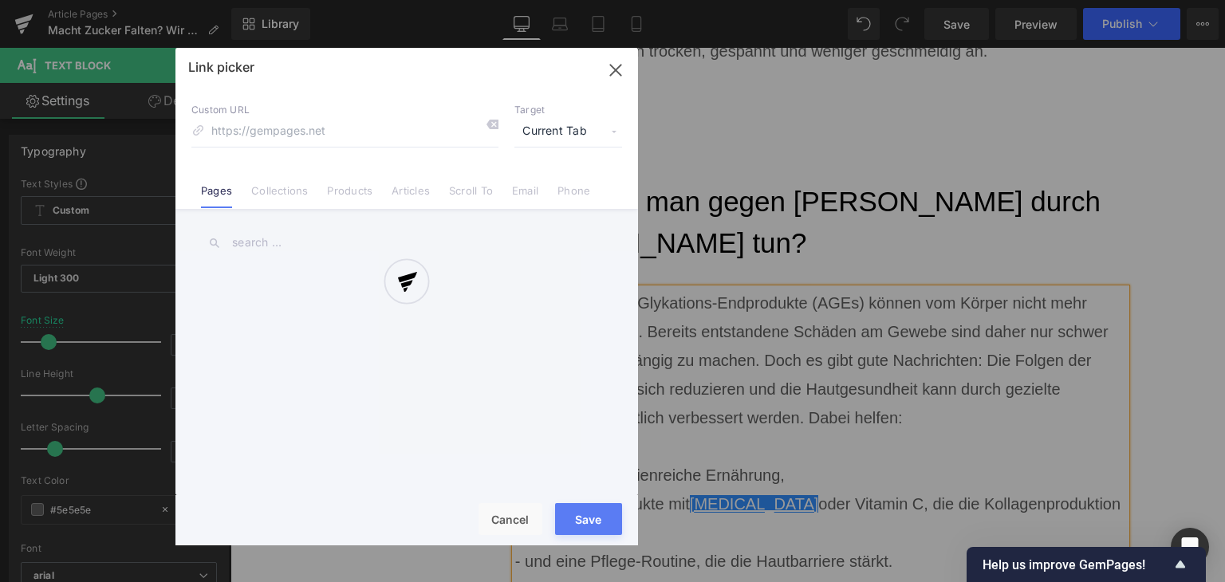
click at [929, 0] on div "Text Color Highlight Color #333333 Edit or remove link: Edit - Unlink - Cancel …" at bounding box center [612, 0] width 1225 height 0
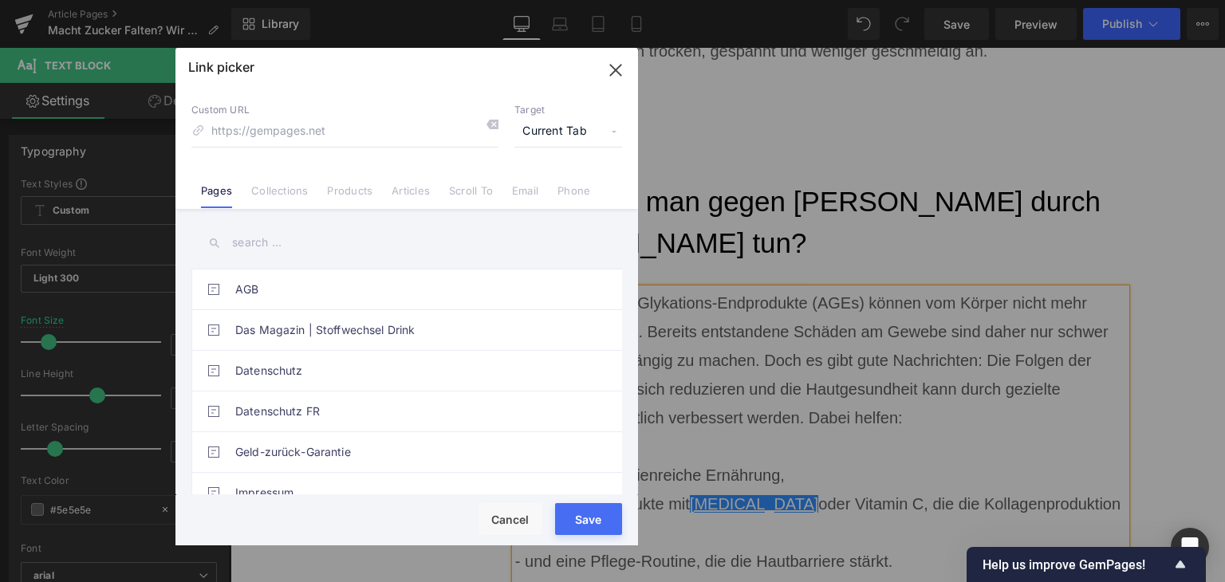
click at [365, 191] on link "Products" at bounding box center [349, 196] width 45 height 24
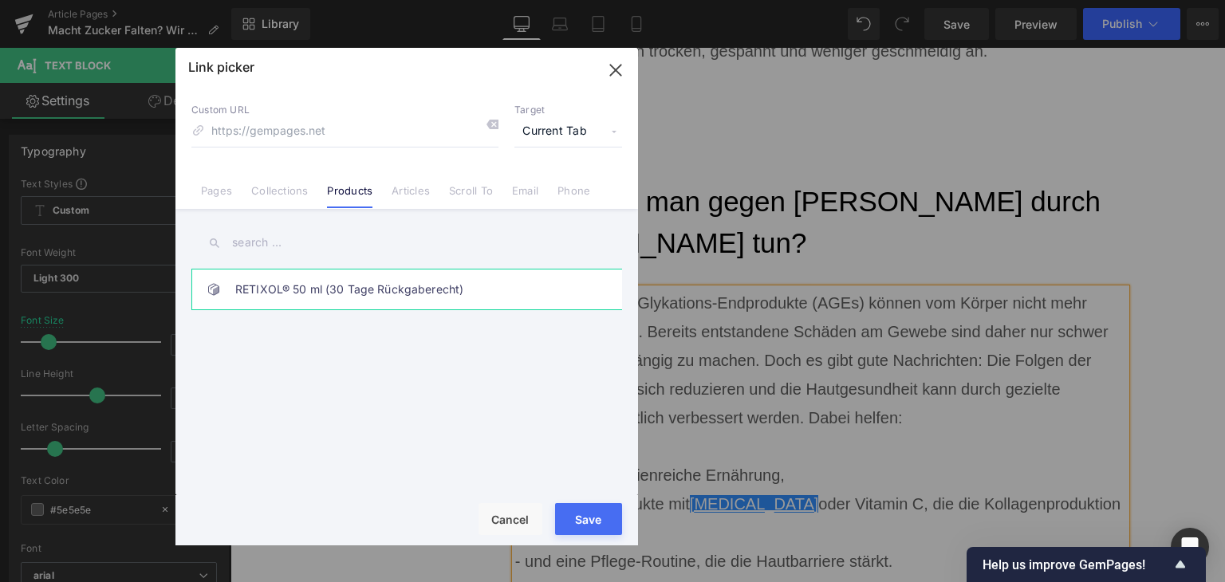
click at [363, 282] on link "RETIXOL® 50 ml (30 Tage Rückgaberecht)" at bounding box center [410, 290] width 351 height 40
type input "/products/retixol"
click at [580, 530] on button "Save" at bounding box center [588, 519] width 67 height 32
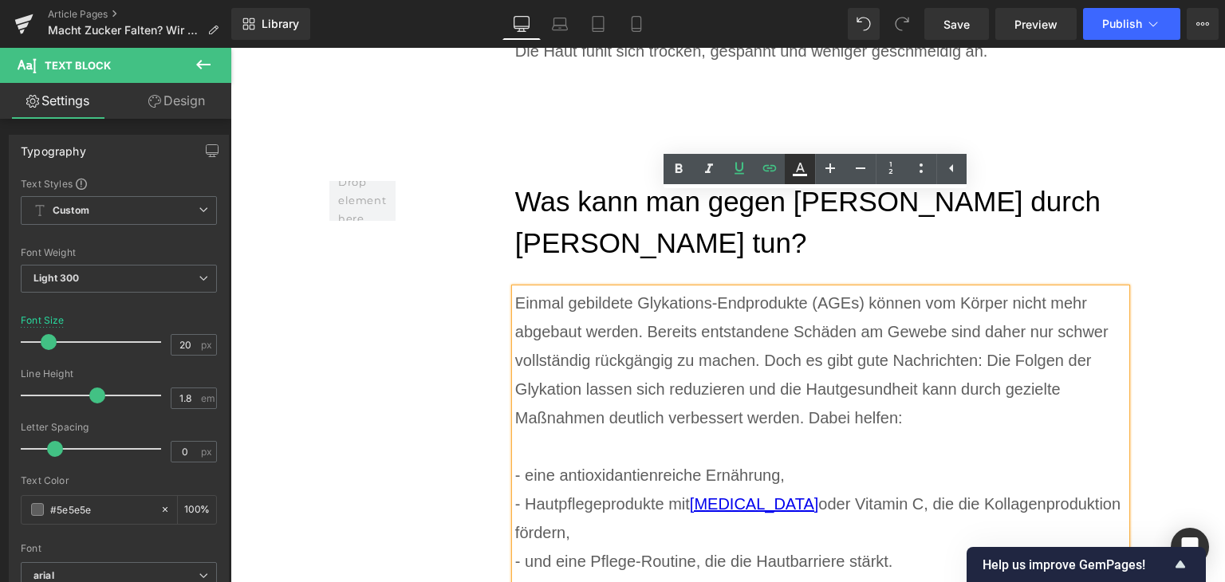
click at [803, 177] on icon at bounding box center [799, 169] width 19 height 19
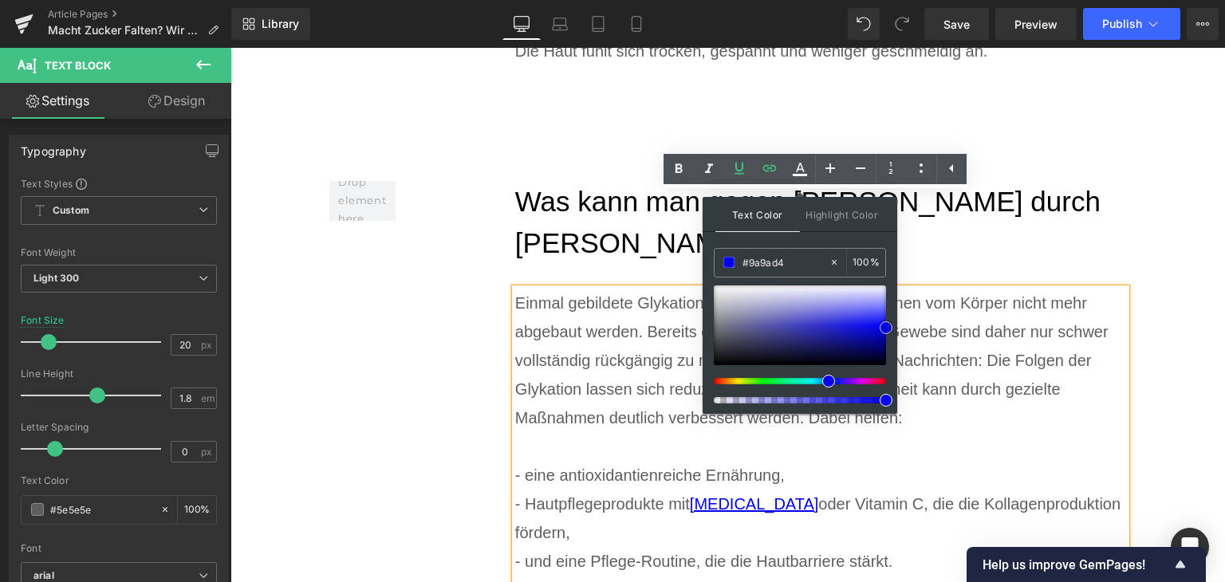
click at [784, 307] on div at bounding box center [800, 326] width 172 height 80
click at [764, 259] on input "#9a9ad4" at bounding box center [786, 263] width 86 height 18
type input "#0"
type input "0"
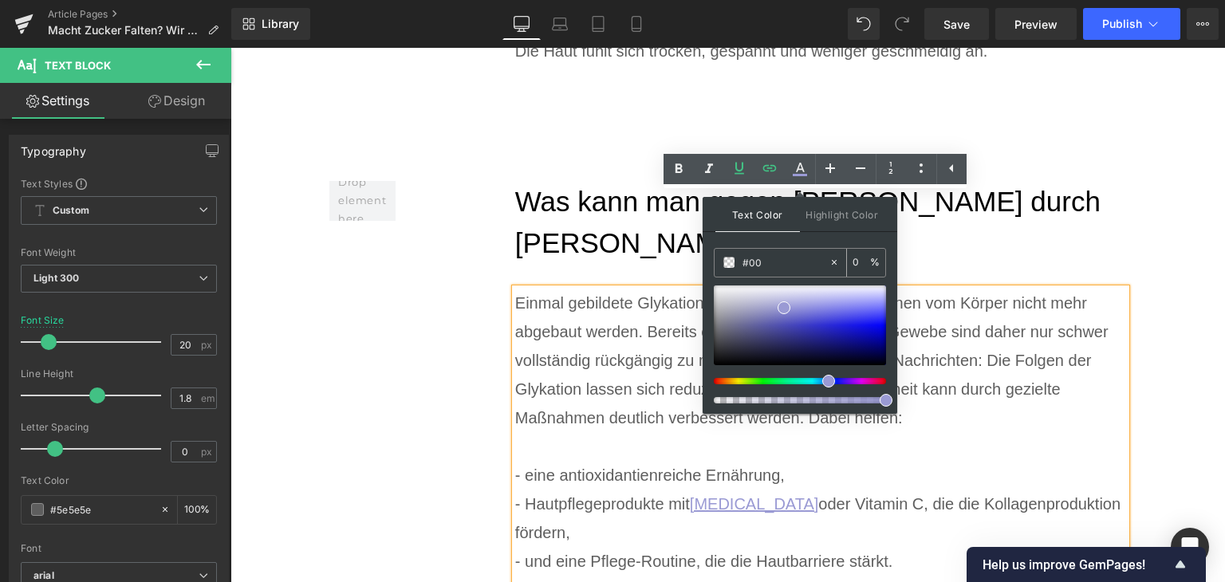
type input "#007"
type input "100"
type input "#0077"
type input "47"
type input "#0077c"
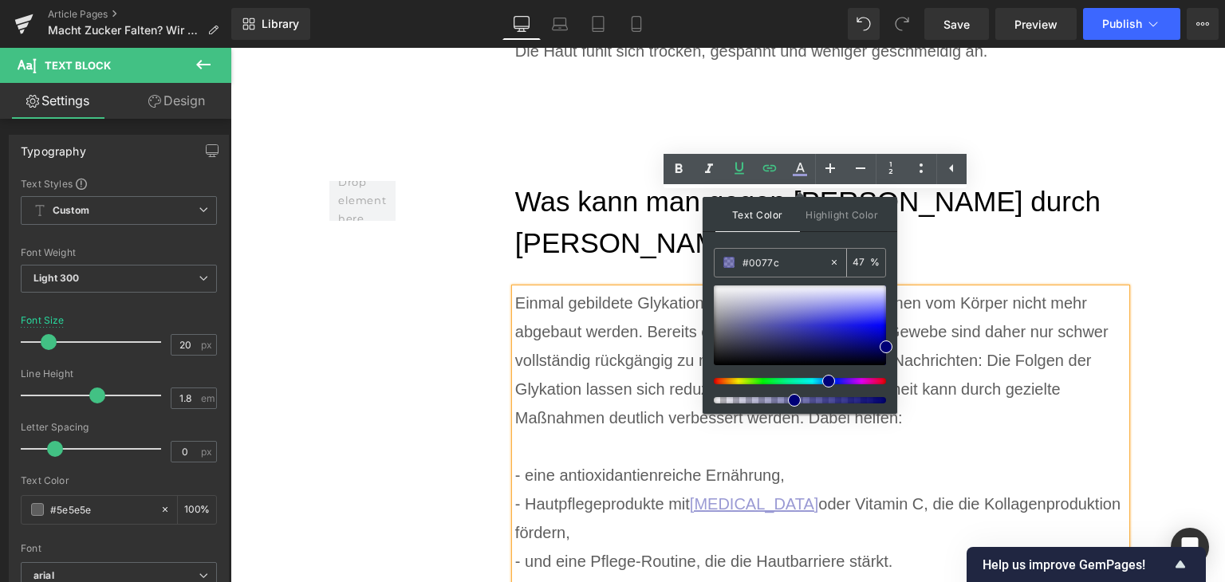
type input "0"
type input "#0077c1"
type input "100"
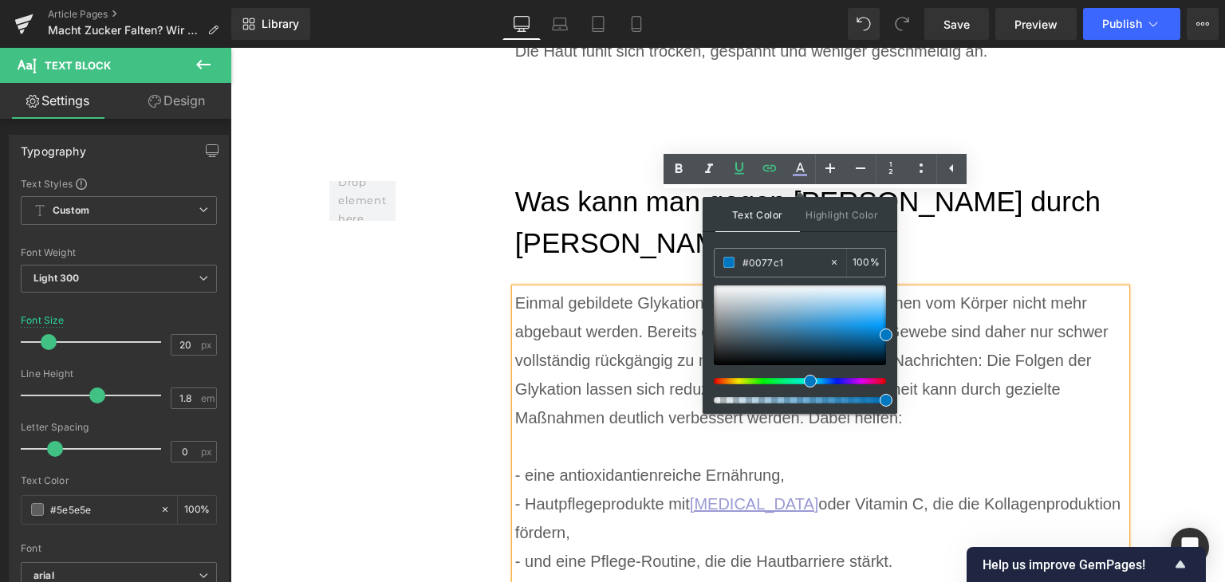
type input "#0077c1"
click at [883, 330] on span at bounding box center [886, 335] width 13 height 13
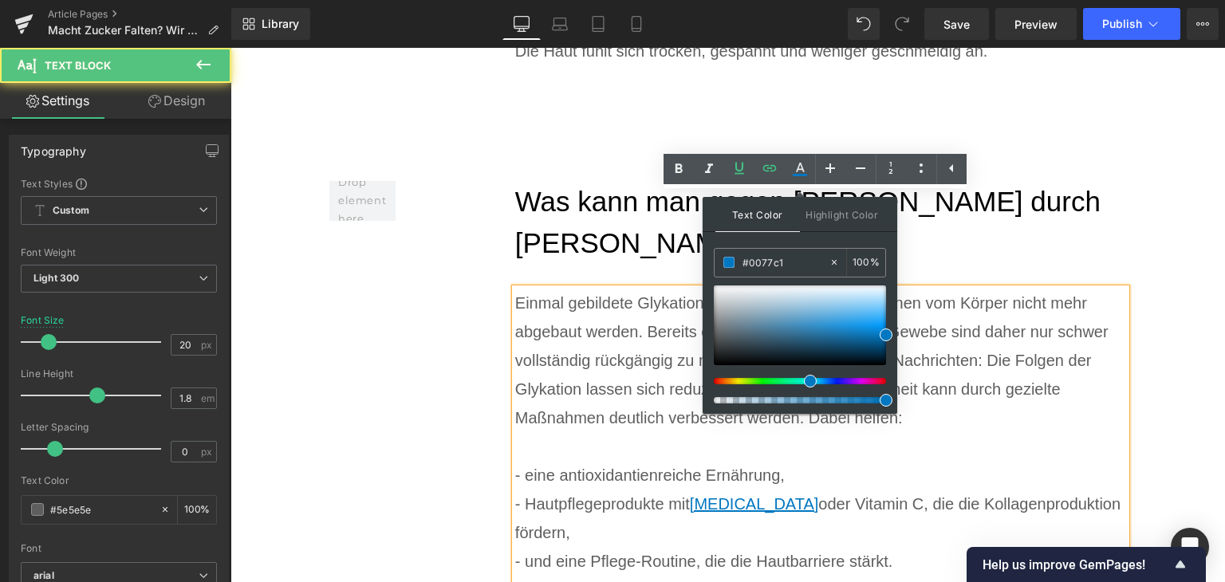
click at [952, 461] on div "- eine antioxidantienreiche Ernährung," at bounding box center [821, 475] width 612 height 29
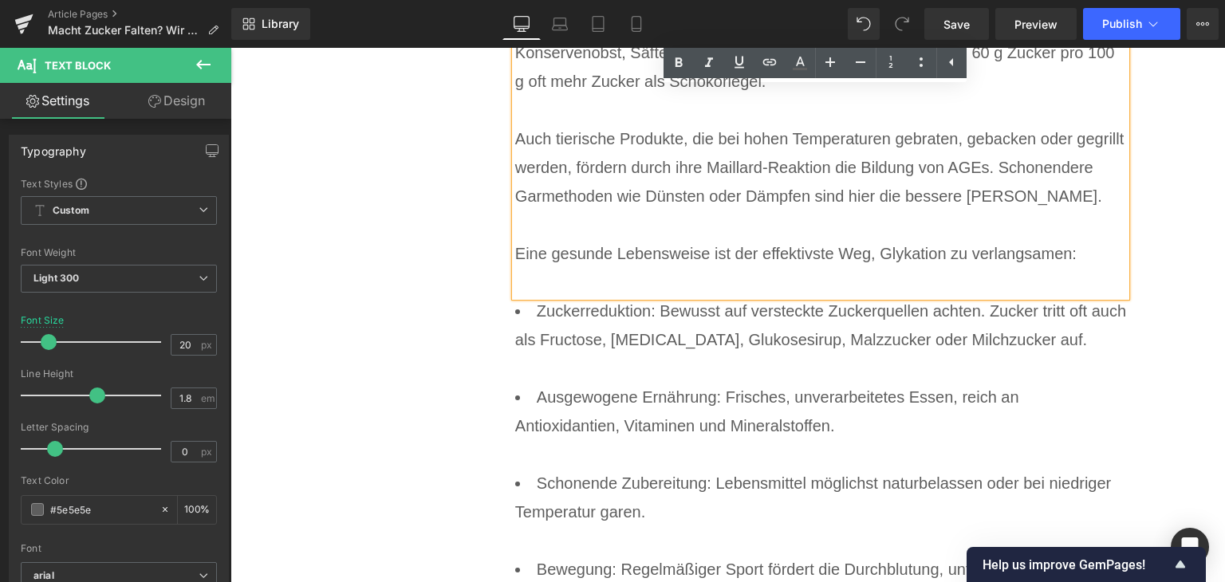
scroll to position [6524, 0]
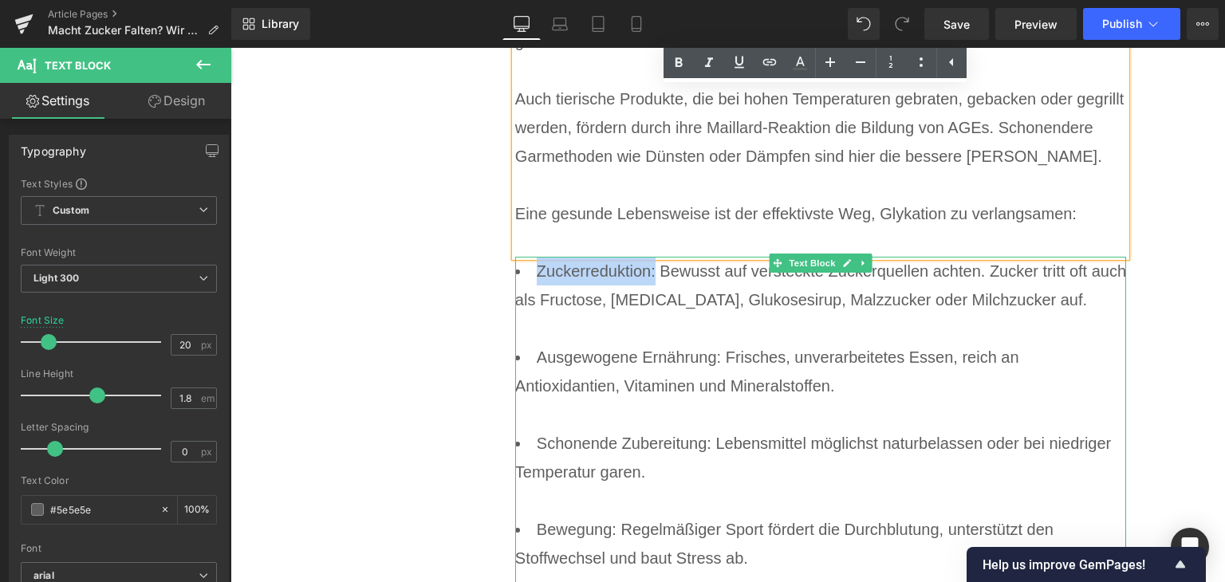
drag, startPoint x: 648, startPoint y: 146, endPoint x: 533, endPoint y: 139, distance: 115.1
click at [533, 257] on li "Zuckerreduktion: Bewusst auf versteckte Zuckerquellen achten. Zucker tritt oft …" at bounding box center [821, 300] width 612 height 86
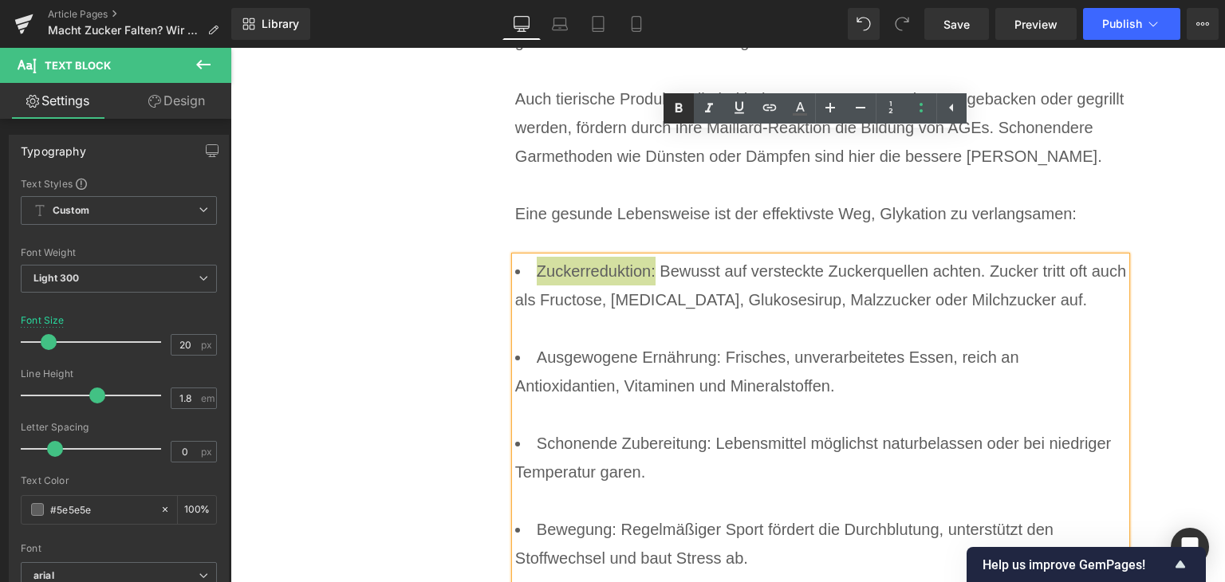
click at [683, 116] on icon at bounding box center [678, 108] width 19 height 19
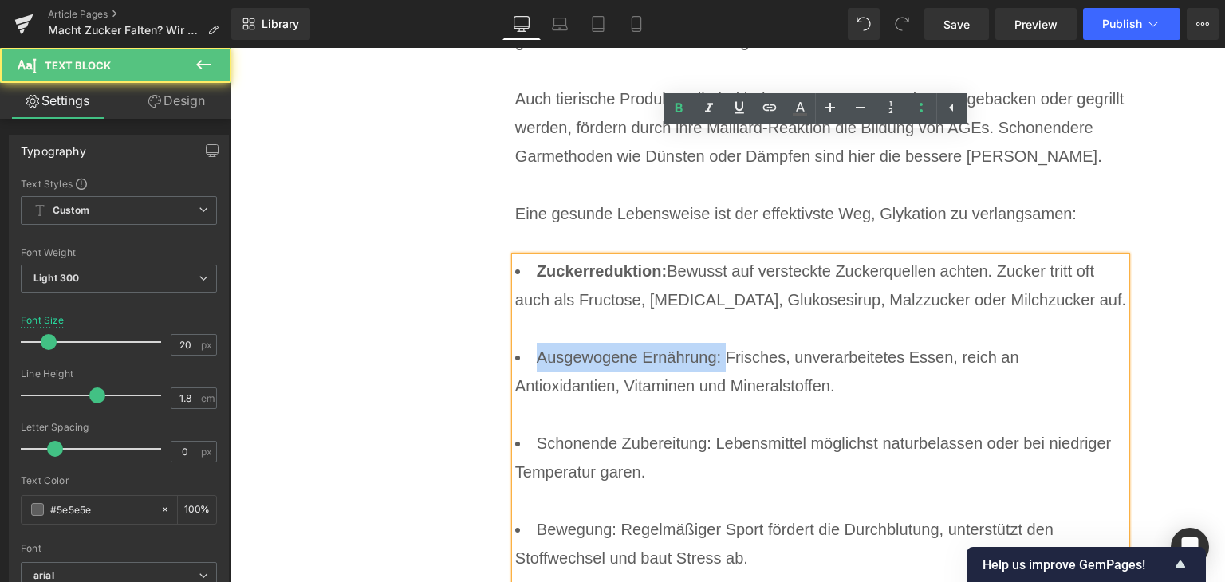
drag, startPoint x: 532, startPoint y: 229, endPoint x: 720, endPoint y: 237, distance: 188.4
click at [720, 343] on li "Ausgewogene Ernährung: Frisches, unverarbeitetes Essen, reich an Antioxidantien…" at bounding box center [821, 386] width 612 height 86
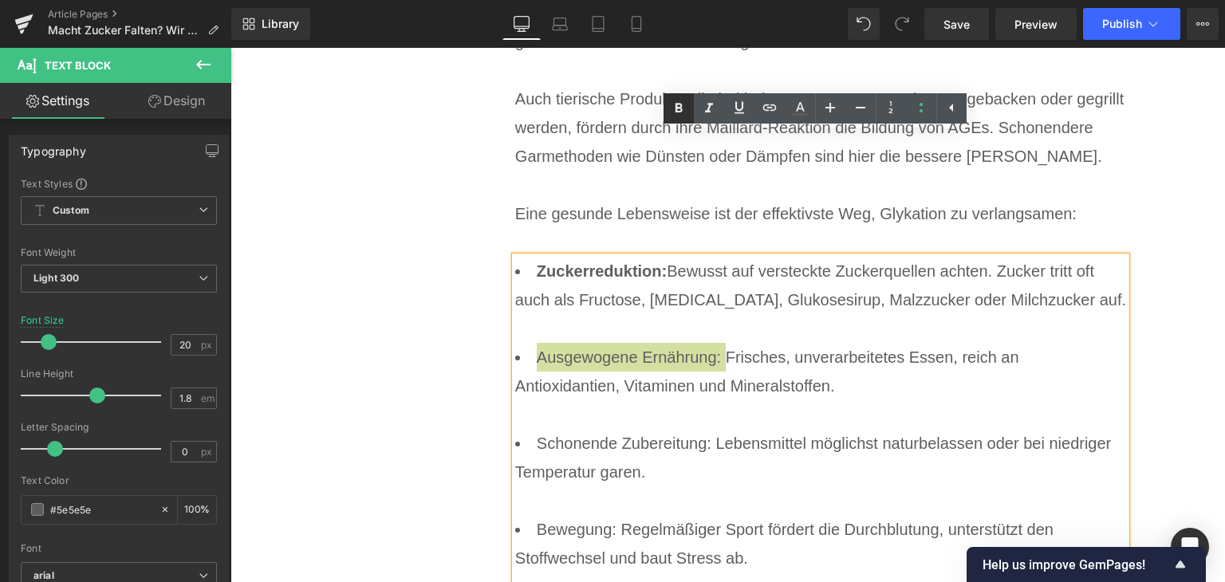
click at [681, 109] on icon at bounding box center [678, 108] width 7 height 10
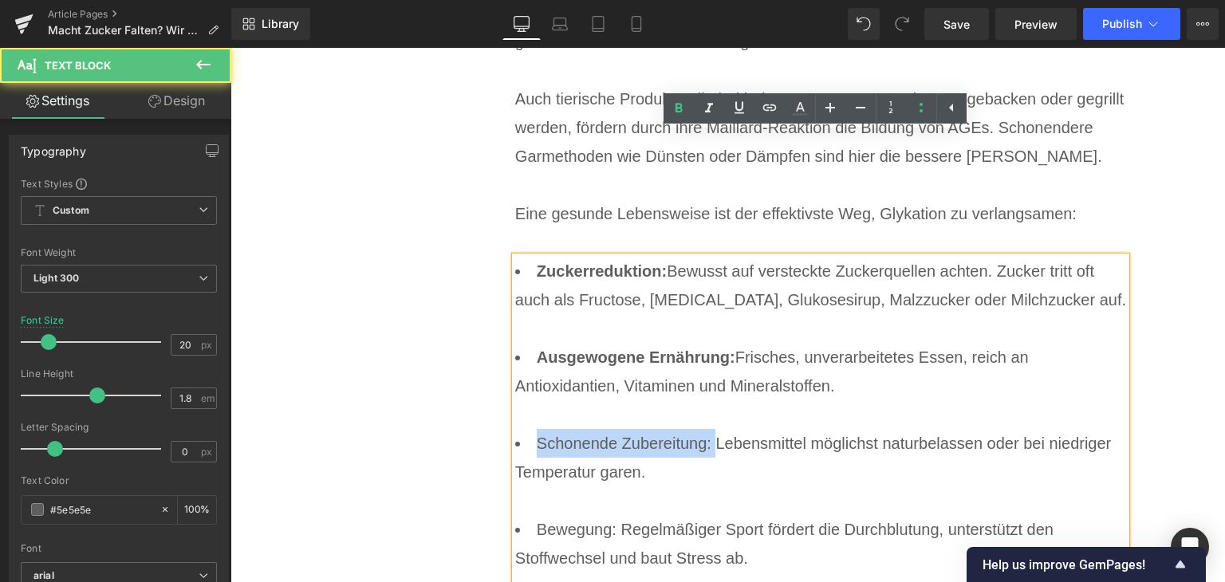
drag, startPoint x: 529, startPoint y: 318, endPoint x: 709, endPoint y: 325, distance: 180.4
click at [709, 429] on li "Schonende Zubereitung: Lebensmittel möglichst naturbelassen oder bei niedriger …" at bounding box center [821, 472] width 612 height 86
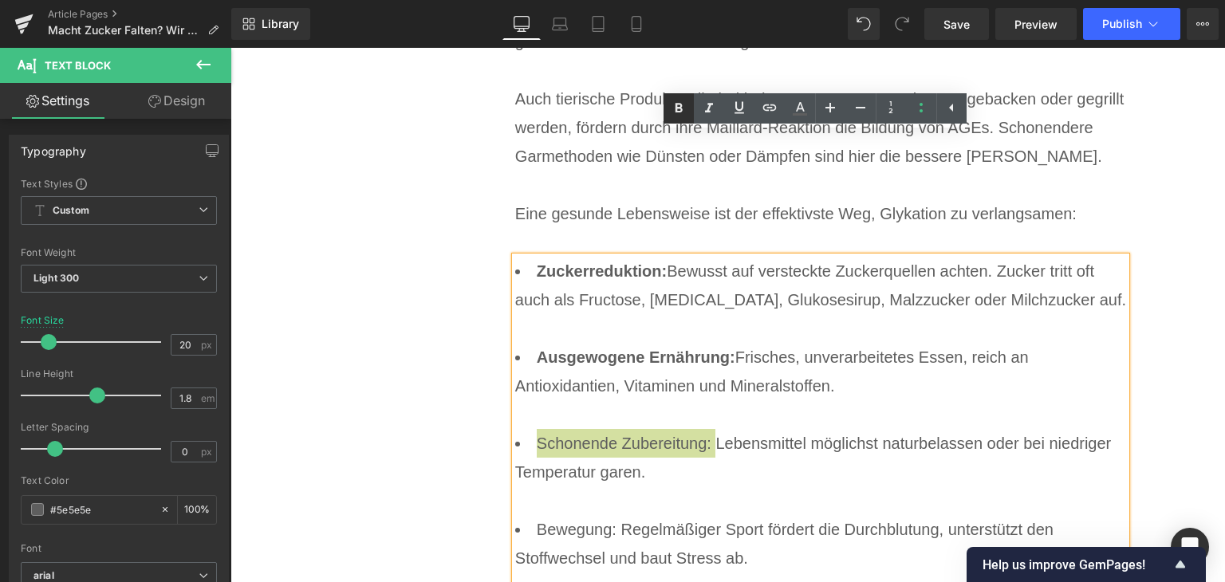
click at [676, 109] on icon at bounding box center [678, 108] width 7 height 10
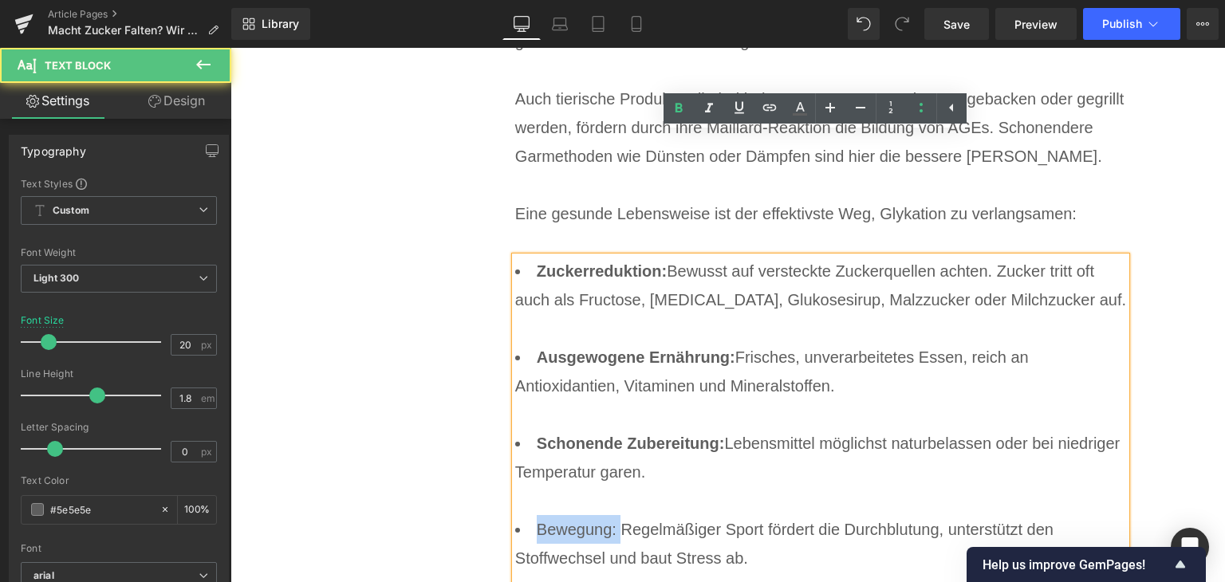
drag, startPoint x: 534, startPoint y: 406, endPoint x: 613, endPoint y: 403, distance: 79.0
click at [613, 515] on li "Bewegung: Regelmäßiger Sport fördert die Durchblutung, unterstützt den Stoffwec…" at bounding box center [821, 558] width 612 height 86
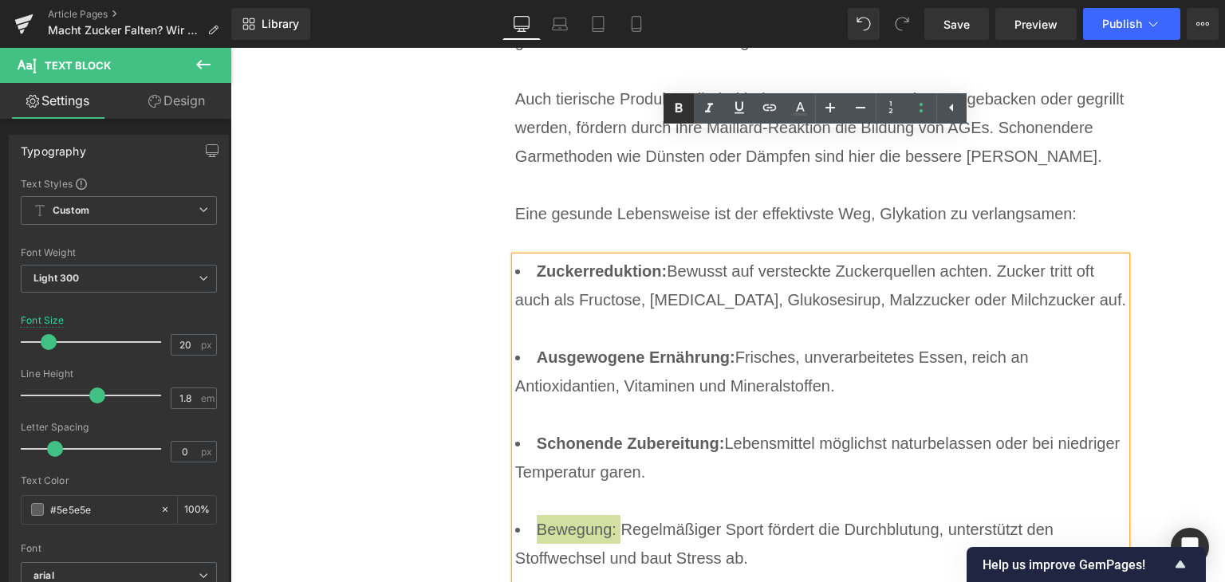
click at [679, 110] on icon at bounding box center [678, 108] width 19 height 19
drag, startPoint x: 530, startPoint y: 485, endPoint x: 641, endPoint y: 488, distance: 110.9
click at [680, 107] on icon at bounding box center [678, 108] width 7 height 10
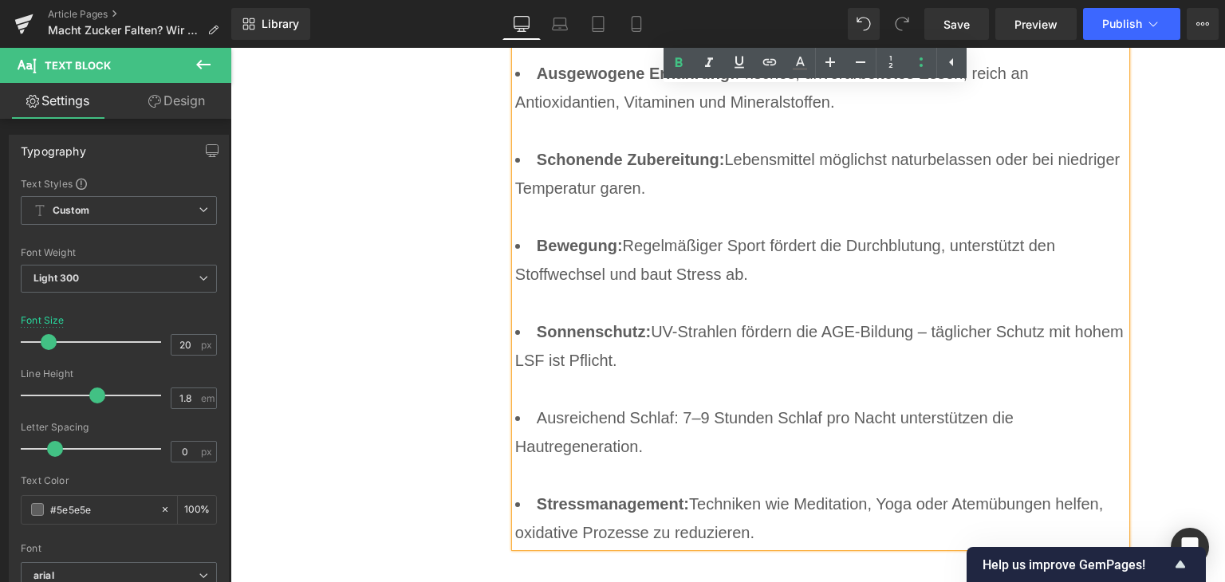
scroll to position [6843, 0]
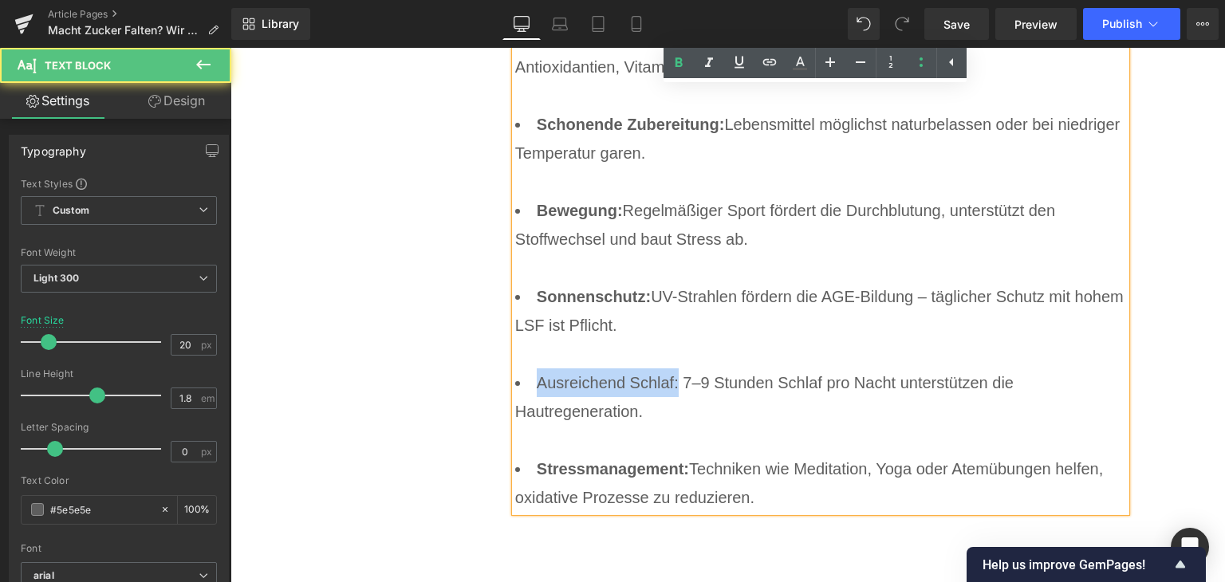
drag, startPoint x: 527, startPoint y: 258, endPoint x: 673, endPoint y: 265, distance: 146.1
click at [673, 368] on li "Ausreichend Schlaf: 7–9 Stunden Schlaf pro Nacht unterstützen die Hautregenerat…" at bounding box center [821, 411] width 612 height 86
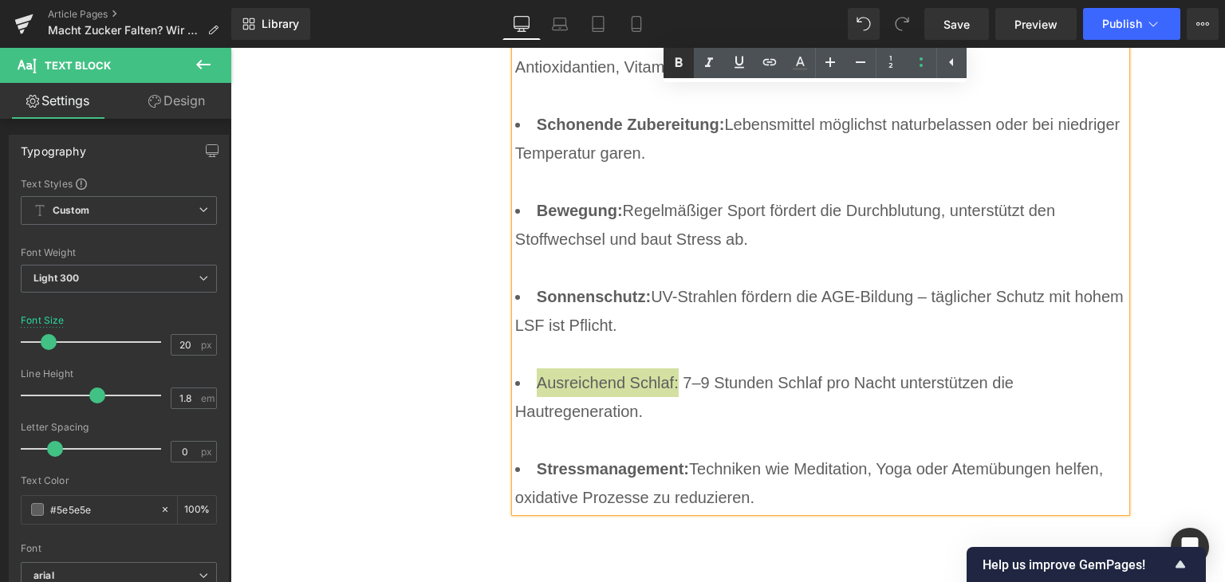
click at [674, 61] on icon at bounding box center [678, 62] width 19 height 19
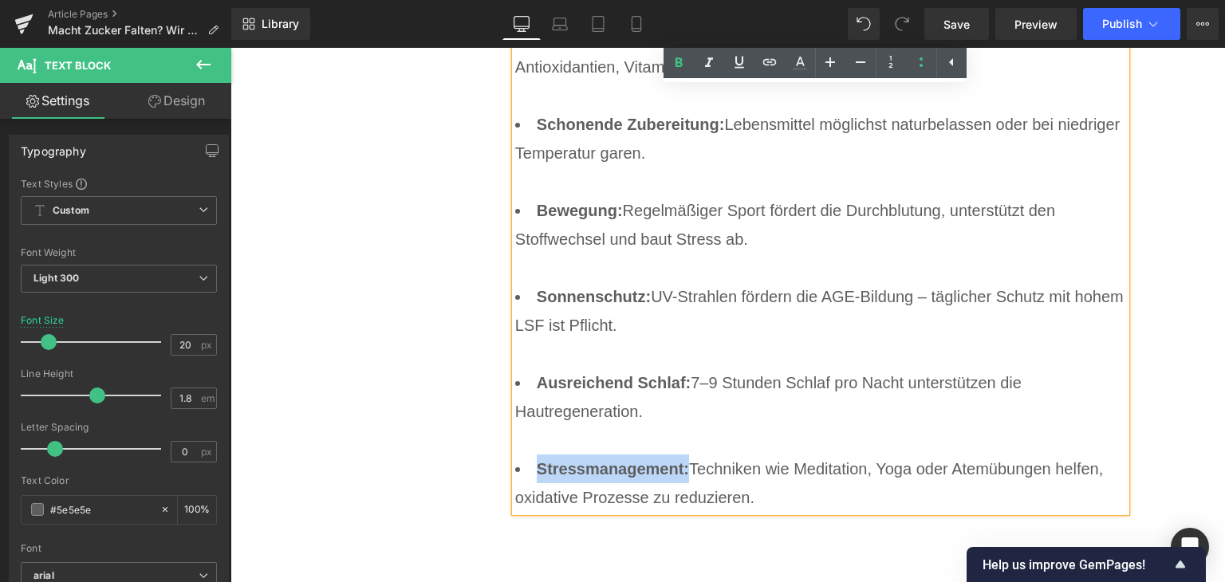
drag, startPoint x: 528, startPoint y: 356, endPoint x: 673, endPoint y: 348, distance: 145.4
click at [673, 455] on li "Stressmanagement: Techniken wie Meditation, Yoga oder Atemübungen helfen, oxida…" at bounding box center [821, 483] width 612 height 57
click at [684, 65] on icon at bounding box center [678, 62] width 19 height 19
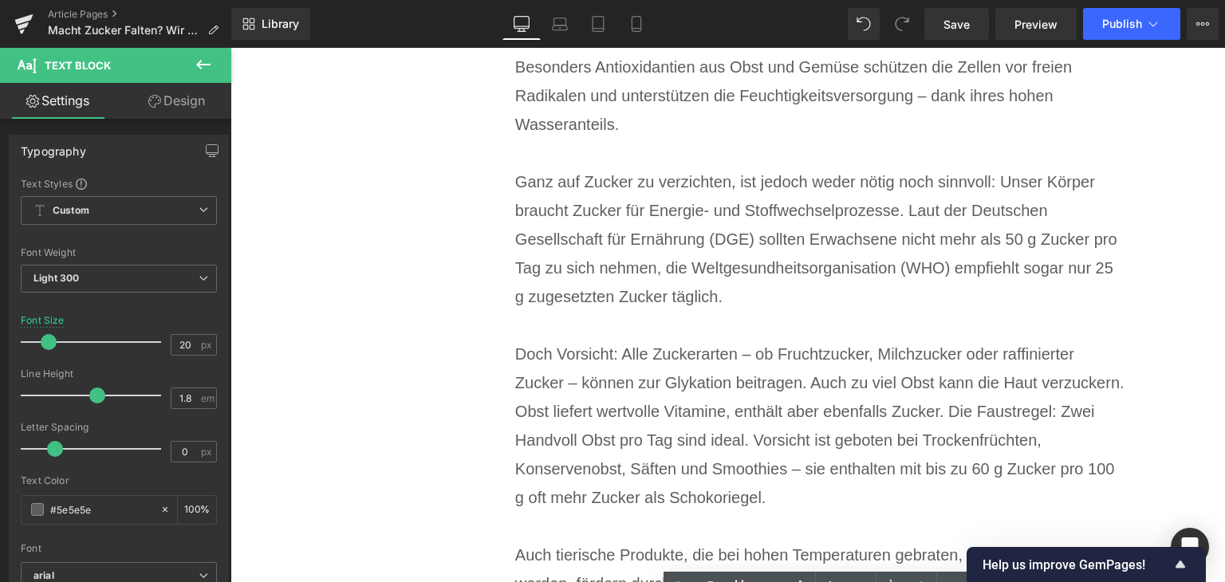
scroll to position [6045, 0]
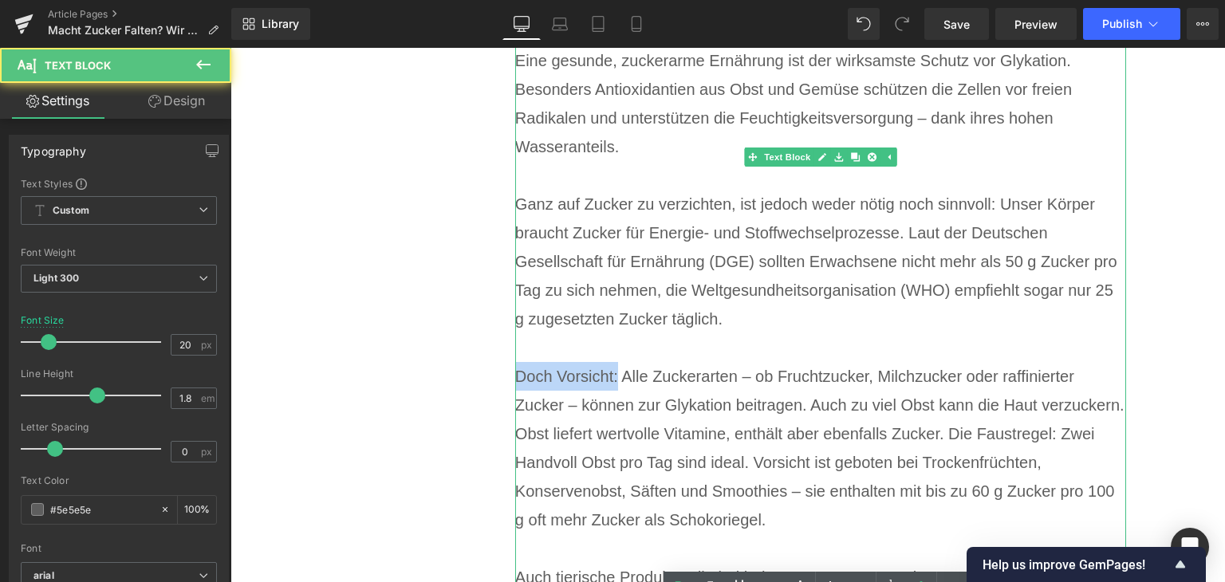
drag, startPoint x: 613, startPoint y: 256, endPoint x: 514, endPoint y: 257, distance: 98.9
click at [515, 362] on div "Doch Vorsicht: Alle Zuckerarten – ob Fruchtzucker, Milchzucker oder raffinierte…" at bounding box center [821, 448] width 612 height 172
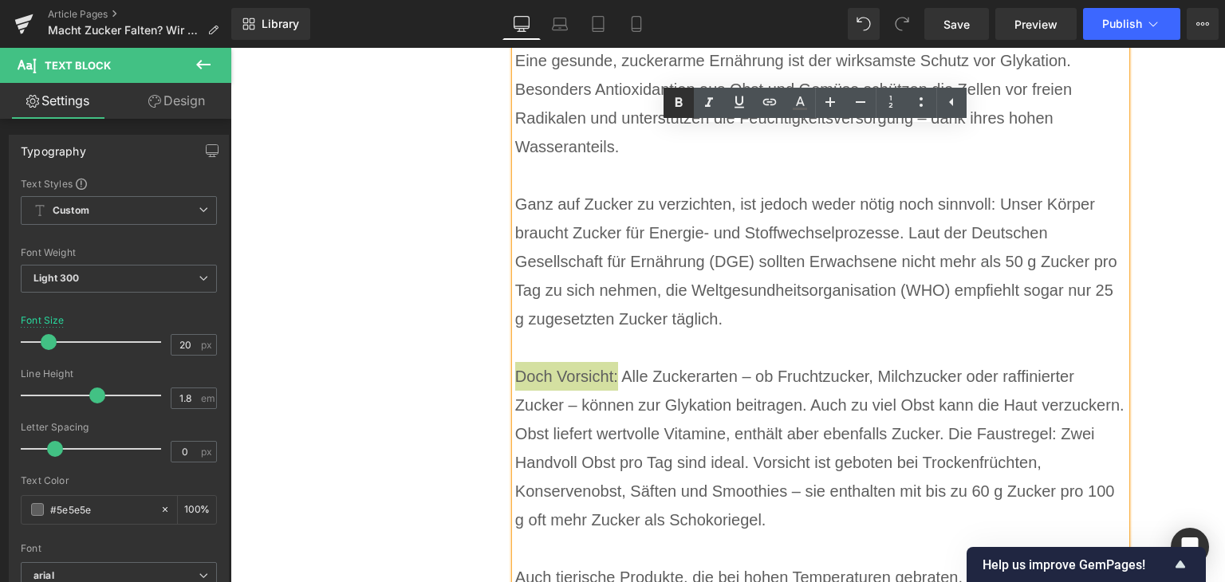
click at [671, 100] on icon at bounding box center [678, 102] width 19 height 19
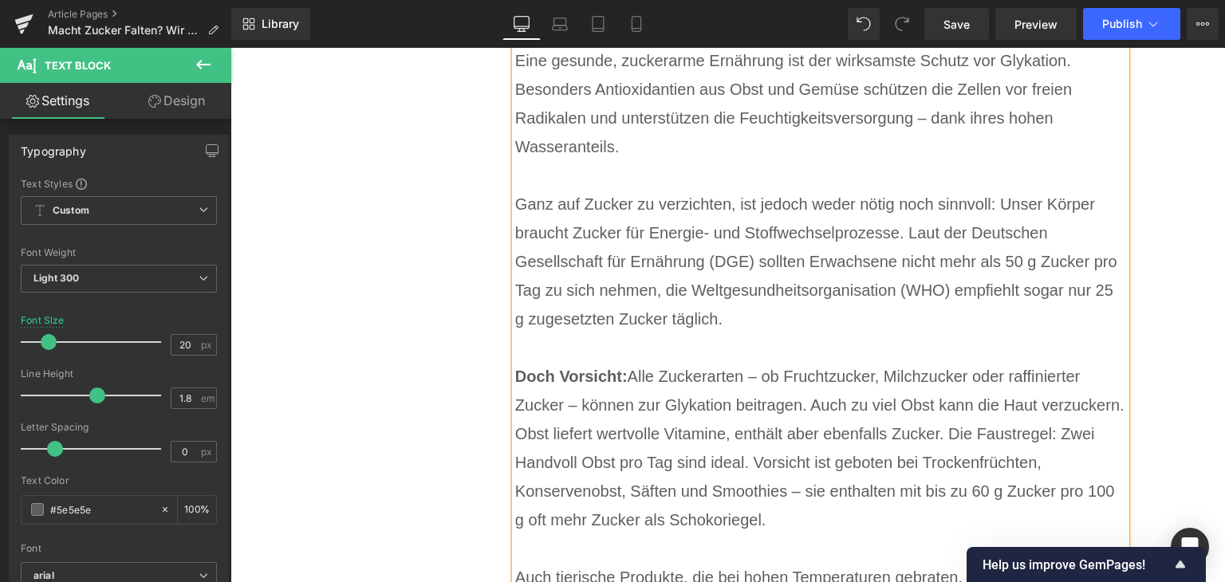
scroll to position [6205, 0]
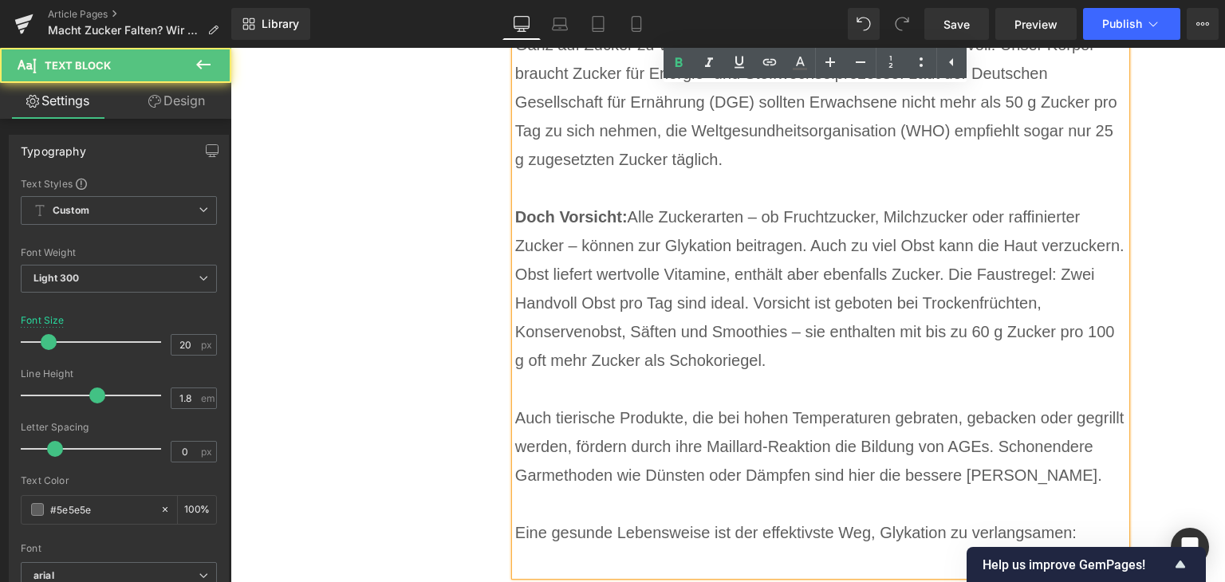
click at [698, 518] on div "Eine gesunde Lebensweise ist der effektivste Weg, Glykation zu verlangsamen:" at bounding box center [821, 532] width 612 height 29
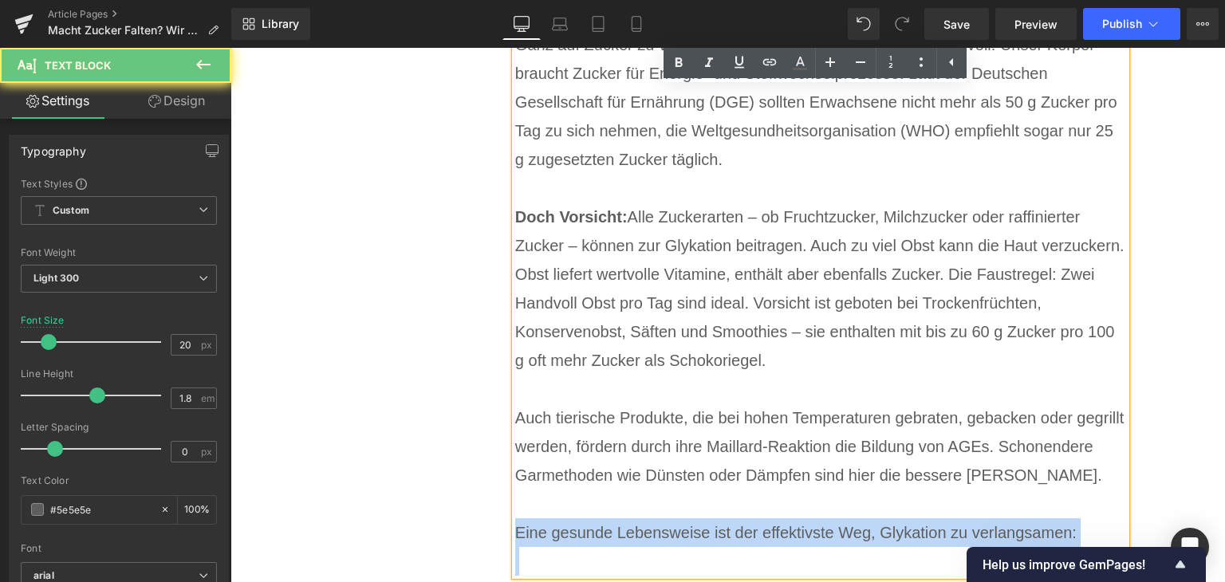
click at [698, 518] on div "Eine gesunde Lebensweise ist der effektivste Weg, Glykation zu verlangsamen:" at bounding box center [821, 532] width 612 height 29
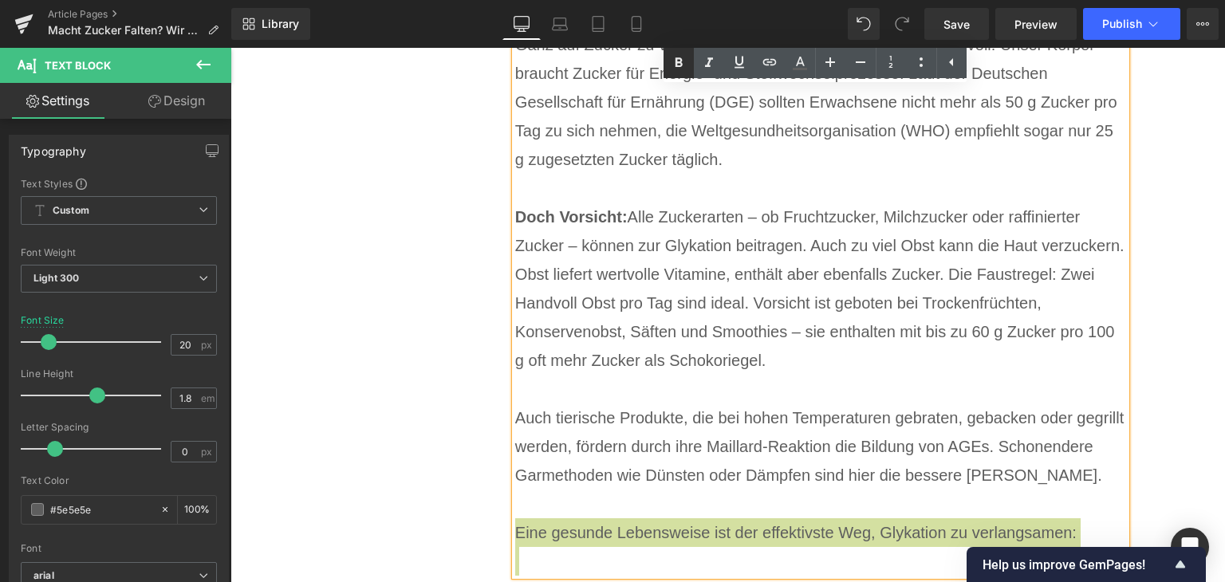
click at [679, 69] on icon at bounding box center [678, 62] width 19 height 19
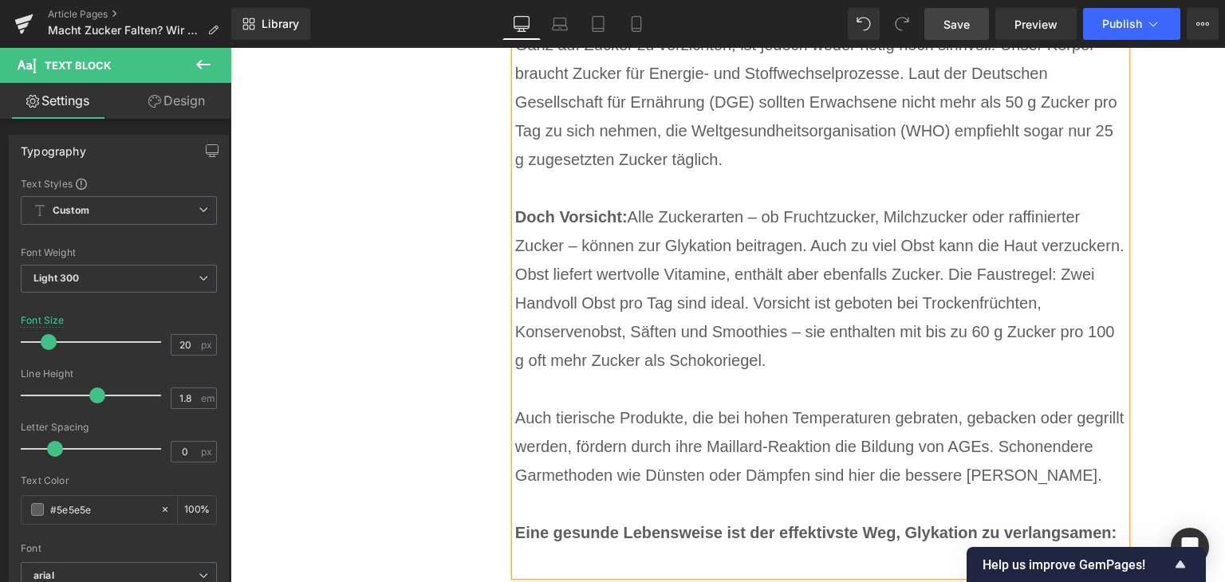
click at [951, 26] on span "Save" at bounding box center [957, 24] width 26 height 17
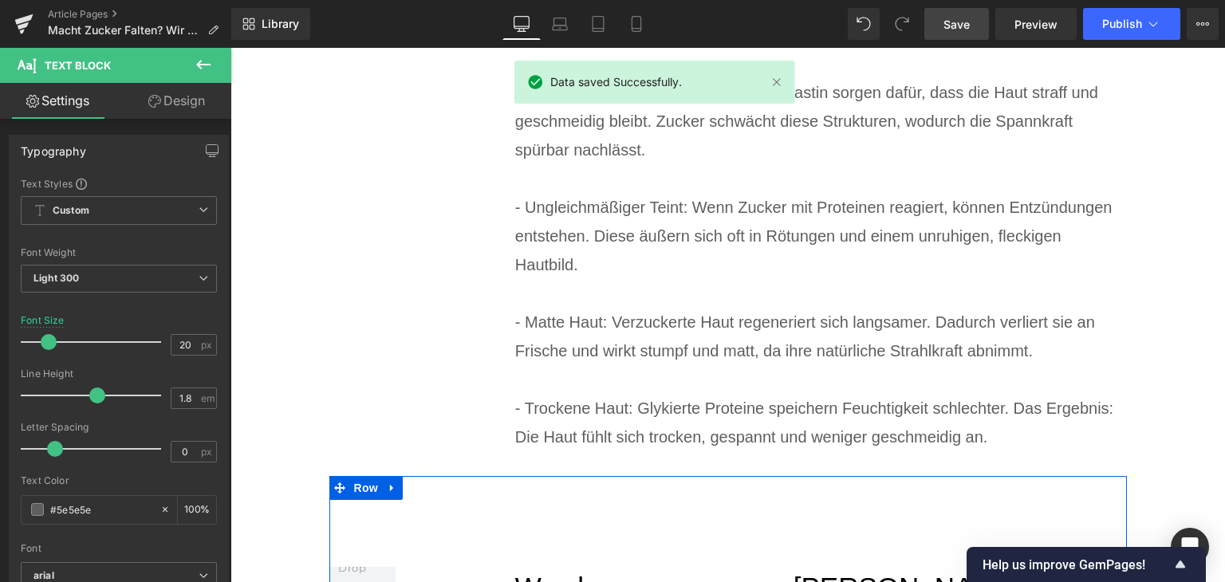
scroll to position [5008, 0]
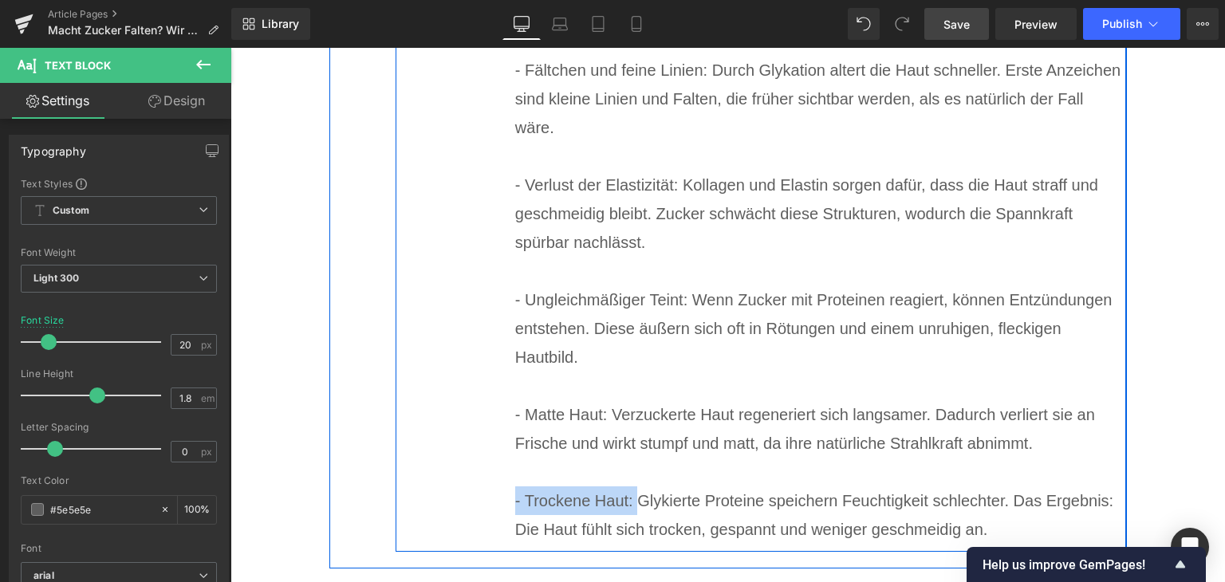
drag, startPoint x: 629, startPoint y: 455, endPoint x: 507, endPoint y: 454, distance: 122.0
click at [507, 454] on div "Wie erkennt man eine Verzuckerung der Haut? Heading Frühzeitig gegenzusteuern l…" at bounding box center [761, 213] width 731 height 677
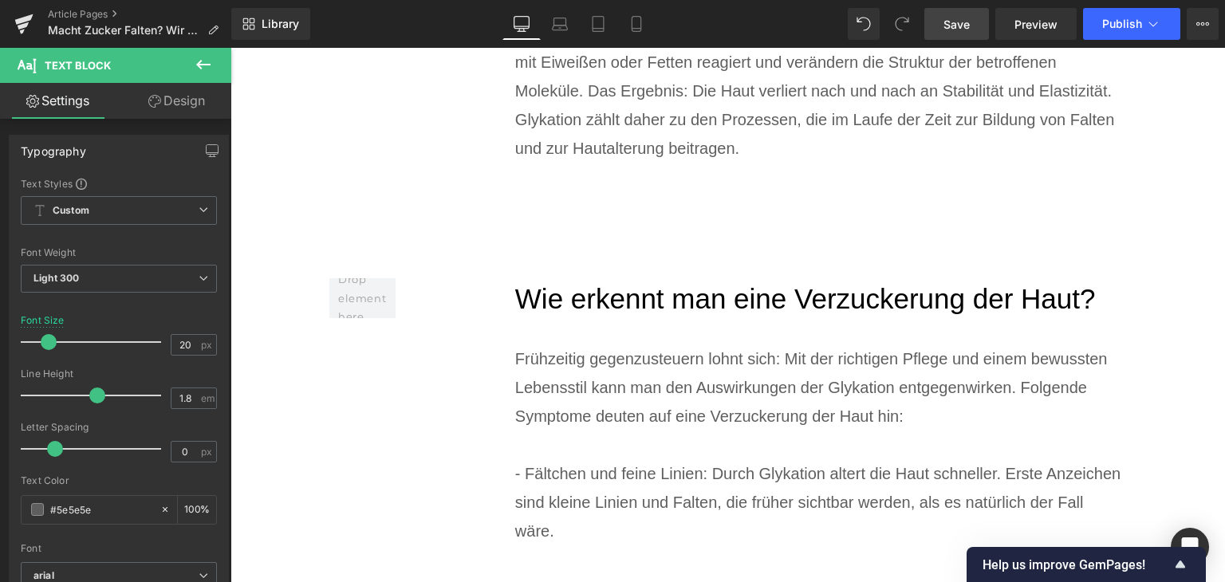
scroll to position [4769, 0]
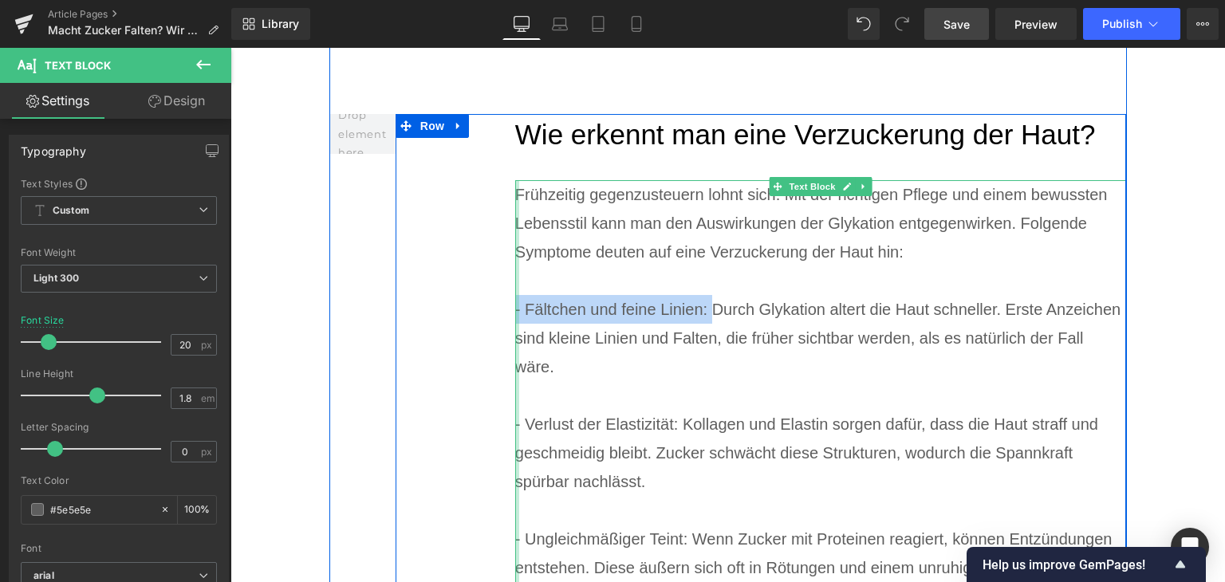
drag, startPoint x: 703, startPoint y: 262, endPoint x: 510, endPoint y: 259, distance: 193.0
click at [515, 259] on div "Frühzeitig gegenzusteuern lohnt sich: Mit der richtigen Pflege und einem bewuss…" at bounding box center [821, 481] width 612 height 603
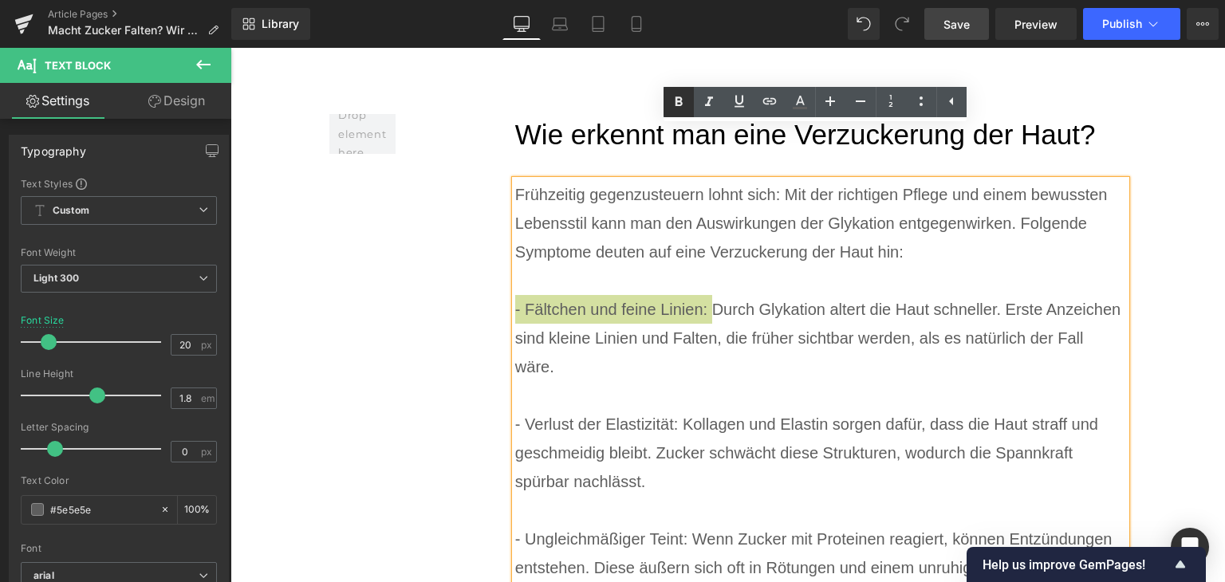
click at [671, 105] on icon at bounding box center [678, 102] width 19 height 19
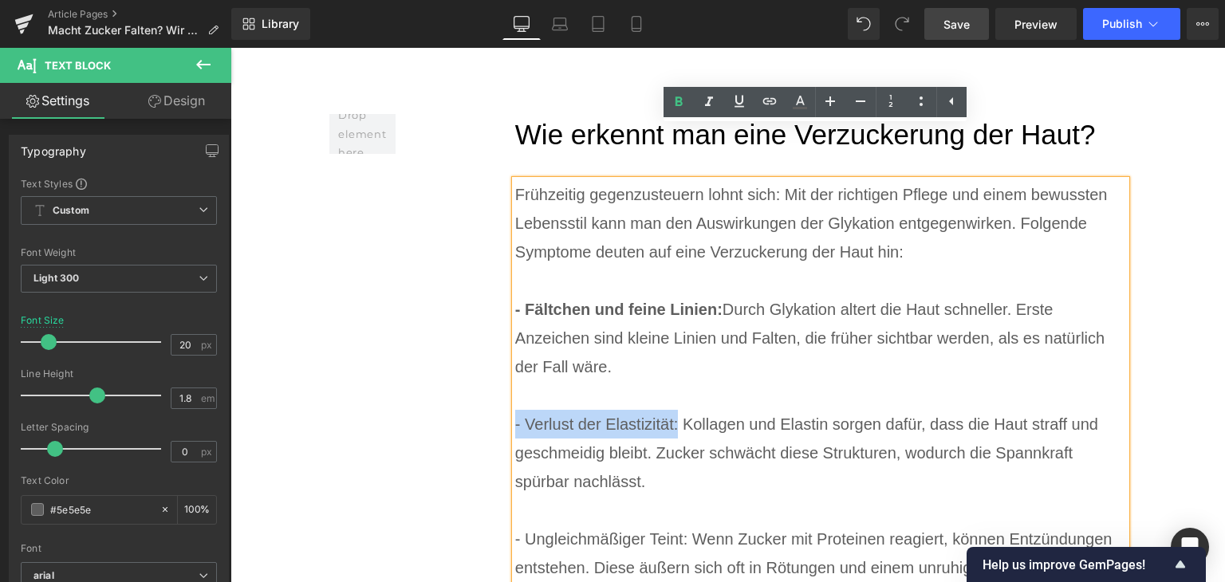
drag, startPoint x: 510, startPoint y: 371, endPoint x: 673, endPoint y: 376, distance: 162.8
click at [673, 410] on div "- Verlust der Elastizität: Kollagen und Elastin sorgen dafür, dass die Haut str…" at bounding box center [821, 453] width 612 height 86
click at [679, 106] on icon at bounding box center [678, 102] width 7 height 10
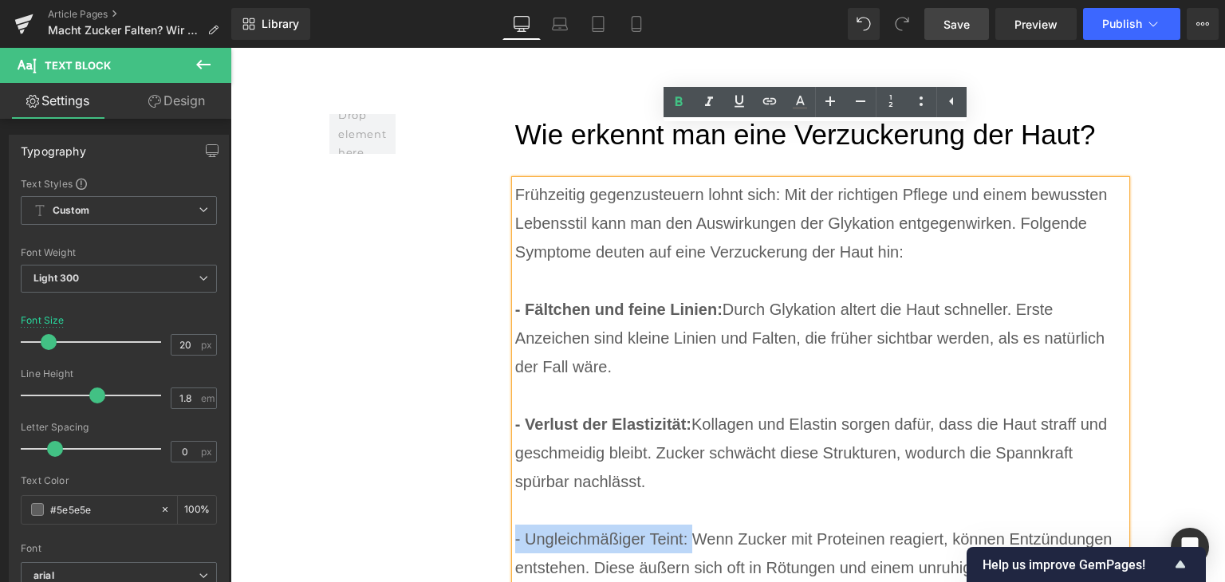
drag, startPoint x: 509, startPoint y: 491, endPoint x: 684, endPoint y: 487, distance: 174.7
click at [684, 525] on div "- Ungleichmäßiger Teint: Wenn Zucker mit Proteinen reagiert, können Entzündunge…" at bounding box center [821, 568] width 612 height 86
click at [675, 99] on icon at bounding box center [678, 102] width 19 height 19
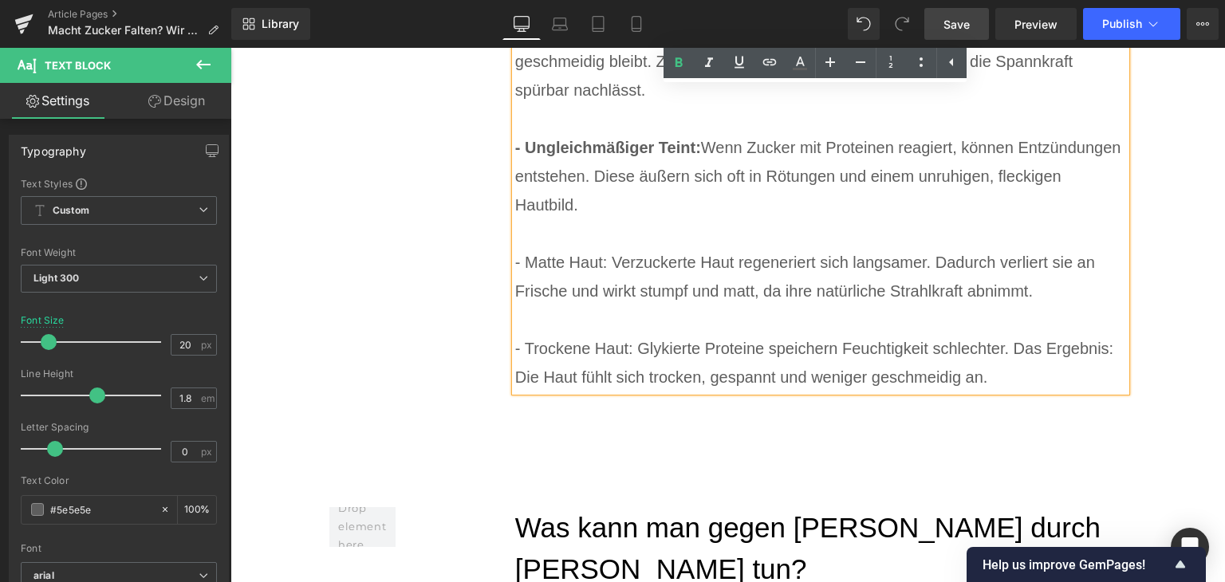
scroll to position [5168, 0]
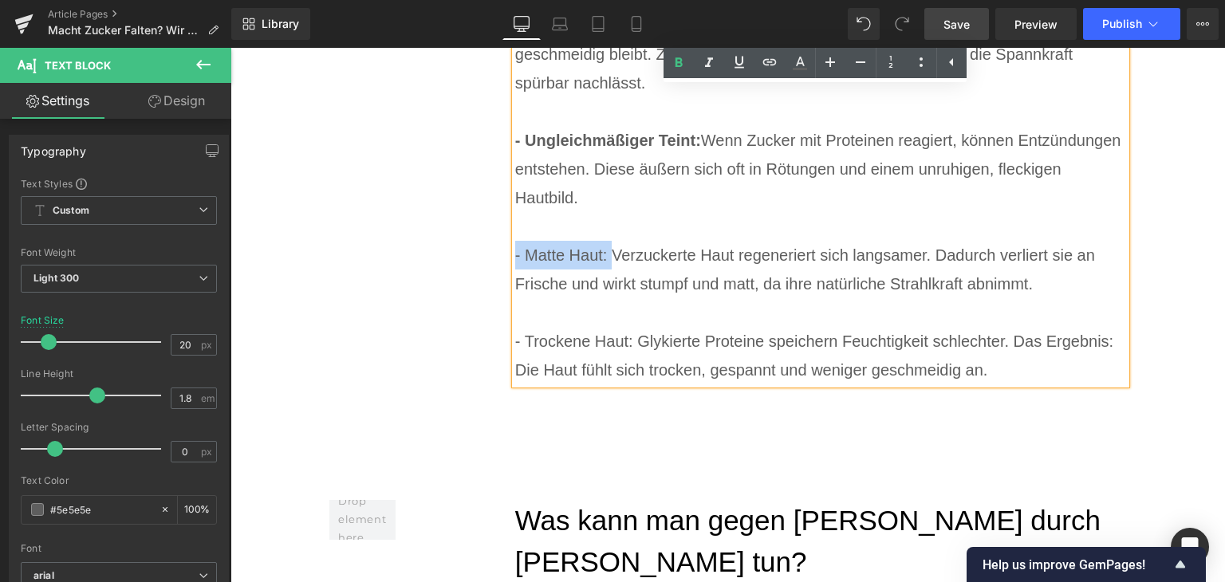
drag, startPoint x: 508, startPoint y: 207, endPoint x: 603, endPoint y: 212, distance: 95.1
click at [603, 241] on div "- Matte Haut: Verzuckerte Haut regeneriert sich langsamer. Dadurch verliert sie…" at bounding box center [821, 269] width 612 height 57
click at [682, 57] on icon at bounding box center [678, 62] width 19 height 19
drag, startPoint x: 508, startPoint y: 297, endPoint x: 625, endPoint y: 295, distance: 117.3
click at [625, 327] on div "- Trockene Haut: Glykierte Proteine speichern Feuchtigkeit schlechter. Das Erge…" at bounding box center [821, 355] width 612 height 57
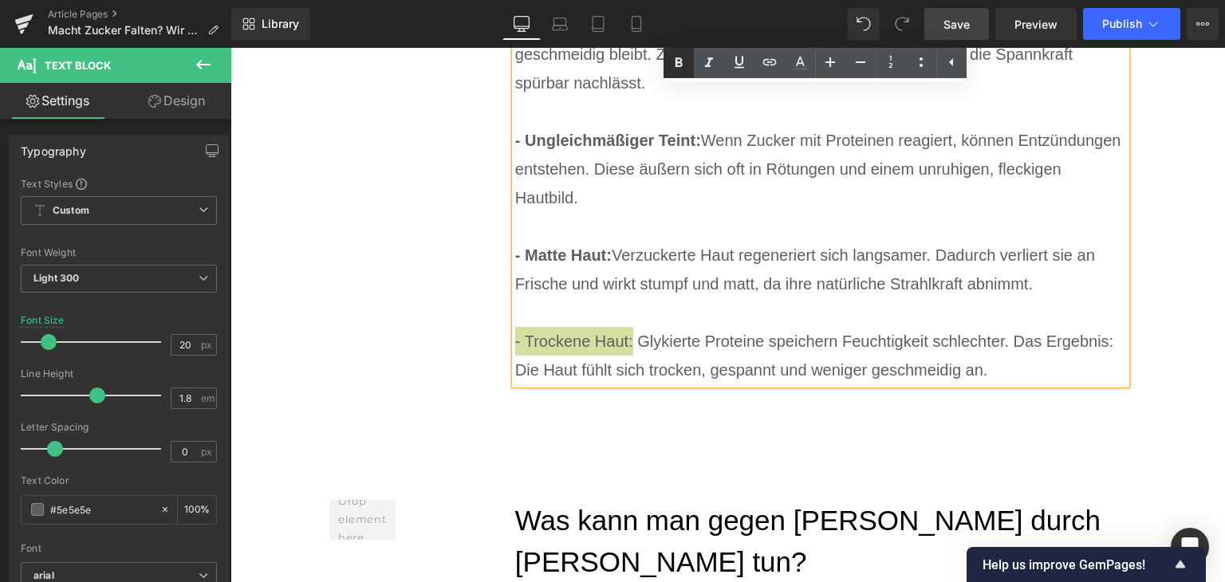
click at [681, 63] on icon at bounding box center [678, 62] width 7 height 10
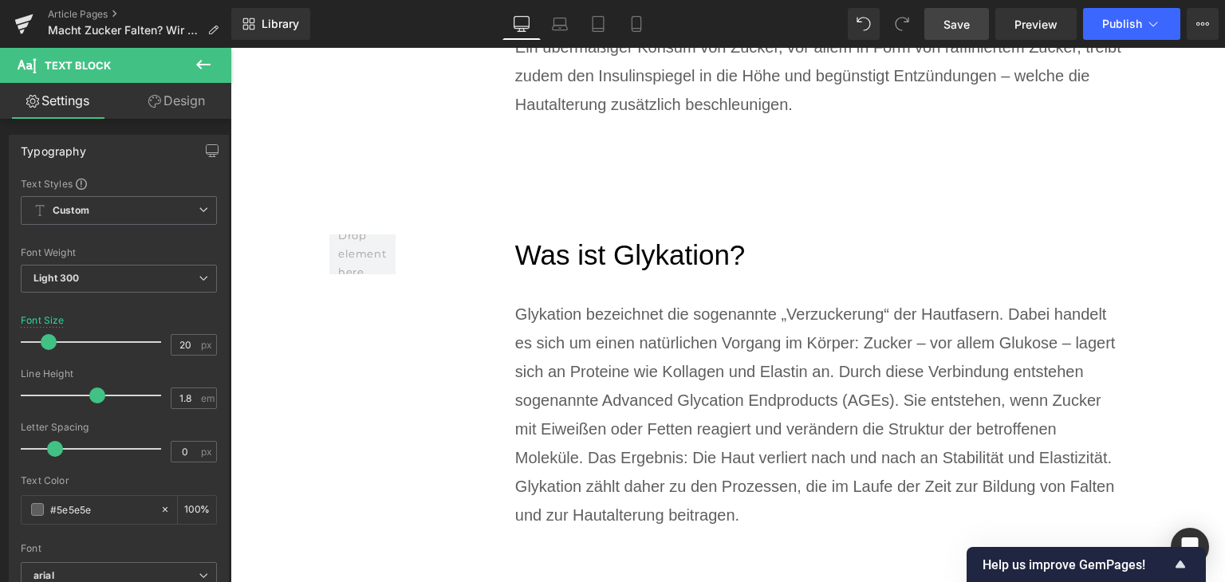
scroll to position [4211, 0]
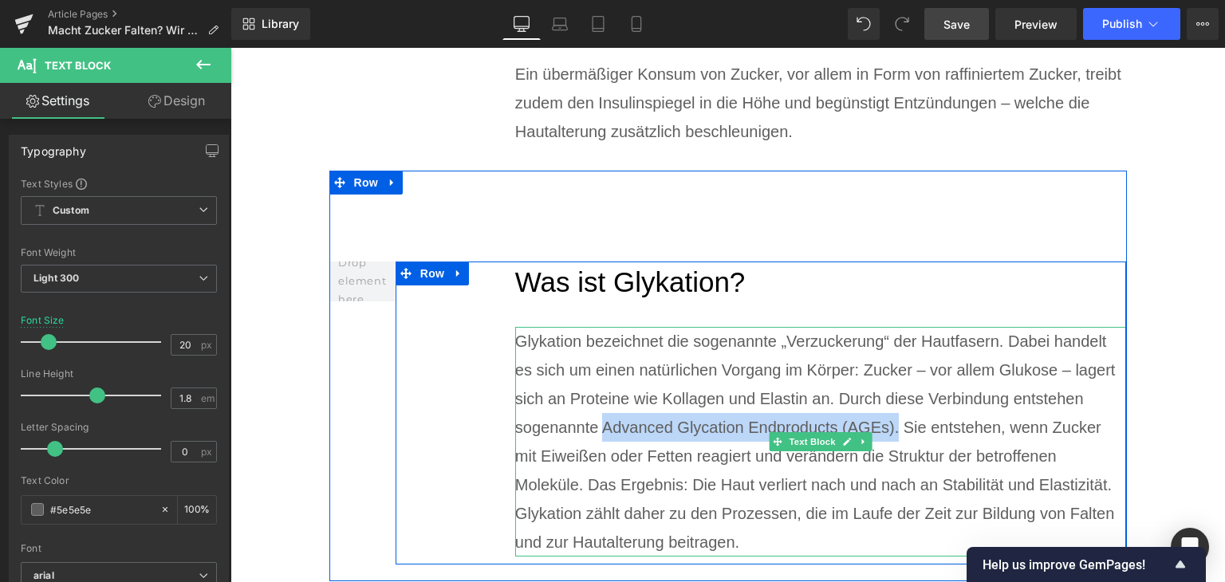
drag, startPoint x: 595, startPoint y: 376, endPoint x: 892, endPoint y: 377, distance: 296.7
click at [892, 377] on div "Glykation bezeichnet die sogenannte „Verzuckerung“ der Hautfasern. Dabei handel…" at bounding box center [821, 442] width 612 height 230
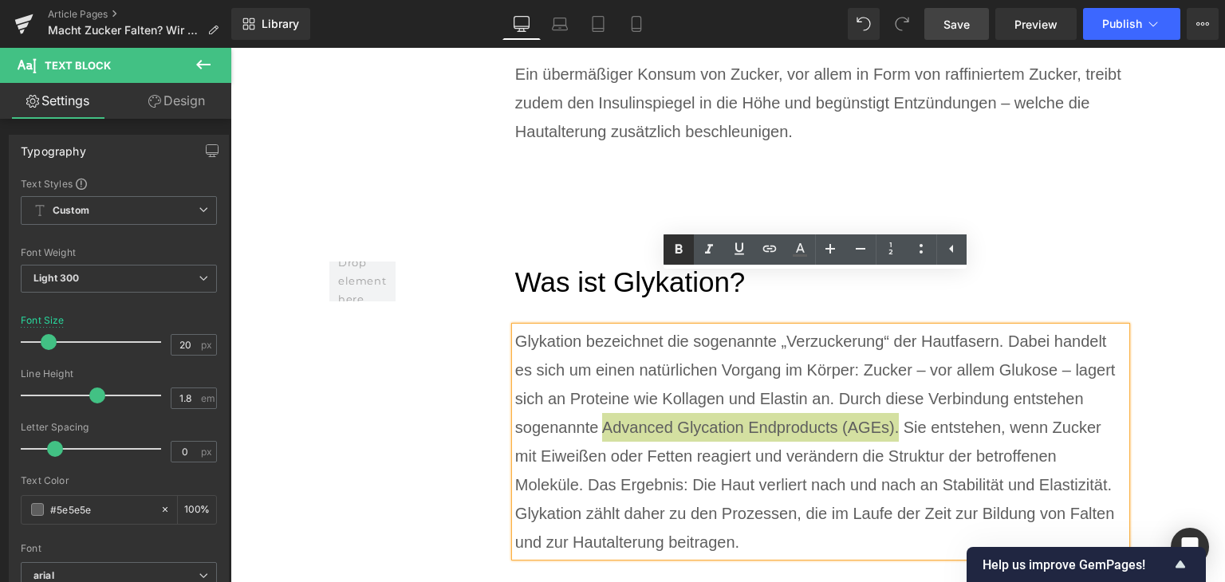
click at [673, 253] on icon at bounding box center [678, 249] width 19 height 19
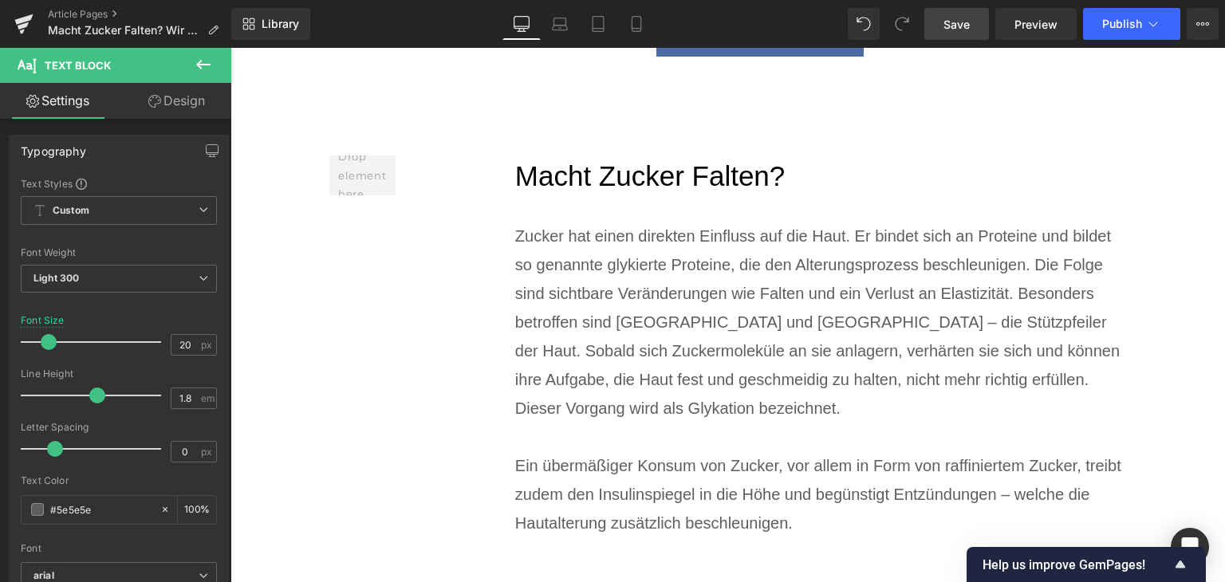
scroll to position [3812, 0]
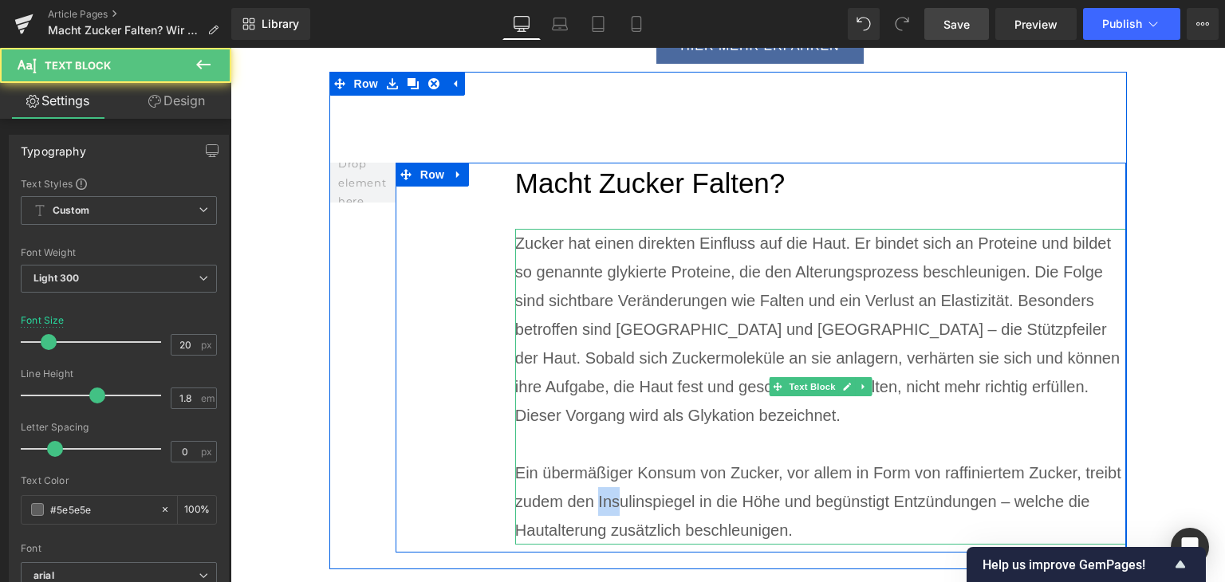
drag, startPoint x: 593, startPoint y: 448, endPoint x: 614, endPoint y: 448, distance: 20.7
click at [614, 459] on div "Ein übermäßiger Konsum von Zucker, vor allem in Form von raffiniertem Zucker, t…" at bounding box center [821, 502] width 612 height 86
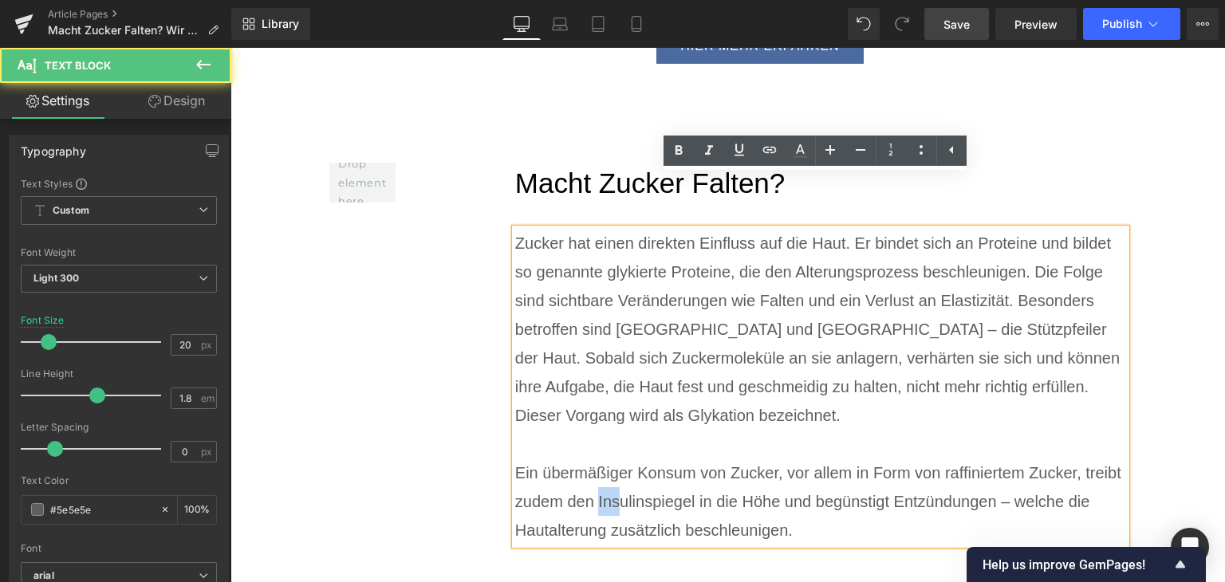
click at [593, 459] on div "Ein übermäßiger Konsum von Zucker, vor allem in Form von raffiniertem Zucker, t…" at bounding box center [821, 502] width 612 height 86
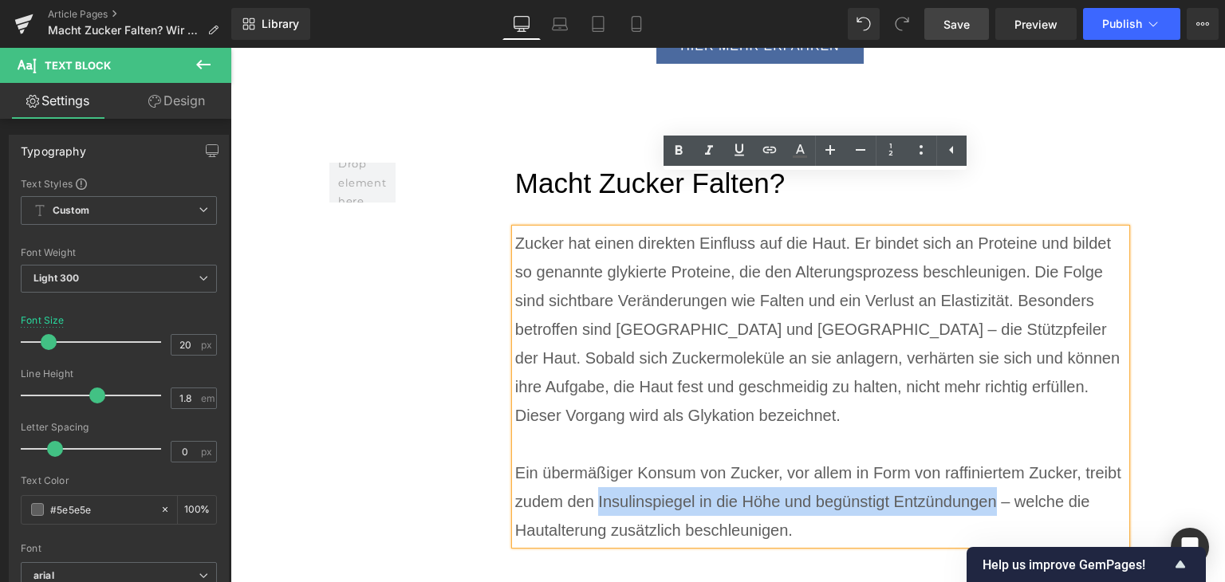
drag, startPoint x: 593, startPoint y: 447, endPoint x: 948, endPoint y: 439, distance: 355.0
click at [948, 459] on div "Ein übermäßiger Konsum von Zucker, vor allem in Form von raffiniertem Zucker, t…" at bounding box center [821, 502] width 612 height 86
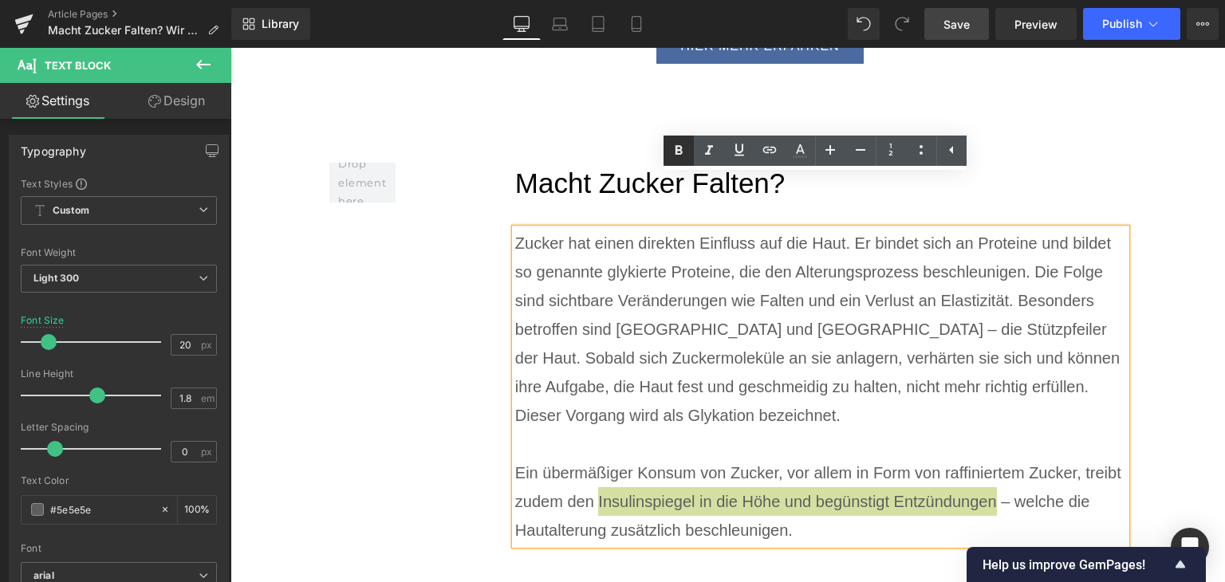
click at [669, 144] on icon at bounding box center [678, 150] width 19 height 19
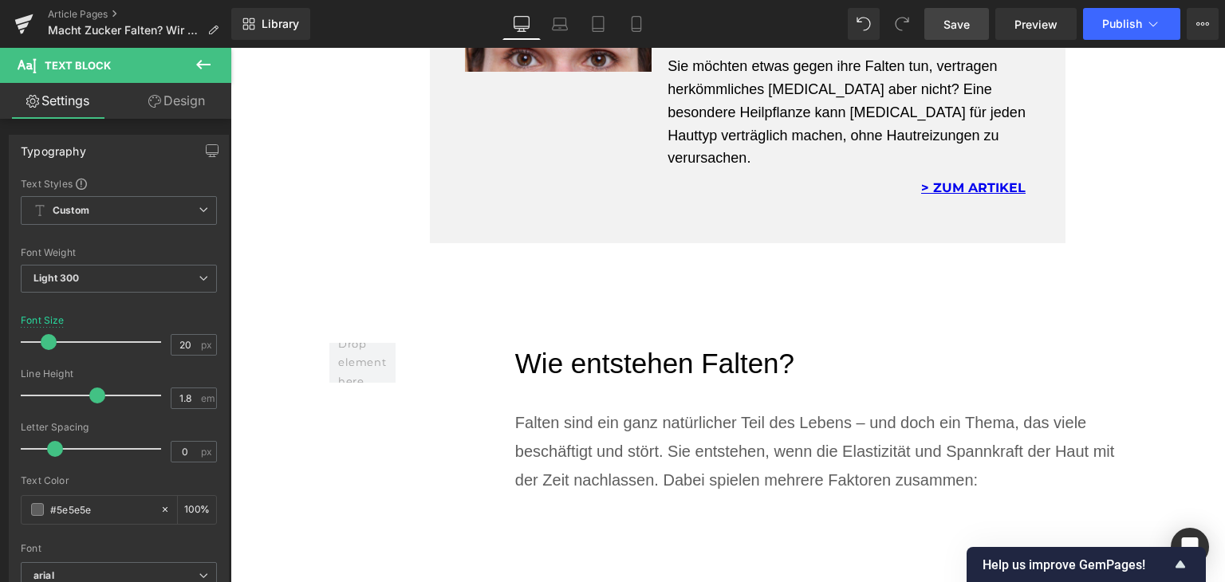
scroll to position [1578, 0]
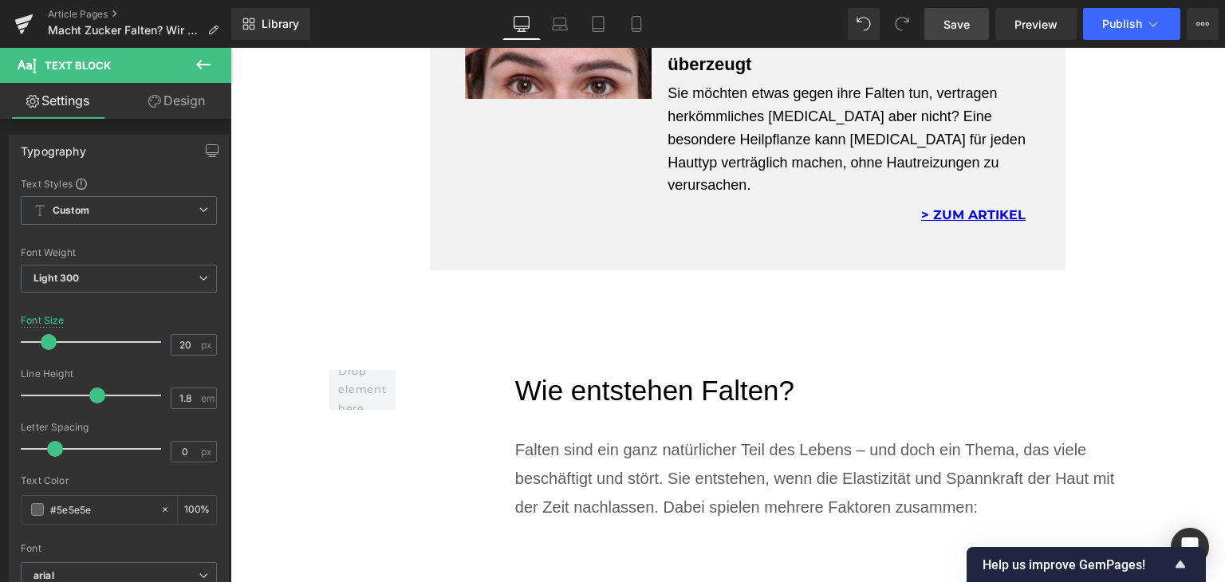
click at [530, 435] on div "Falten sind ein ganz natürlicher Teil des Lebens – und doch ein Thema, das viel…" at bounding box center [821, 478] width 612 height 86
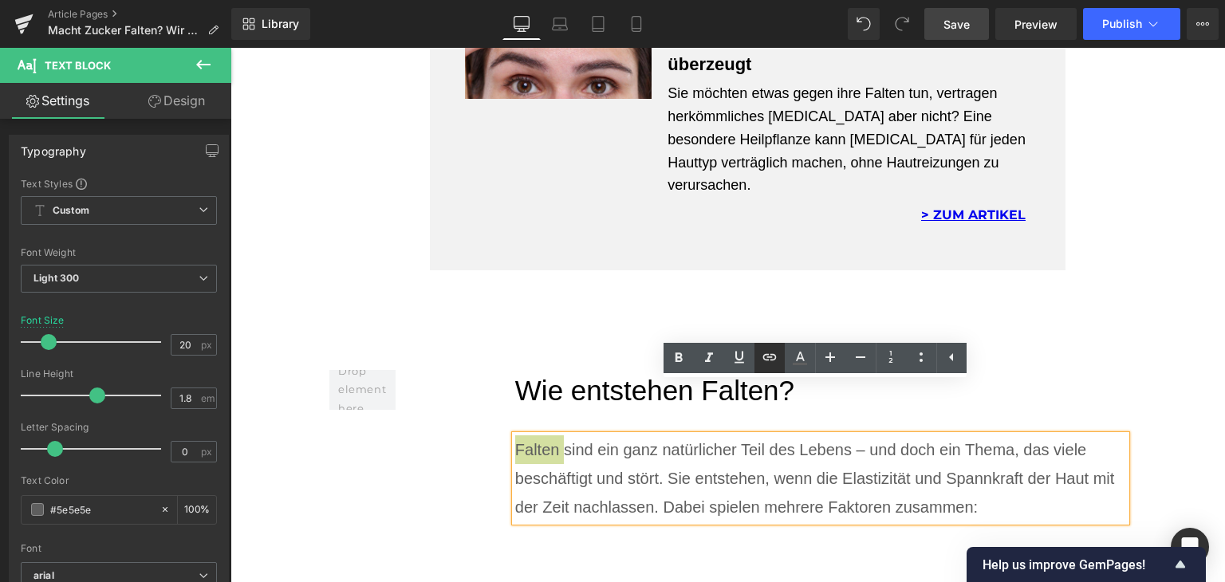
click at [765, 361] on icon at bounding box center [769, 357] width 19 height 19
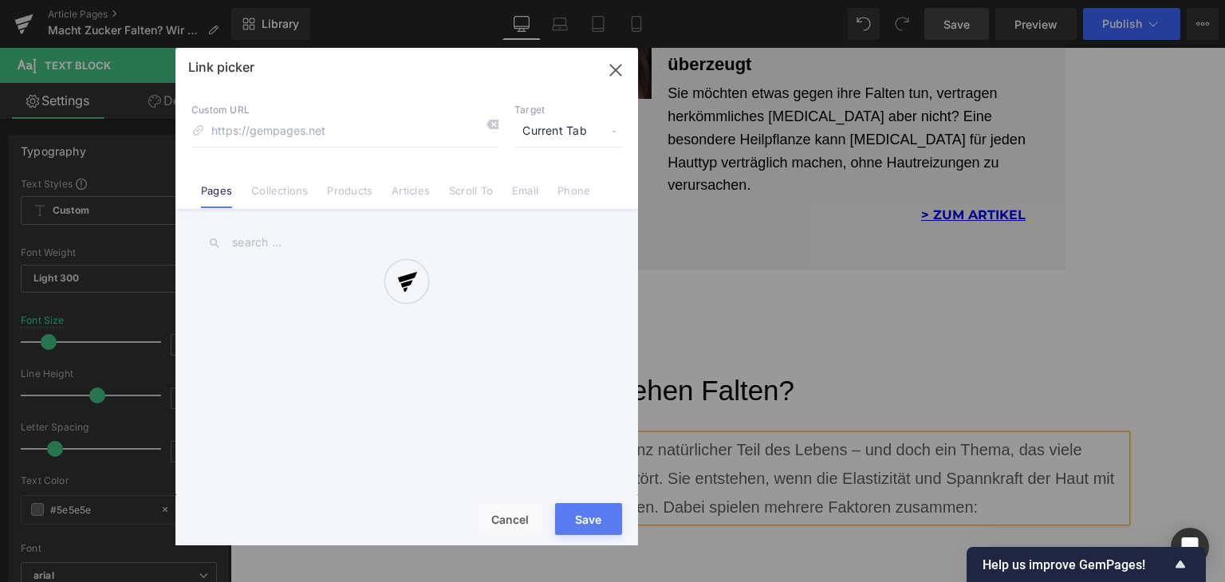
click at [805, 0] on div "Text Color Highlight Color rgba(0, 119, 193, 1) #0077c1 100 % transparent trans…" at bounding box center [612, 0] width 1225 height 0
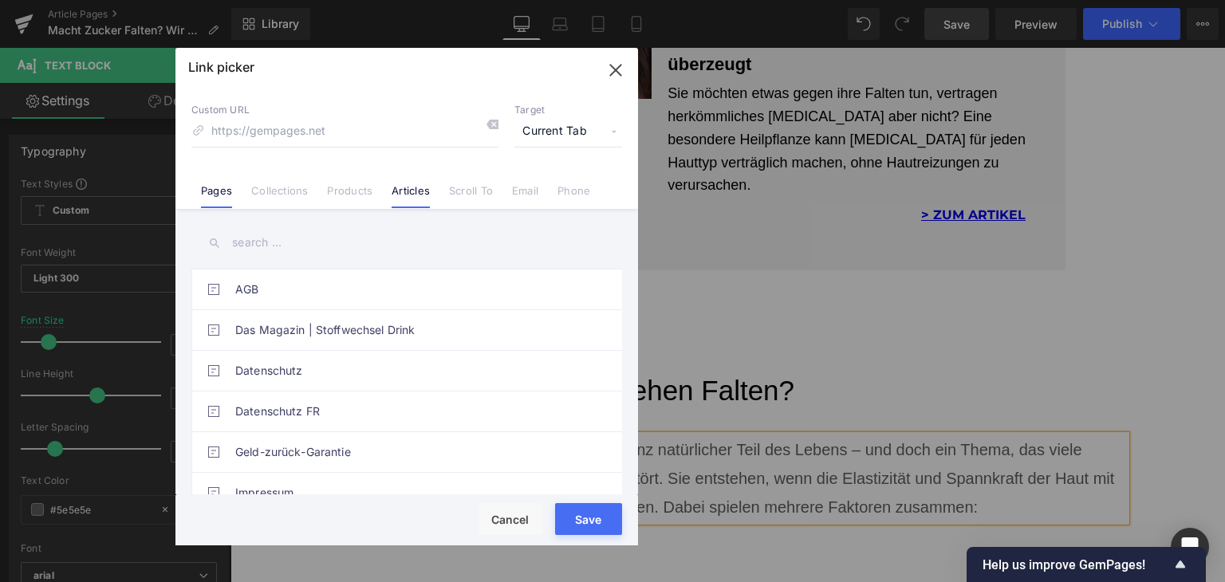
click at [422, 191] on link "Articles" at bounding box center [411, 196] width 38 height 24
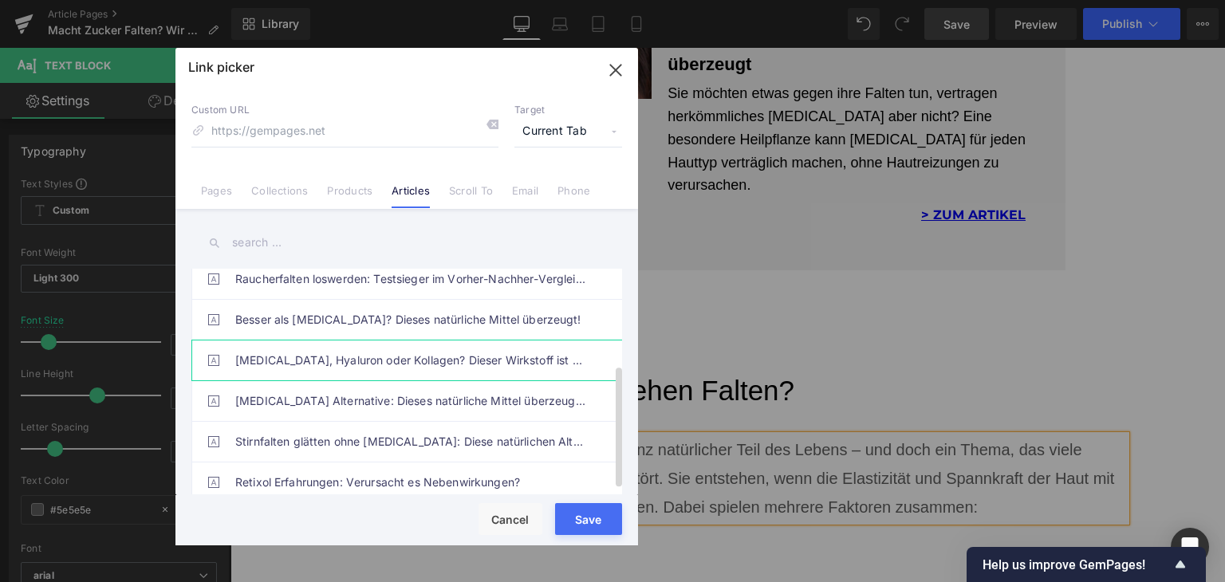
scroll to position [185, 0]
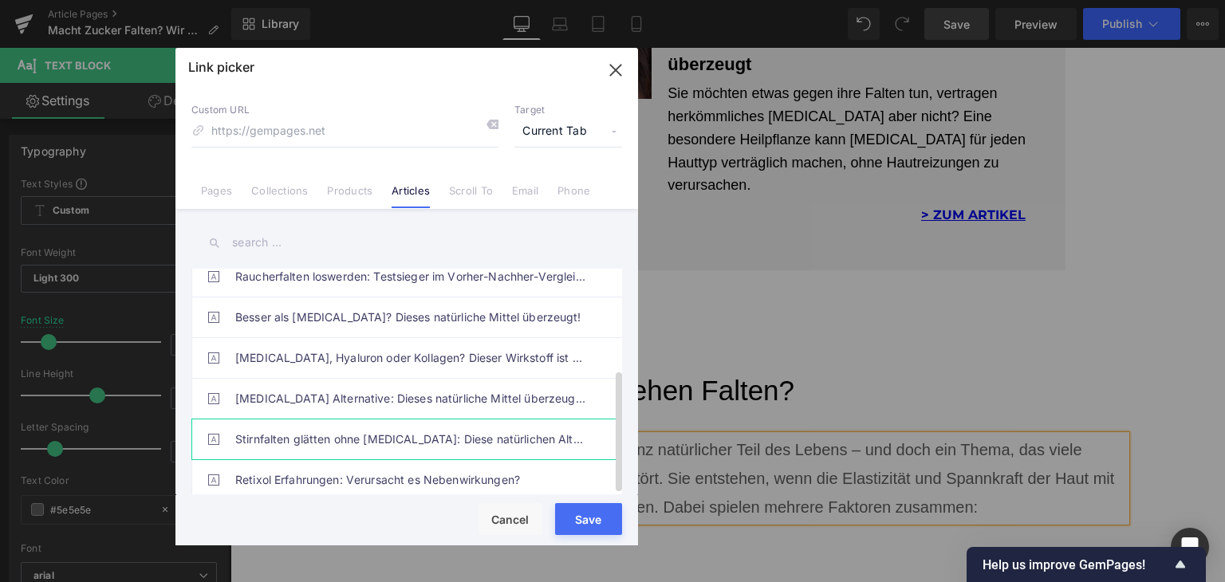
click at [424, 431] on link "Stirnfalten glätten ohne [MEDICAL_DATA]: Diese natürlichen Alternativen überzeu…" at bounding box center [410, 440] width 351 height 40
type input "/blogs/wissenswertes/stirnfalten-glaetten"
click at [562, 530] on button "Save" at bounding box center [588, 519] width 67 height 32
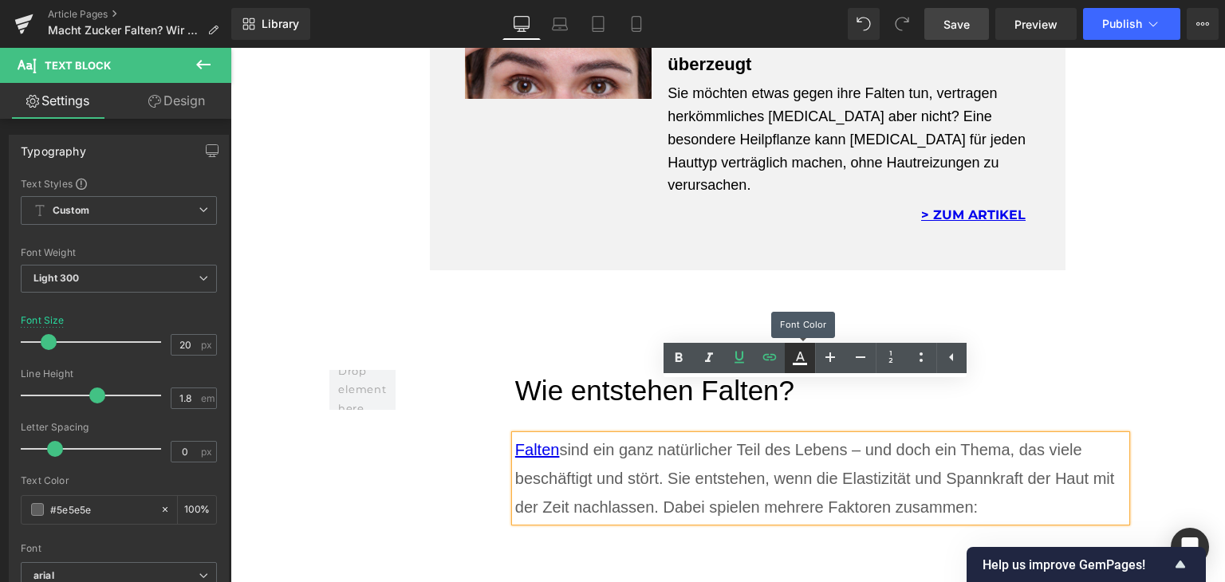
click at [793, 345] on link at bounding box center [800, 358] width 30 height 30
type input "#0000ee"
type input "100"
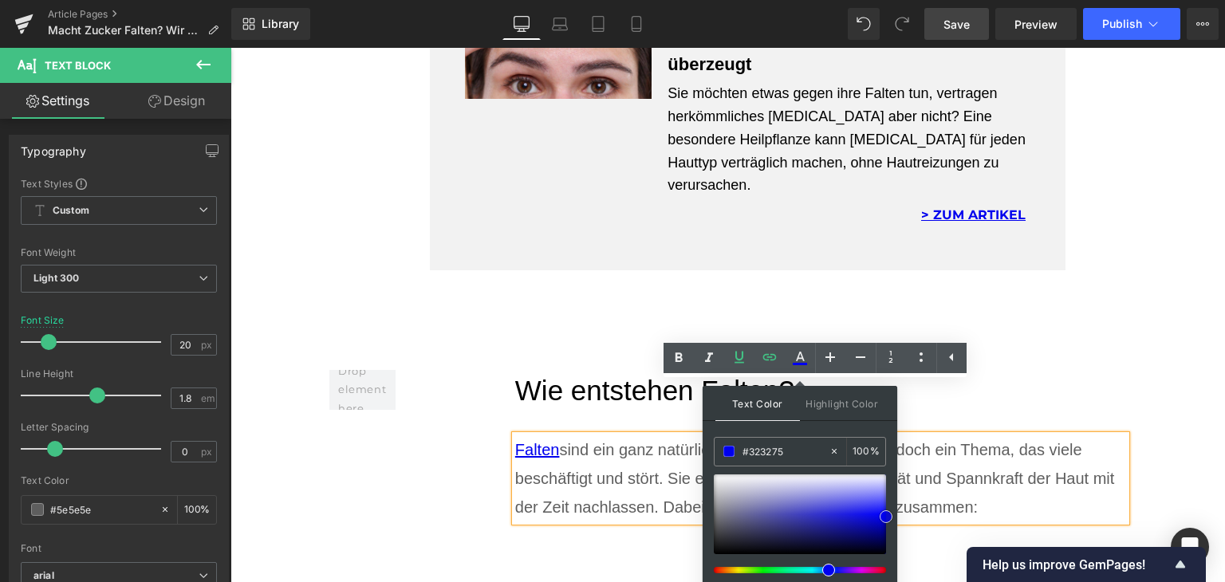
click at [782, 527] on div at bounding box center [800, 515] width 172 height 80
click at [759, 457] on input "#323275" at bounding box center [786, 452] width 86 height 18
type input "#0"
type input "0"
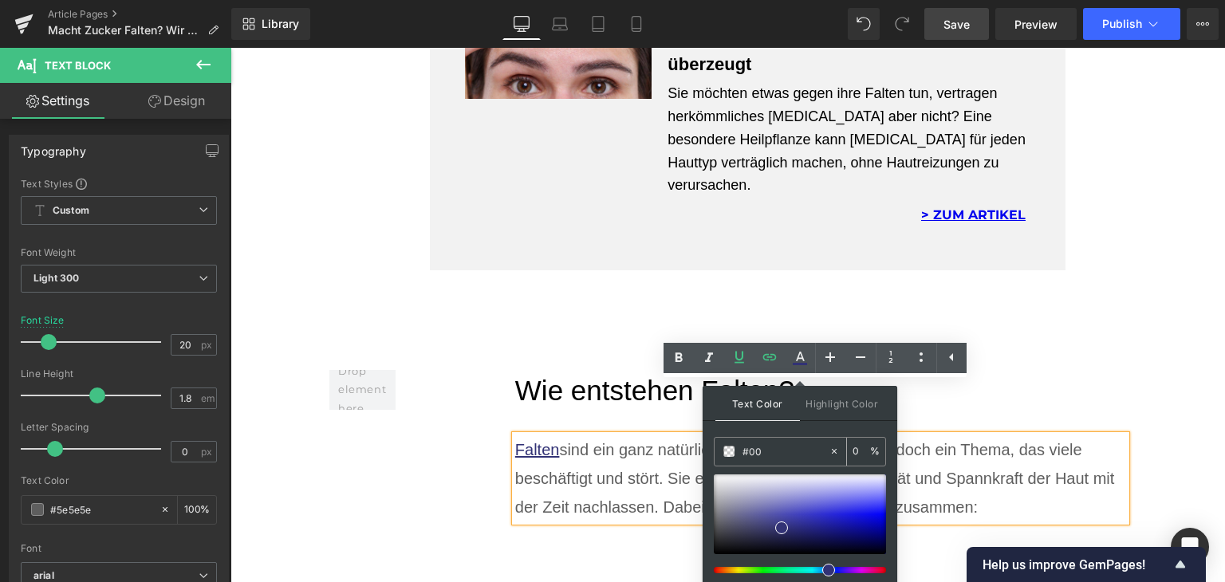
type input "#007"
type input "100"
type input "#0077"
type input "47"
type input "#0077c"
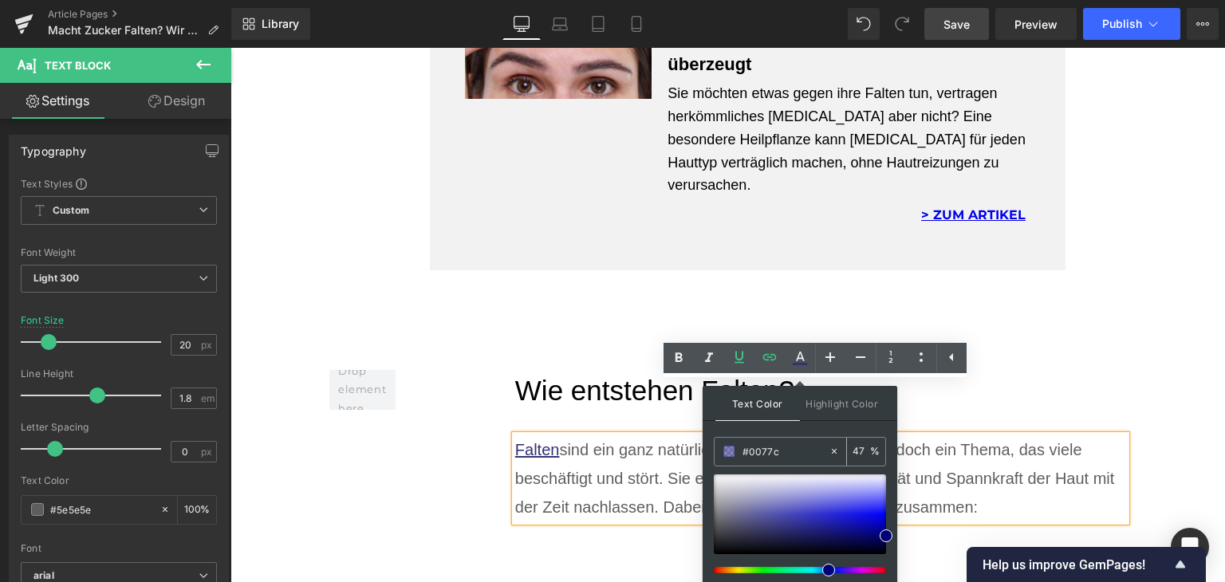
type input "0"
type input "#0077c1"
type input "100"
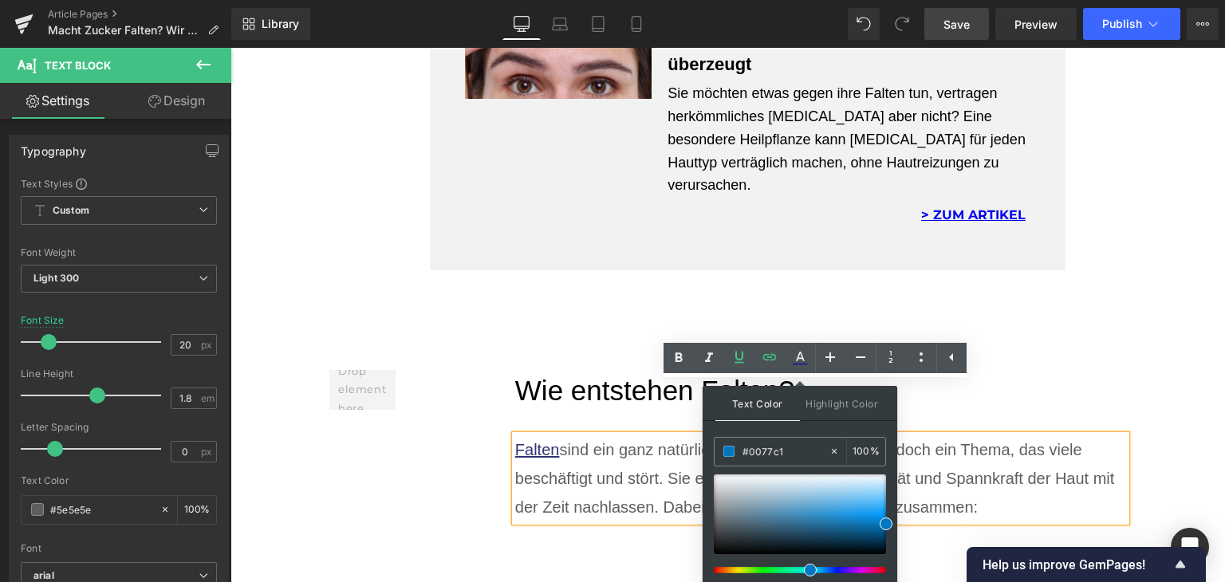
type input "#0077c1"
click at [887, 516] on div "Text Color Highlight Color rgba(0, 119, 193, 1) #0077c1 100 % transparent trans…" at bounding box center [800, 494] width 195 height 217
click at [889, 523] on span at bounding box center [886, 524] width 13 height 13
click at [926, 485] on div "Wie entstehen Falten? Heading Falten sind ein ganz natürlicher Teil des Lebens …" at bounding box center [728, 413] width 798 height 268
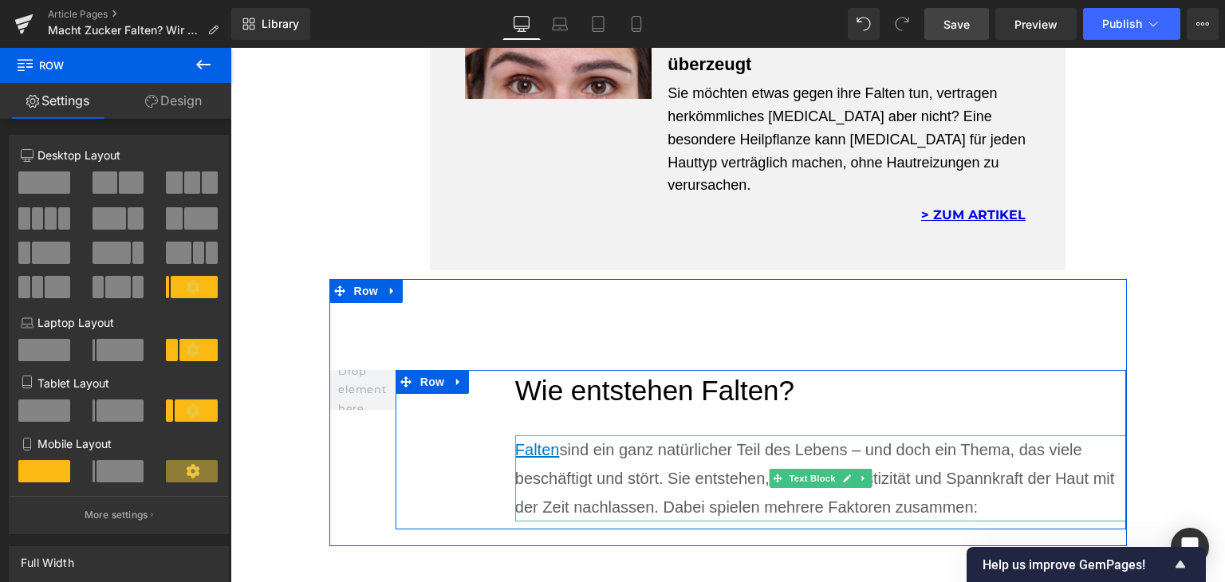
click at [568, 435] on div "Falten sind ein ganz natürlicher Teil des Lebens – und doch ein Thema, das viel…" at bounding box center [821, 478] width 612 height 86
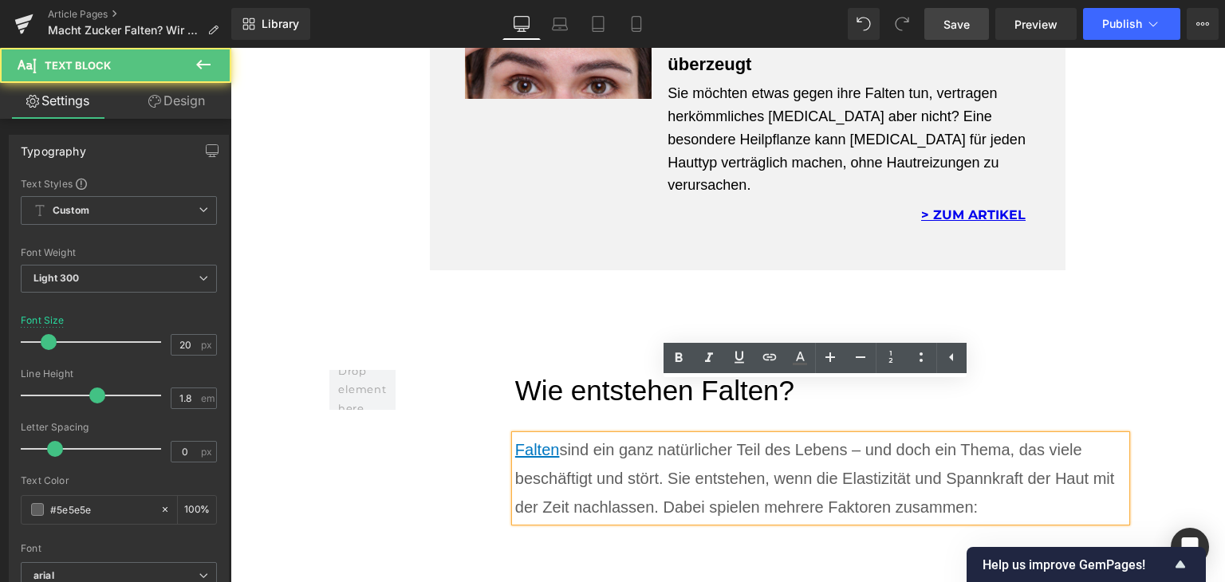
click at [561, 435] on div "Falten sind ein ganz natürlicher Teil des Lebens – und doch ein Thema, das viel…" at bounding box center [821, 478] width 612 height 86
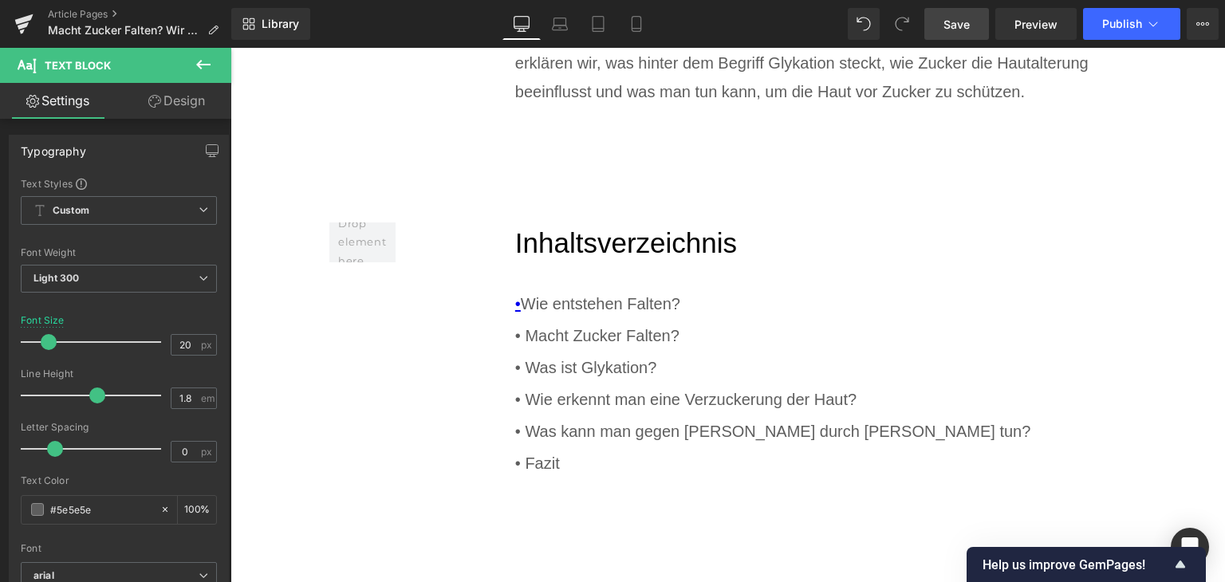
scroll to position [861, 0]
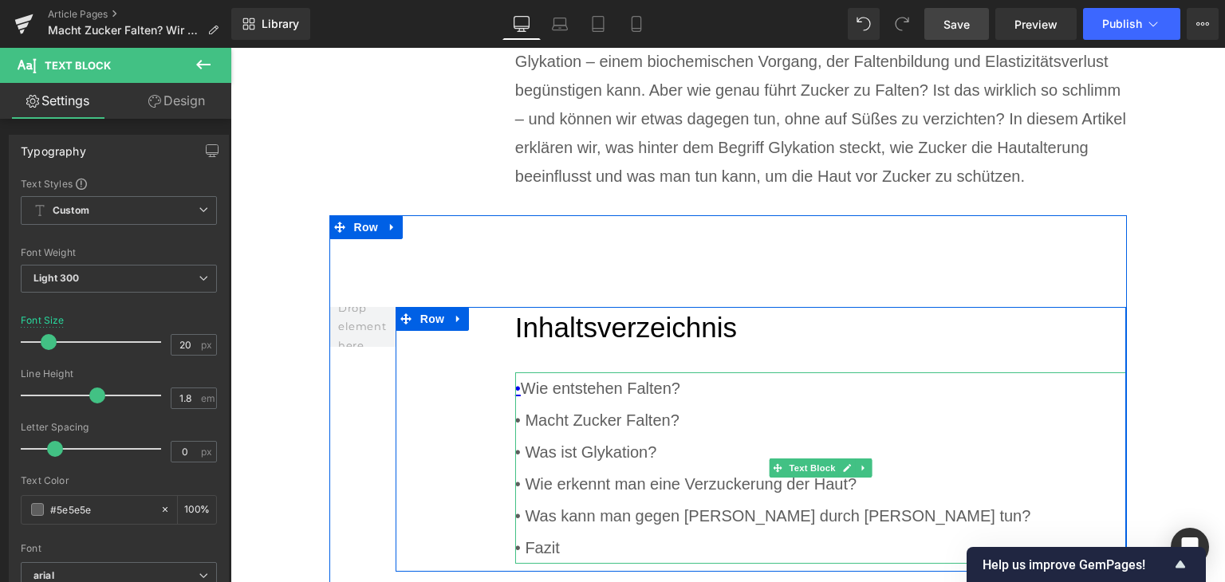
click at [546, 397] on div "• Wie entstehen Falten? • Macht Zucker Falten? • Was ist Glykation? • Wie er…" at bounding box center [821, 467] width 612 height 191
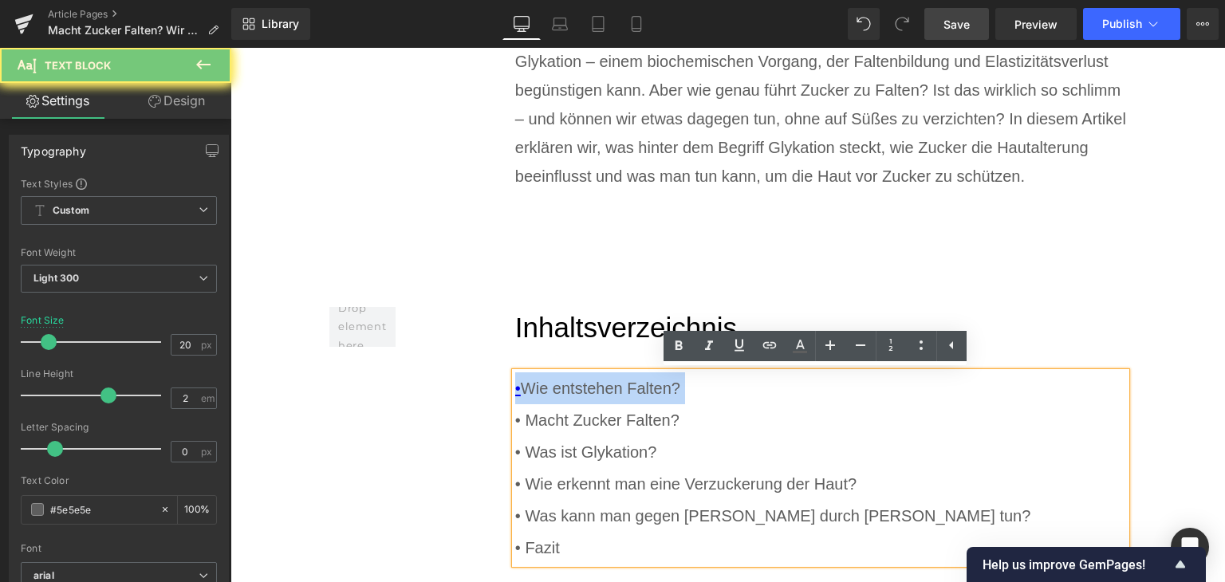
click at [546, 397] on div "• Wie entstehen Falten? • Macht Zucker Falten? • Was ist Glykation? • Wie er…" at bounding box center [821, 467] width 612 height 191
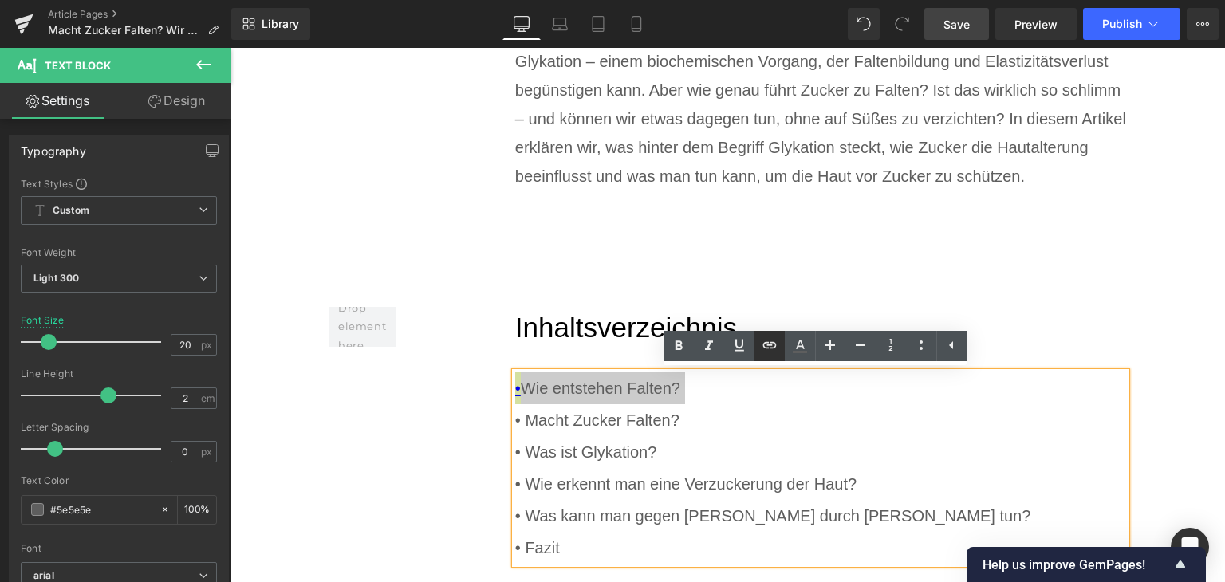
click at [761, 344] on icon at bounding box center [769, 345] width 19 height 19
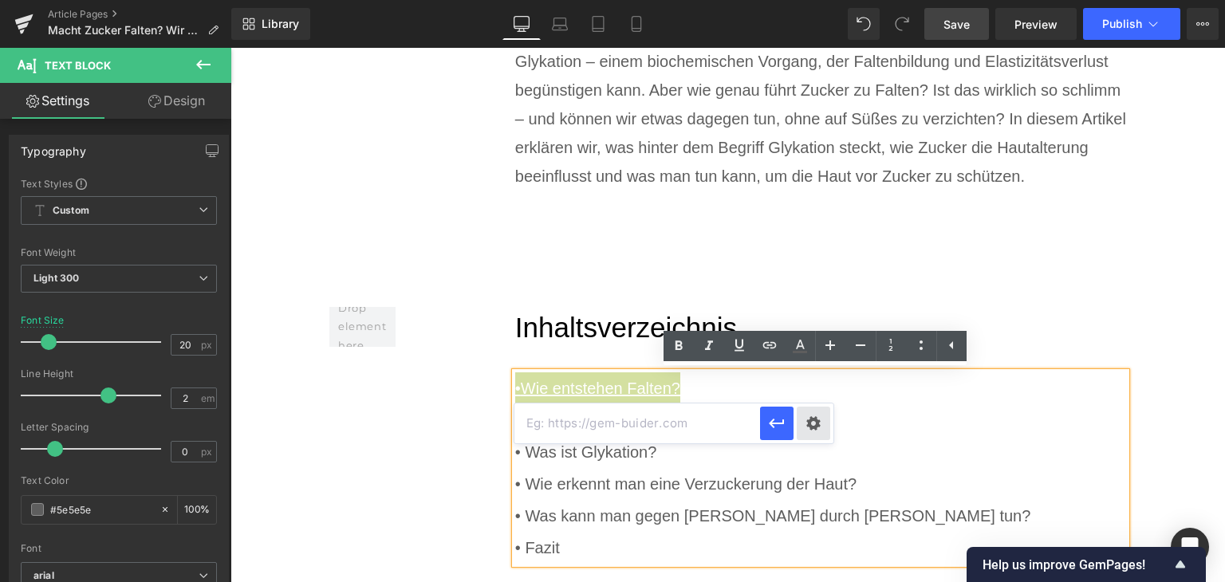
click at [818, 0] on div "Text Color Highlight Color rgba(0, 119, 193, 1) #0077c1 100 % transparent trans…" at bounding box center [612, 0] width 1225 height 0
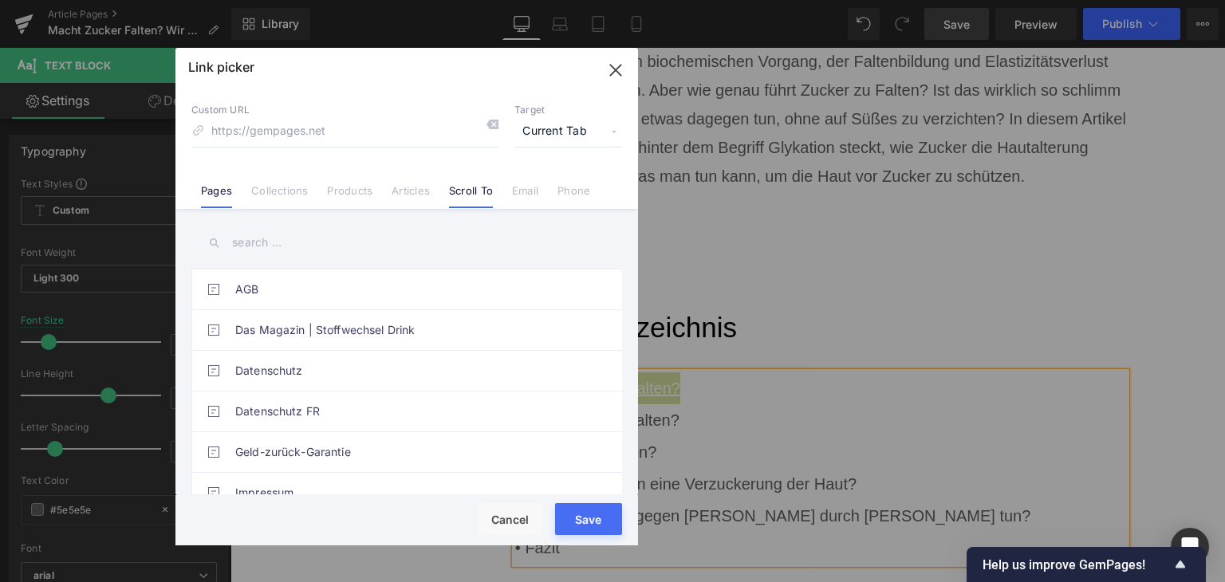
click at [477, 185] on link "Scroll To" at bounding box center [471, 196] width 44 height 24
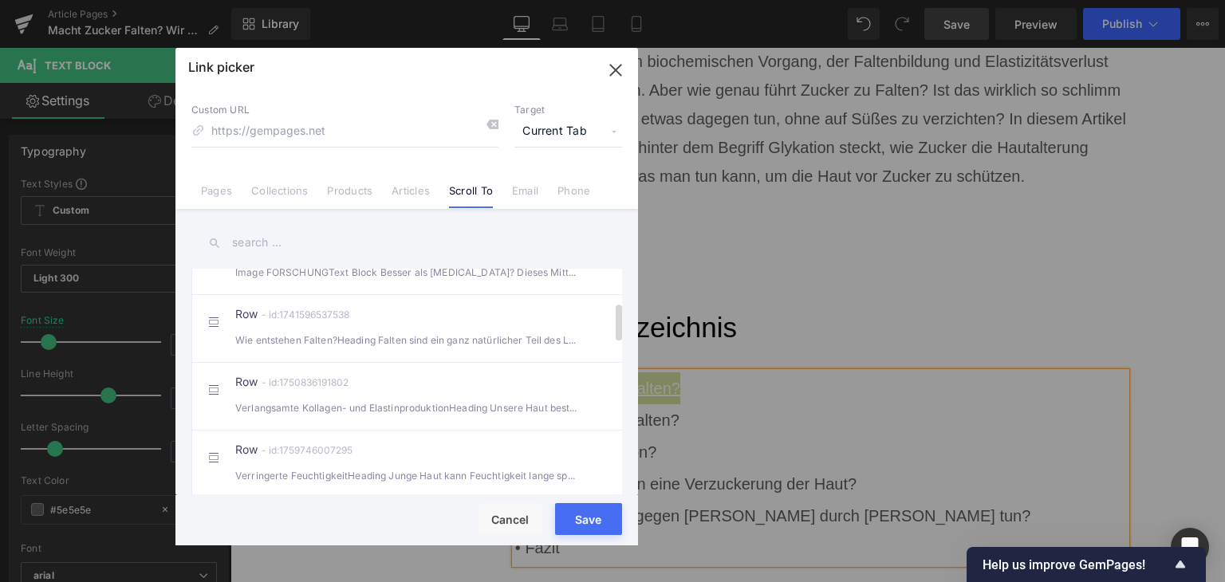
scroll to position [239, 0]
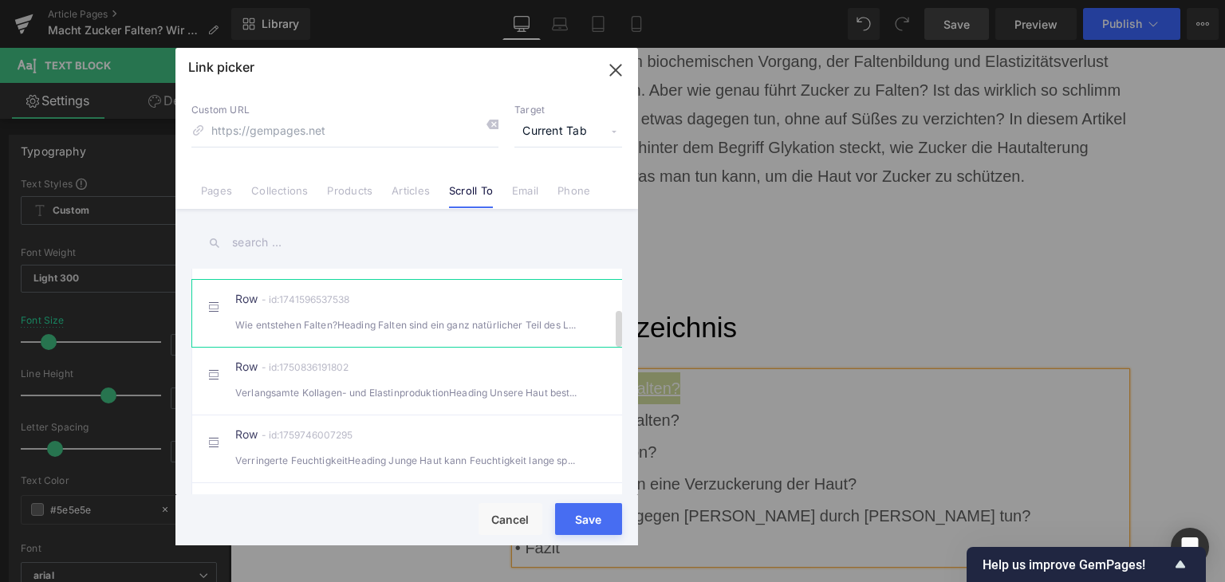
click at [376, 333] on div "Wie entstehen Falten?Heading Falten sind ein ganz natürlicher Teil des Lebens" at bounding box center [406, 325] width 343 height 17
type input "#r-1741596537538"
click at [601, 530] on button "Save" at bounding box center [588, 519] width 67 height 32
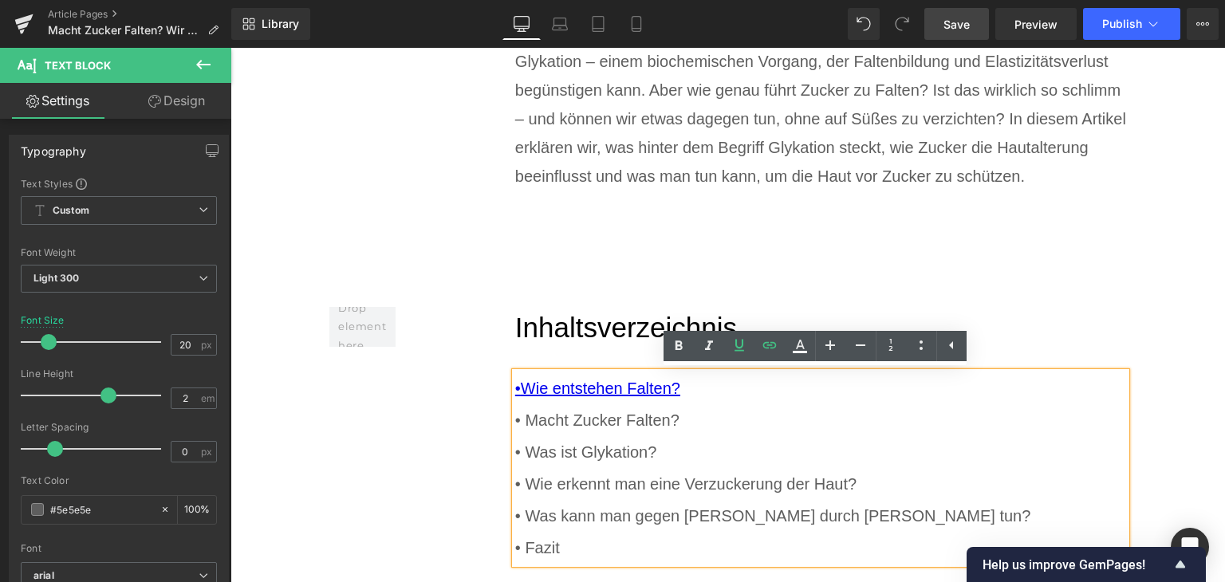
click at [584, 426] on div "• Macht Zucker Falten?" at bounding box center [821, 420] width 612 height 32
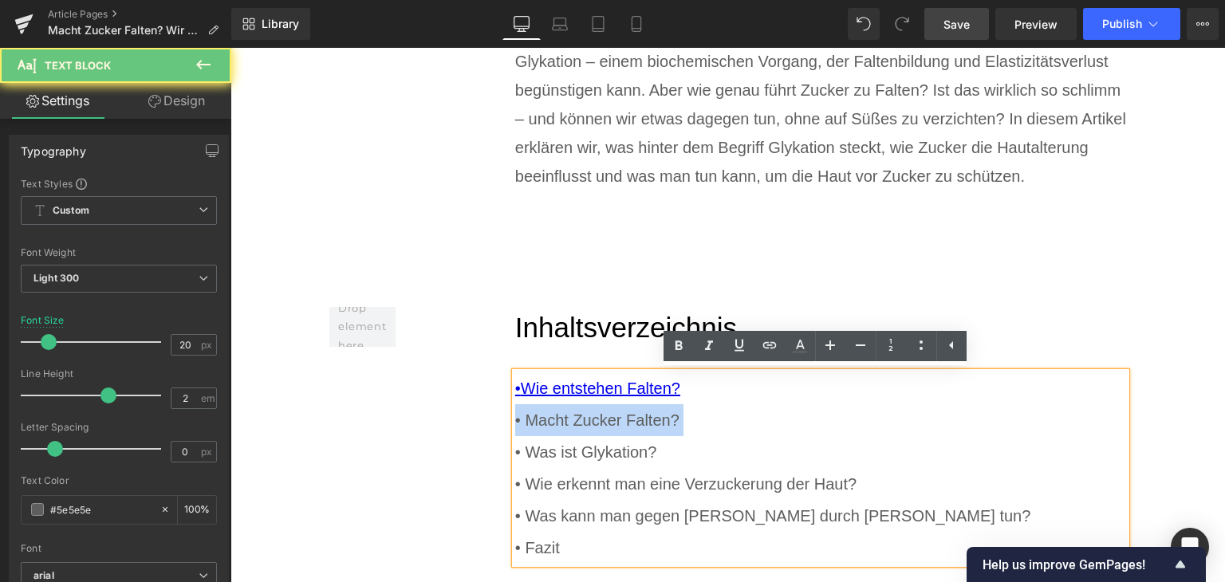
click at [584, 426] on div "• Macht Zucker Falten?" at bounding box center [821, 420] width 612 height 32
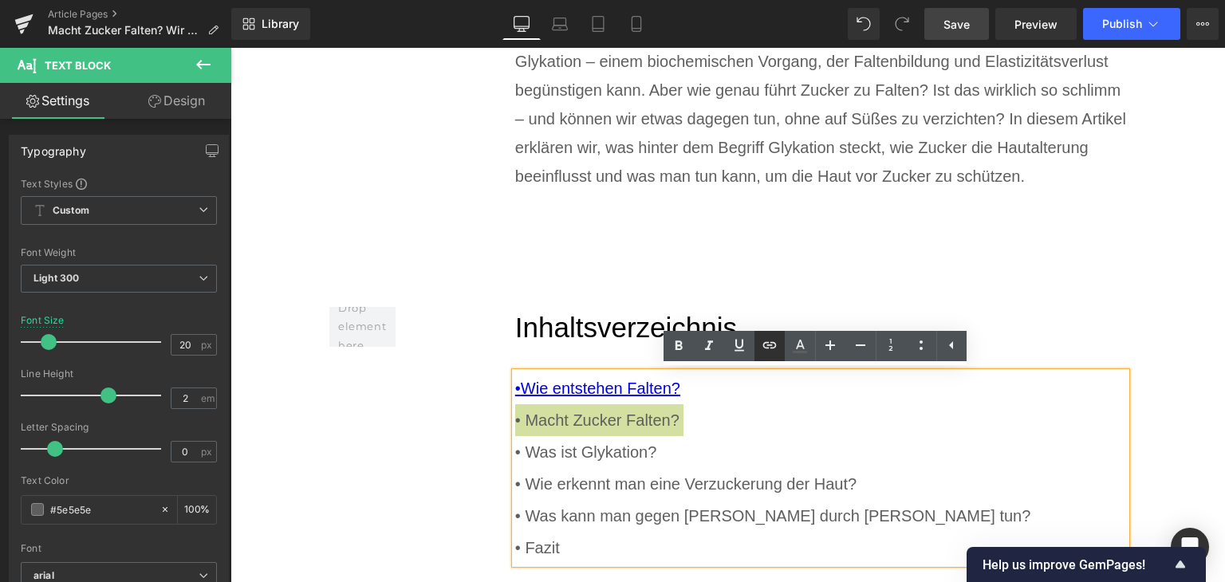
click at [760, 345] on icon at bounding box center [769, 345] width 19 height 19
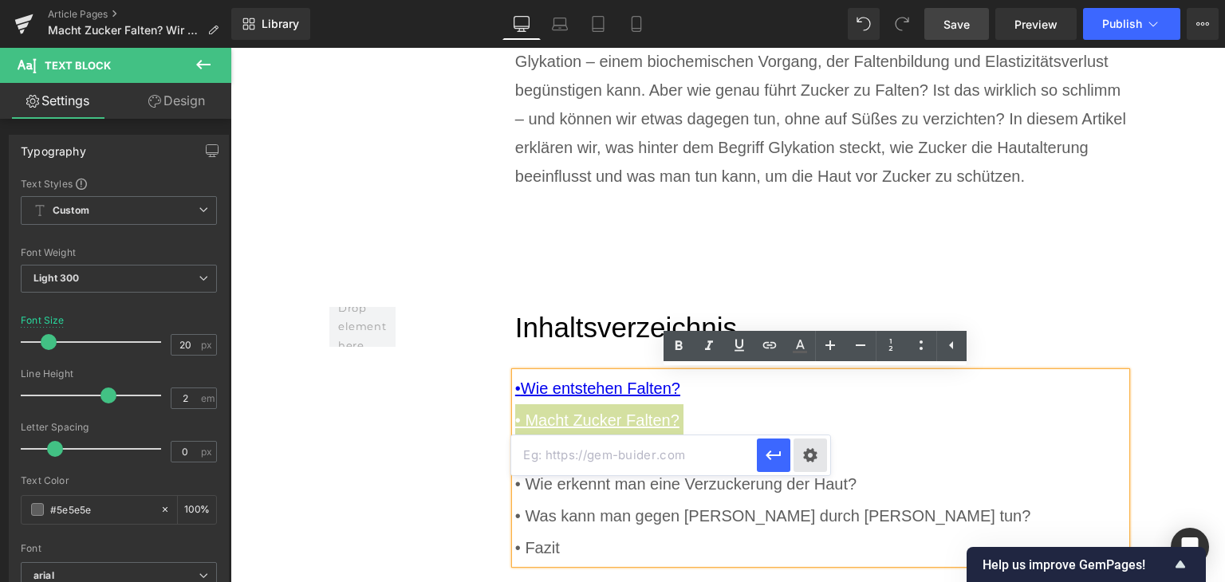
click at [817, 0] on div "Text Color Highlight Color rgba(0, 119, 193, 1) #0077c1 100 % transparent trans…" at bounding box center [612, 0] width 1225 height 0
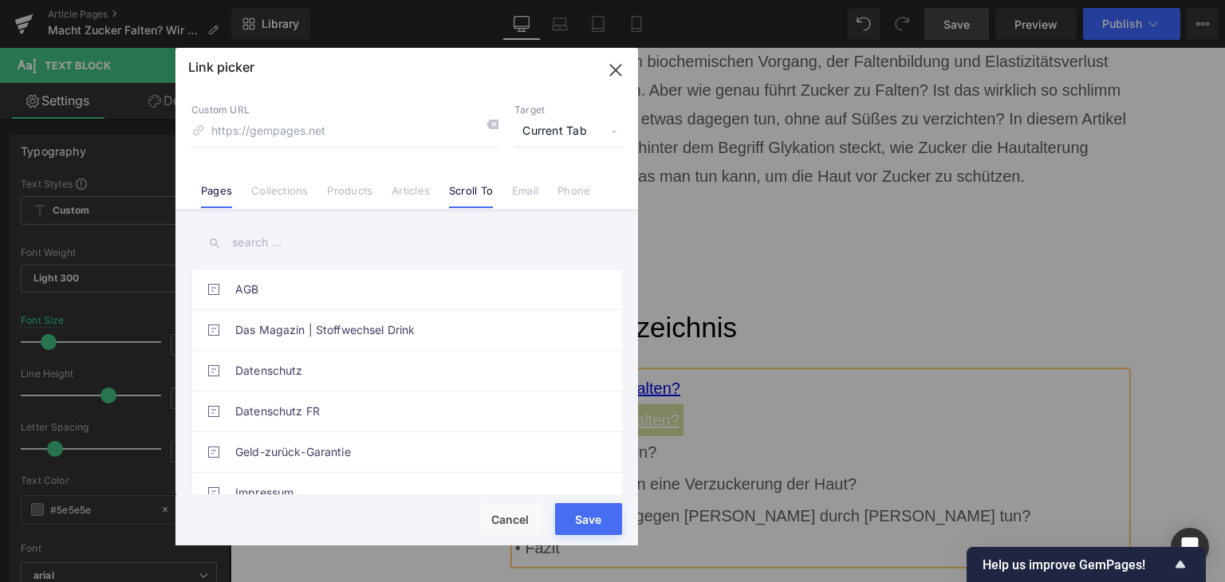
click at [478, 200] on link "Scroll To" at bounding box center [471, 196] width 44 height 24
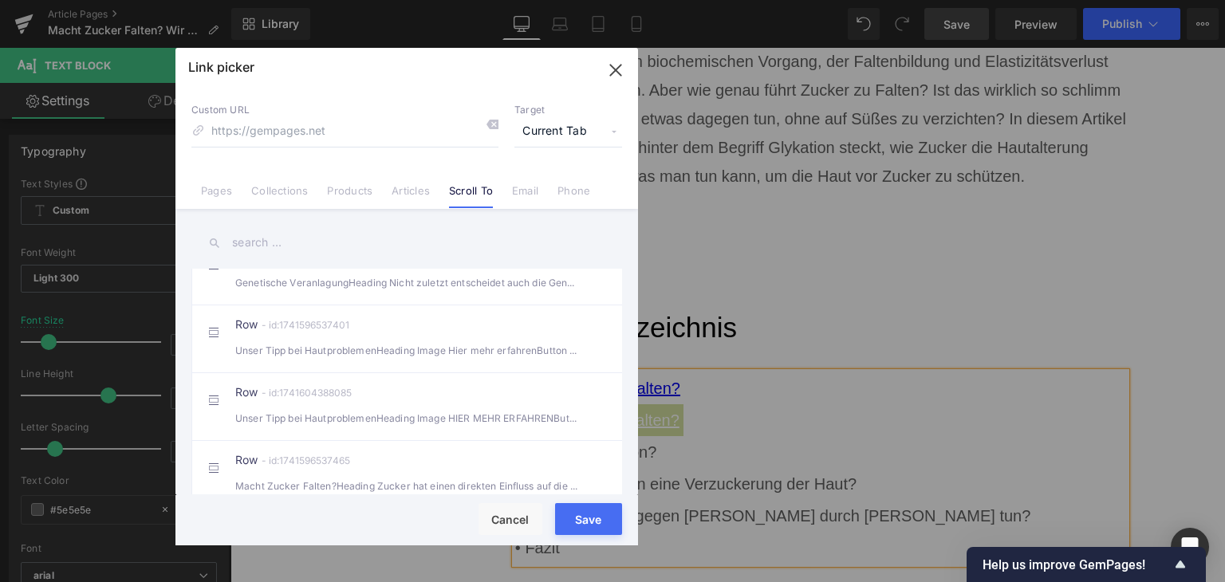
scroll to position [638, 0]
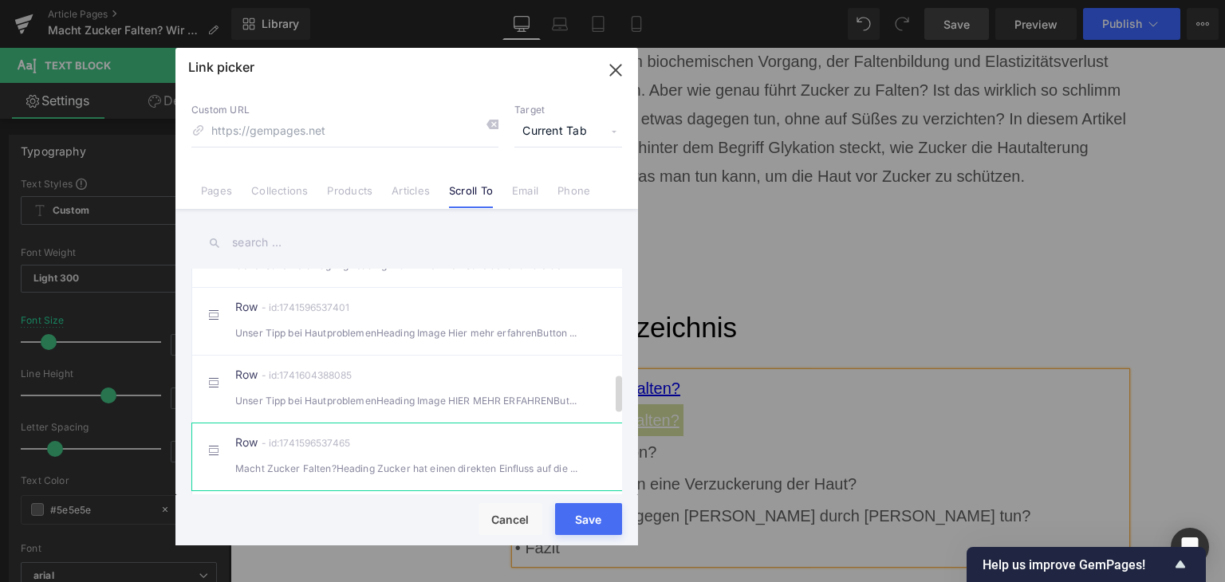
click at [441, 453] on div "Row - id:1741596537465 Macht [PERSON_NAME]?Heading Zucker hat einen direkten Ei…" at bounding box center [431, 457] width 392 height 40
type input "#r-1741596537465"
click at [588, 530] on button "Save" at bounding box center [588, 519] width 67 height 32
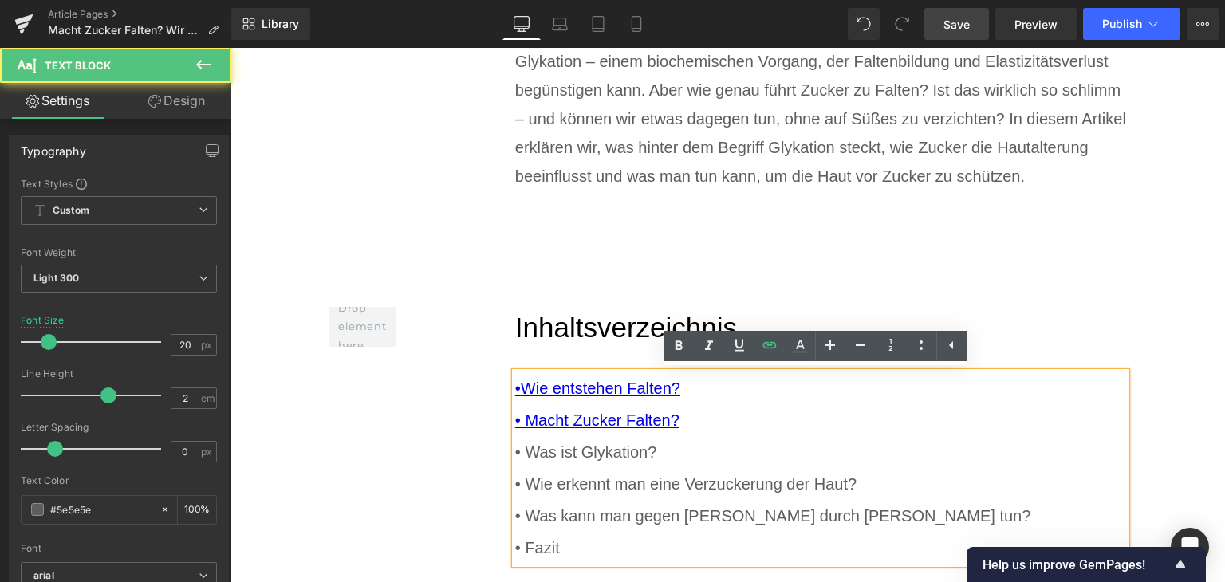
click at [592, 457] on div "• Was ist Glykation?" at bounding box center [821, 452] width 612 height 32
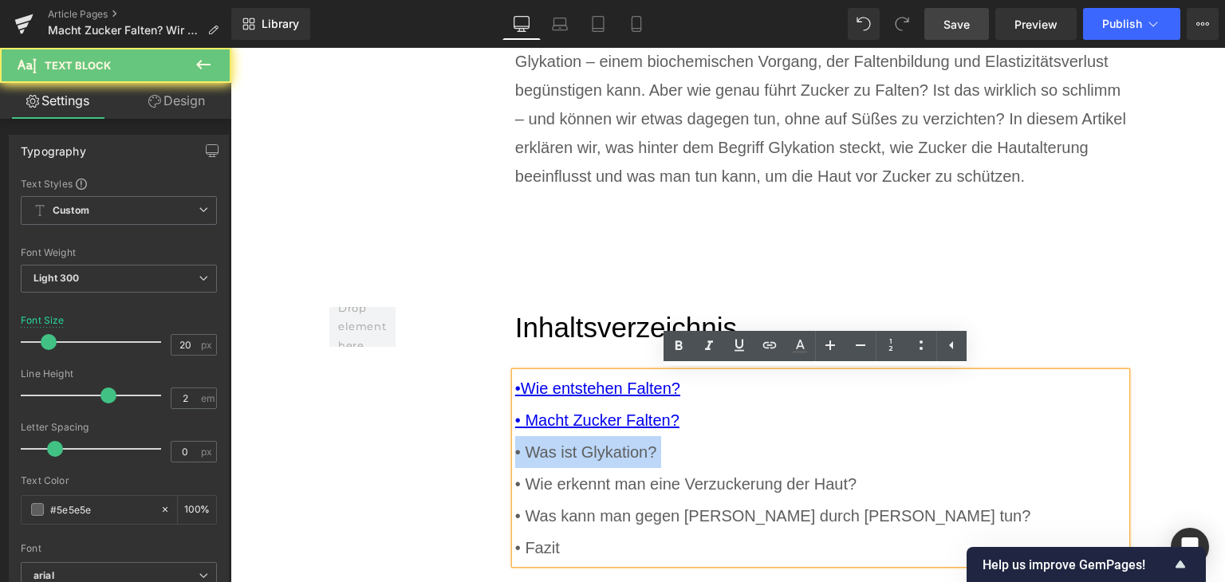
click at [592, 457] on div "• Was ist Glykation?" at bounding box center [821, 452] width 612 height 32
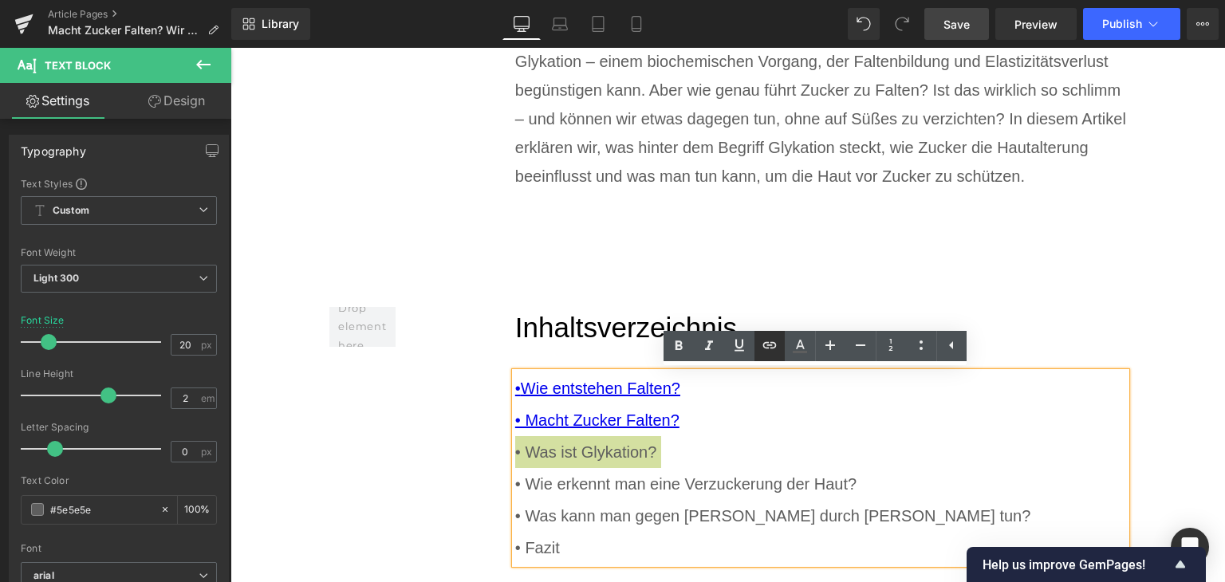
click at [777, 342] on icon at bounding box center [769, 345] width 19 height 19
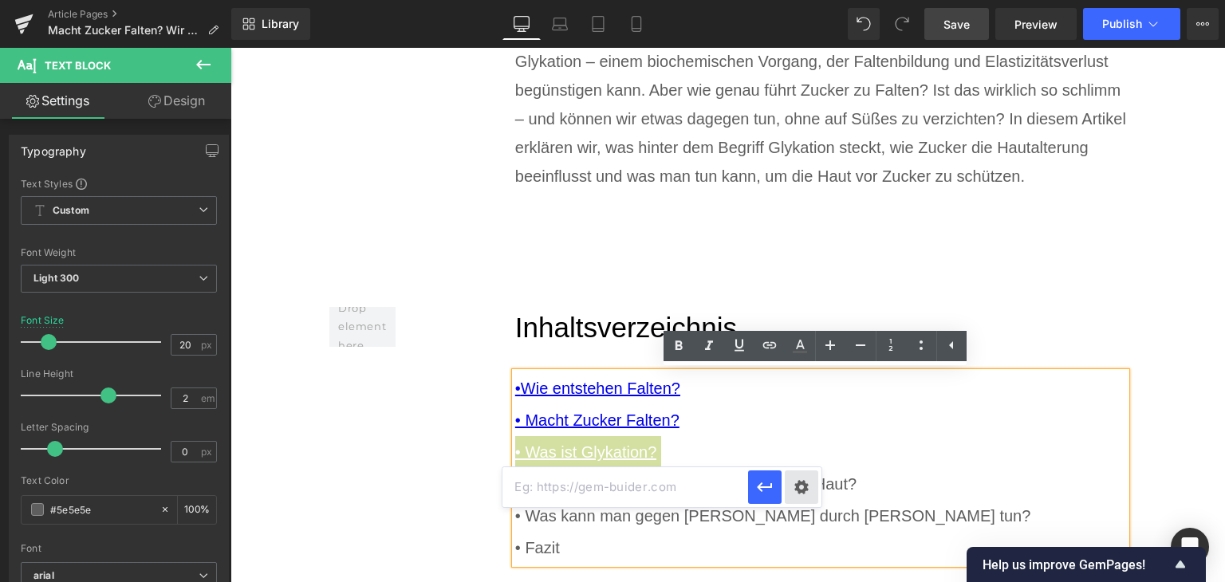
click at [804, 0] on div "Text Color Highlight Color rgba(0, 119, 193, 1) #0077c1 100 % transparent trans…" at bounding box center [612, 0] width 1225 height 0
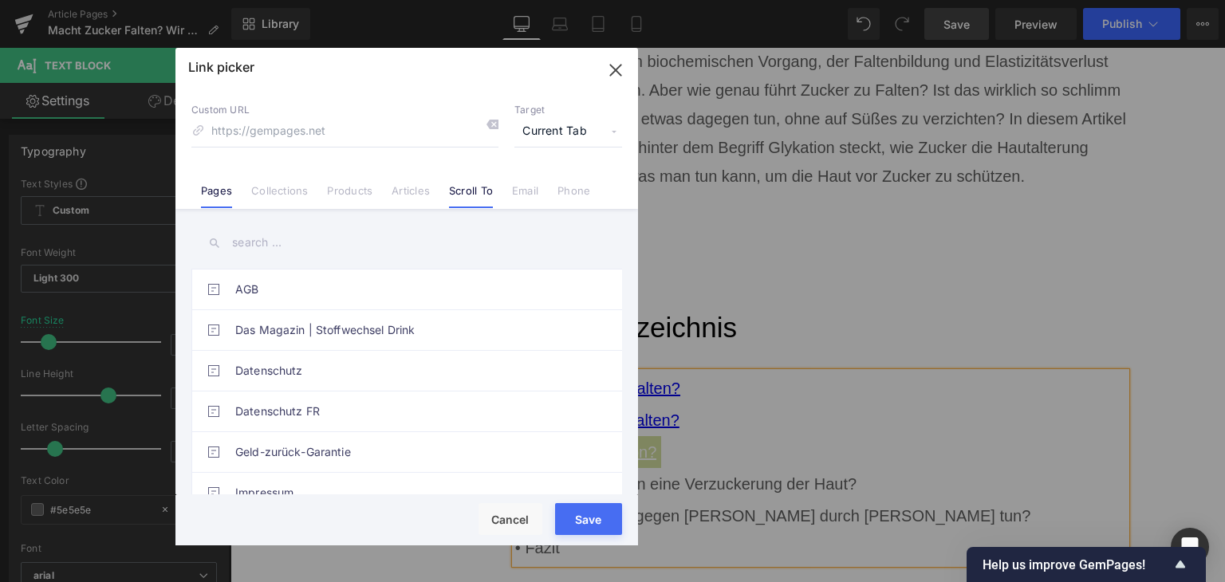
click at [456, 190] on link "Scroll To" at bounding box center [471, 196] width 44 height 24
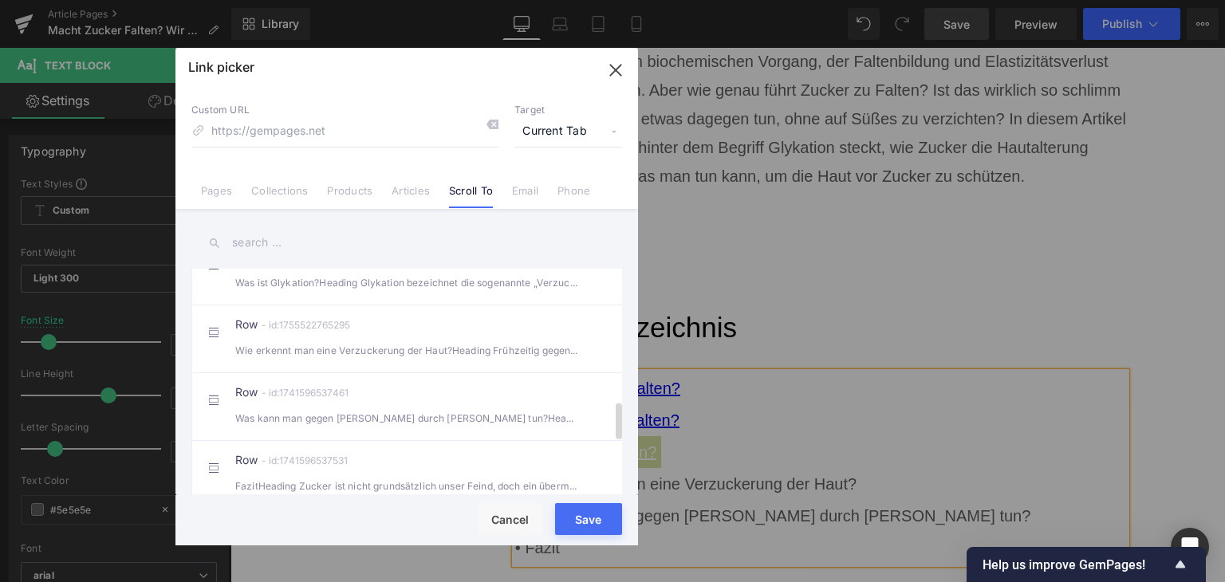
scroll to position [798, 0]
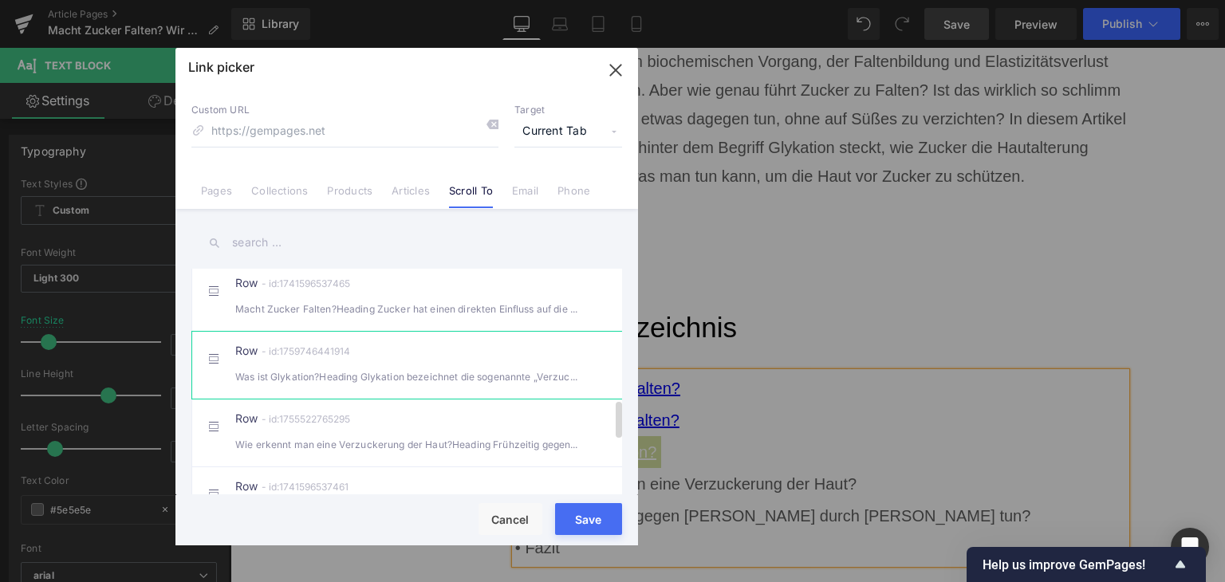
click at [402, 385] on div "Was ist Glykation?Heading Glykation bezeichnet die sogenannte „Verzuckerung“" at bounding box center [406, 376] width 343 height 17
type input "#r-1759746441914"
click at [575, 530] on button "Save" at bounding box center [588, 519] width 67 height 32
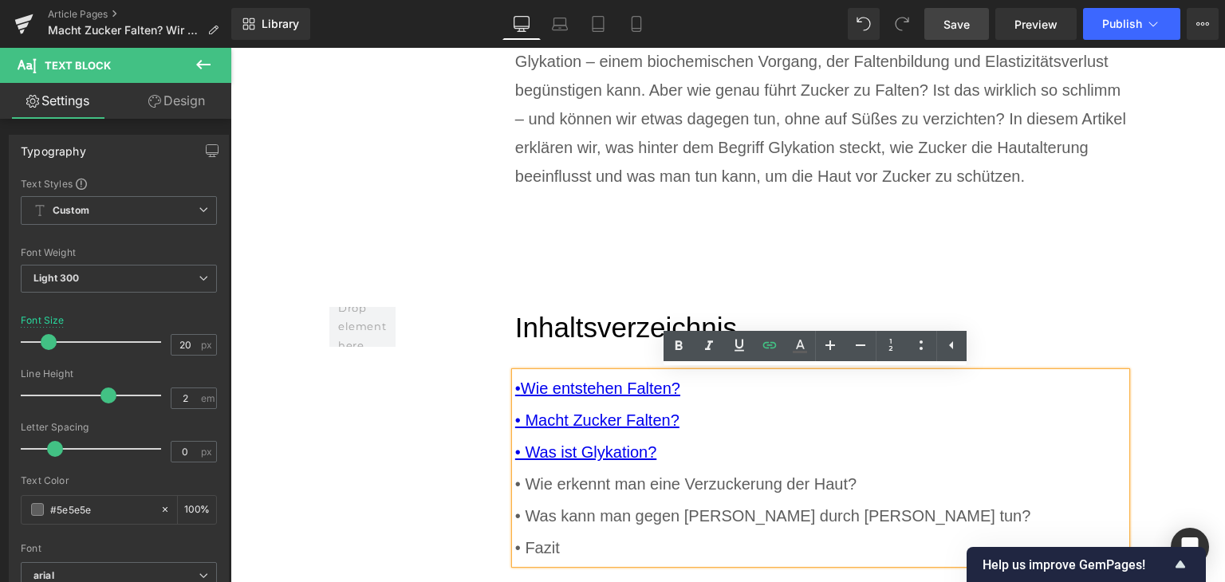
click at [584, 485] on div "• Wie erkennt man eine Verzuckerung der Haut?" at bounding box center [821, 484] width 612 height 32
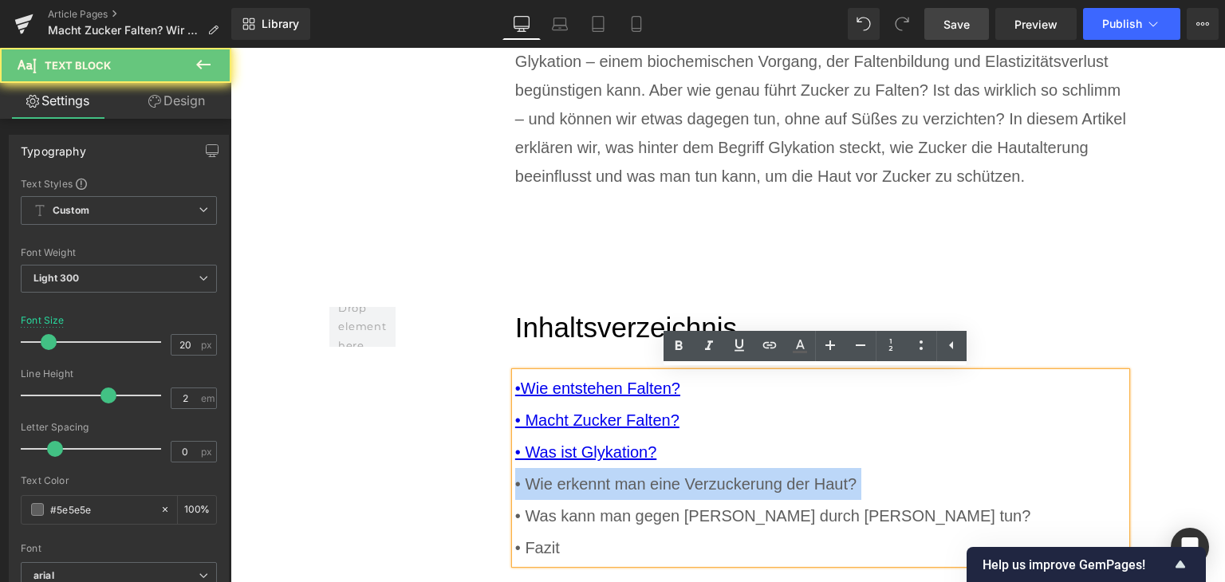
click at [584, 485] on div "• Wie erkennt man eine Verzuckerung der Haut?" at bounding box center [821, 484] width 612 height 32
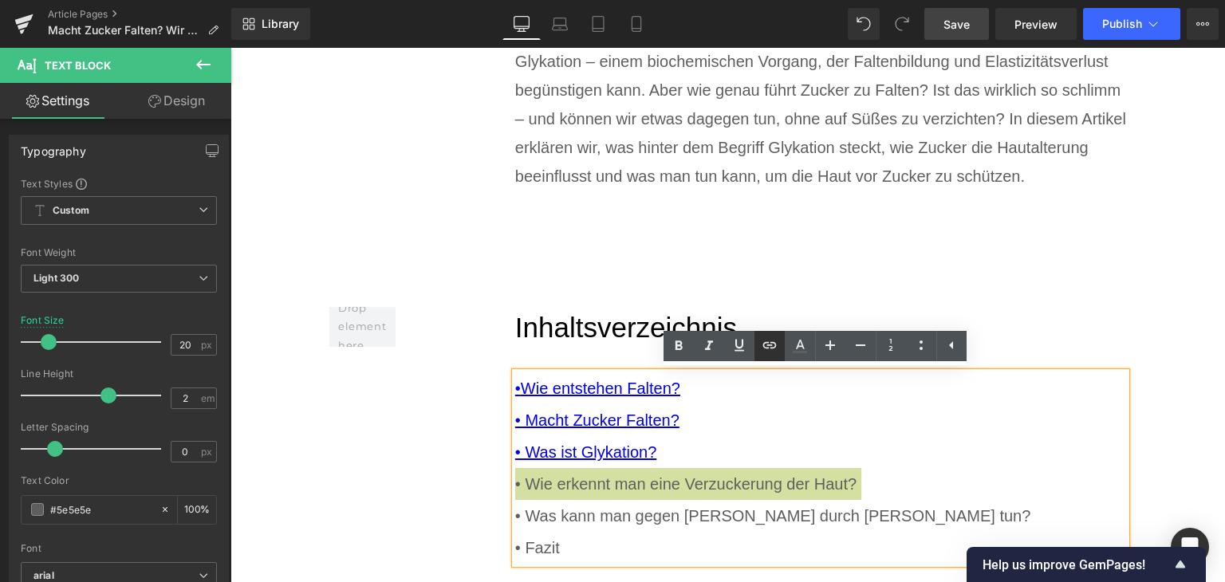
drag, startPoint x: 778, startPoint y: 342, endPoint x: 774, endPoint y: 351, distance: 9.3
click at [778, 342] on icon at bounding box center [769, 345] width 19 height 19
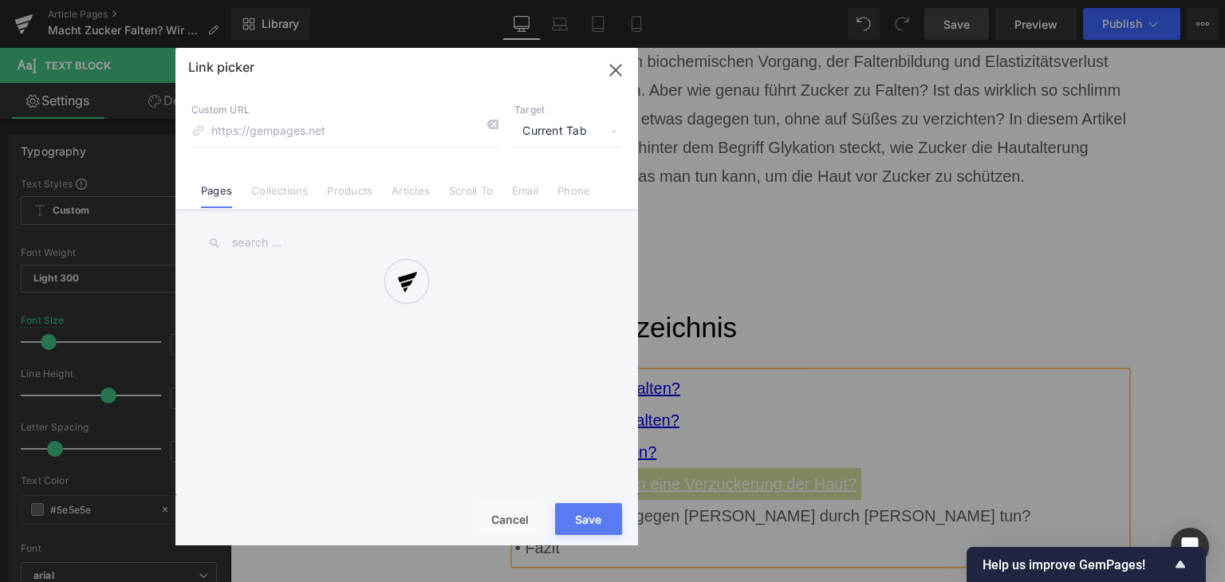
click at [887, 0] on div "Text Color Highlight Color rgba(0, 119, 193, 1) #0077c1 100 % transparent trans…" at bounding box center [612, 0] width 1225 height 0
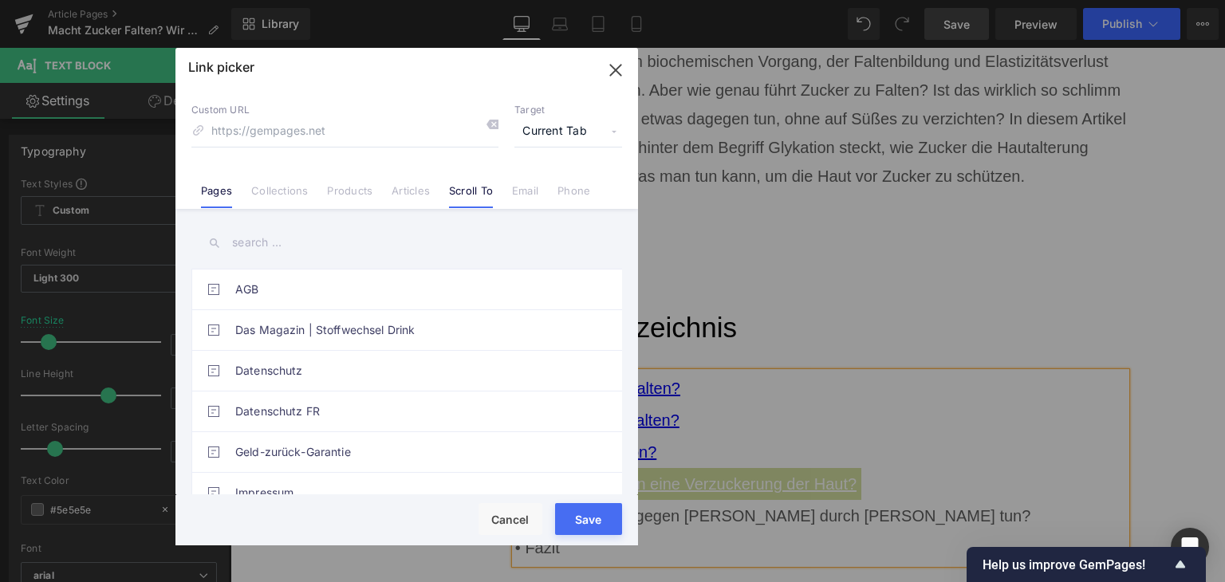
click at [456, 192] on link "Scroll To" at bounding box center [471, 196] width 44 height 24
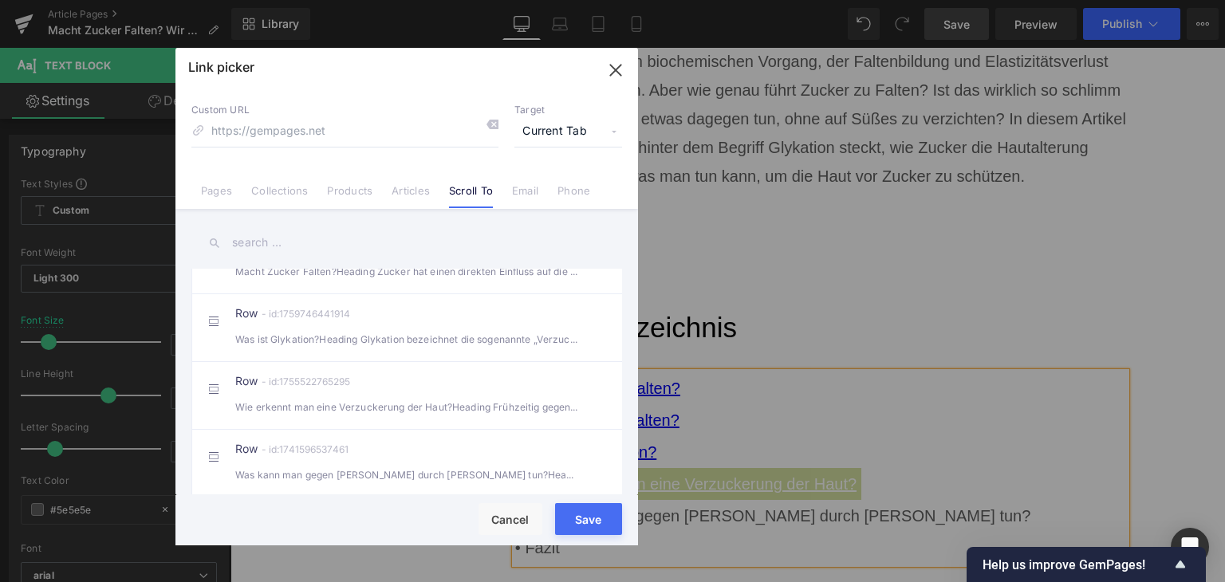
scroll to position [877, 0]
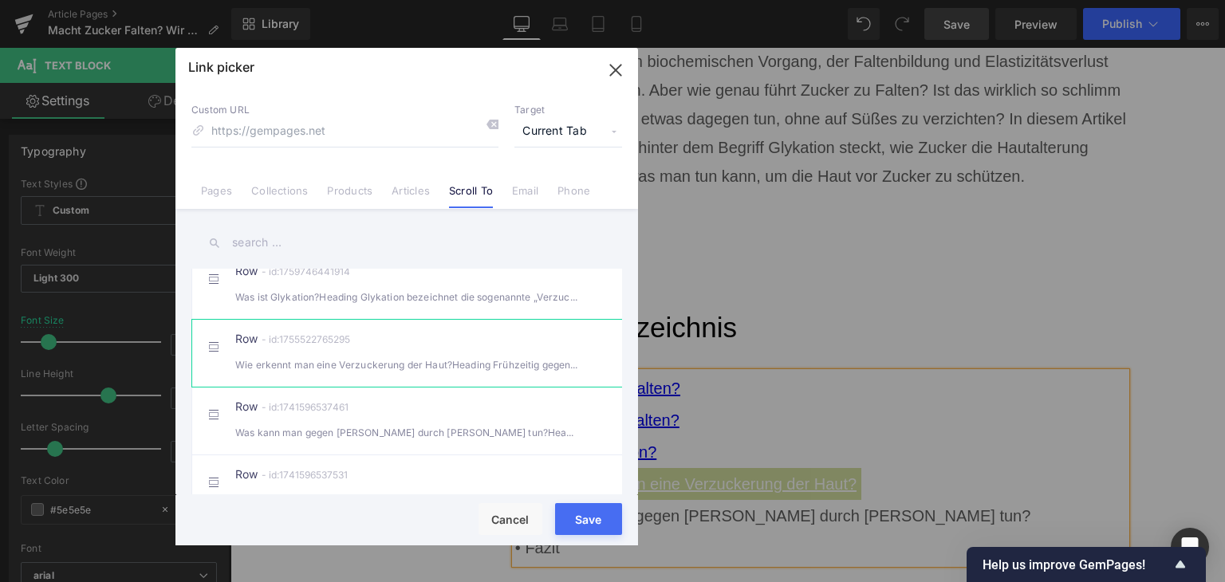
click at [422, 373] on div "Wie erkennt man eine Verzuckerung der Haut?Heading Frühzeitig gegenzusteuern" at bounding box center [406, 365] width 343 height 17
type input "#r-1755522765295"
click at [599, 530] on button "Save" at bounding box center [588, 519] width 67 height 32
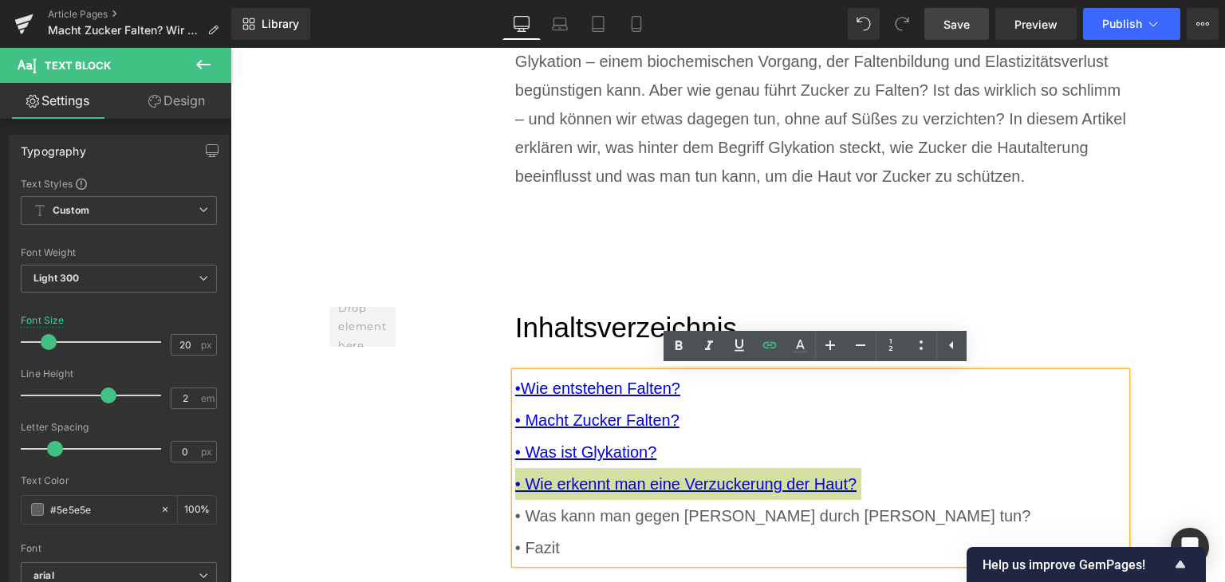
click at [597, 518] on div "Rendering Content" at bounding box center [613, 519] width 98 height 18
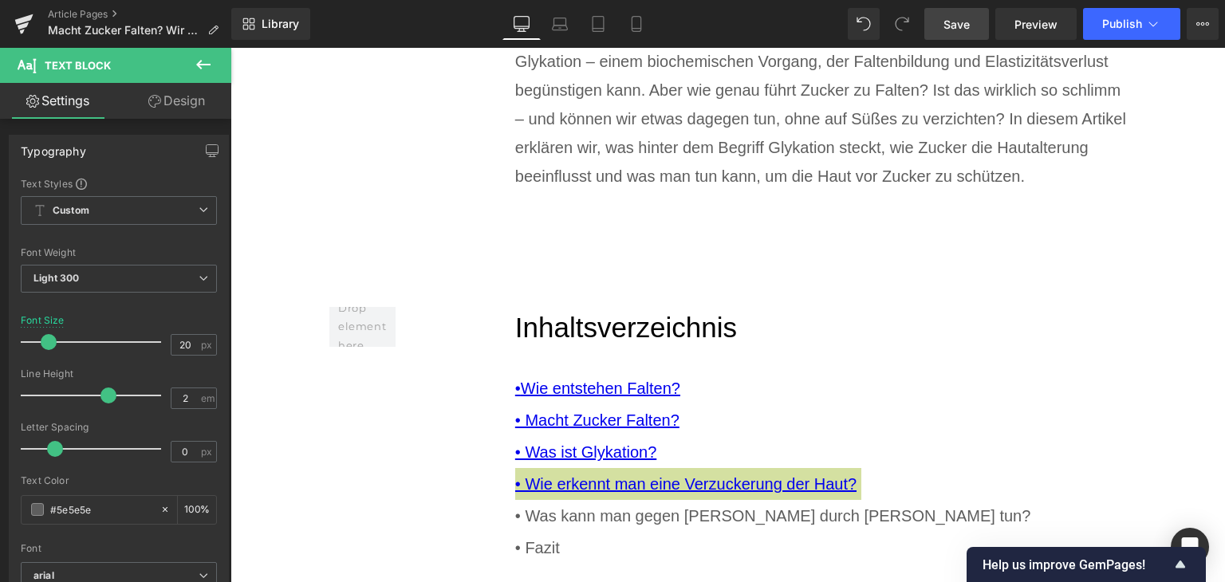
click at [597, 518] on div "Rendering Content" at bounding box center [613, 519] width 98 height 18
click at [597, 517] on div "Rendering Content" at bounding box center [613, 519] width 98 height 18
click at [606, 518] on div "Rendering Content" at bounding box center [613, 519] width 98 height 18
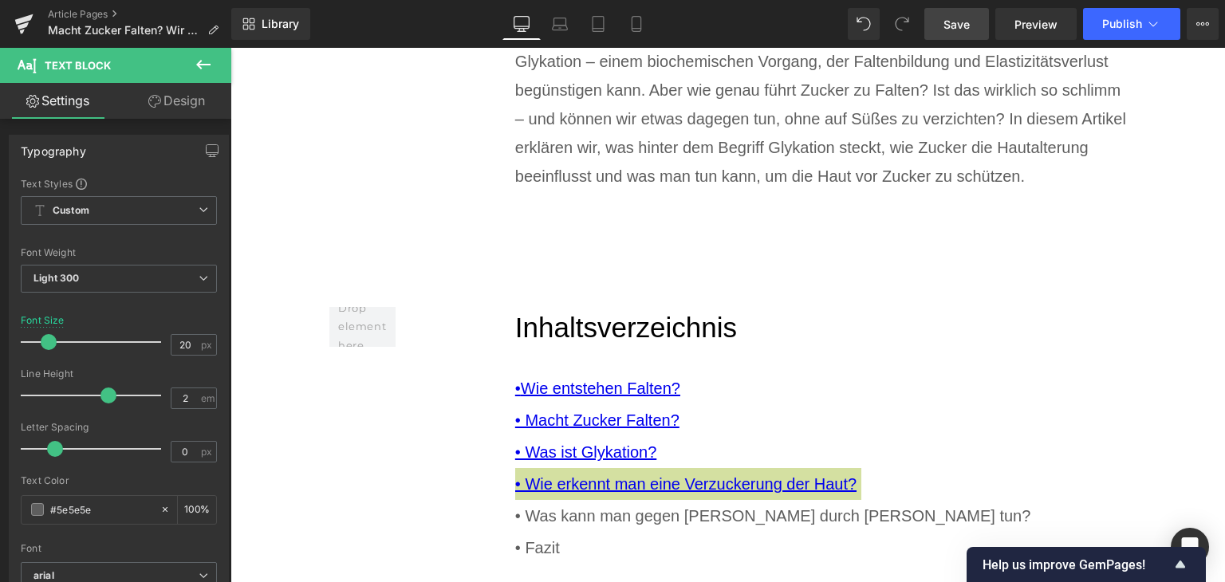
click at [606, 518] on div "Rendering Content" at bounding box center [613, 519] width 98 height 18
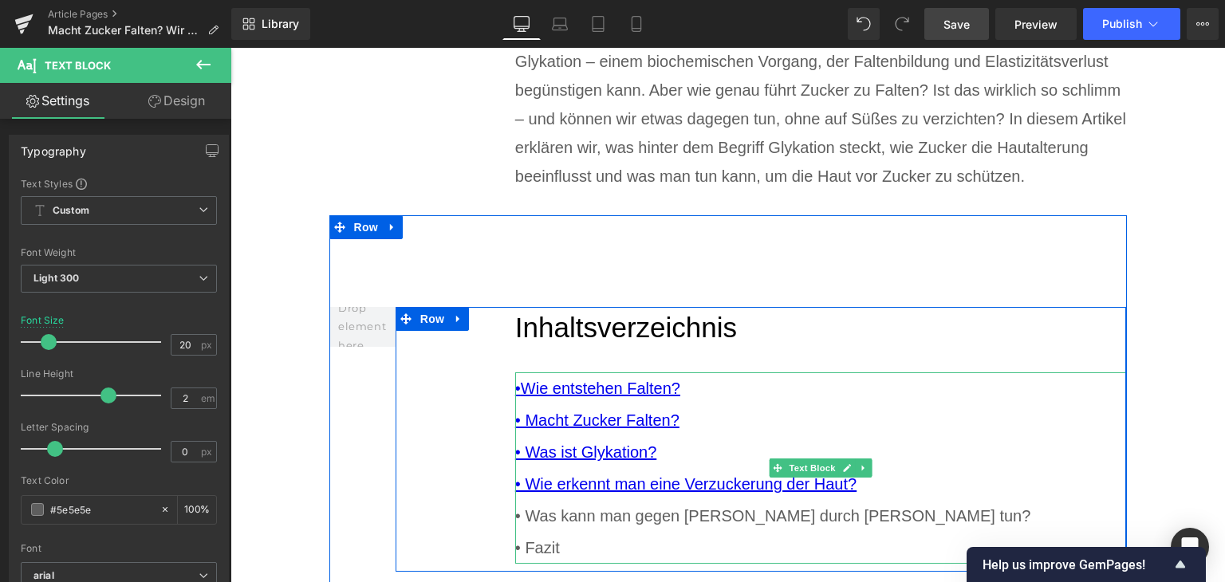
click at [669, 523] on div "• Was kann man gegen [PERSON_NAME] durch [PERSON_NAME] tun?" at bounding box center [821, 516] width 612 height 32
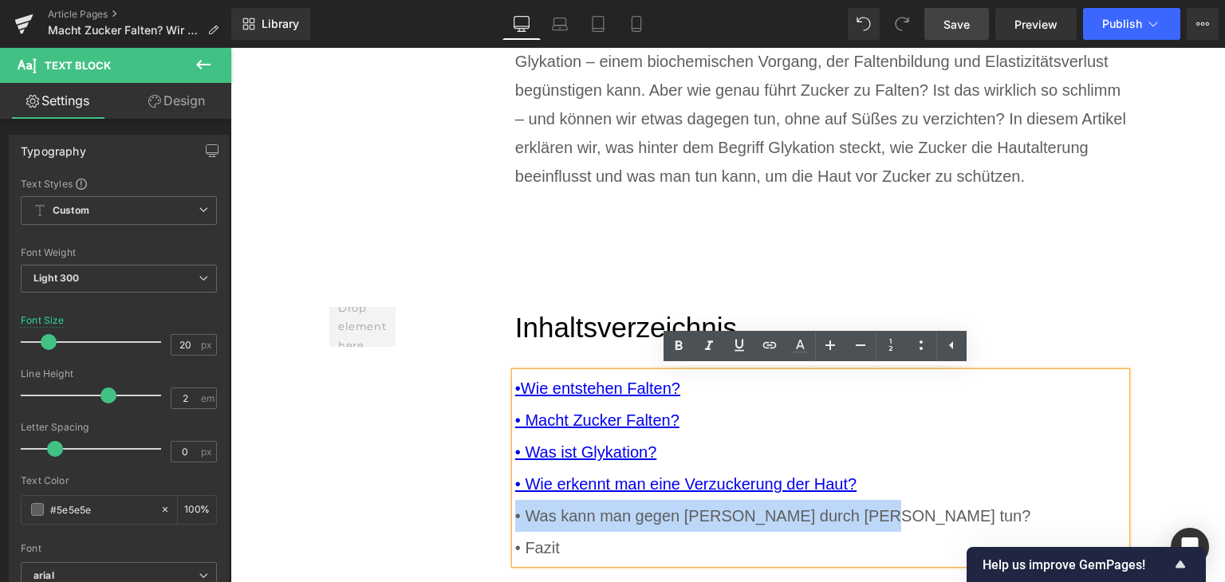
drag, startPoint x: 858, startPoint y: 519, endPoint x: 510, endPoint y: 514, distance: 347.8
click at [515, 514] on div "• Was kann man gegen [PERSON_NAME] durch [PERSON_NAME] tun?" at bounding box center [821, 516] width 612 height 32
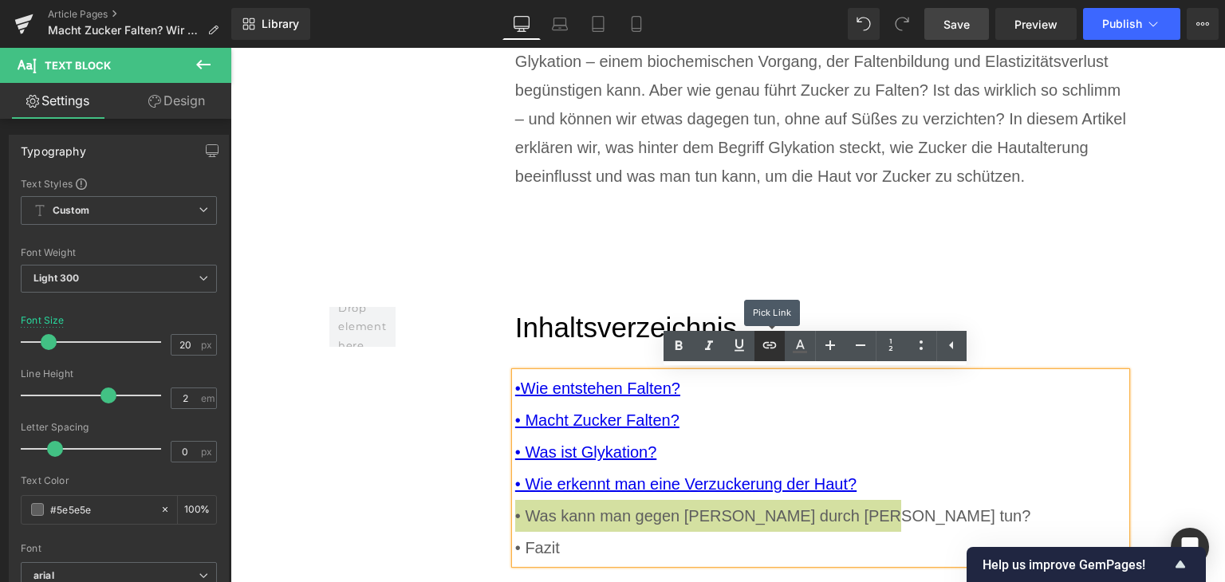
click at [760, 355] on icon at bounding box center [769, 345] width 19 height 19
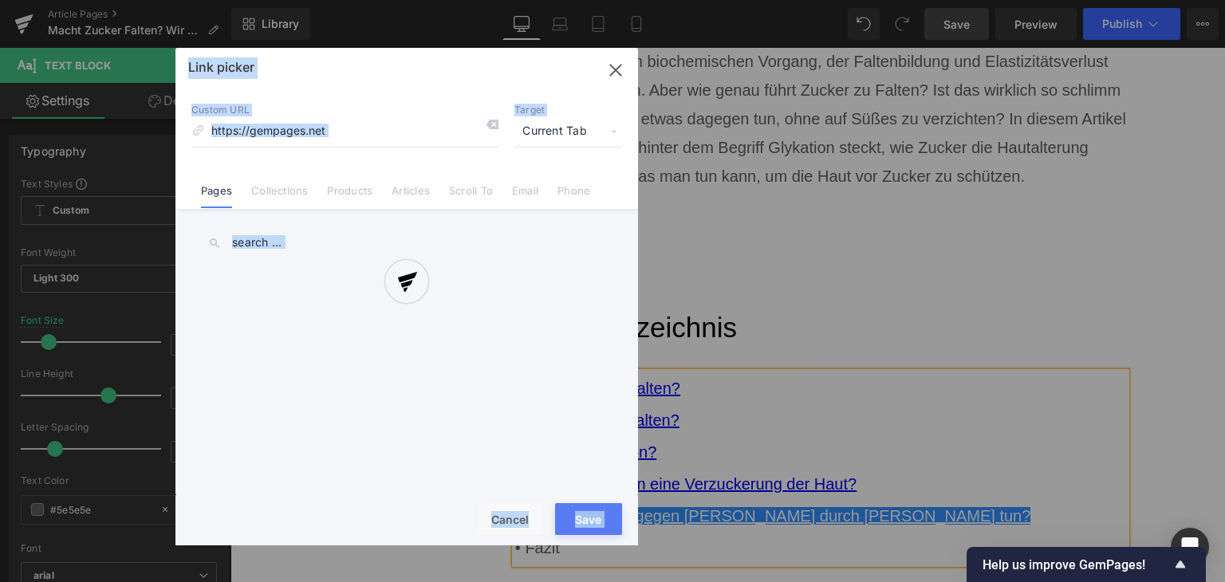
click at [898, 0] on div "Text Color Highlight Color rgba(0, 119, 193, 1) #0077c1 100 % transparent trans…" at bounding box center [612, 0] width 1225 height 0
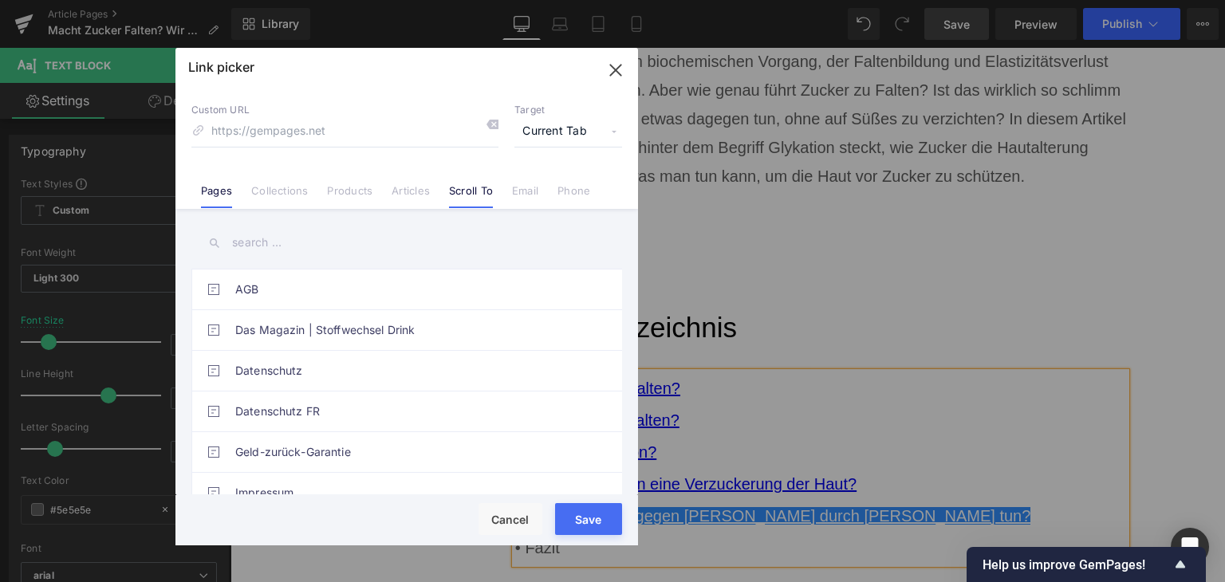
click at [453, 195] on link "Scroll To" at bounding box center [471, 196] width 44 height 24
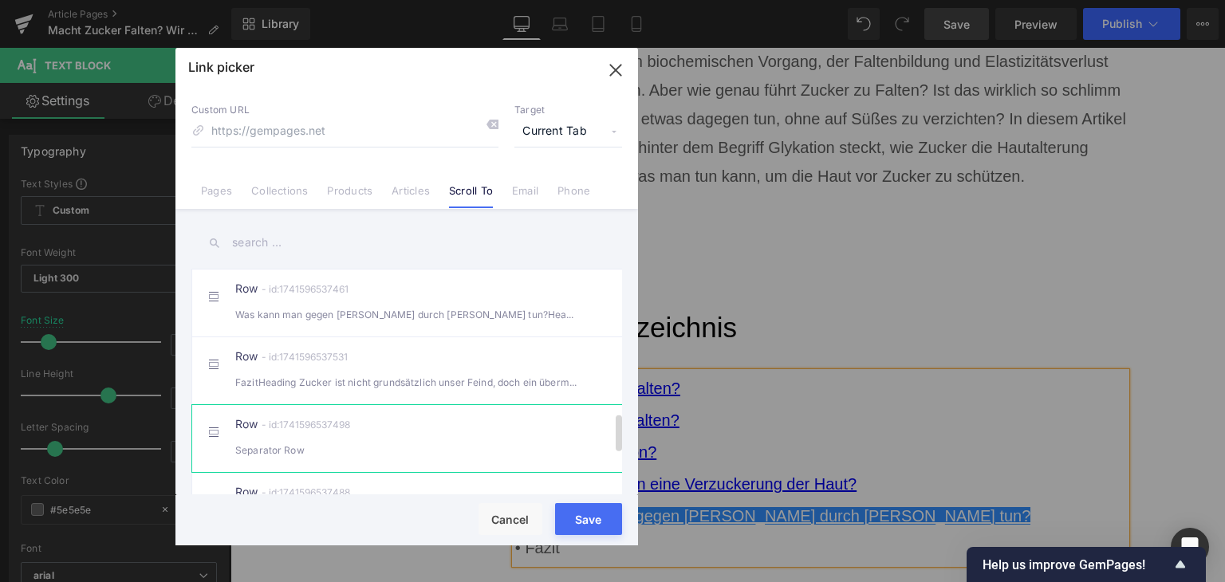
scroll to position [1037, 0]
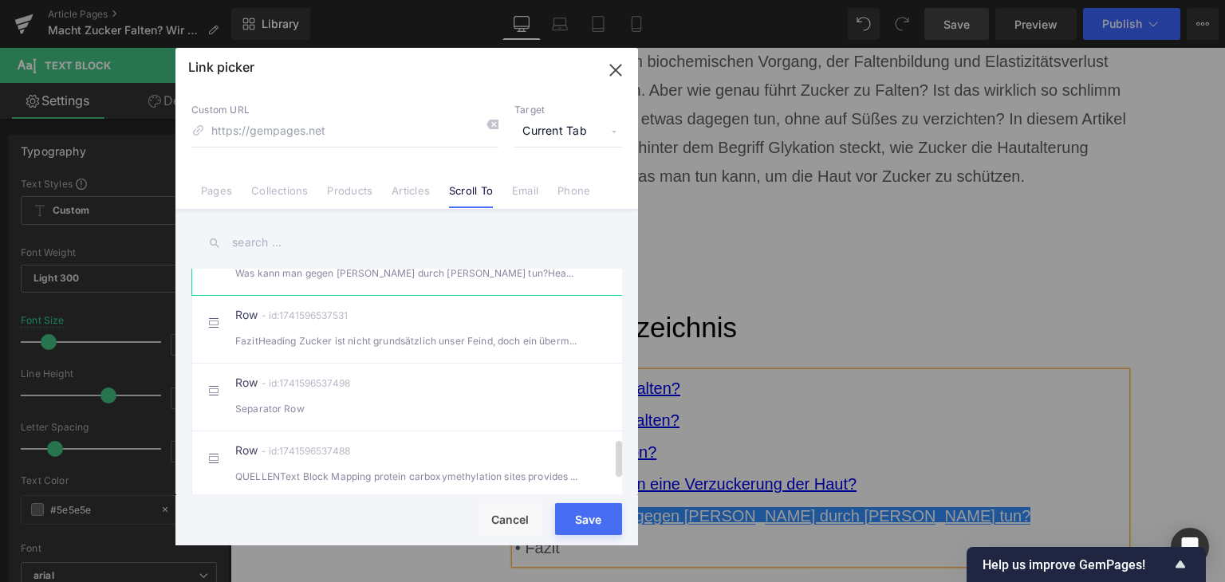
click at [412, 282] on div "Was kann man gegen [PERSON_NAME] durch [PERSON_NAME] tun?Heading Einmal gebilde…" at bounding box center [406, 273] width 343 height 17
type input "#r-1741596537461"
click at [581, 530] on button "Save" at bounding box center [588, 519] width 67 height 32
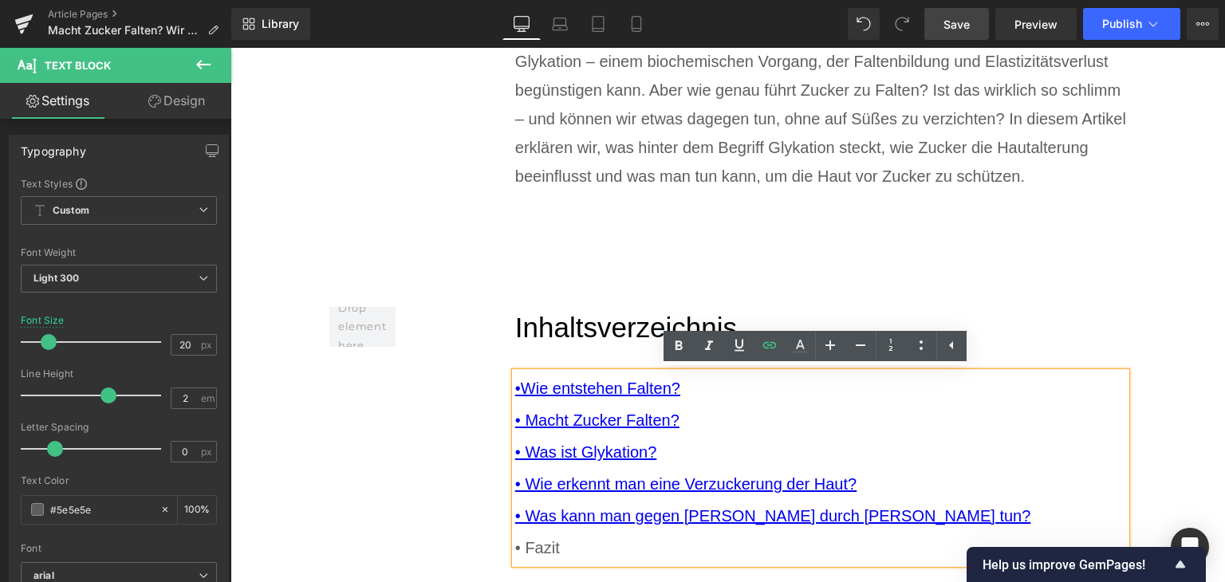
click at [522, 546] on div "• Fazit" at bounding box center [821, 548] width 612 height 32
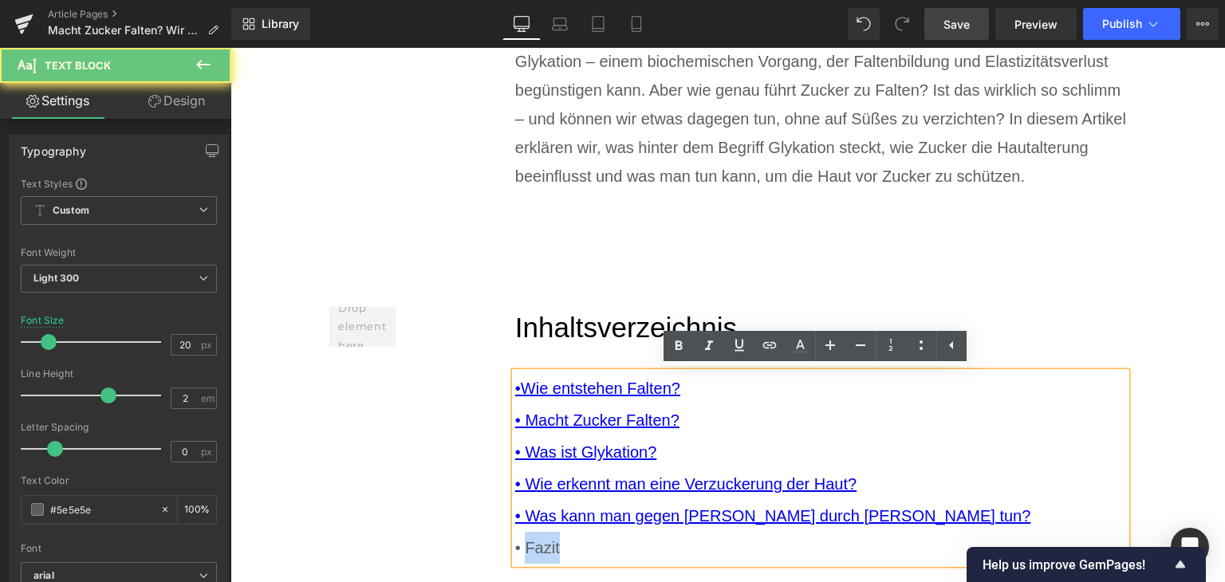
click at [523, 546] on div "• Fazit" at bounding box center [821, 548] width 612 height 32
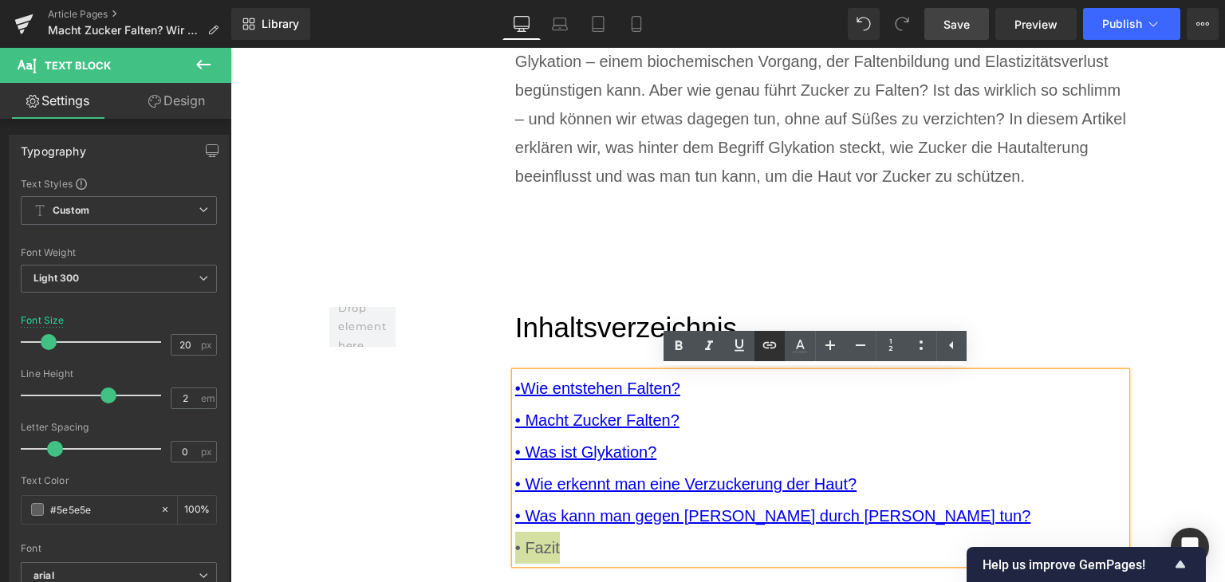
click at [772, 347] on icon at bounding box center [769, 345] width 19 height 19
click at [804, 0] on div "Text Color Highlight Color rgba(0, 119, 193, 1) #0077c1 100 % transparent trans…" at bounding box center [612, 0] width 1225 height 0
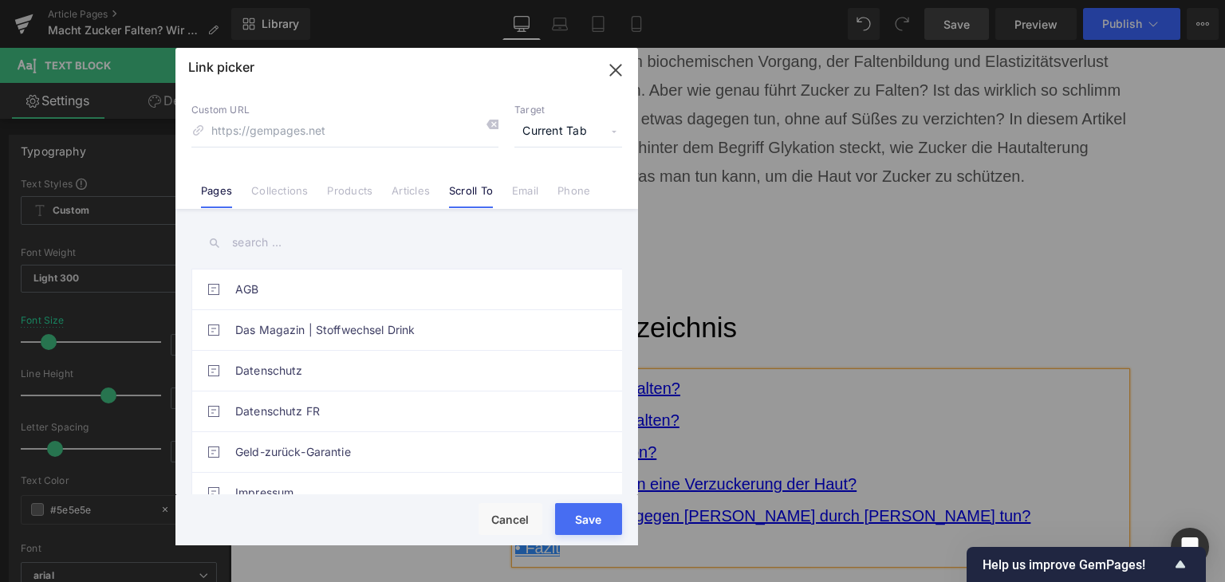
click at [469, 184] on link "Scroll To" at bounding box center [471, 196] width 44 height 24
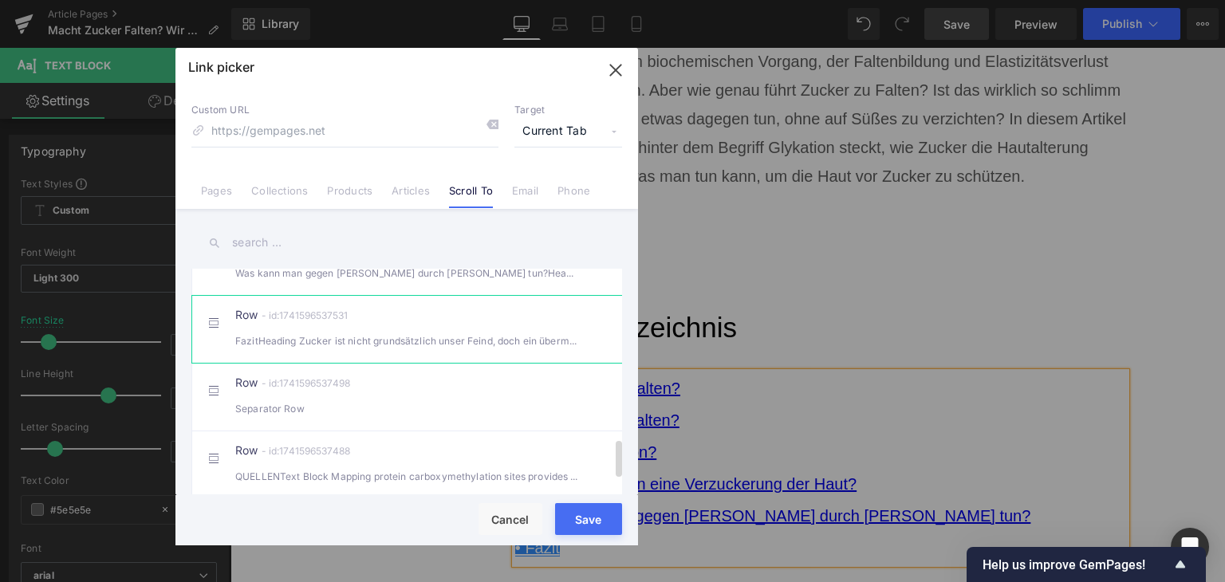
click at [380, 349] on div "FazitHeading Zucker ist nicht grundsätzlich unser Feind, doch ein übermäßiger" at bounding box center [406, 341] width 343 height 17
type input "#r-1741596537531"
click at [592, 531] on button "Save" at bounding box center [588, 519] width 67 height 32
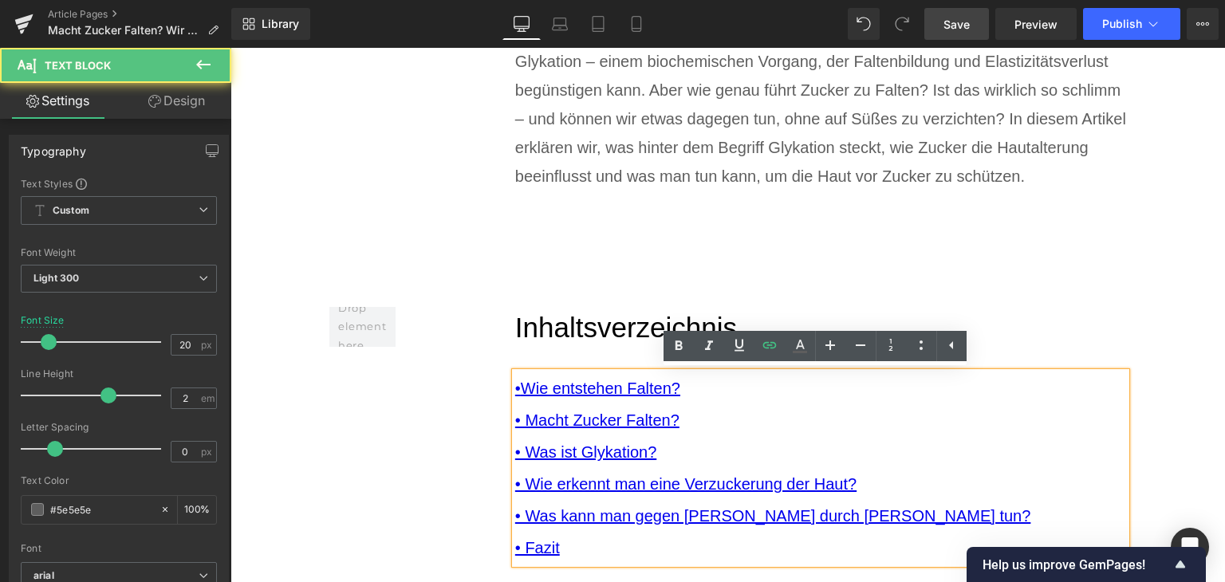
click at [731, 432] on div "• Macht Zucker Falten?" at bounding box center [821, 420] width 612 height 32
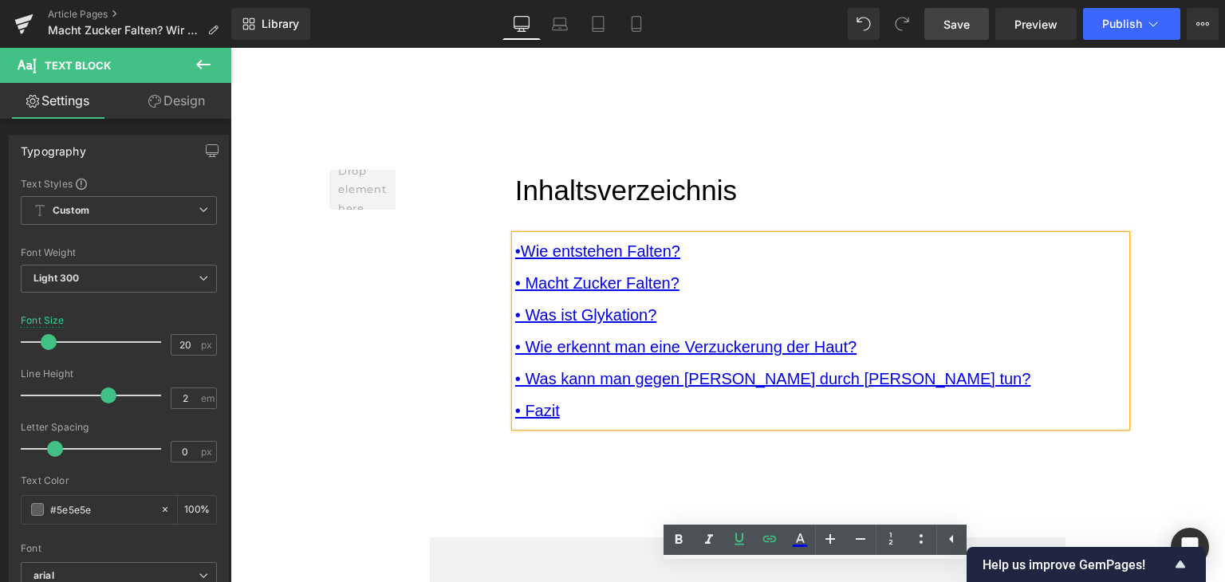
scroll to position [621, 0]
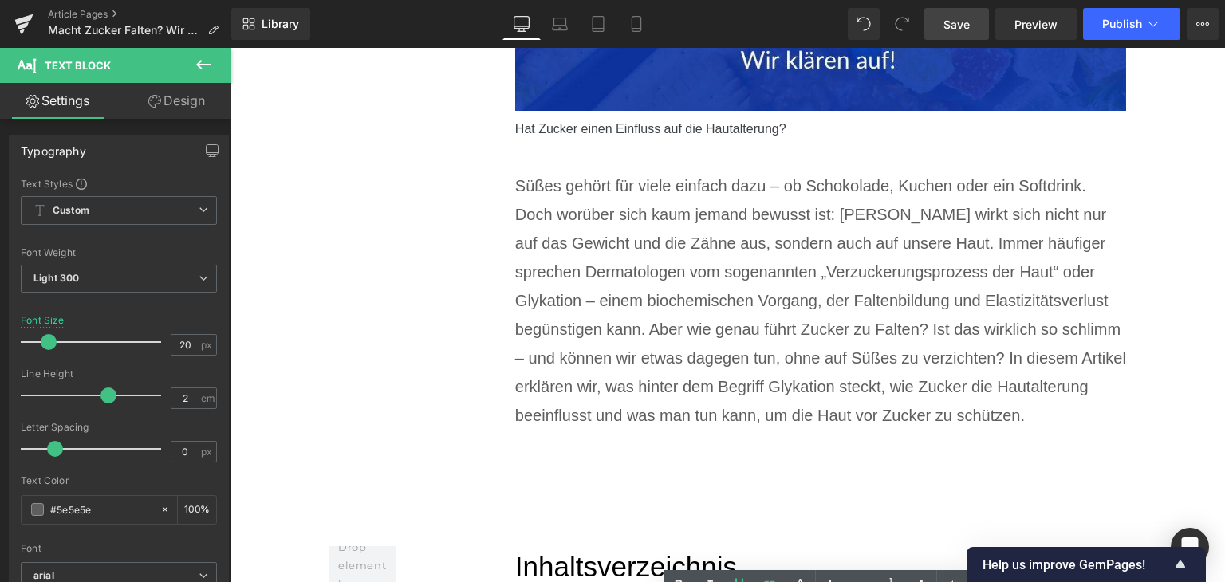
click at [975, 35] on link "Save" at bounding box center [956, 24] width 65 height 32
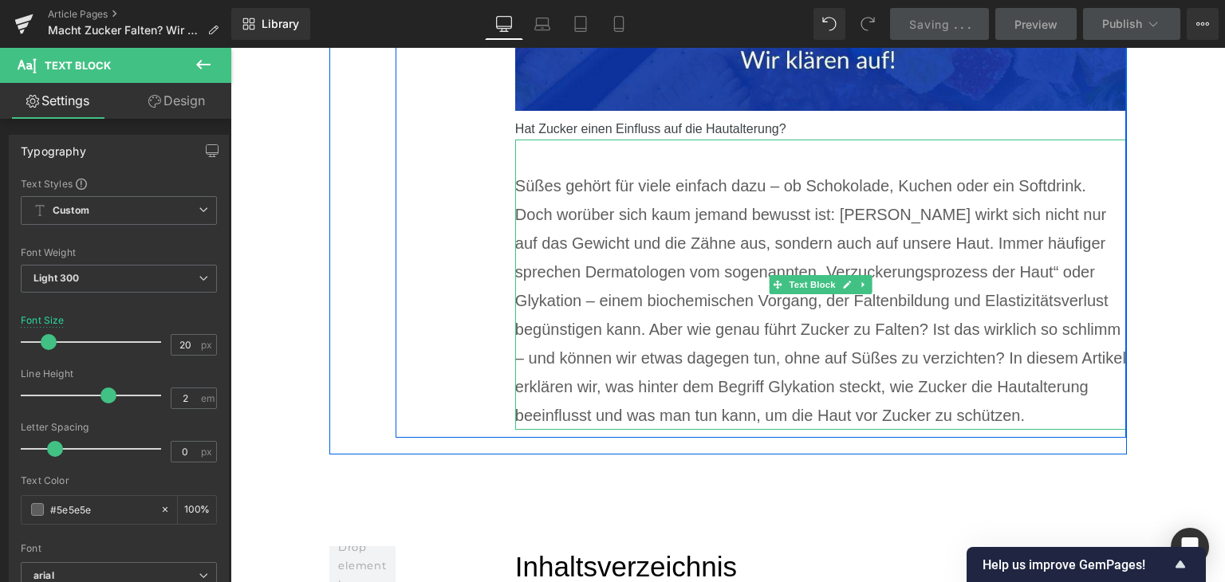
click at [976, 384] on p "Süßes gehört für viele einfach dazu – ob Schokolade, Kuchen oder ein Softdrink.…" at bounding box center [821, 300] width 612 height 258
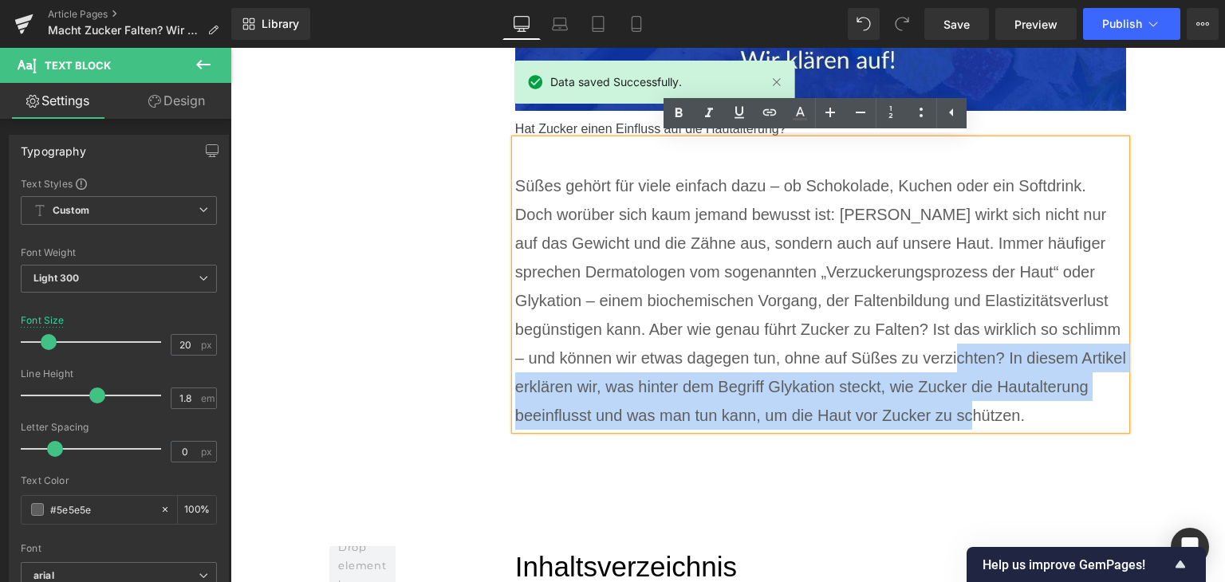
drag, startPoint x: 1050, startPoint y: 411, endPoint x: 957, endPoint y: 361, distance: 104.9
click at [957, 361] on p "Süßes gehört für viele einfach dazu – ob Schokolade, Kuchen oder ein Softdrink.…" at bounding box center [821, 300] width 612 height 258
copy p "In diesem Artikel erklären wir, was hinter dem Begriff Glykation steckt, wie Zu…"
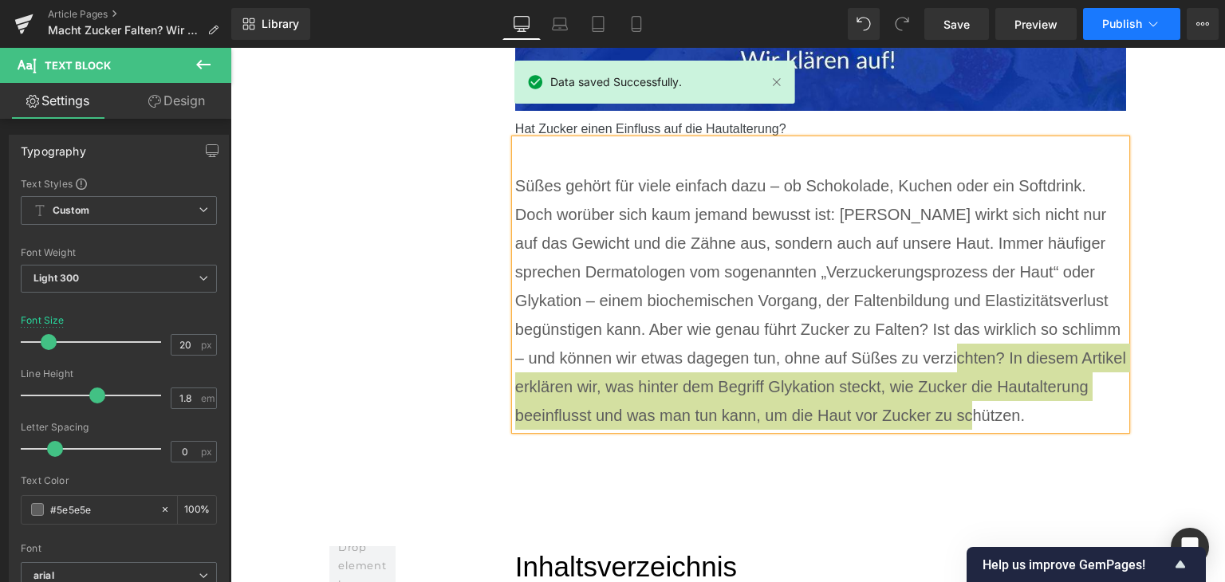
click at [1116, 27] on span "Publish" at bounding box center [1122, 24] width 40 height 13
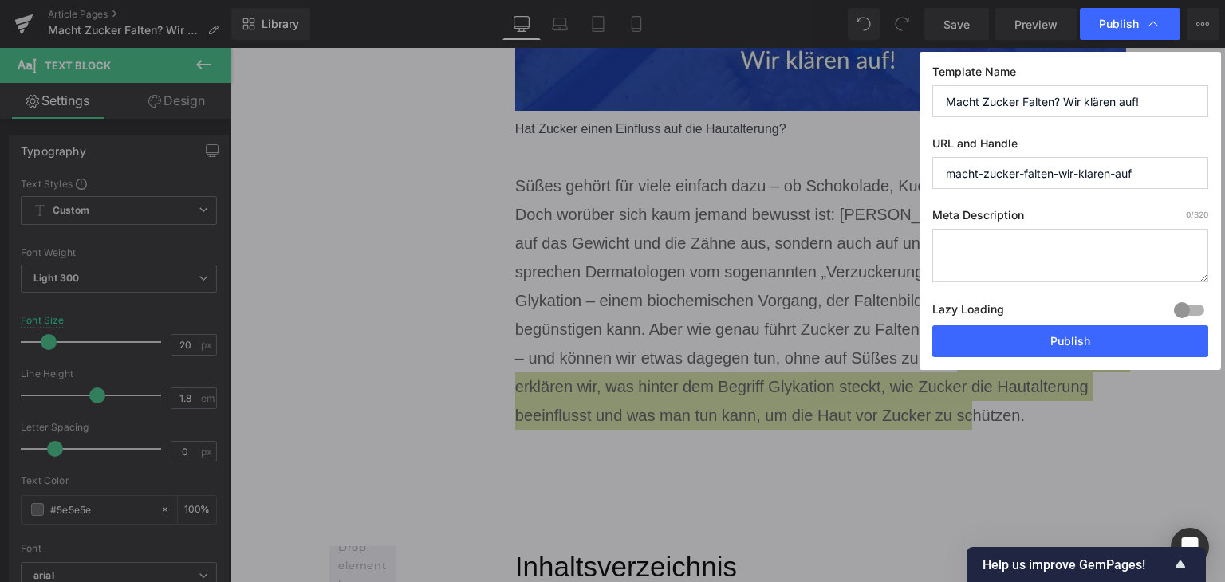
click at [1044, 243] on textarea at bounding box center [1070, 255] width 276 height 53
paste textarea "In diesem Artikel erklären wir, was hinter dem Begriff Glykation steckt, wie Zu…"
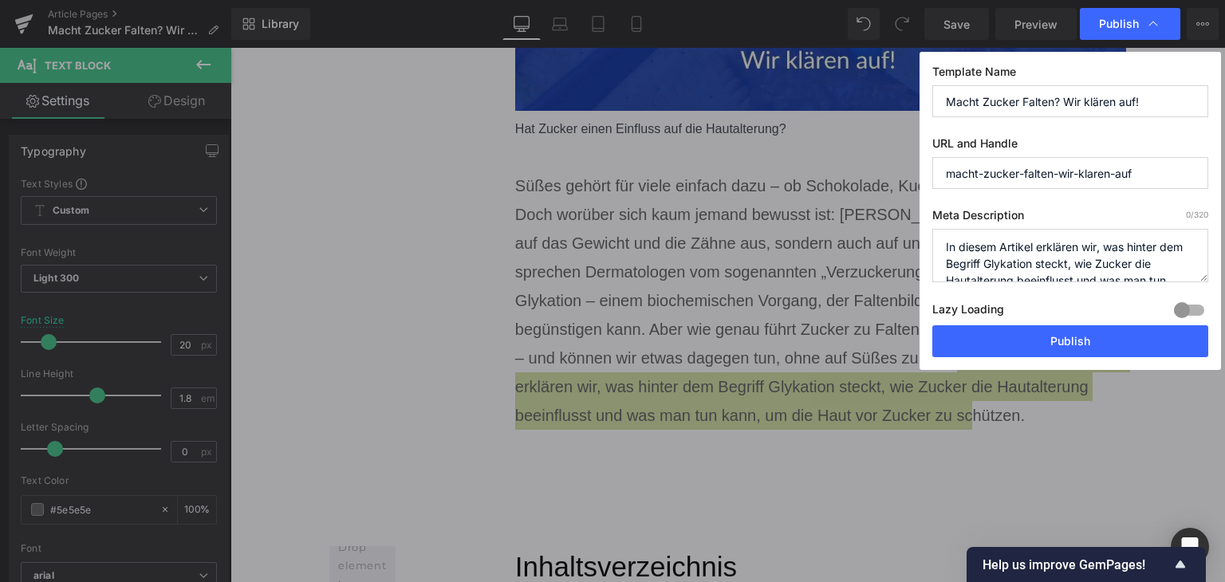
scroll to position [22, 0]
type textarea "In diesem Artikel erklären wir, was hinter dem Begriff Glykation steckt, wie Zu…"
drag, startPoint x: 1143, startPoint y: 175, endPoint x: 1053, endPoint y: 179, distance: 90.3
click at [1053, 179] on input "macht-zucker-falten-wir-klaren-auf" at bounding box center [1070, 173] width 276 height 32
click at [983, 176] on input "macht-zucker-falten" at bounding box center [1070, 173] width 276 height 32
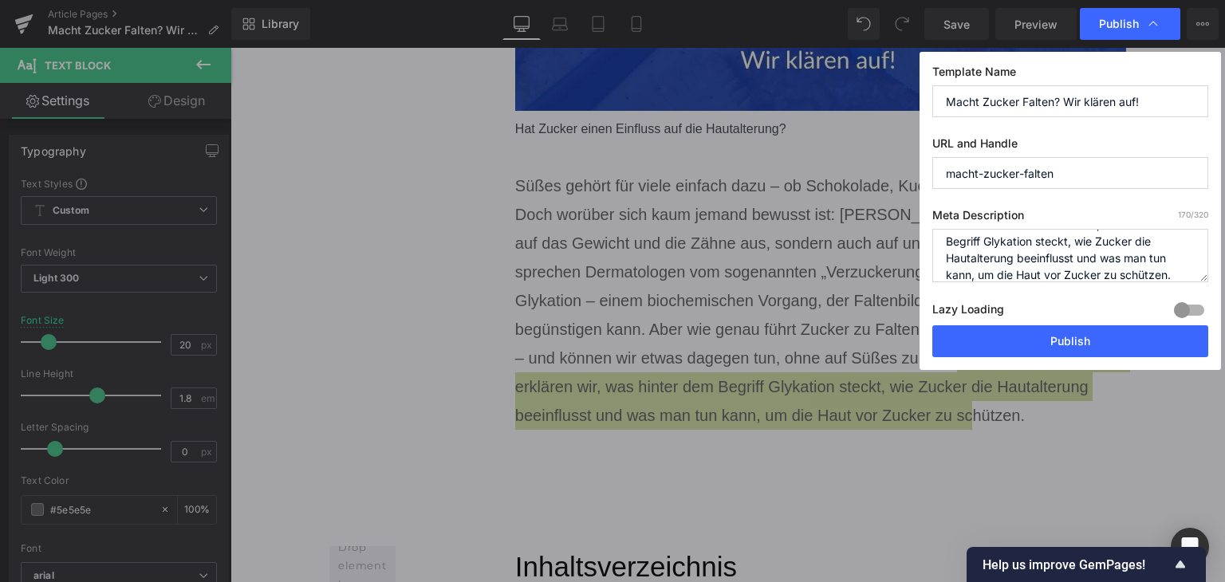
click at [983, 176] on input "macht-zucker-falten" at bounding box center [1070, 173] width 276 height 32
type input "falten-durch-zucker"
drag, startPoint x: 1046, startPoint y: 263, endPoint x: 1101, endPoint y: 266, distance: 54.3
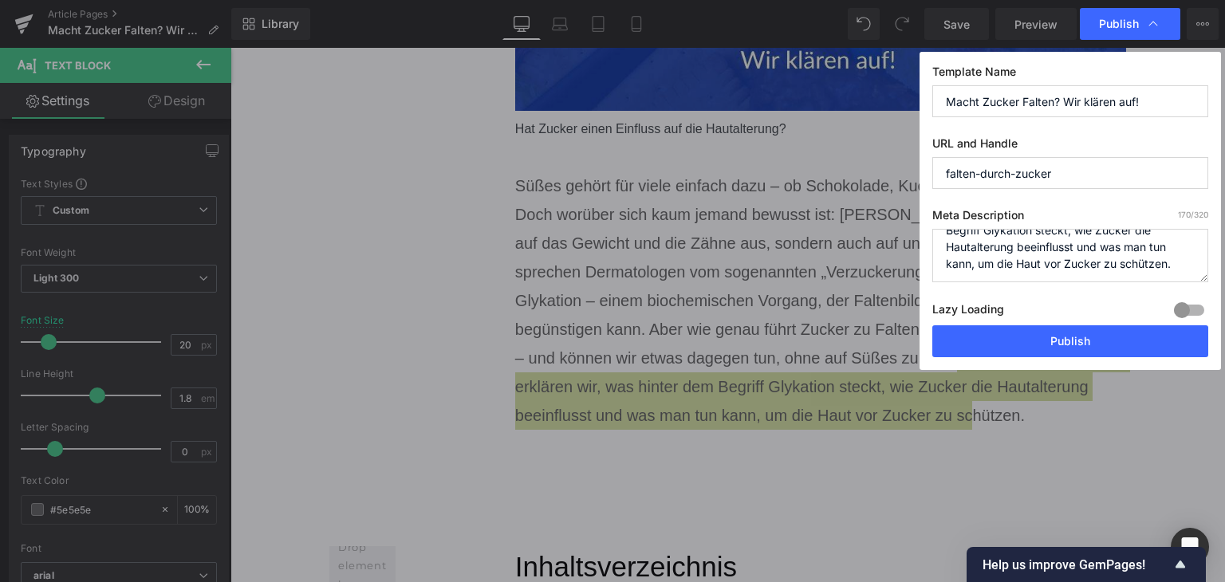
click at [1101, 266] on textarea "In diesem Artikel erklären wir, was hinter dem Begriff Glykation steckt, wie Zu…" at bounding box center [1070, 255] width 276 height 53
type textarea "In diesem Artikel erklären wir, was hinter dem Begriff Glykation steckt, wie Zu…"
click at [1105, 345] on button "Publish" at bounding box center [1070, 341] width 276 height 32
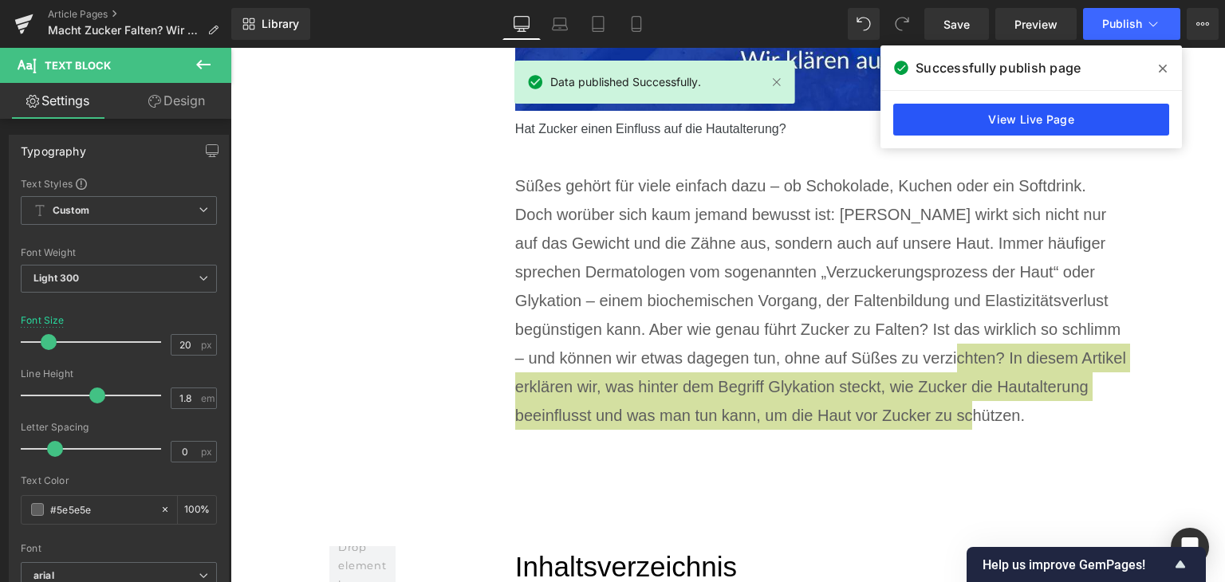
drag, startPoint x: 822, startPoint y: 105, endPoint x: 1054, endPoint y: 119, distance: 231.7
click at [1054, 119] on link "View Live Page" at bounding box center [1031, 120] width 276 height 32
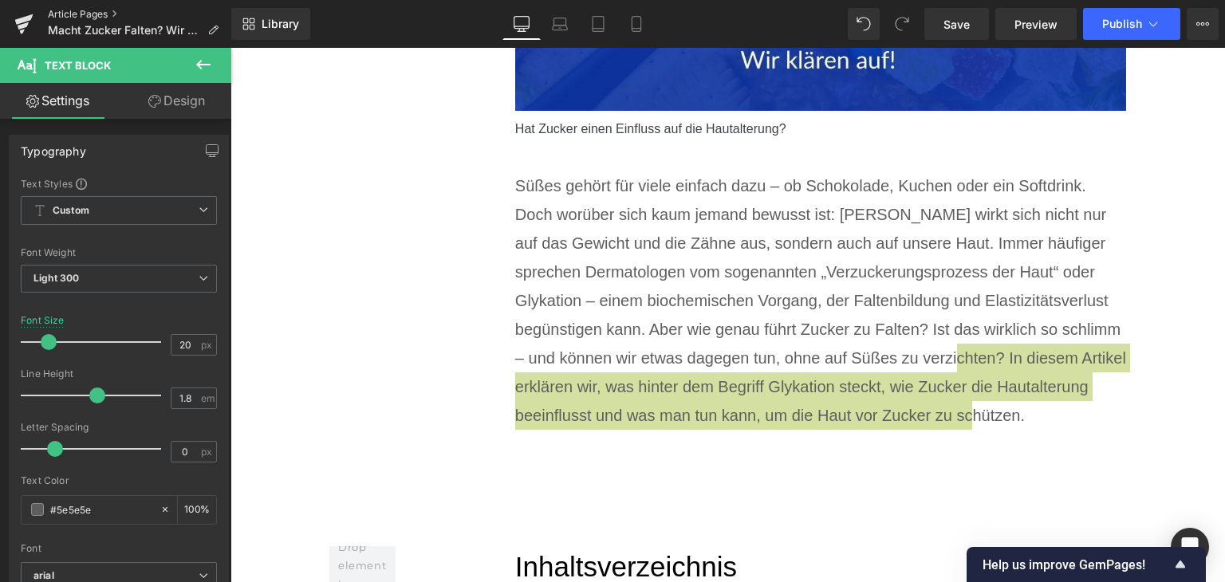
click at [99, 14] on link "Article Pages" at bounding box center [139, 14] width 183 height 13
